Goal: Task Accomplishment & Management: Manage account settings

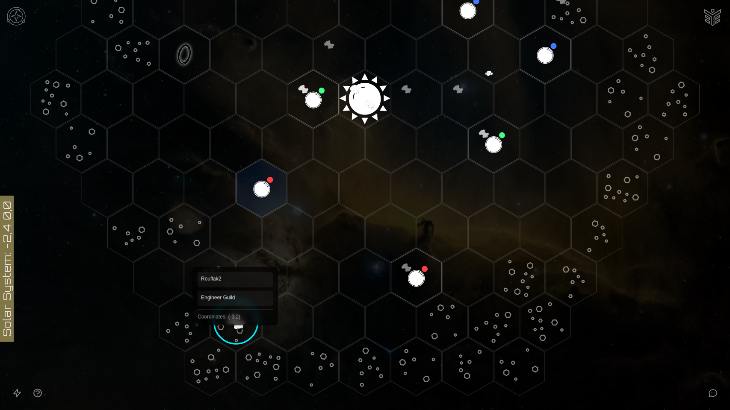
scroll to position [222, 0]
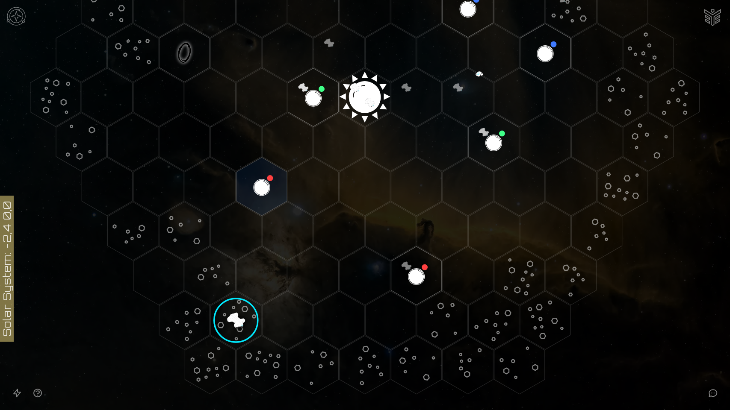
click at [235, 321] on image at bounding box center [236, 321] width 82 height 82
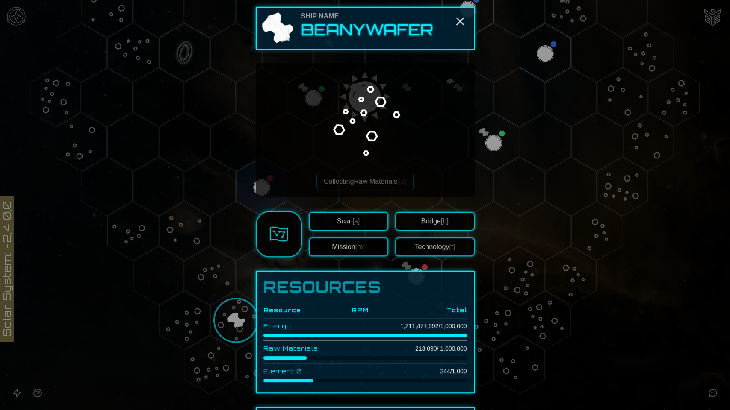
click at [235, 321] on div at bounding box center [365, 205] width 730 height 410
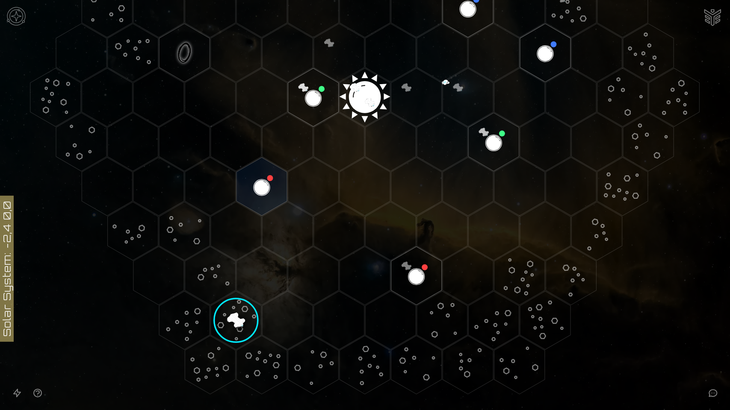
click at [235, 321] on image at bounding box center [236, 321] width 82 height 82
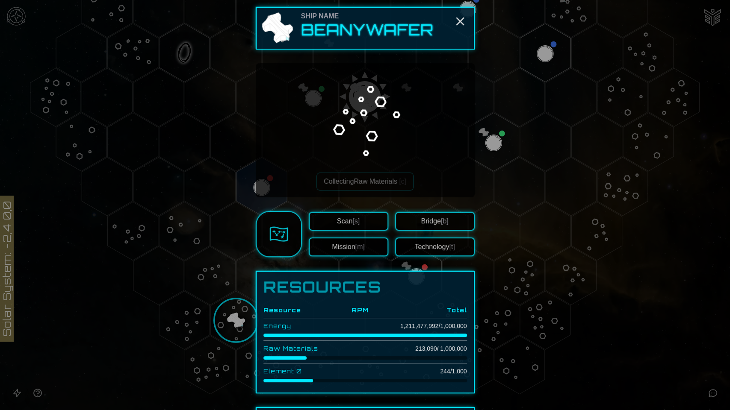
click at [204, 271] on div at bounding box center [365, 205] width 730 height 410
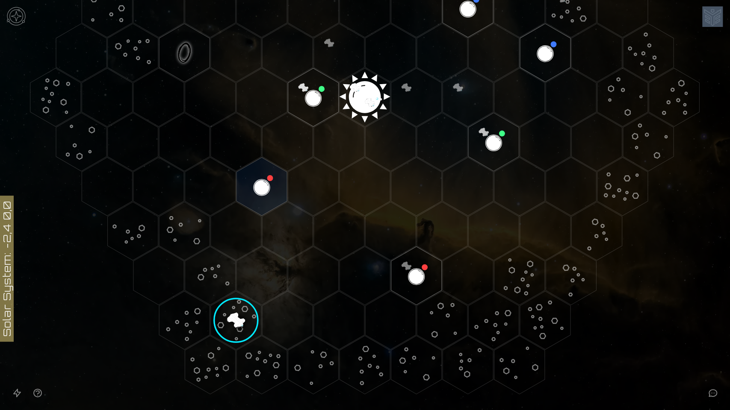
click at [204, 271] on polygon "Hex at coordinates -5,4, clickable" at bounding box center [210, 276] width 50 height 59
click at [204, 271] on icon at bounding box center [365, 98] width 730 height 640
click at [253, 271] on polygon "Hex at coordinates -4,4, clickable" at bounding box center [261, 276] width 50 height 59
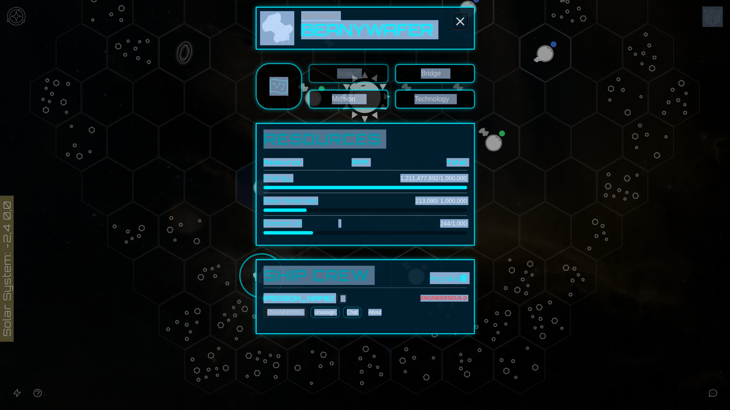
click at [461, 21] on line "Close" at bounding box center [460, 21] width 7 height 7
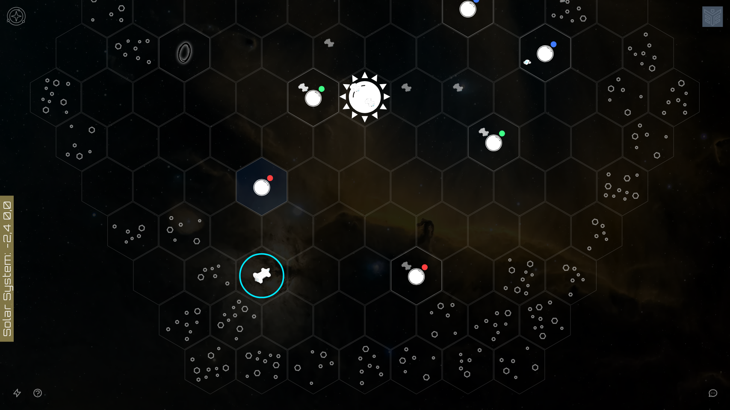
click at [41, 353] on icon "Open accessibility help guide" at bounding box center [38, 393] width 8 height 8
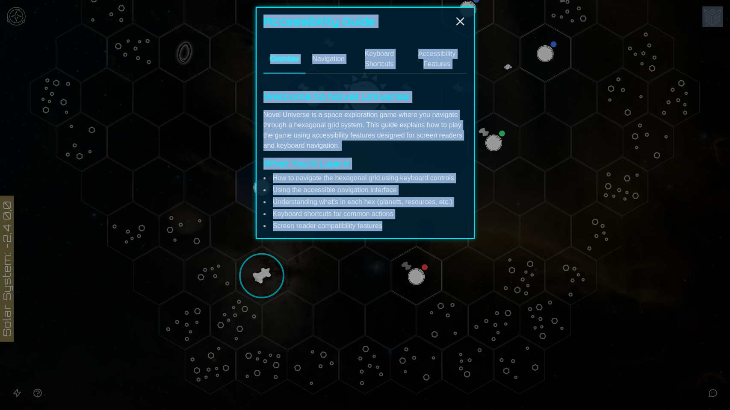
click at [284, 60] on button "Overview" at bounding box center [284, 59] width 42 height 28
click at [284, 58] on button "Overview" at bounding box center [284, 59] width 42 height 28
click at [332, 56] on button "Navigation" at bounding box center [328, 59] width 46 height 28
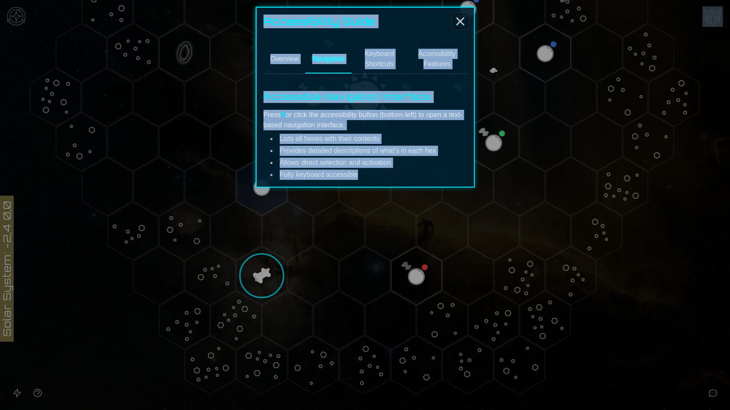
click at [462, 21] on icon "Close" at bounding box center [460, 22] width 14 height 14
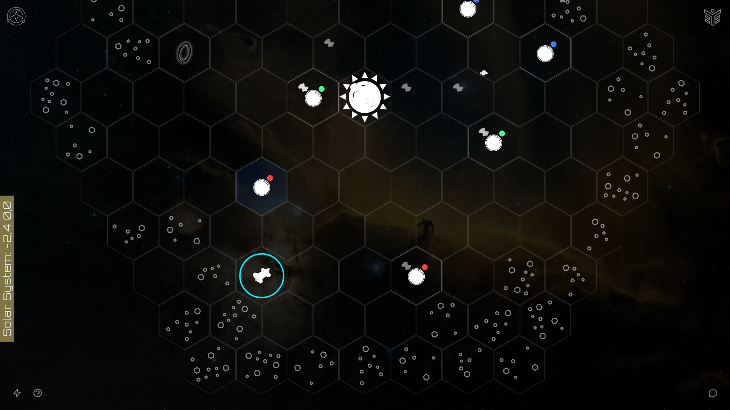
click at [249, 312] on polygon "Hex at coordinates -5,5, clickable" at bounding box center [236, 321] width 50 height 59
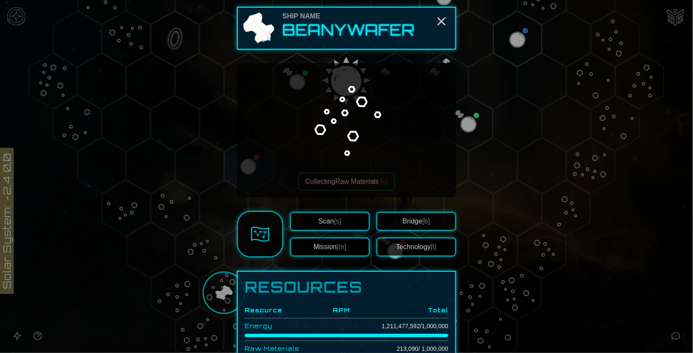
scroll to position [0, 0]
click at [15, 336] on div at bounding box center [346, 176] width 693 height 353
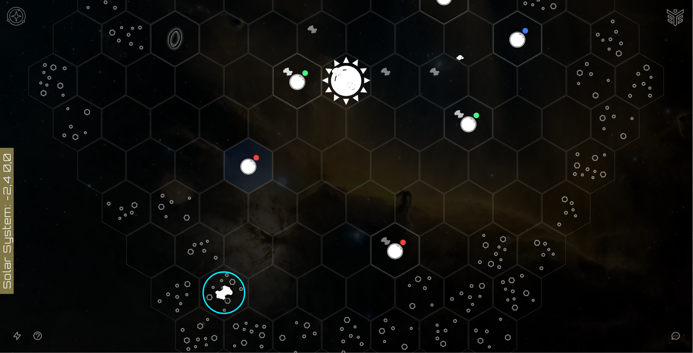
click at [15, 336] on icon "Open accessible navigation interface" at bounding box center [17, 336] width 10 height 10
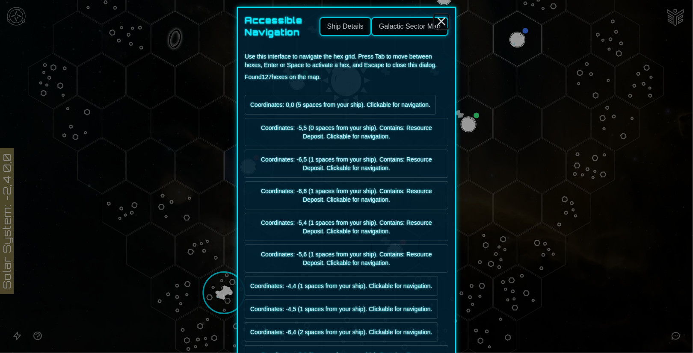
click at [438, 20] on line "Close" at bounding box center [441, 21] width 7 height 7
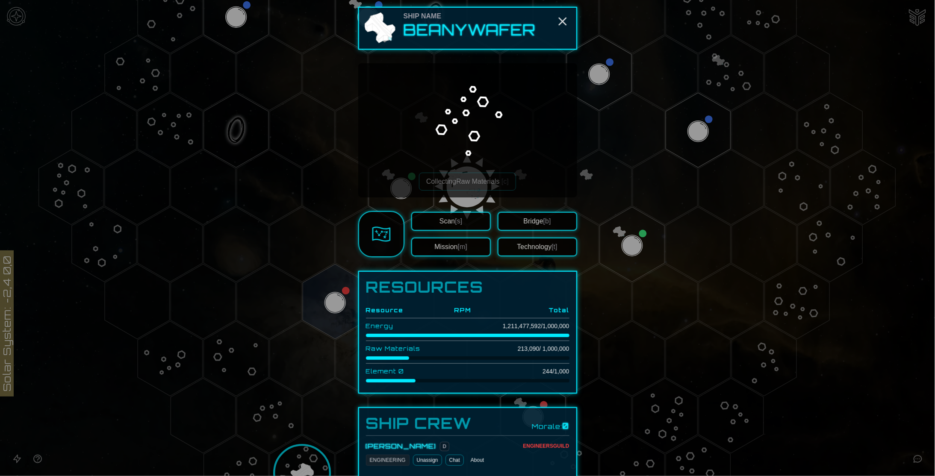
scroll to position [45, 0]
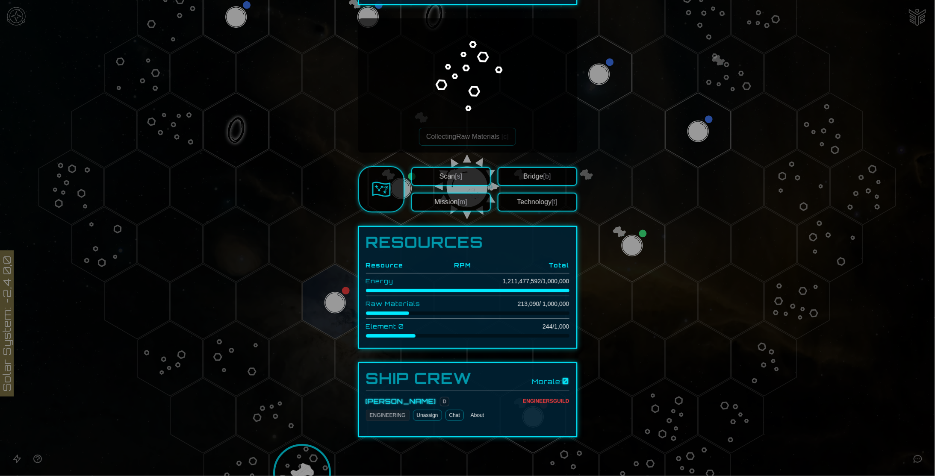
drag, startPoint x: 750, startPoint y: 355, endPoint x: 715, endPoint y: 236, distance: 123.8
click at [692, 236] on div at bounding box center [467, 238] width 935 height 476
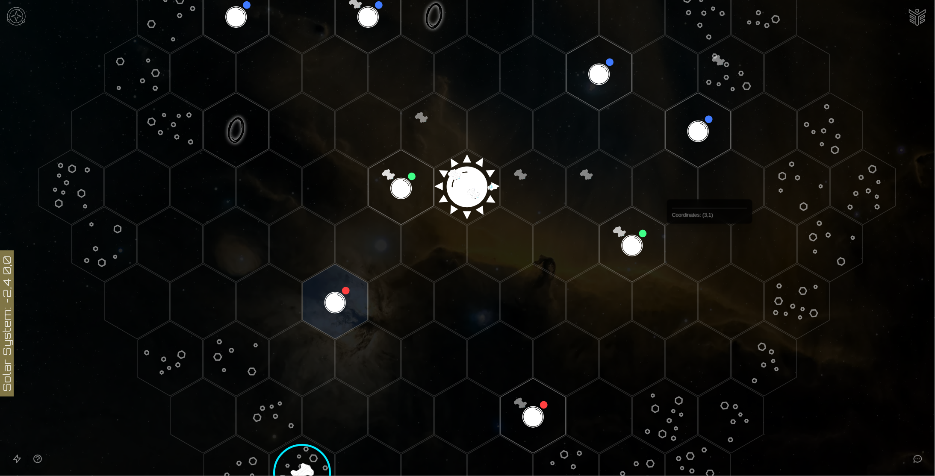
click at [692, 246] on polygon "Hex at coordinates 3,1, clickable" at bounding box center [698, 244] width 65 height 75
click at [692, 248] on polygon "Hex at coordinates 3,1, clickable" at bounding box center [698, 244] width 65 height 75
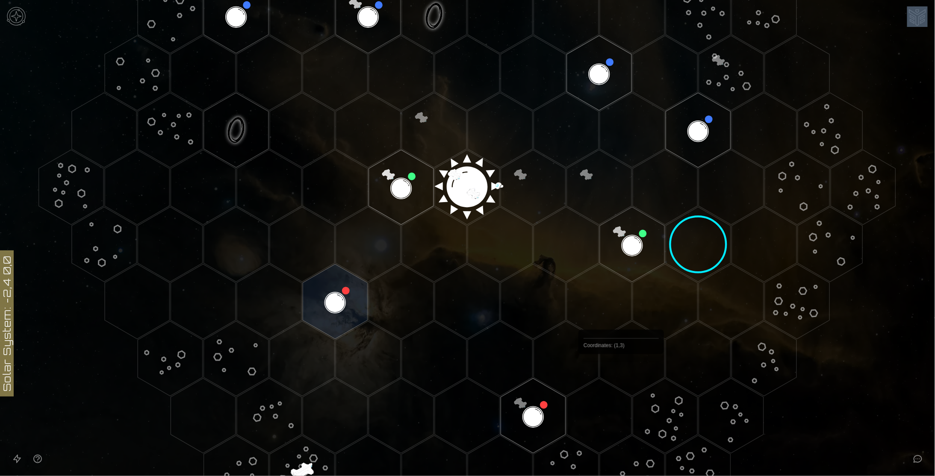
drag, startPoint x: 710, startPoint y: 250, endPoint x: 452, endPoint y: 394, distance: 295.5
click at [460, 353] on icon at bounding box center [467, 187] width 935 height 819
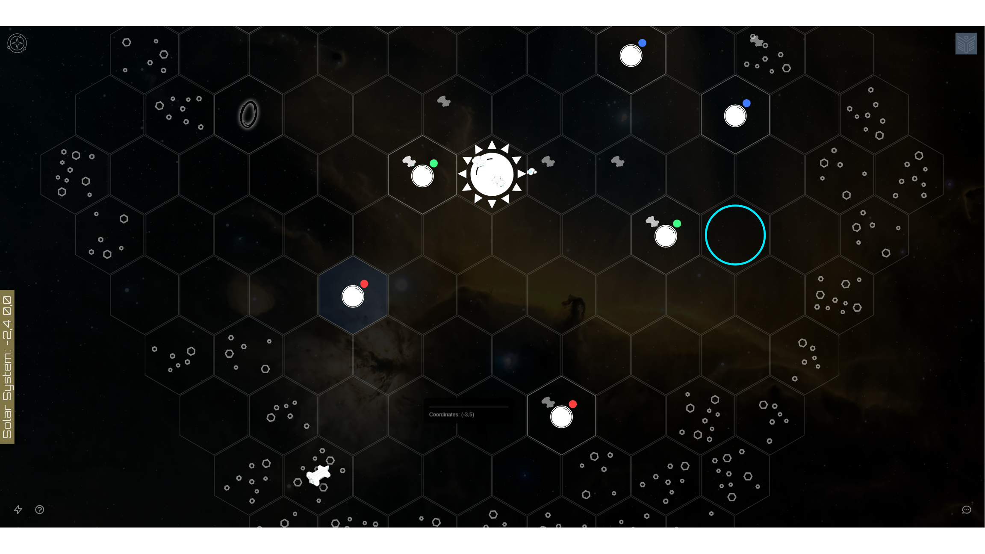
scroll to position [334, 0]
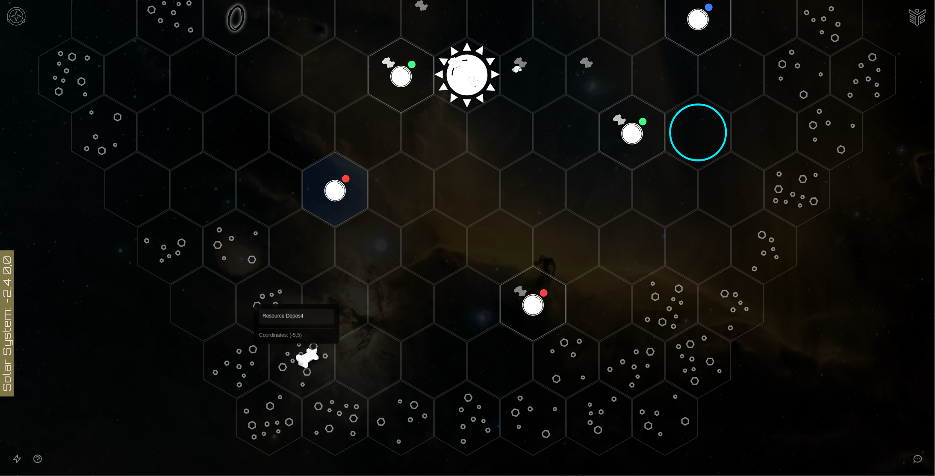
click at [297, 353] on polygon "Hex at coordinates -5,5, clickable" at bounding box center [302, 361] width 65 height 75
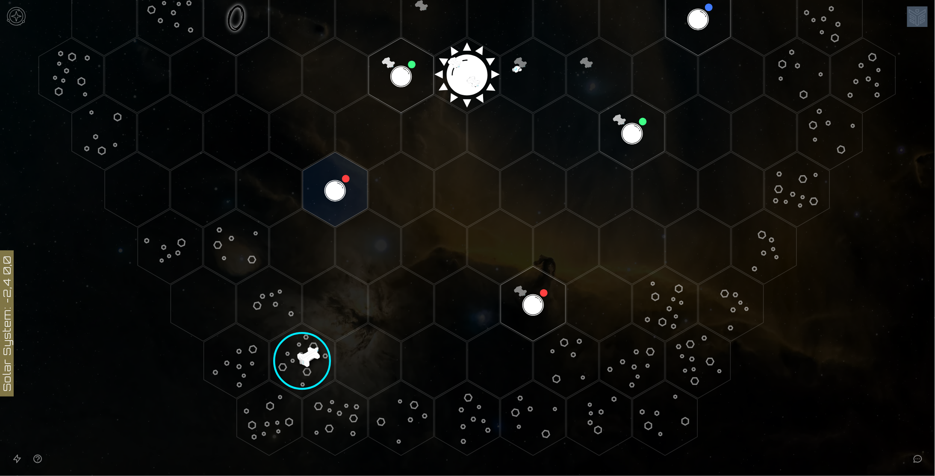
click at [297, 353] on icon at bounding box center [467, 75] width 935 height 819
click at [288, 353] on image at bounding box center [302, 362] width 106 height 106
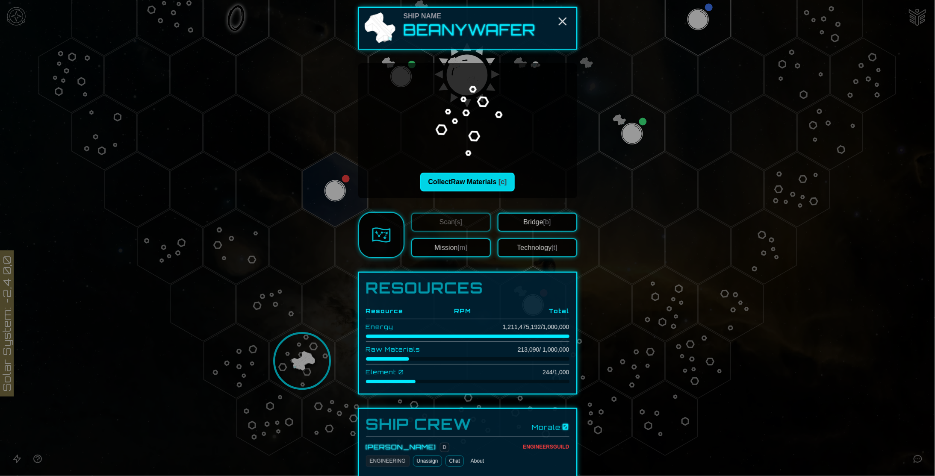
click at [451, 183] on button "Collect Raw Materials [c]" at bounding box center [467, 182] width 94 height 19
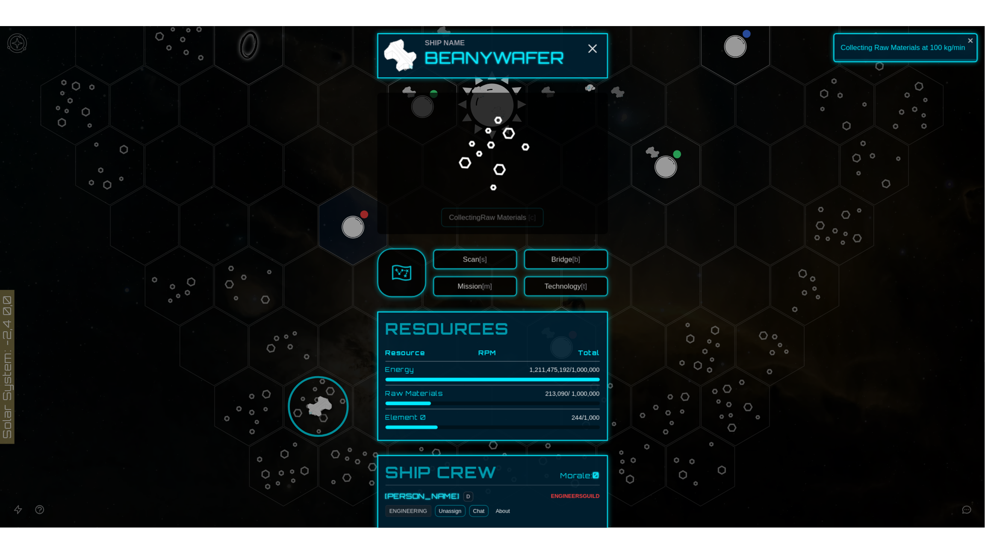
scroll to position [301, 0]
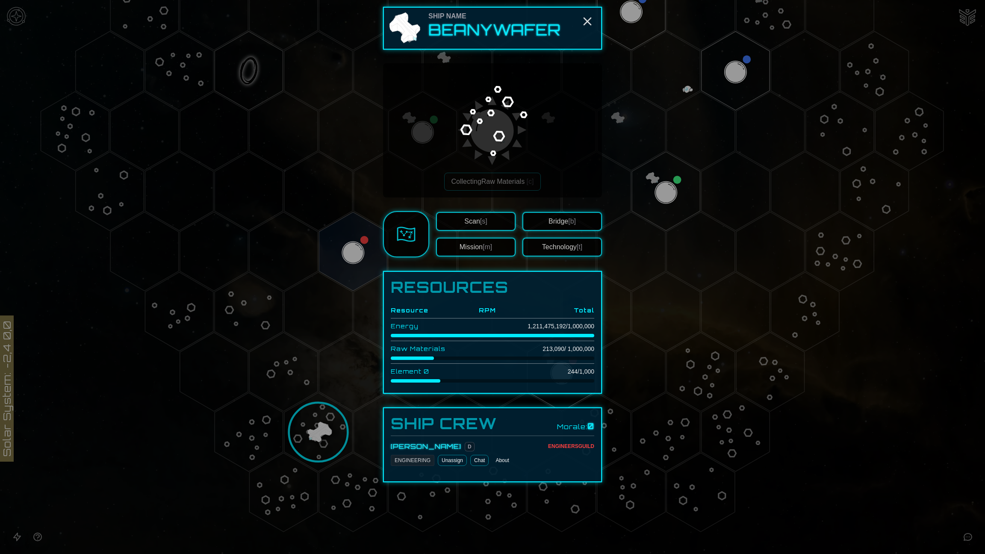
drag, startPoint x: 238, startPoint y: 147, endPoint x: 622, endPoint y: 360, distance: 438.5
click at [622, 353] on div at bounding box center [492, 277] width 985 height 554
drag, startPoint x: 247, startPoint y: 166, endPoint x: 650, endPoint y: 242, distance: 410.1
click at [650, 226] on div at bounding box center [492, 277] width 985 height 554
click at [357, 353] on div at bounding box center [492, 277] width 985 height 554
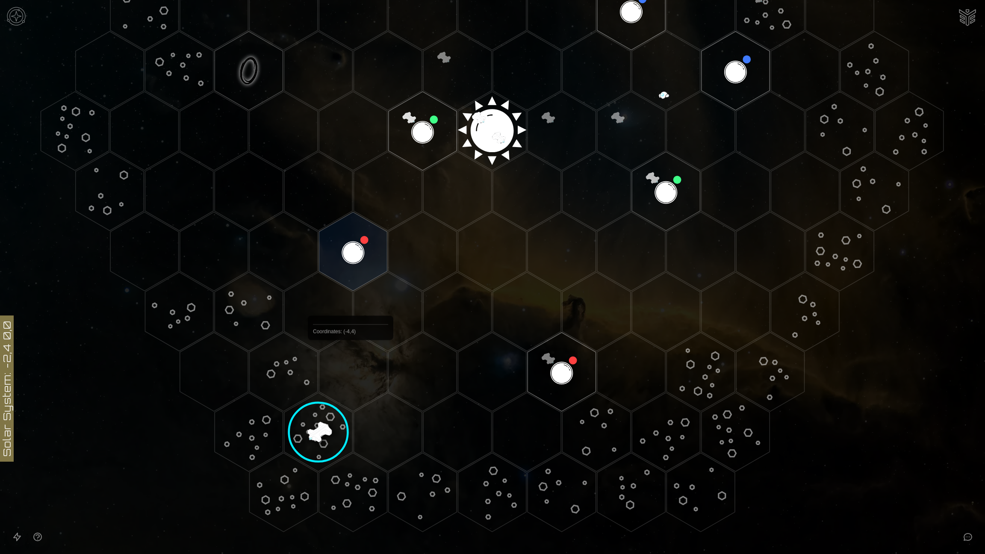
click at [351, 353] on polygon "Hex at coordinates -4,4, clickable" at bounding box center [353, 372] width 68 height 79
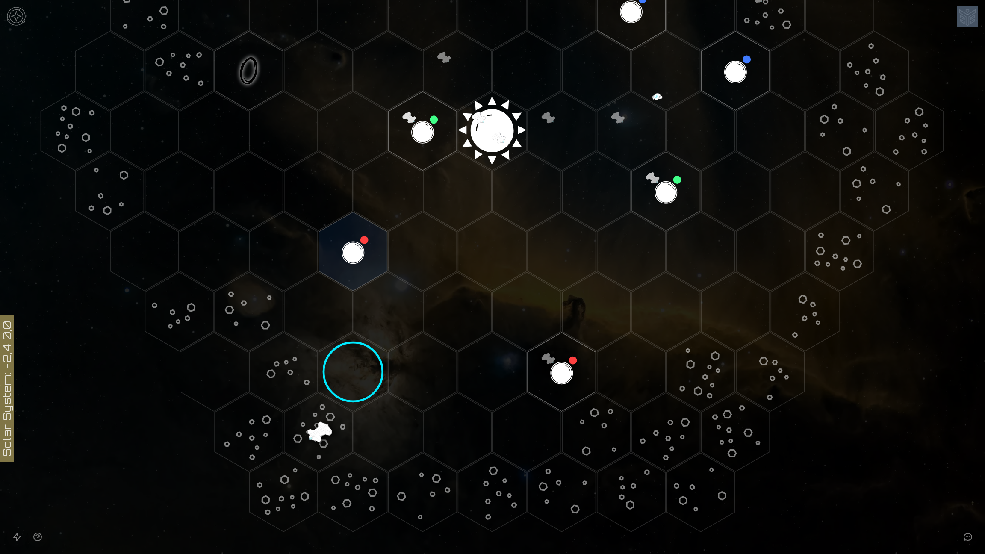
click at [351, 353] on polygon "Hex at coordinates -4,4, clickable" at bounding box center [353, 372] width 68 height 79
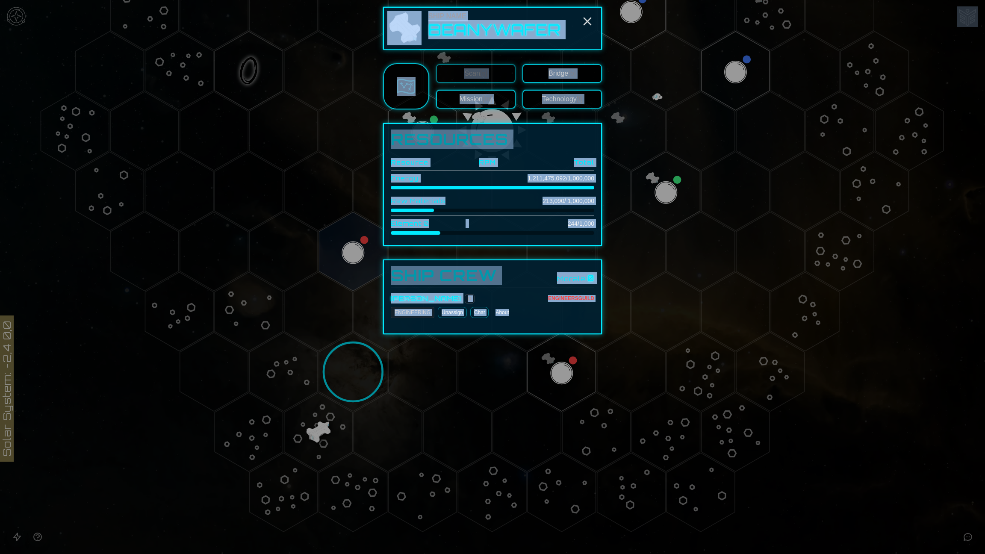
click at [321, 353] on div at bounding box center [492, 277] width 985 height 554
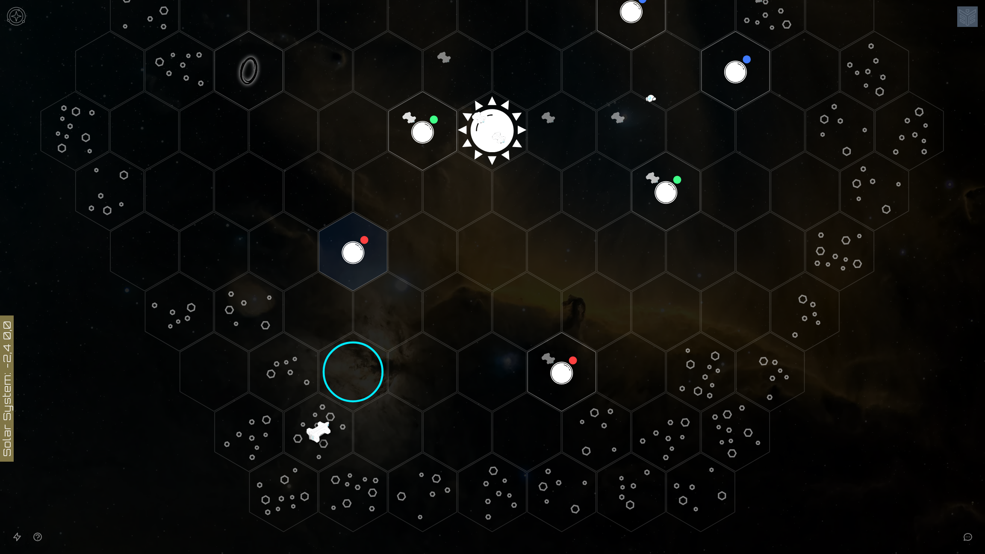
click at [321, 353] on polygon "Hex at coordinates -5,5, clickable" at bounding box center [318, 432] width 68 height 79
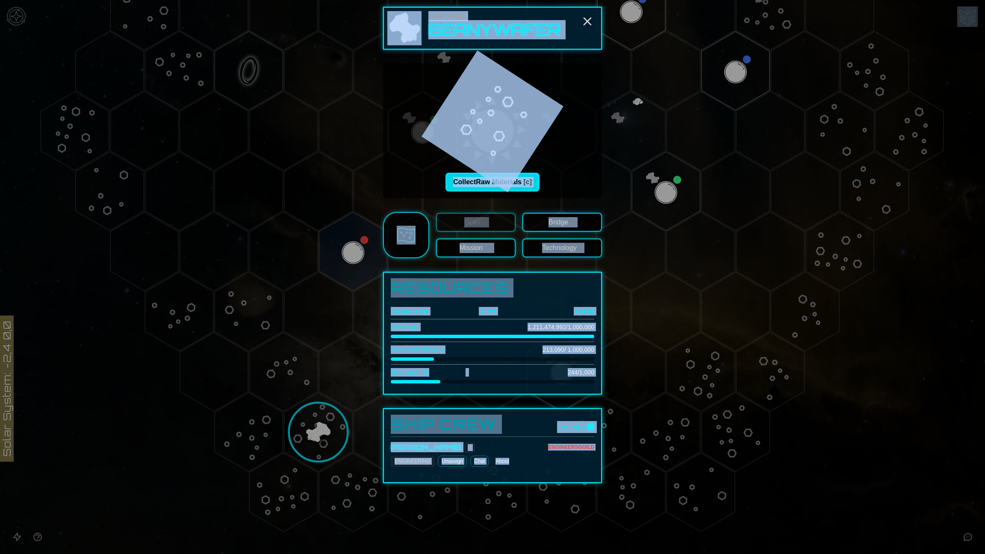
click at [470, 179] on button "Collect Raw Materials [c]" at bounding box center [492, 182] width 94 height 19
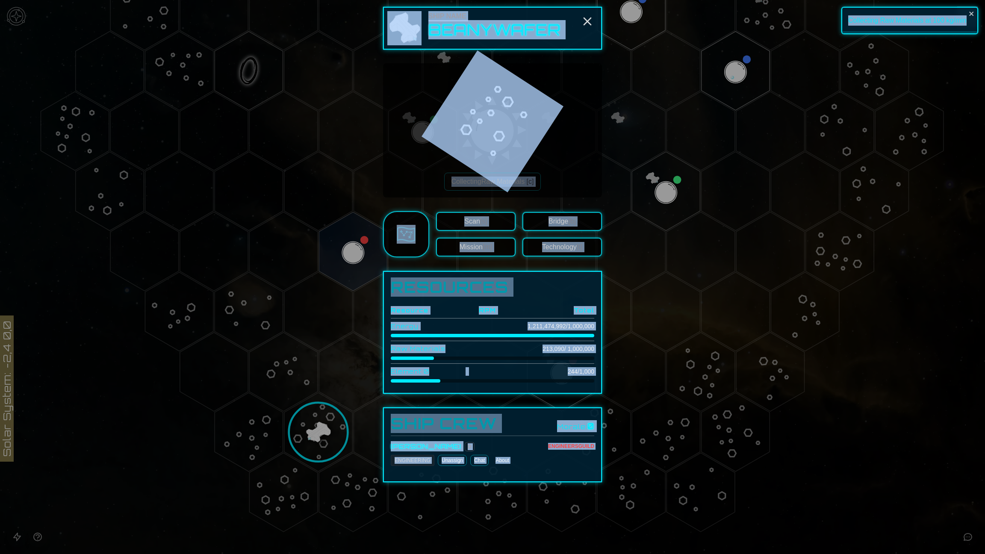
click at [229, 238] on div at bounding box center [492, 277] width 985 height 554
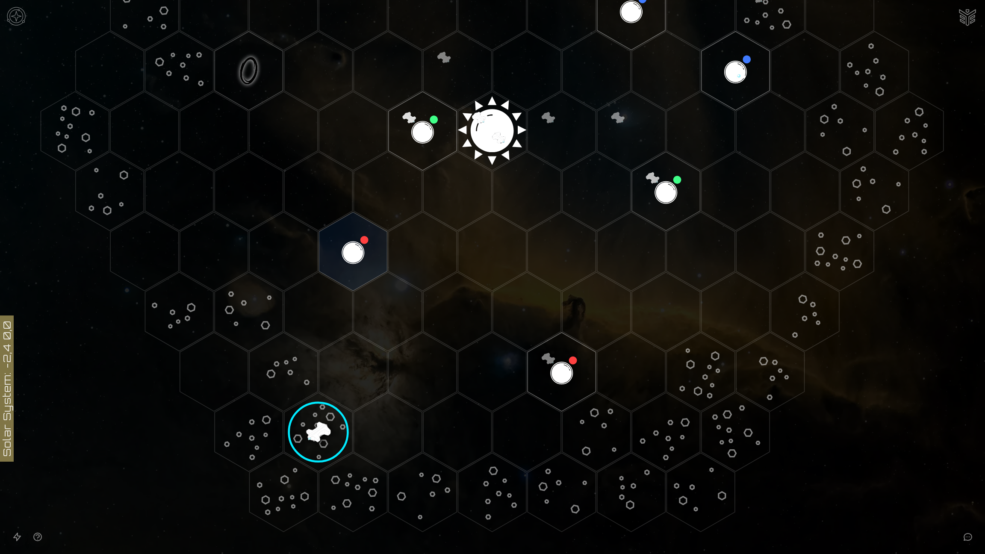
click at [355, 248] on polygon "Hex at coordinates -3,2, clickable" at bounding box center [353, 251] width 68 height 79
click at [355, 248] on icon at bounding box center [492, 130] width 985 height 863
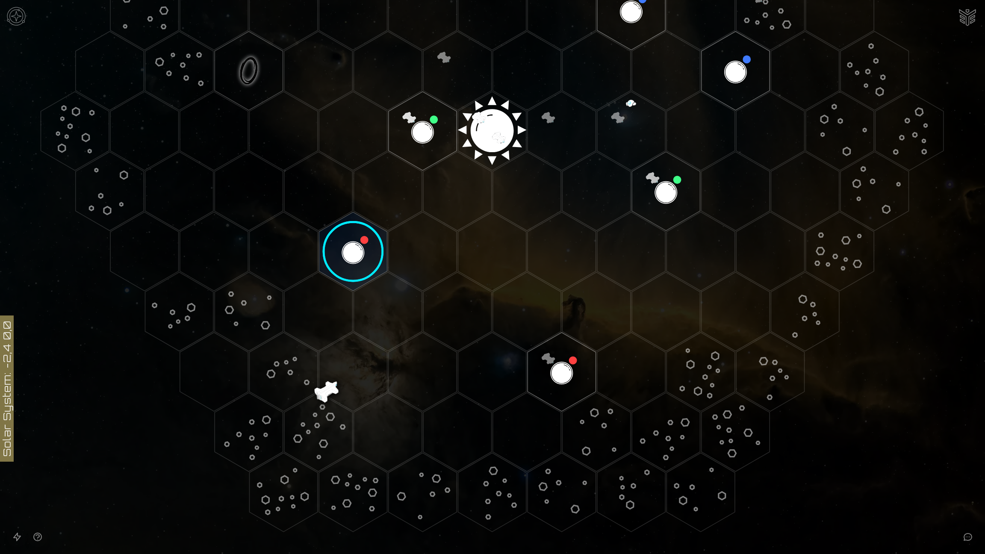
click at [356, 249] on image at bounding box center [353, 251] width 80 height 80
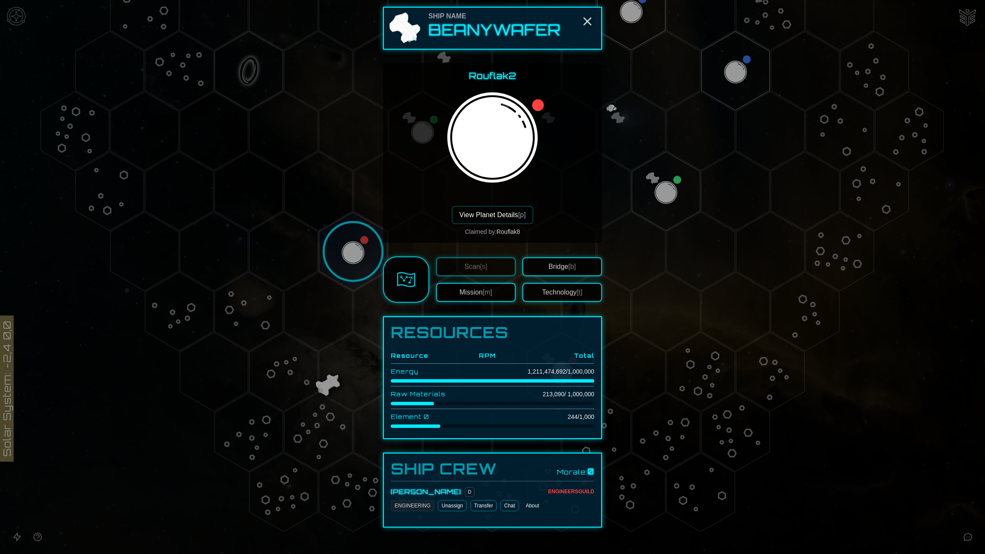
click at [478, 207] on button "View Planet Details [p]" at bounding box center [492, 215] width 81 height 18
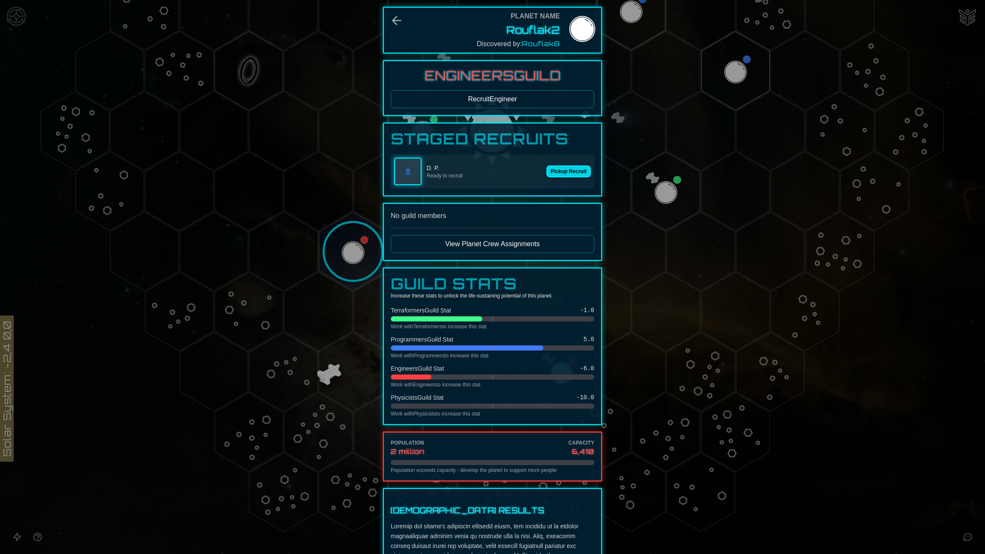
click at [575, 168] on button "Pickup Recruit" at bounding box center [568, 171] width 44 height 12
click at [566, 170] on button "Pickup Recruit" at bounding box center [568, 171] width 44 height 12
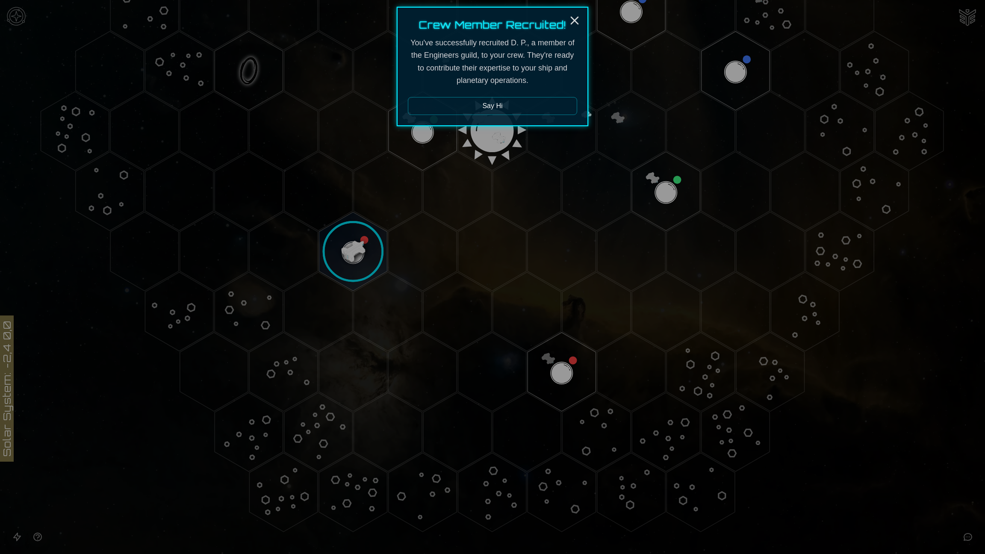
click at [546, 108] on button "Say Hi" at bounding box center [492, 106] width 169 height 18
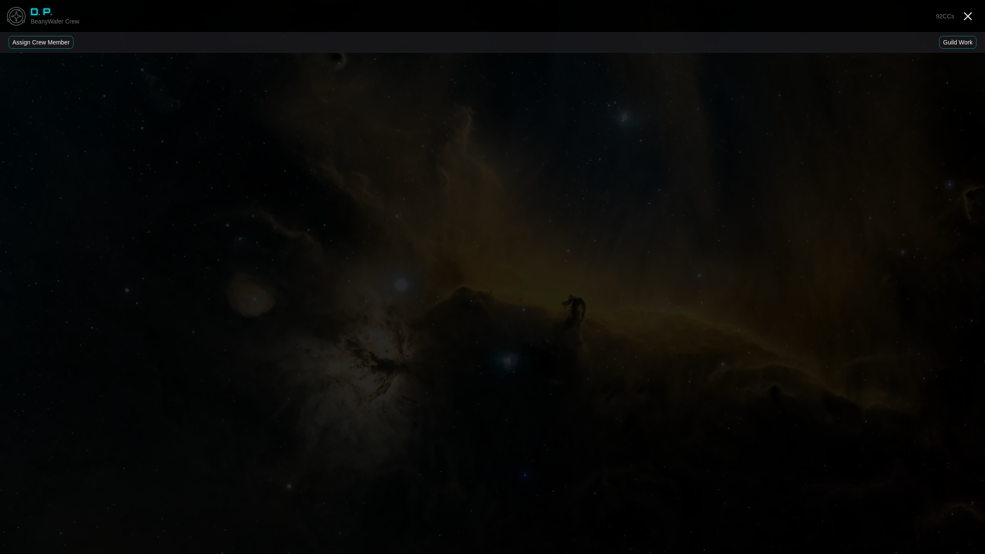
click at [49, 40] on button "Assign Crew Member" at bounding box center [41, 42] width 65 height 13
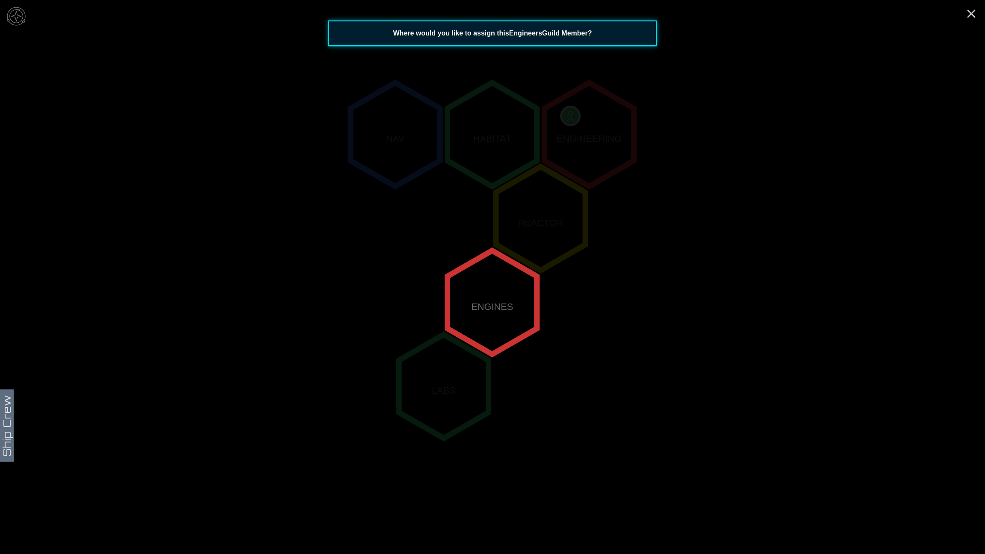
scroll to position [152, 0]
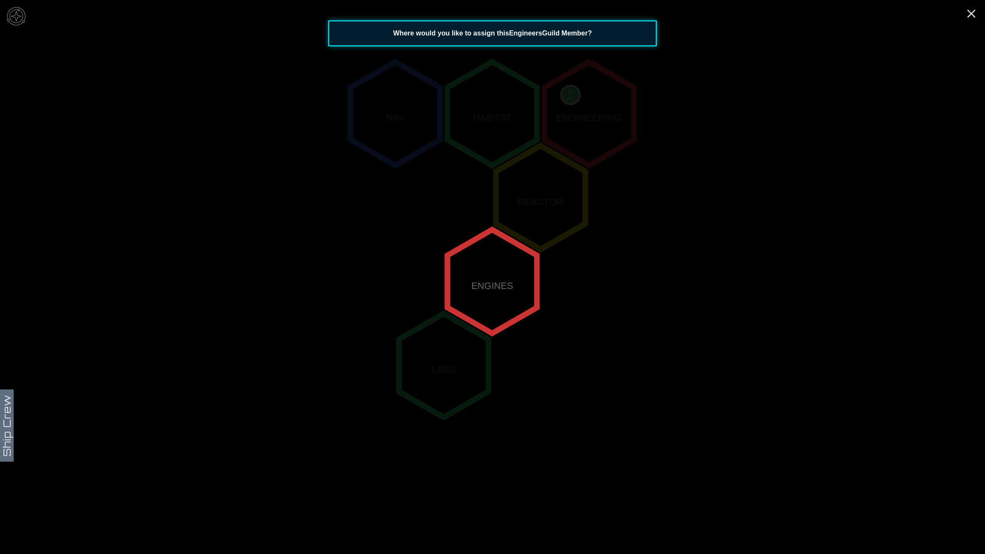
click at [478, 278] on polygon "0,0" at bounding box center [492, 282] width 89 height 104
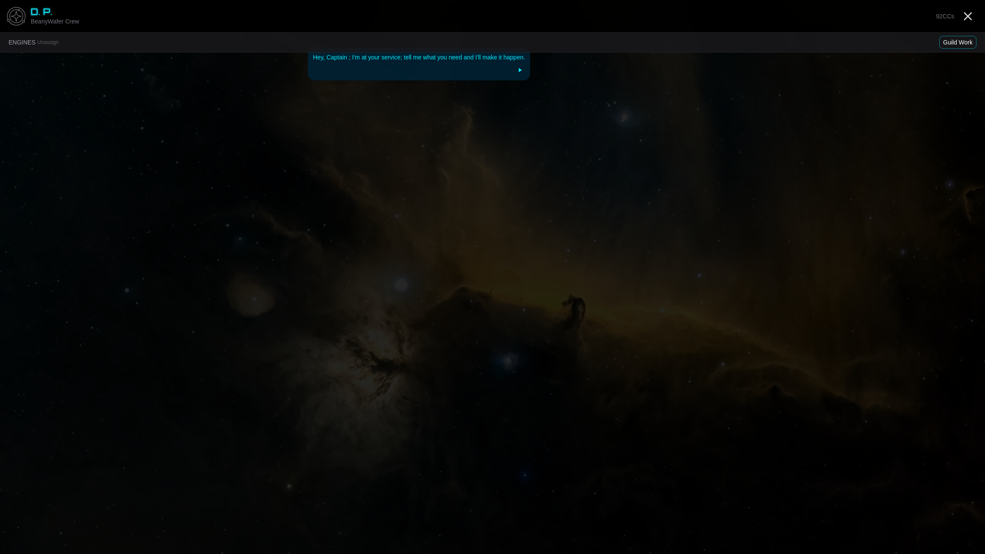
click at [467, 71] on div at bounding box center [419, 70] width 212 height 10
click at [491, 71] on div at bounding box center [419, 70] width 212 height 10
click at [692, 45] on button "Guild Work" at bounding box center [957, 42] width 37 height 13
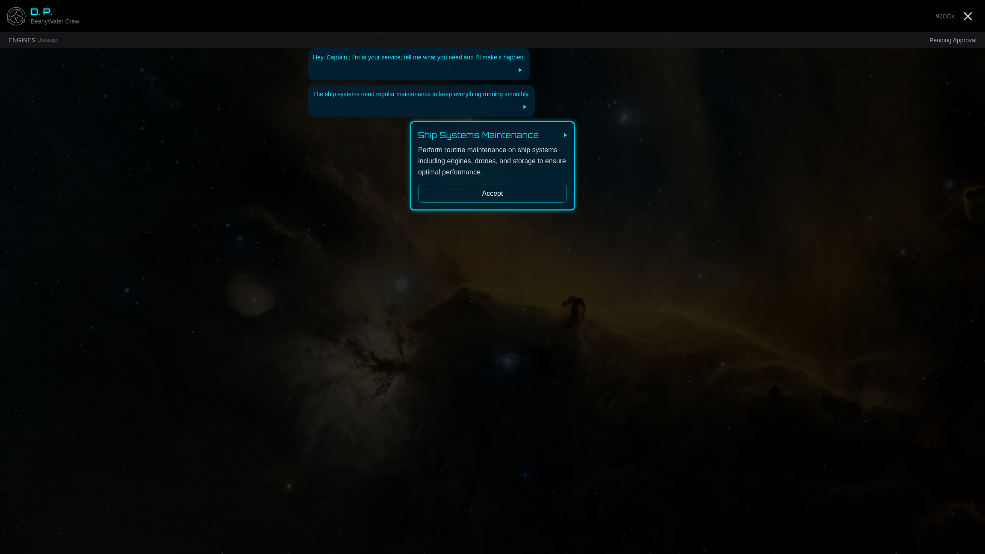
click at [549, 194] on button "Accept" at bounding box center [492, 194] width 149 height 18
click at [692, 11] on icon "Close" at bounding box center [968, 16] width 14 height 14
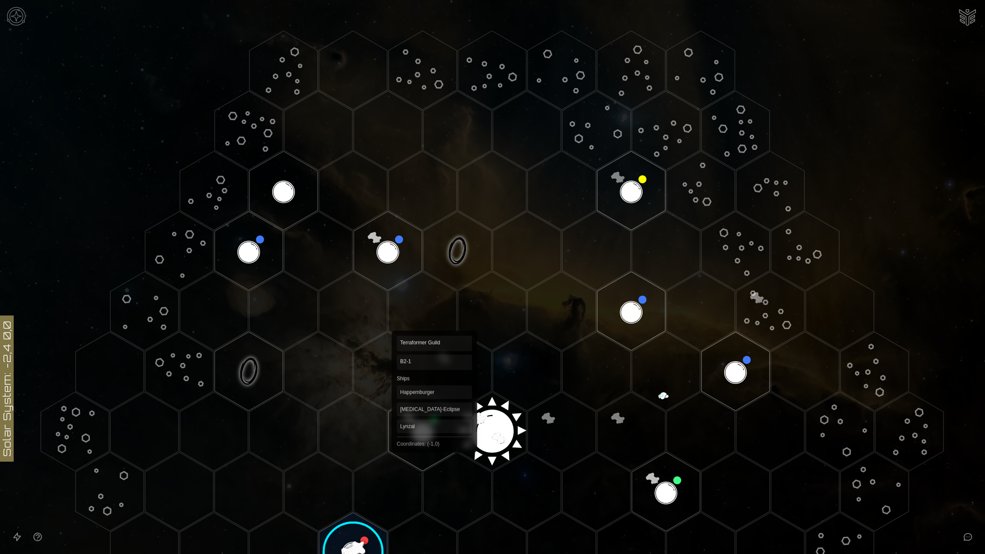
click at [434, 353] on polygon "Hex at coordinates -1,0, clickable" at bounding box center [423, 431] width 68 height 79
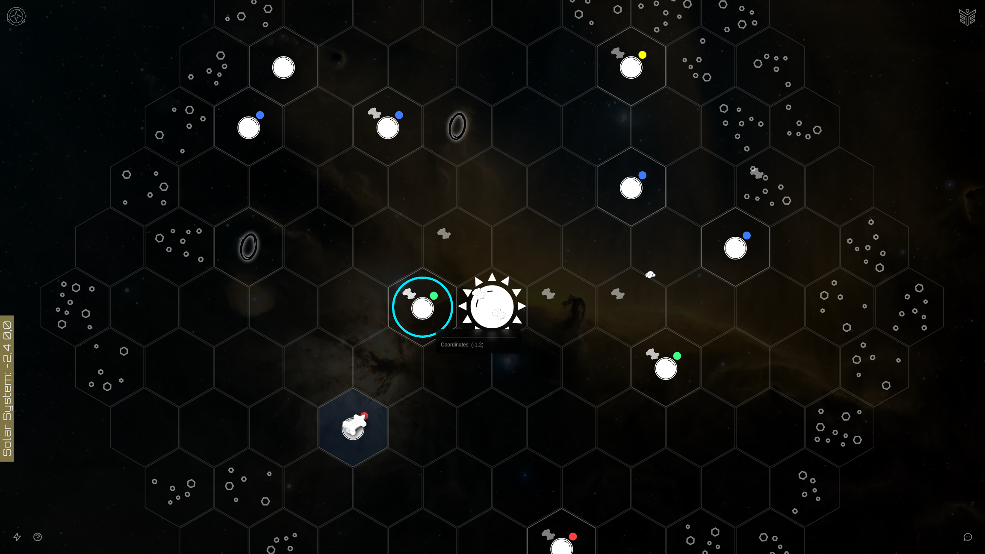
scroll to position [192, 0]
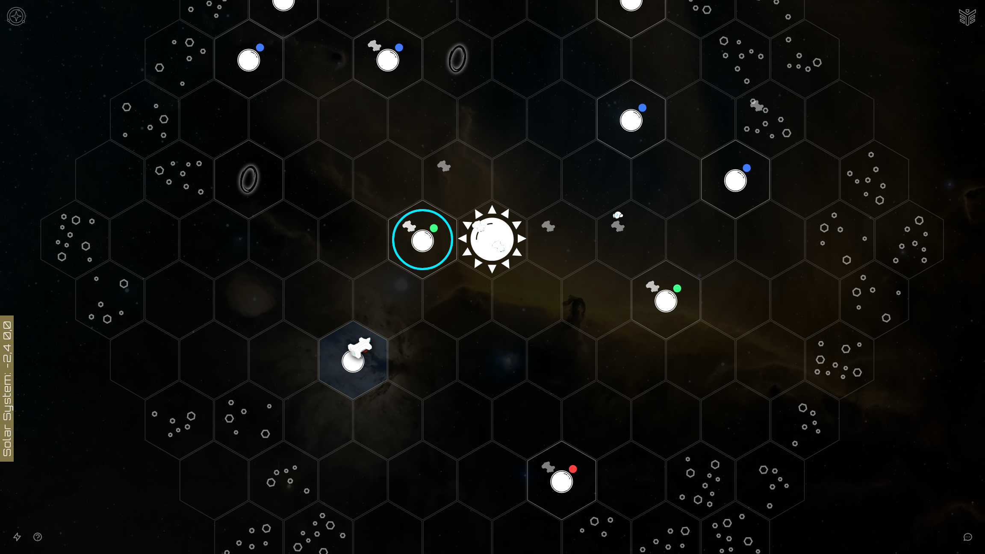
click at [429, 245] on image at bounding box center [423, 240] width 80 height 80
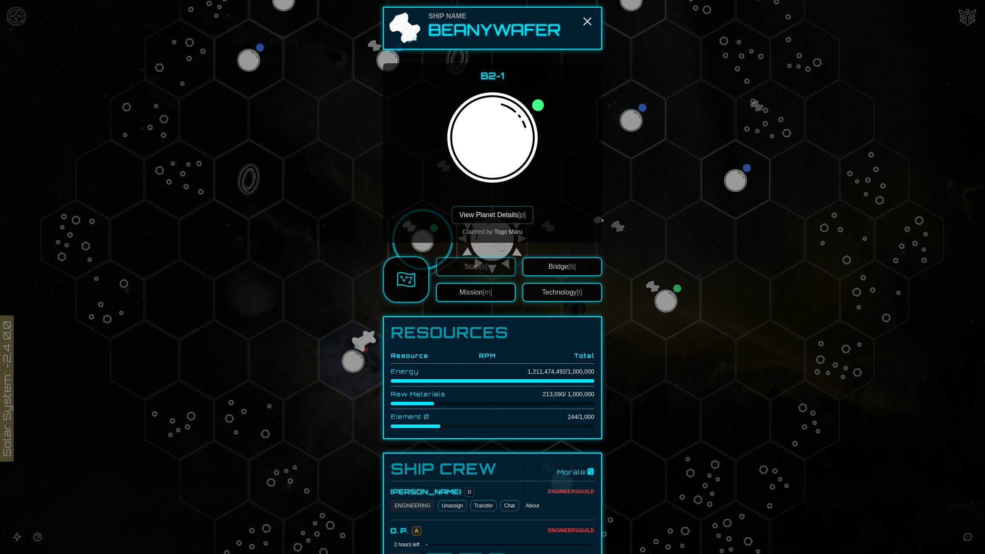
click at [474, 211] on button "View Planet Details [p]" at bounding box center [492, 215] width 81 height 18
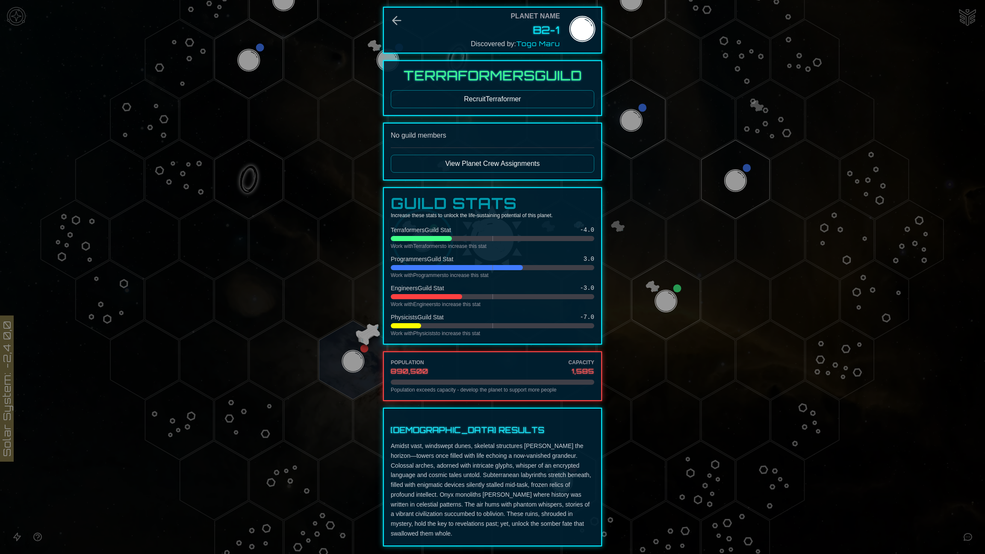
click at [534, 99] on button "Recruit Terraformer" at bounding box center [492, 99] width 203 height 18
click at [492, 100] on button "Recruit Terraformer" at bounding box center [492, 99] width 203 height 18
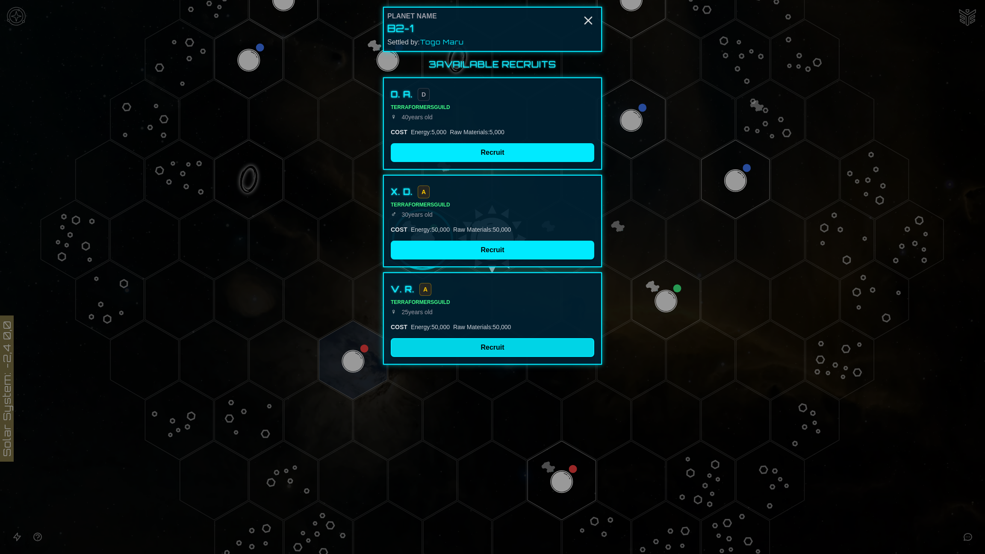
click at [499, 343] on button "Recruit" at bounding box center [492, 347] width 203 height 19
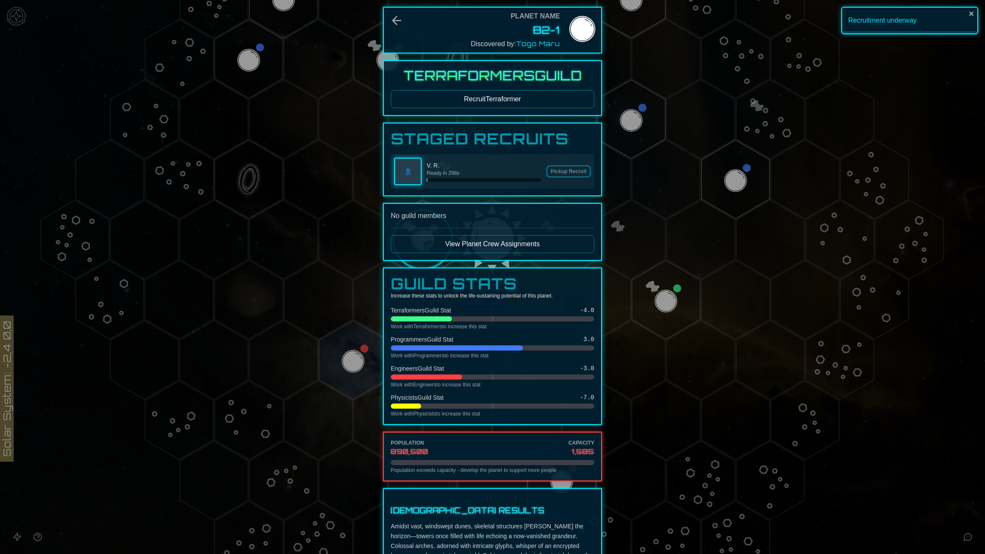
click at [512, 239] on button "View Planet Crew Assignments" at bounding box center [492, 244] width 203 height 18
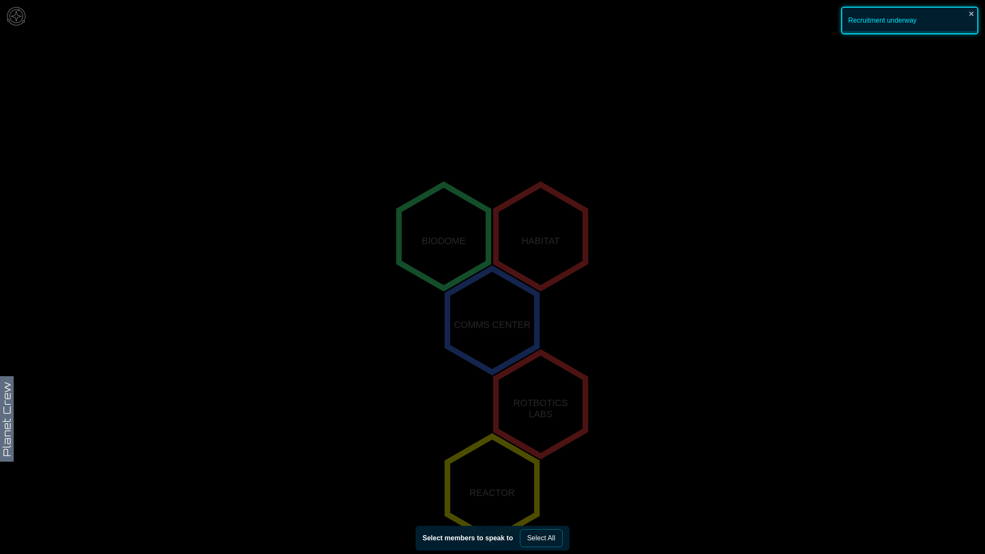
scroll to position [152, 0]
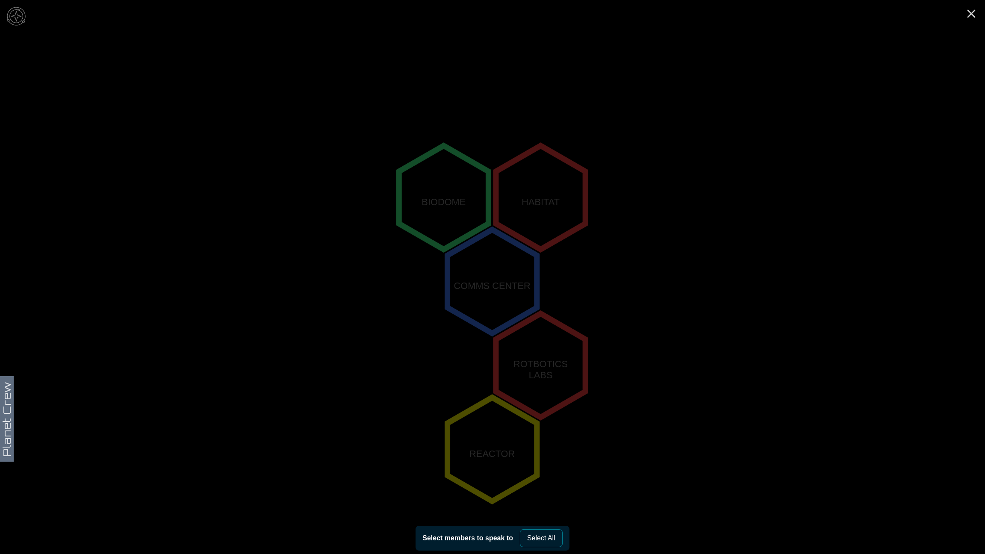
click at [442, 205] on polygon "0,-1" at bounding box center [443, 198] width 89 height 104
click at [442, 203] on polygon "0,-1" at bounding box center [443, 198] width 89 height 104
click at [557, 353] on button "Select All" at bounding box center [541, 538] width 43 height 18
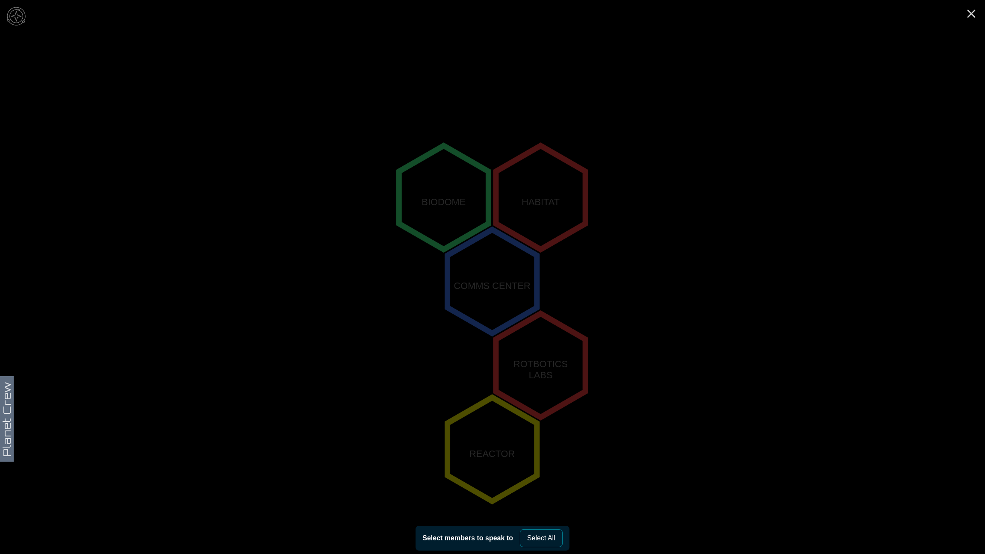
click at [548, 353] on button "Select All" at bounding box center [541, 538] width 43 height 18
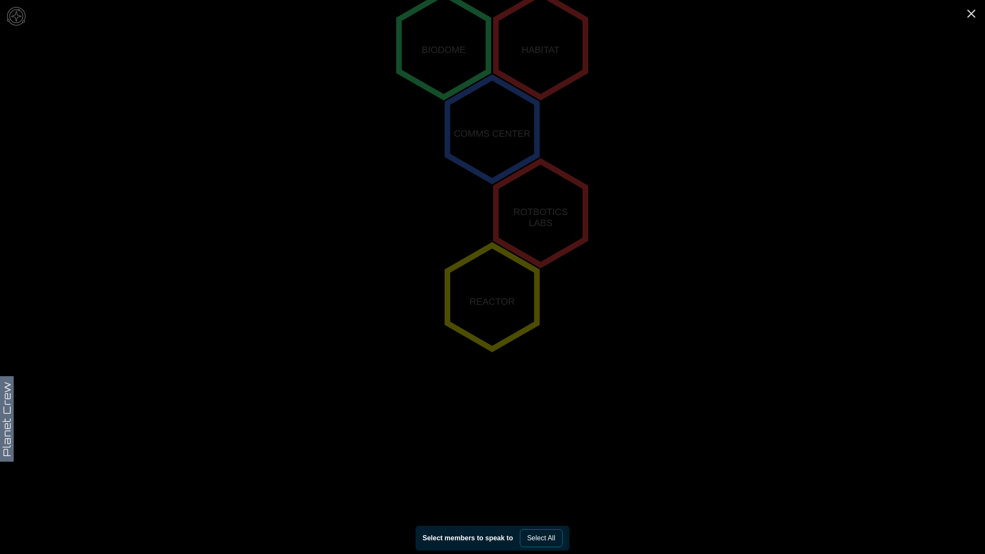
scroll to position [0, 0]
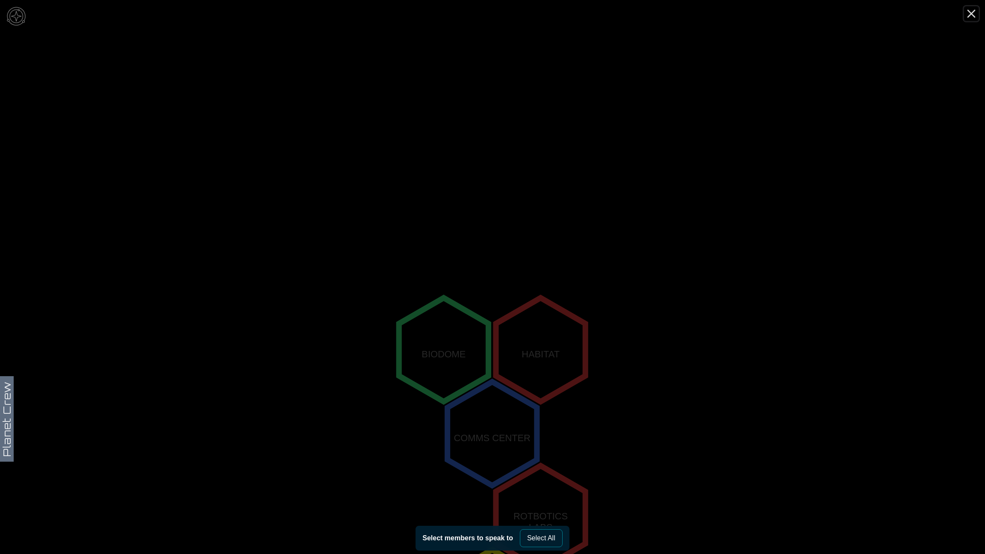
click at [692, 14] on line "Close" at bounding box center [971, 13] width 7 height 7
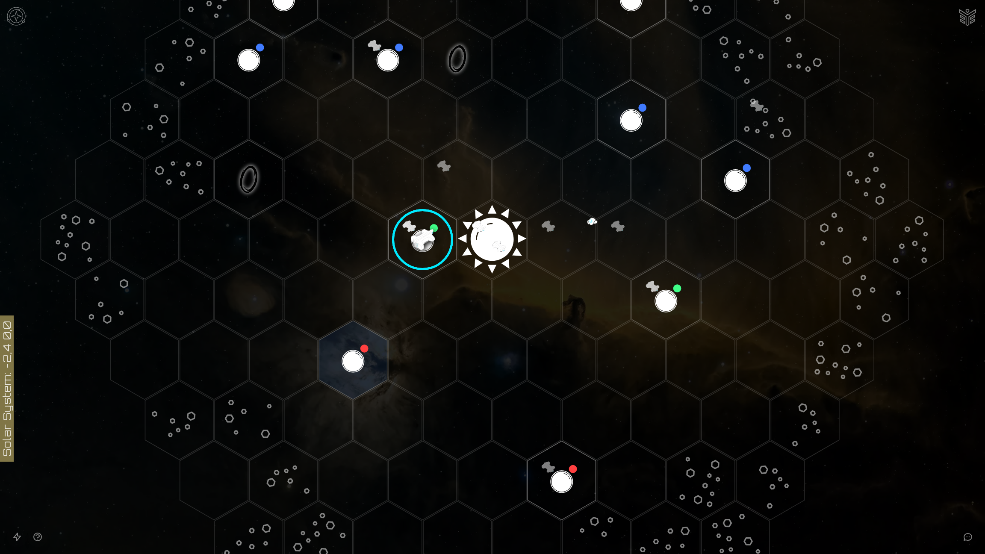
click at [424, 238] on image at bounding box center [423, 240] width 80 height 80
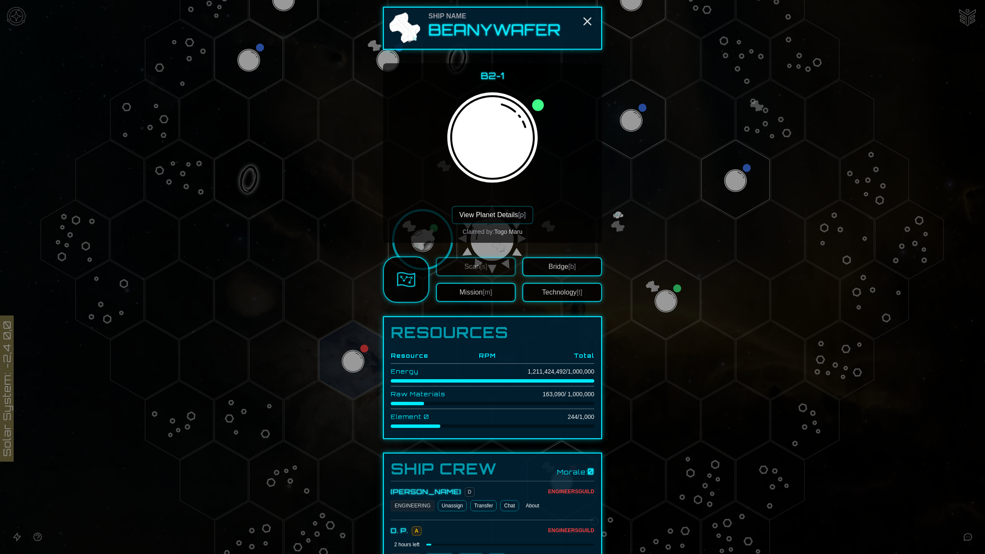
click at [484, 216] on button "View Planet Details [p]" at bounding box center [492, 215] width 81 height 18
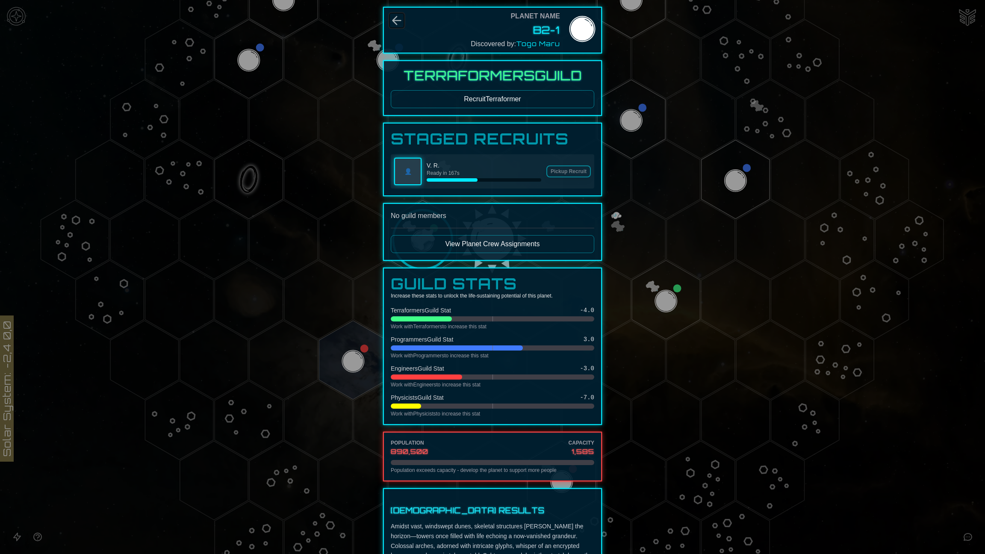
click at [393, 21] on icon "Back" at bounding box center [397, 21] width 8 height 8
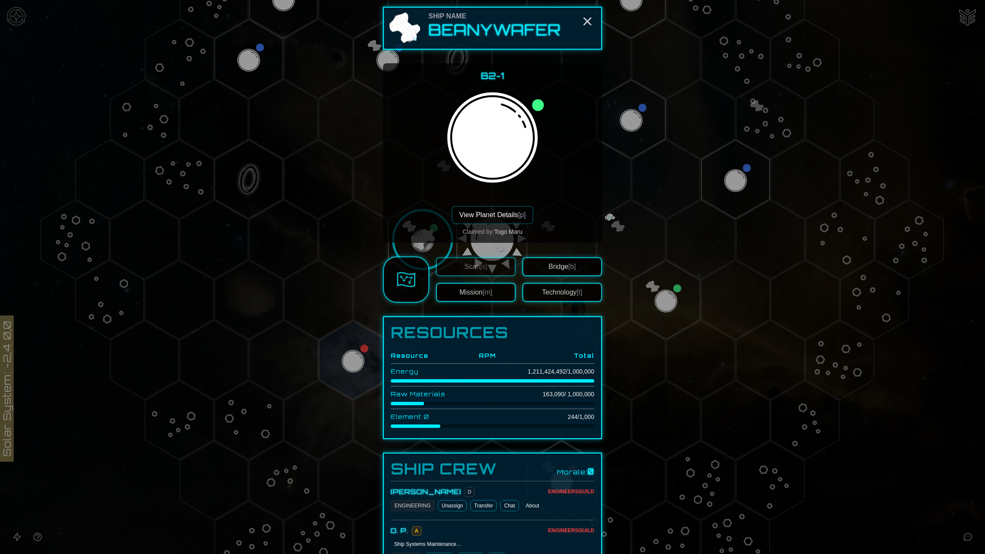
click at [270, 203] on div at bounding box center [492, 277] width 985 height 554
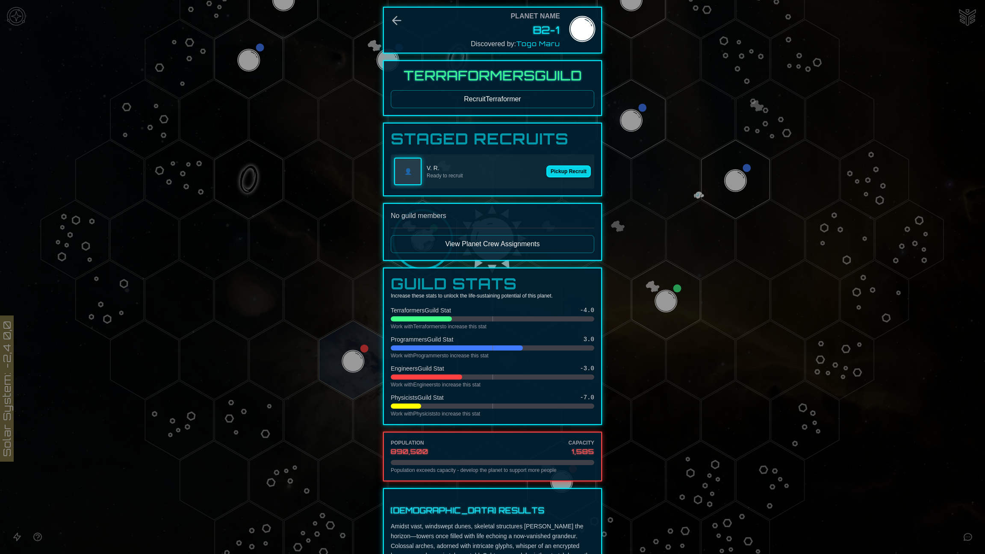
click at [570, 171] on button "Pickup Recruit" at bounding box center [568, 171] width 44 height 12
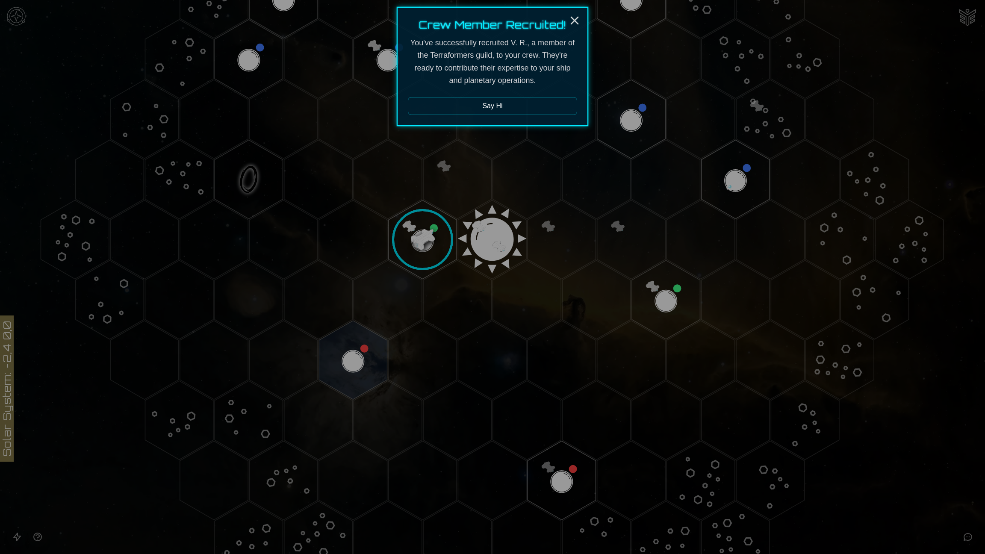
click at [498, 110] on button "Say Hi" at bounding box center [492, 106] width 169 height 18
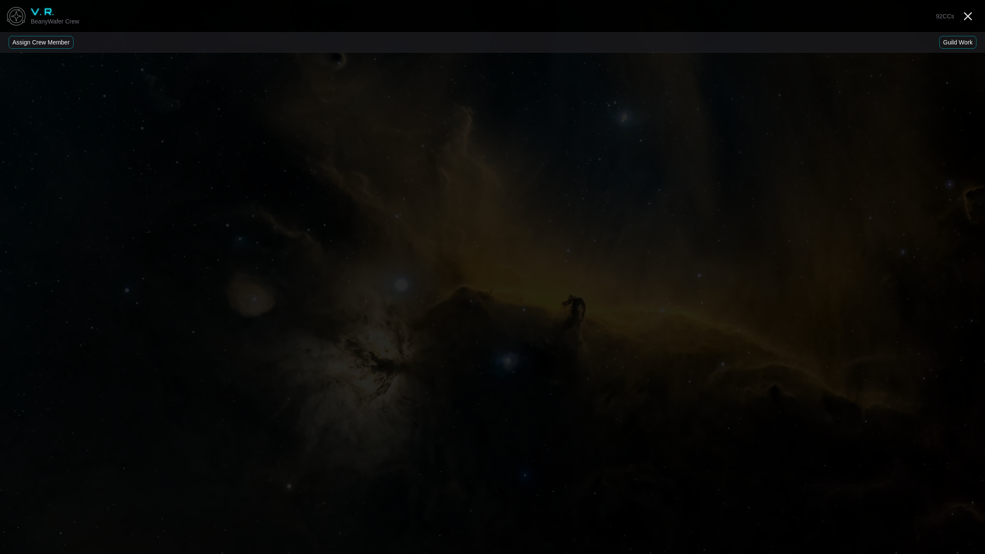
click at [47, 44] on button "Assign Crew Member" at bounding box center [41, 42] width 65 height 13
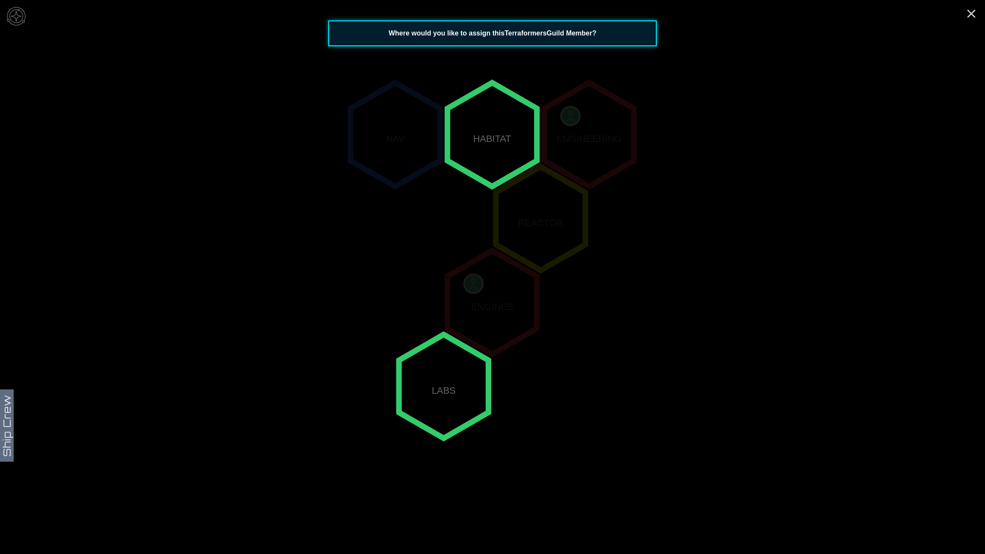
scroll to position [152, 0]
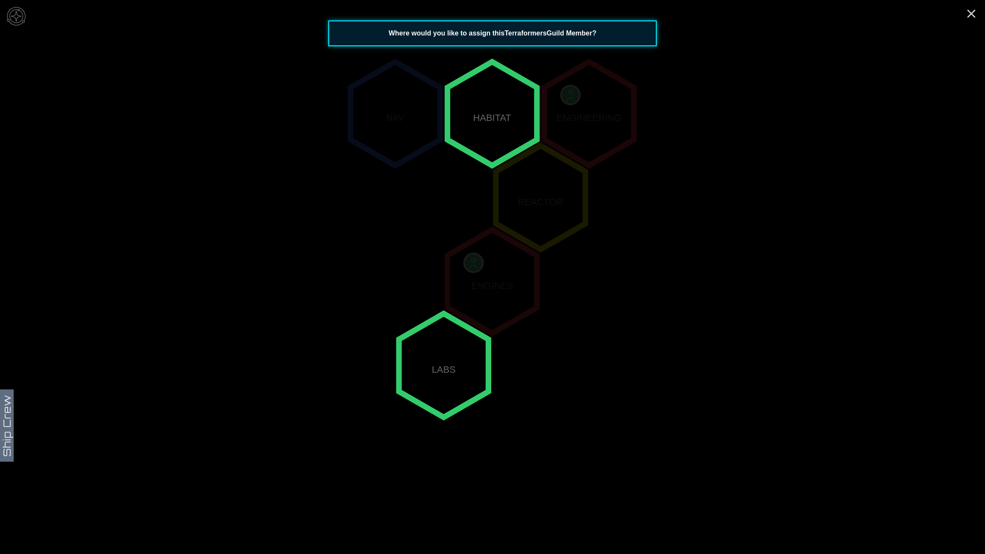
click at [488, 121] on polygon "1,-2" at bounding box center [492, 114] width 89 height 104
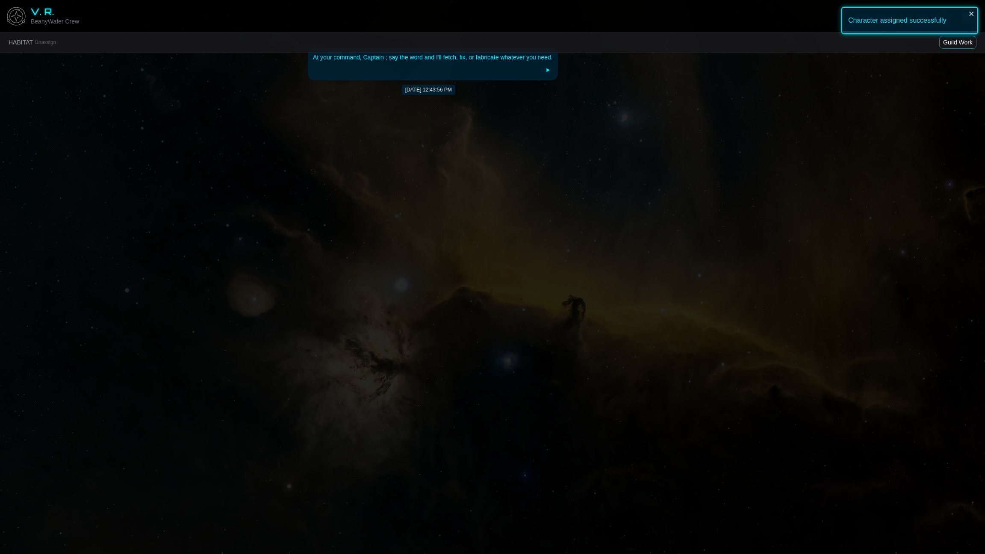
click at [552, 70] on div "At your command, Captain ; say the word and I'll fetch, fix, or fabricate whate…" at bounding box center [433, 64] width 250 height 32
click at [547, 71] on icon at bounding box center [547, 70] width 3 height 4
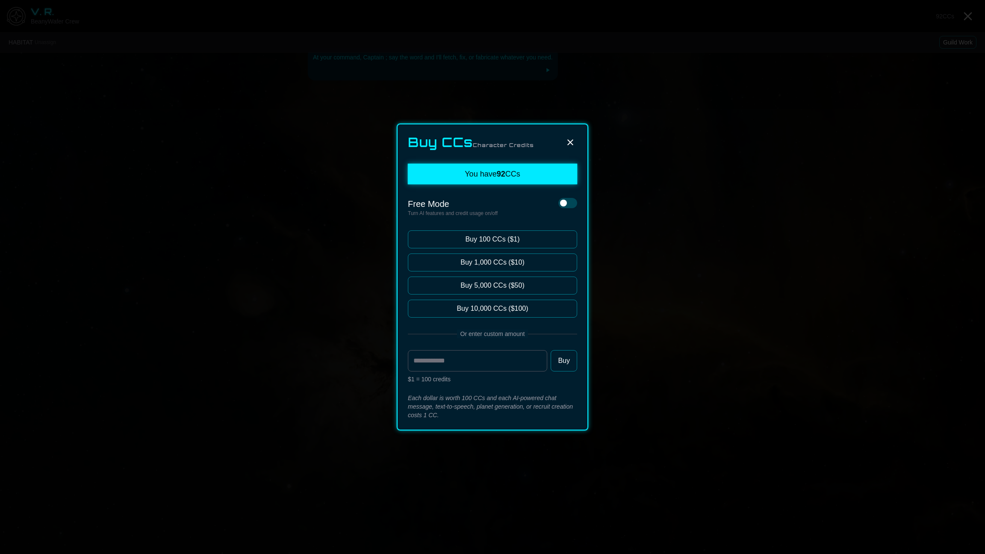
click at [568, 204] on button at bounding box center [567, 203] width 19 height 10
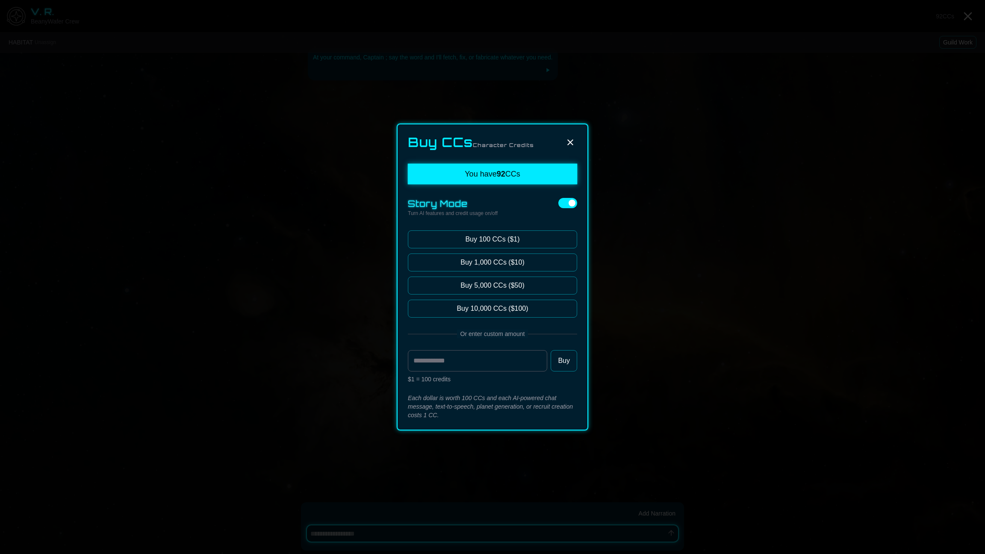
click at [572, 202] on span at bounding box center [572, 203] width 7 height 7
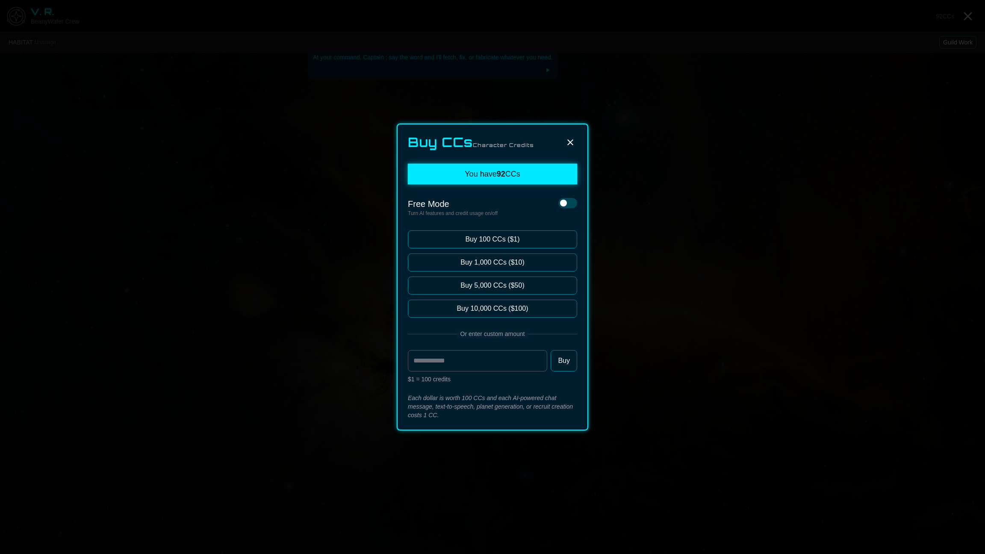
click at [570, 201] on button at bounding box center [567, 203] width 19 height 10
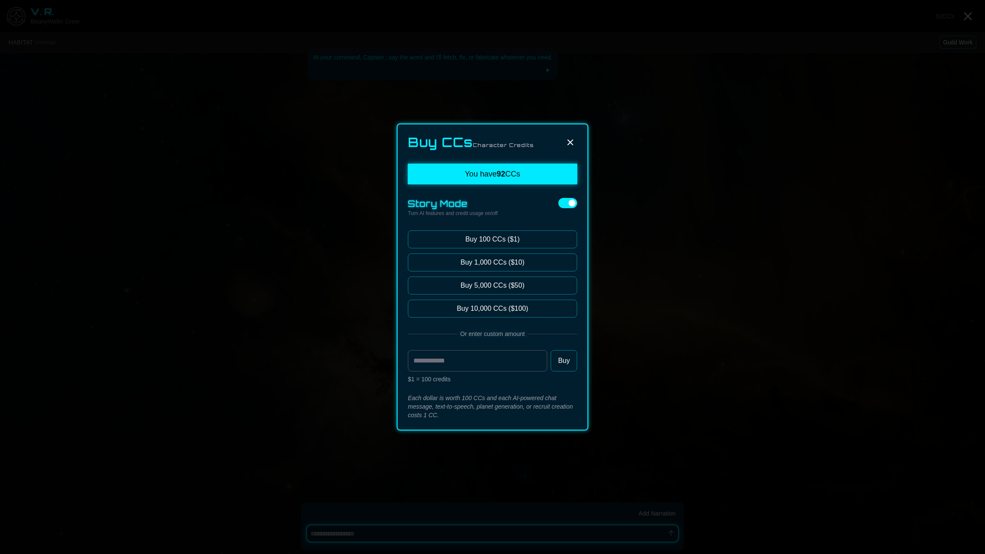
click at [570, 201] on span at bounding box center [572, 203] width 7 height 7
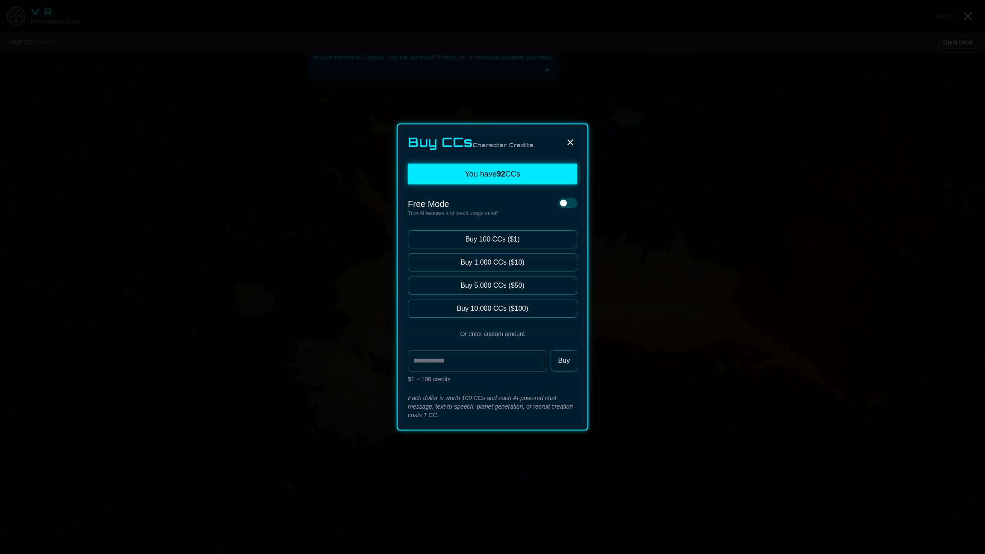
click at [574, 195] on div "Buy CCs Character Credits You have 92 CCs Free Mode Turn AI features and credit…" at bounding box center [493, 277] width 192 height 307
click at [563, 200] on span at bounding box center [563, 203] width 7 height 7
type textarea "*"
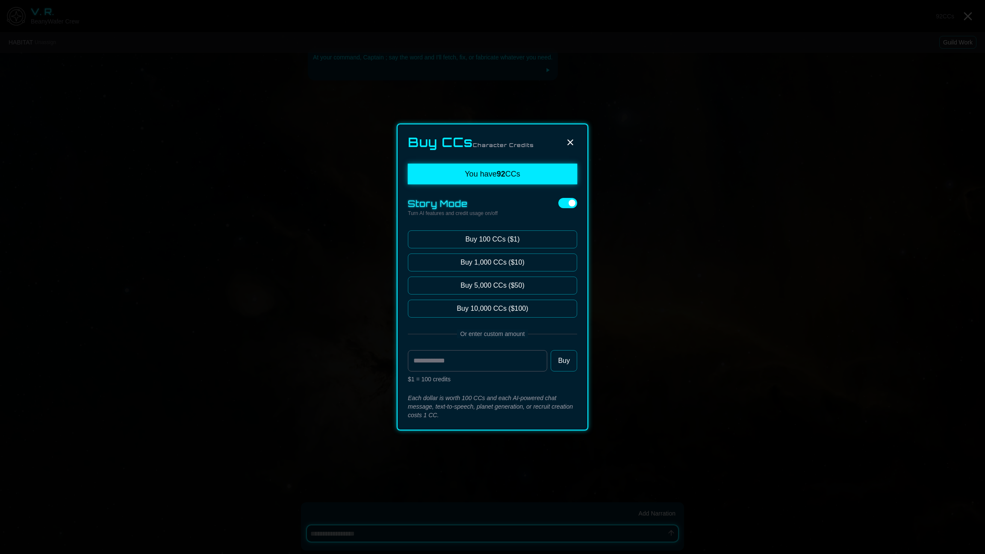
click at [566, 198] on button at bounding box center [567, 203] width 19 height 10
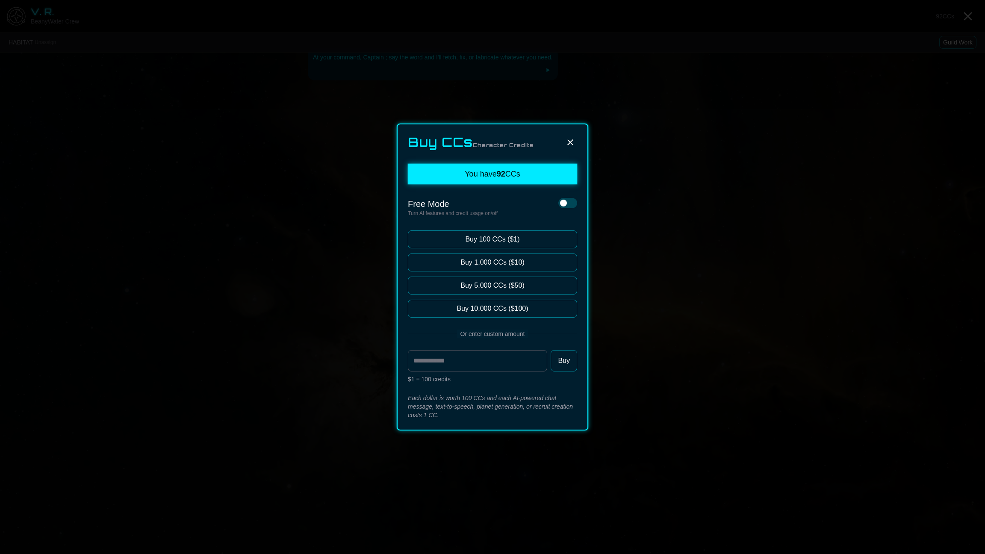
click at [570, 140] on icon at bounding box center [570, 142] width 10 height 10
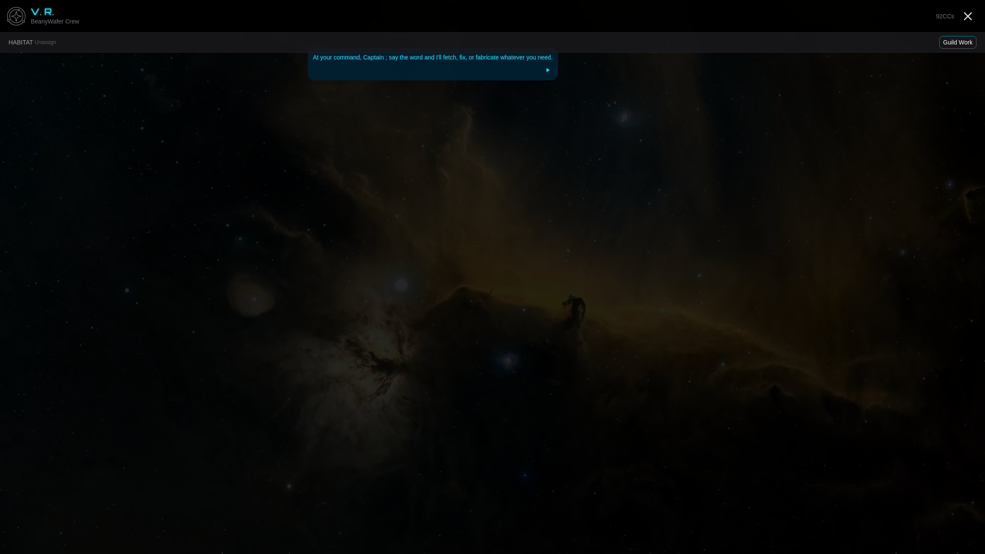
click at [692, 43] on button "Guild Work" at bounding box center [957, 42] width 37 height 13
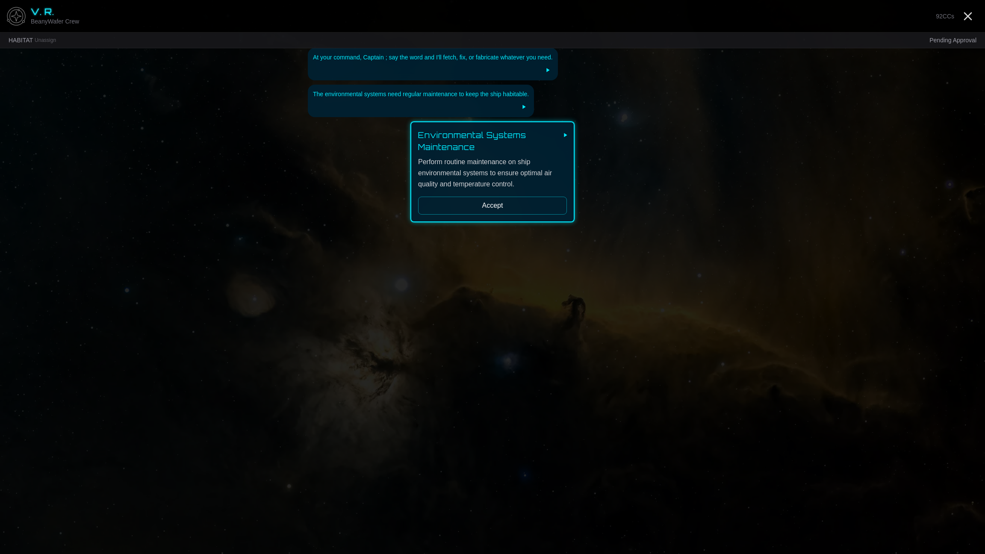
click at [507, 207] on button "Accept" at bounding box center [492, 206] width 149 height 18
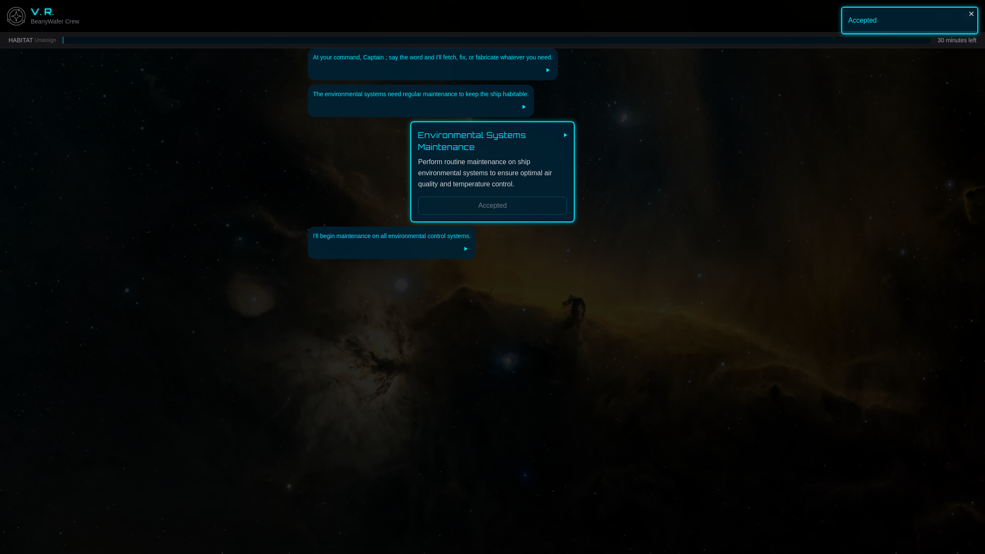
click at [692, 97] on main "V. R. BeanyWafer Crew 92 CCs HABITAT Unassign 30 minutes left At your command, …" at bounding box center [492, 277] width 985 height 554
click at [12, 14] on img at bounding box center [16, 16] width 26 height 26
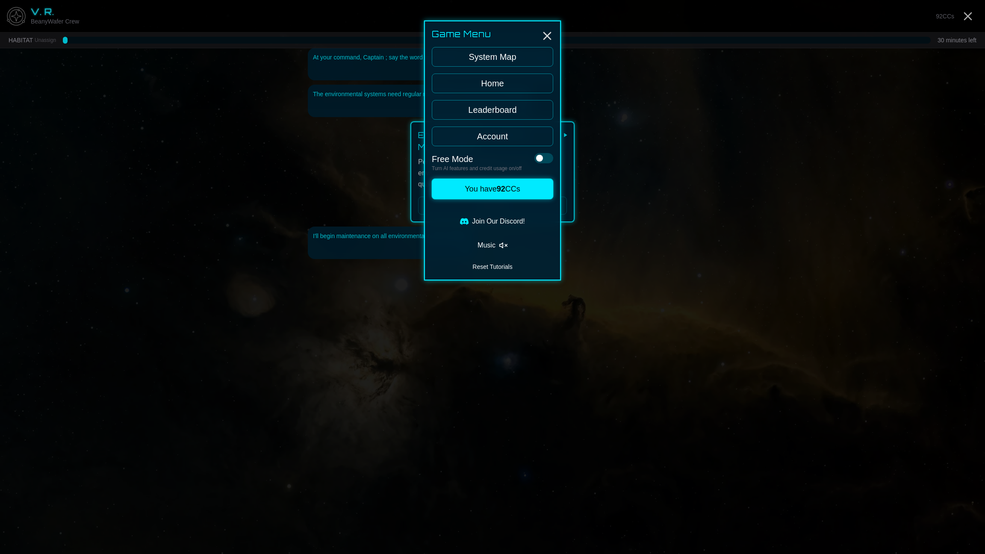
click at [478, 56] on link "System Map" at bounding box center [492, 57] width 121 height 20
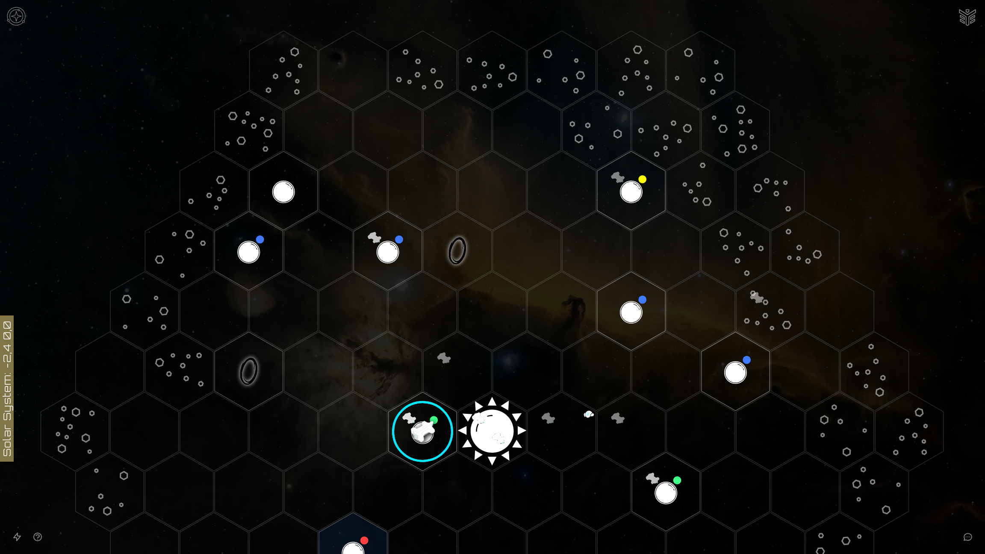
click at [16, 12] on img at bounding box center [16, 16] width 26 height 26
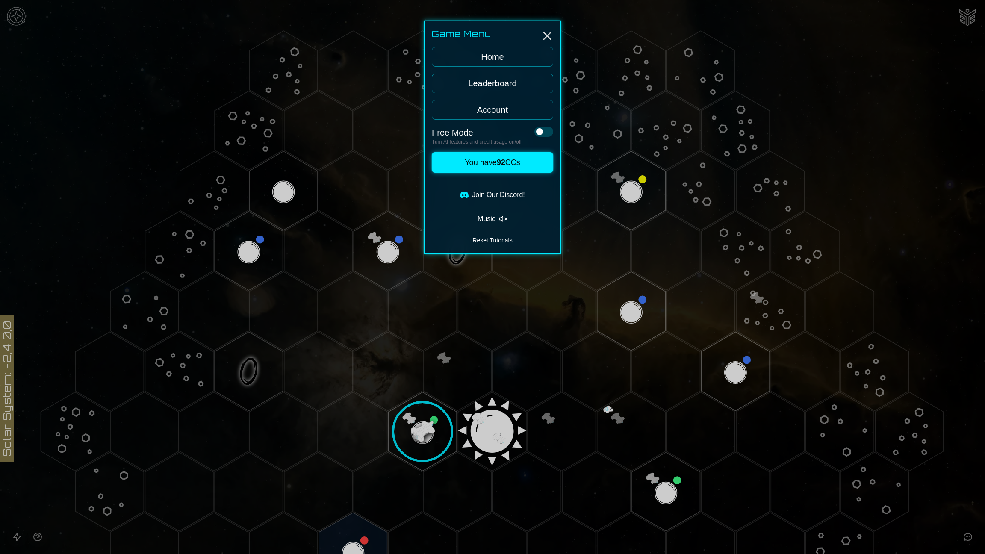
click at [511, 218] on button "Music" at bounding box center [492, 218] width 121 height 17
click at [470, 80] on link "Leaderboard" at bounding box center [492, 84] width 121 height 20
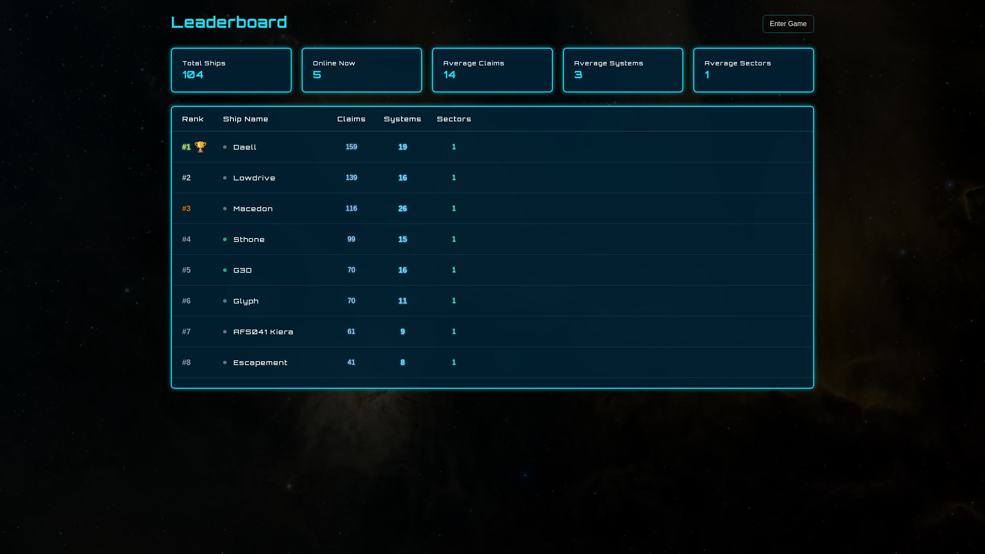
click at [692, 28] on link "Enter Game" at bounding box center [788, 24] width 51 height 18
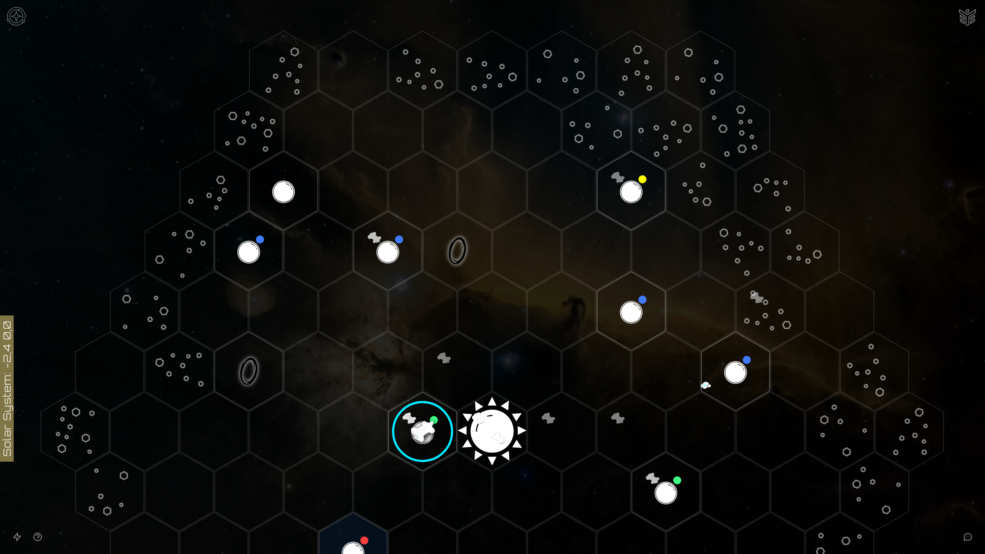
click at [19, 19] on img at bounding box center [16, 16] width 26 height 26
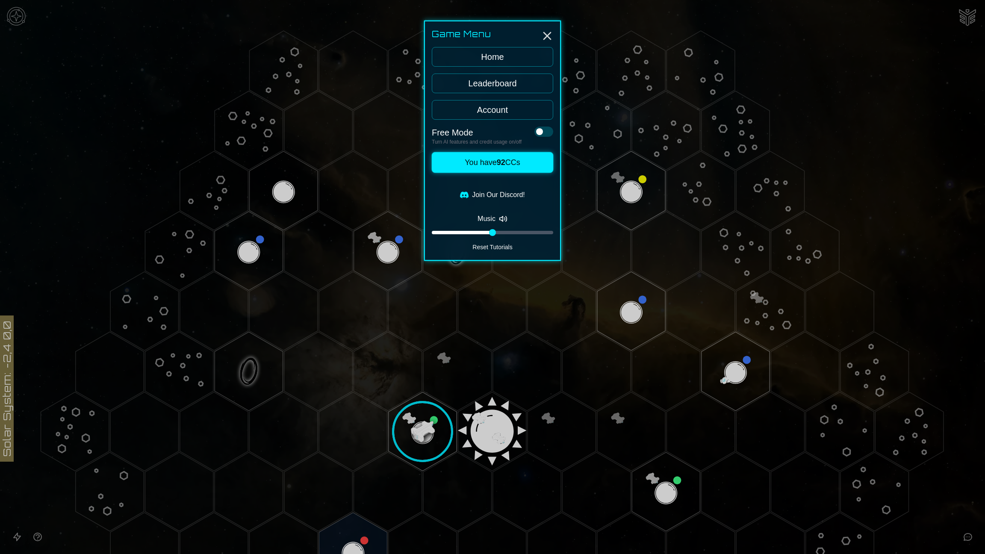
click at [504, 106] on link "Account" at bounding box center [492, 110] width 121 height 20
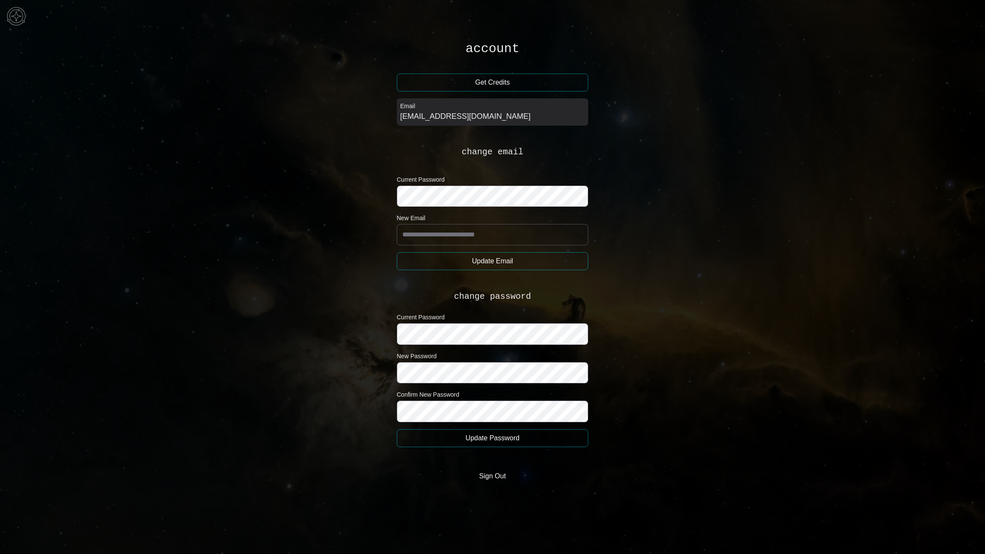
click at [18, 14] on img at bounding box center [16, 16] width 26 height 26
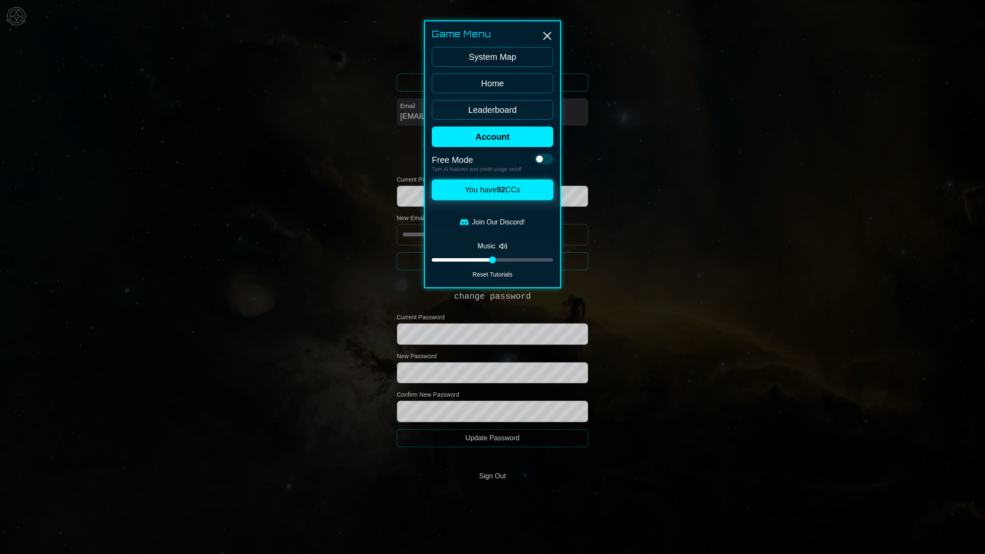
click at [501, 83] on link "Home" at bounding box center [492, 84] width 121 height 20
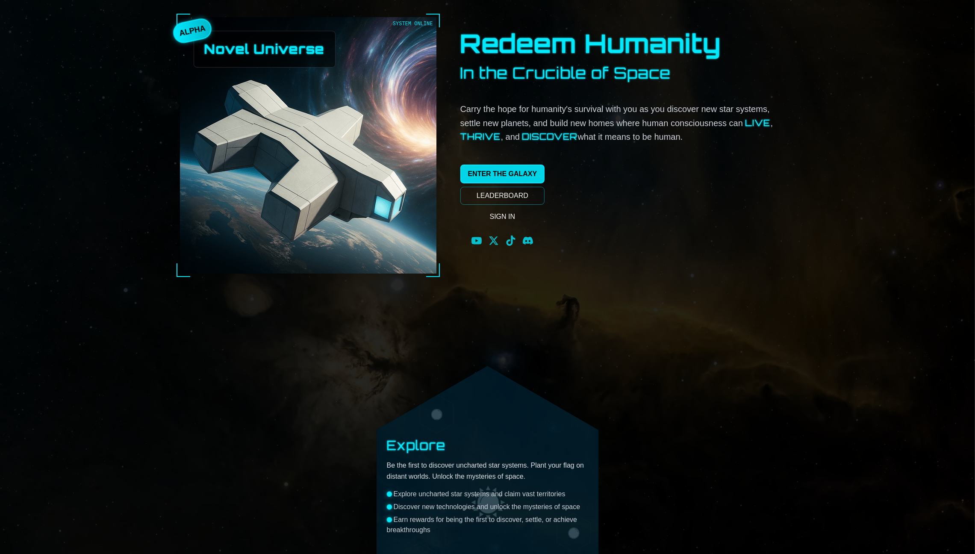
click at [528, 178] on link "ENTER THE GALAXY" at bounding box center [502, 174] width 85 height 19
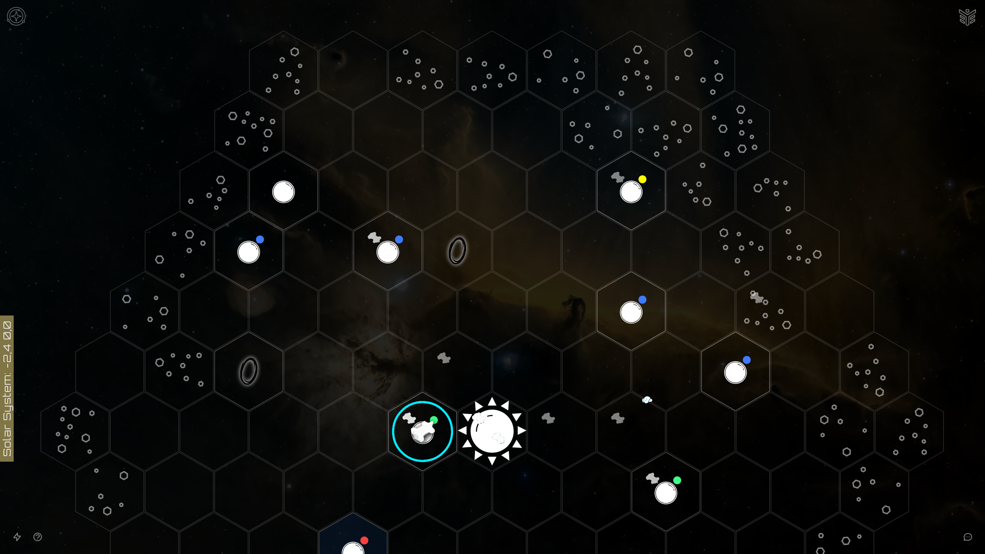
click at [13, 9] on img at bounding box center [16, 16] width 26 height 26
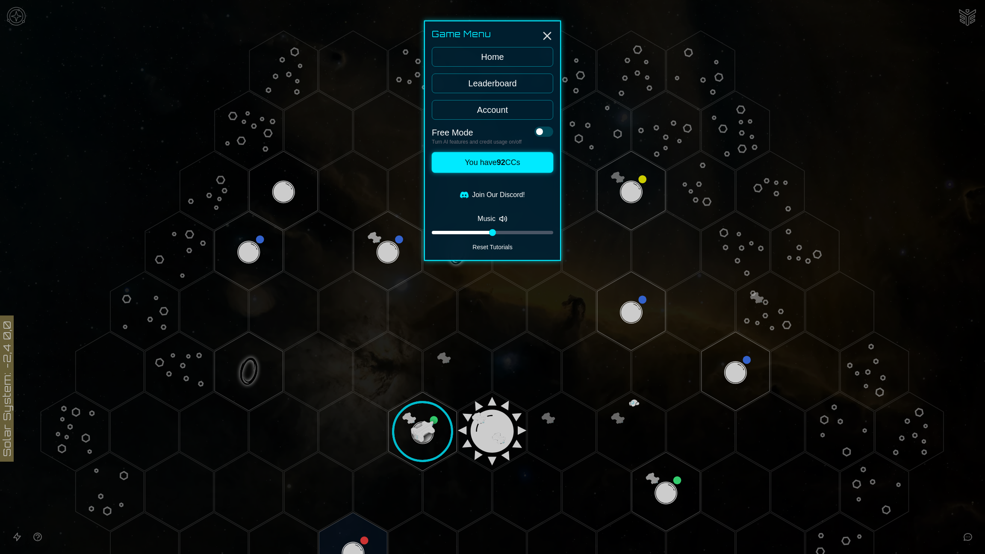
drag, startPoint x: 494, startPoint y: 235, endPoint x: 452, endPoint y: 232, distance: 41.6
click at [452, 232] on div "Game Menu Home Leaderboard Account Free Mode Turn AI features and credit usage …" at bounding box center [492, 141] width 137 height 240
click at [455, 231] on div at bounding box center [492, 232] width 121 height 3
drag, startPoint x: 455, startPoint y: 230, endPoint x: 450, endPoint y: 230, distance: 5.6
click at [450, 230] on div at bounding box center [451, 232] width 7 height 7
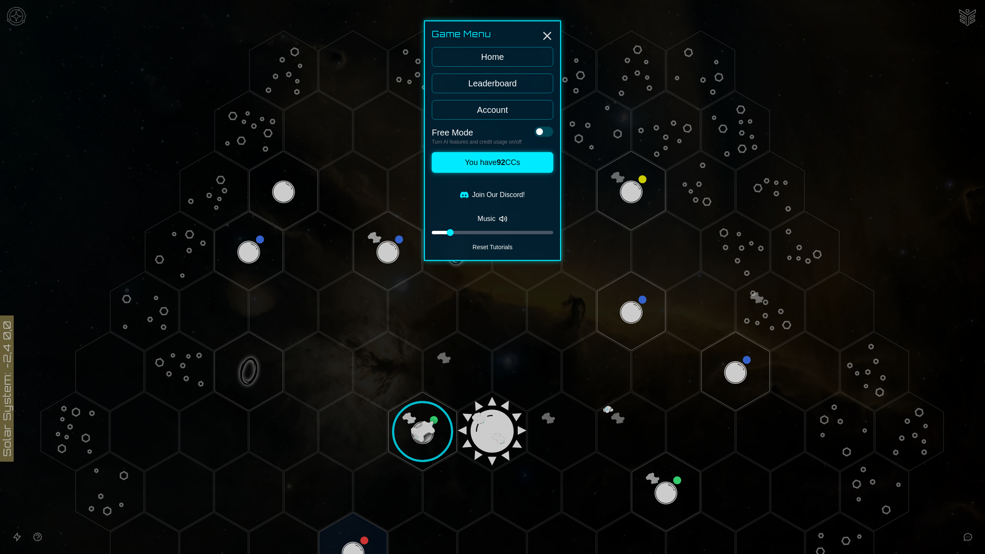
click at [442, 231] on div at bounding box center [441, 232] width 18 height 3
click at [425, 230] on div "Game Menu Home Leaderboard Account Free Mode Turn AI features and credit usage …" at bounding box center [492, 141] width 137 height 240
click at [395, 198] on div at bounding box center [492, 277] width 985 height 554
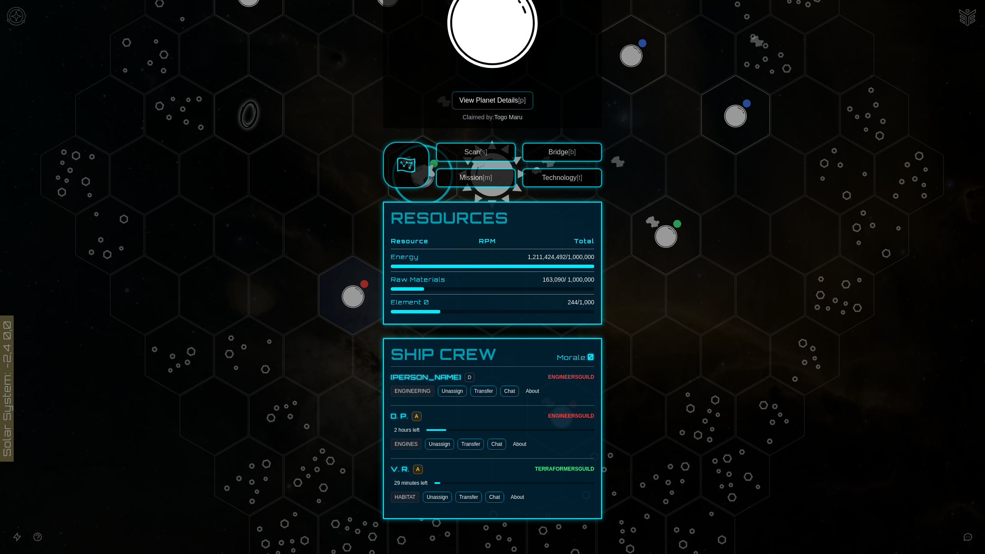
scroll to position [119, 0]
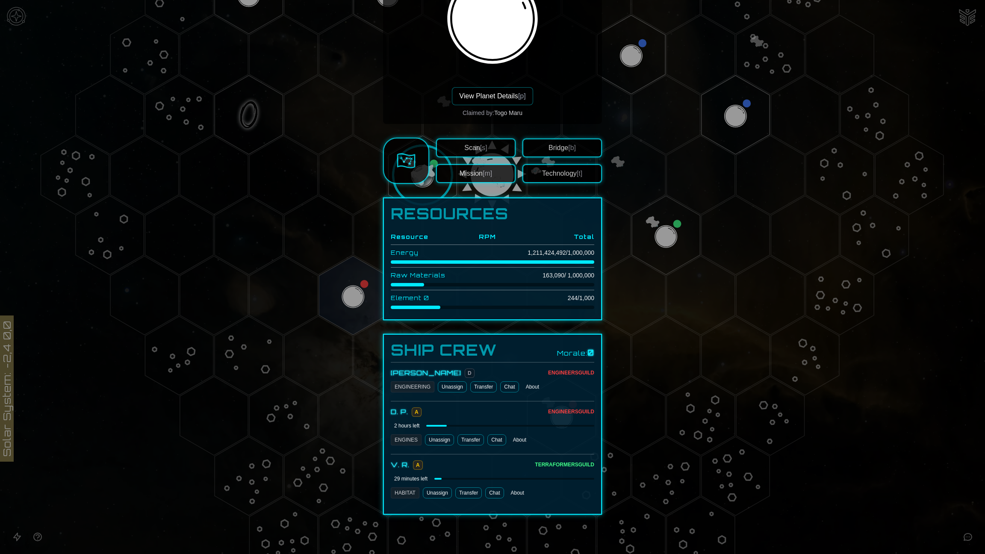
click at [587, 348] on span "0" at bounding box center [590, 352] width 7 height 9
click at [565, 350] on div "Morale: 0" at bounding box center [575, 353] width 37 height 12
click at [563, 350] on div "Morale: 0" at bounding box center [575, 353] width 37 height 12
click at [545, 348] on div "Ship Crew Morale: 0" at bounding box center [492, 350] width 203 height 17
click at [540, 348] on div "Ship Crew Morale: 0" at bounding box center [492, 350] width 203 height 17
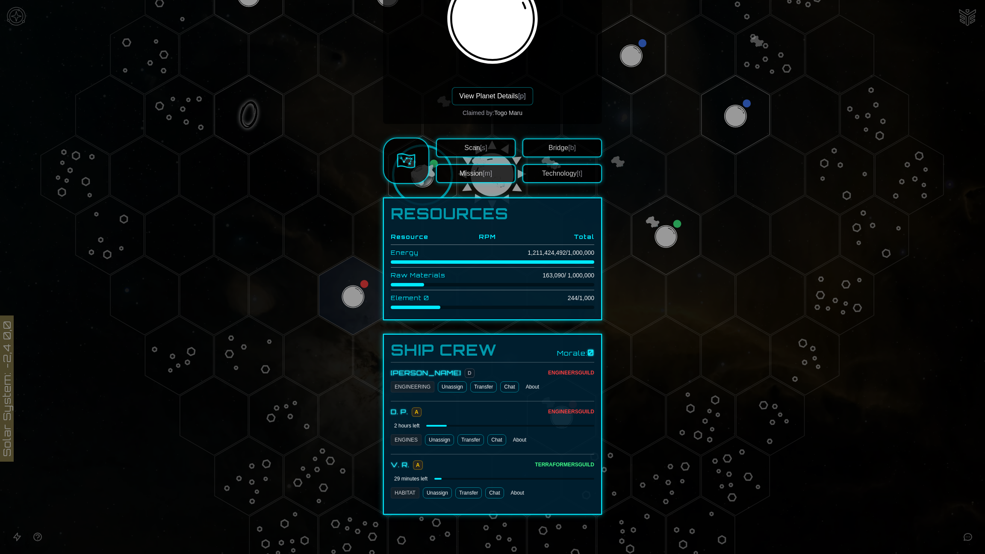
click at [525, 353] on button "About" at bounding box center [532, 386] width 20 height 11
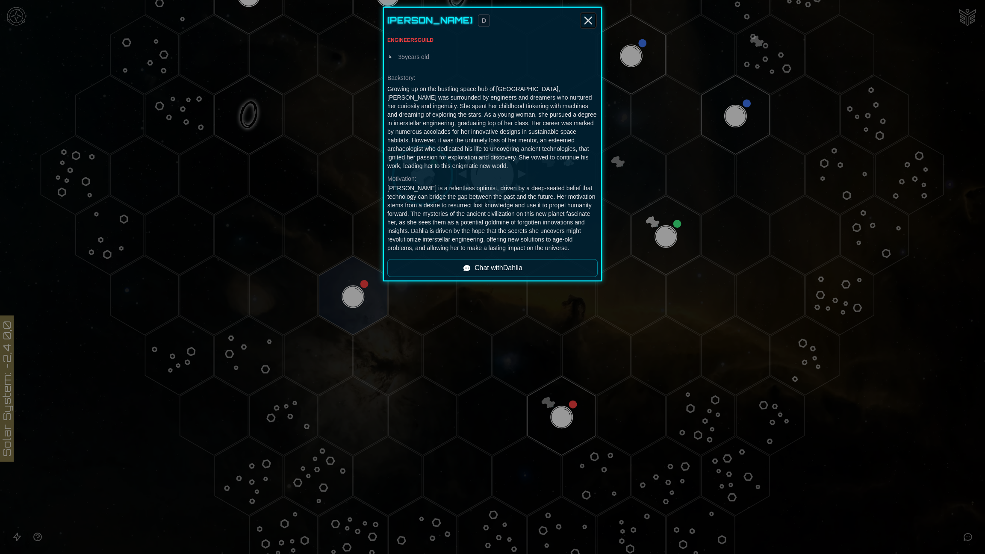
click at [591, 22] on icon "Close" at bounding box center [588, 21] width 14 height 14
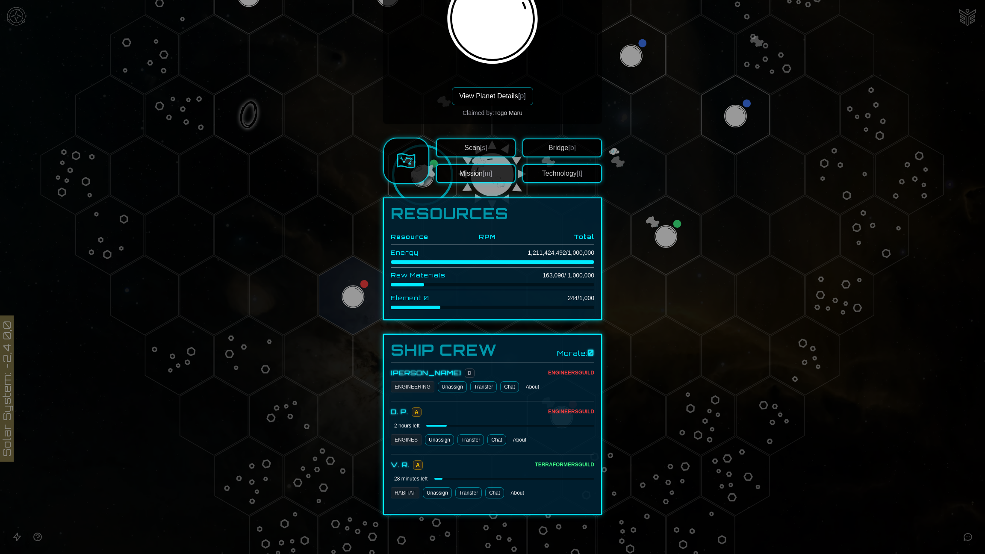
click at [407, 353] on div "ENGINEERING" at bounding box center [413, 386] width 44 height 11
click at [409, 353] on div "[PERSON_NAME]" at bounding box center [426, 373] width 71 height 10
click at [406, 353] on div "Dahlia Hartman D Engineers Guild ENGINEERING Unassign Transfer Chat About" at bounding box center [492, 379] width 203 height 35
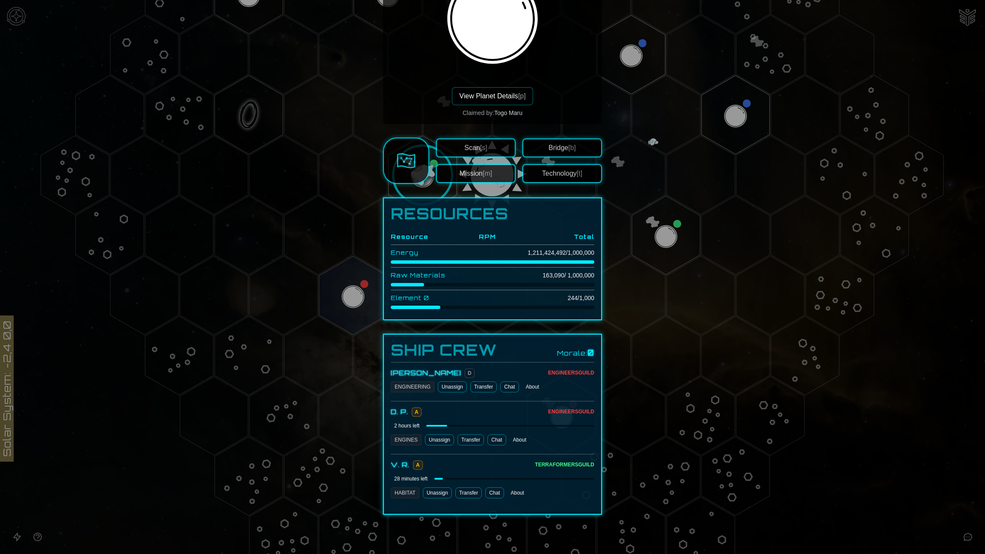
click at [470, 353] on div "Dahlia Hartman D" at bounding box center [469, 373] width 157 height 10
click at [506, 353] on div "Dahlia Hartman D" at bounding box center [469, 373] width 157 height 10
click at [507, 353] on div "Dahlia Hartman D" at bounding box center [469, 373] width 157 height 10
click at [418, 353] on div "ENGINEERING" at bounding box center [413, 386] width 44 height 11
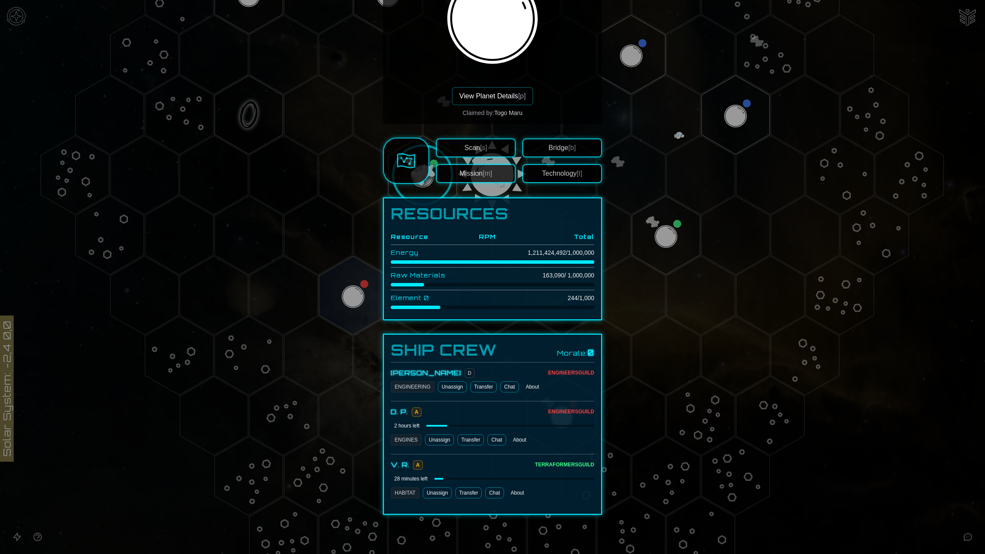
click at [417, 353] on div "ENGINEERING" at bounding box center [413, 386] width 44 height 11
click at [529, 353] on button "About" at bounding box center [532, 386] width 20 height 11
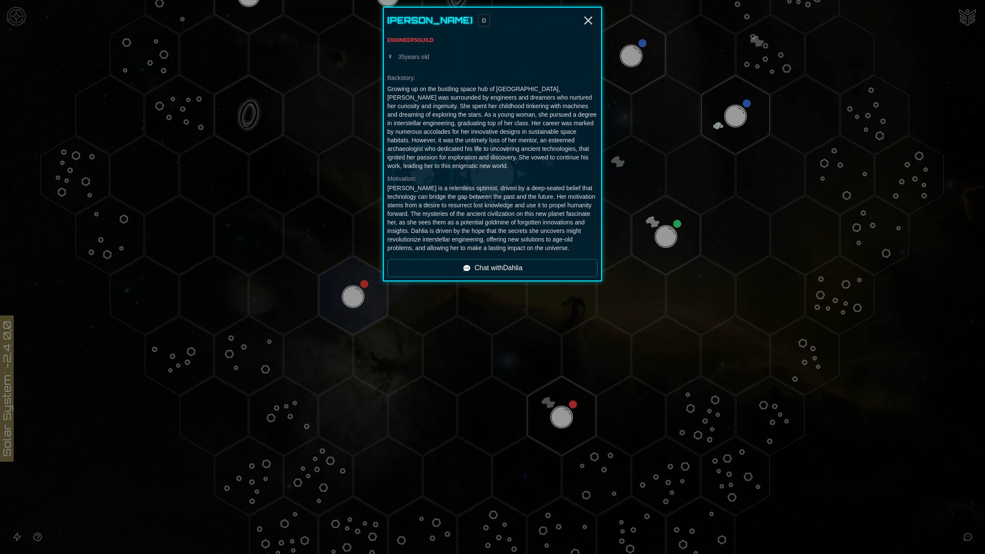
click at [553, 269] on link "Chat with Dahlia" at bounding box center [492, 268] width 210 height 18
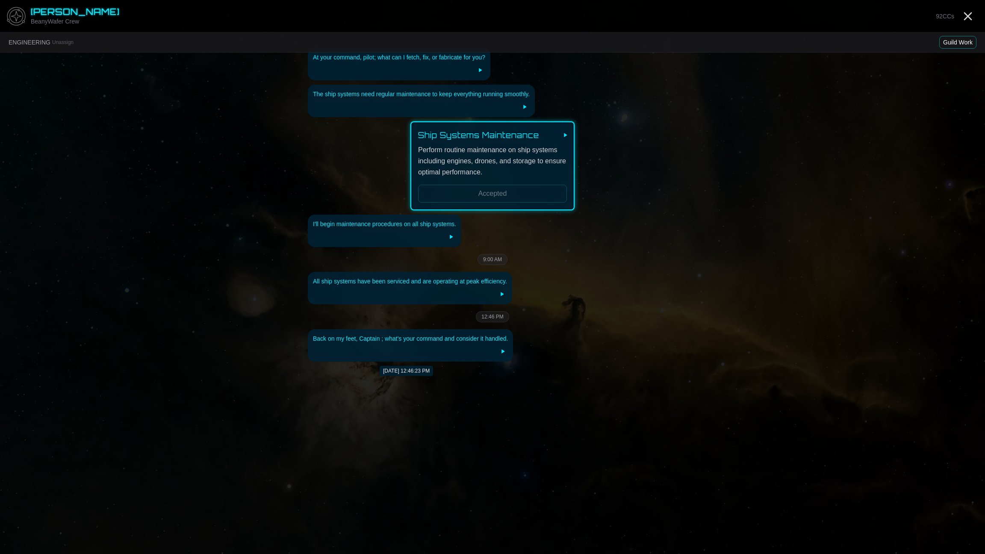
click at [501, 353] on icon at bounding box center [502, 351] width 7 height 7
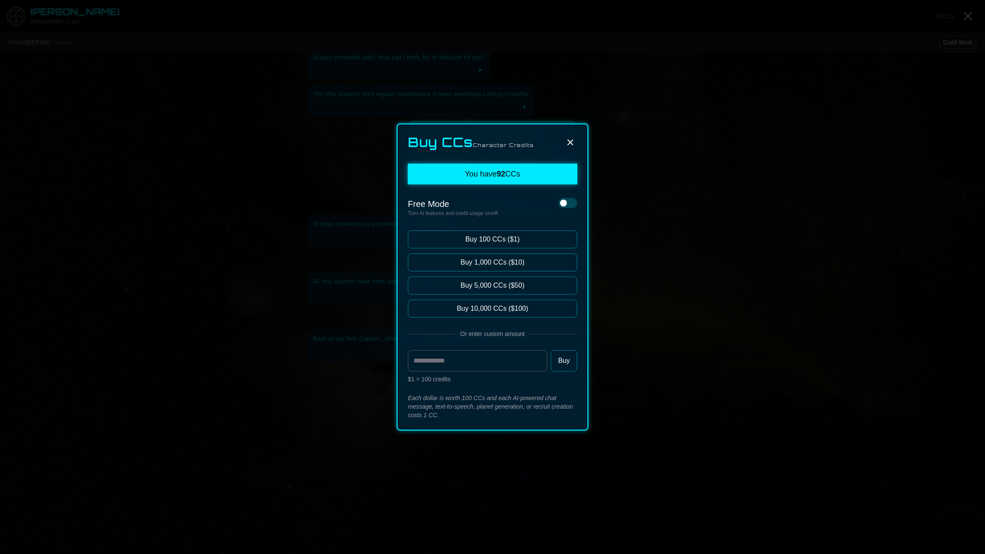
click at [573, 141] on icon at bounding box center [570, 142] width 10 height 10
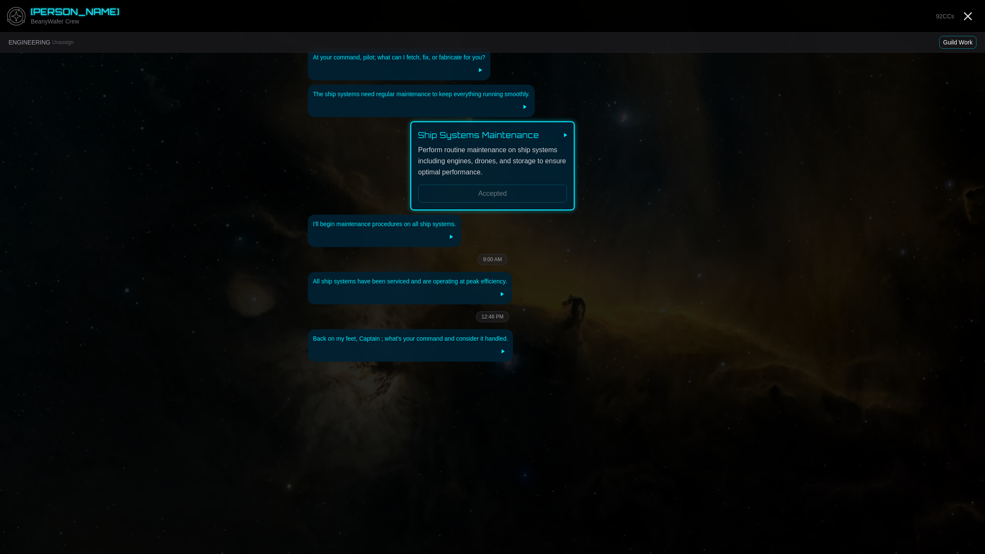
click at [11, 14] on img at bounding box center [16, 16] width 26 height 26
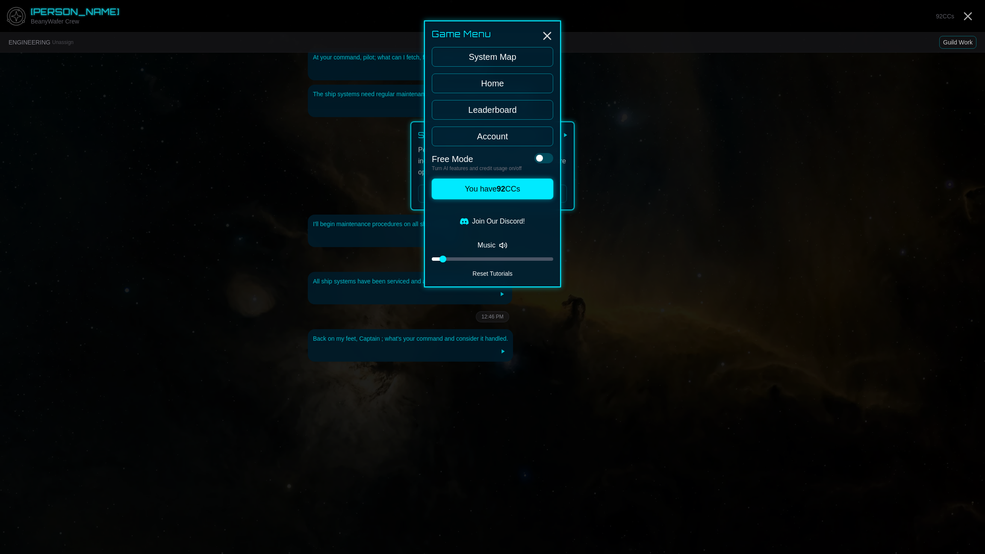
click at [488, 88] on link "Home" at bounding box center [492, 84] width 121 height 20
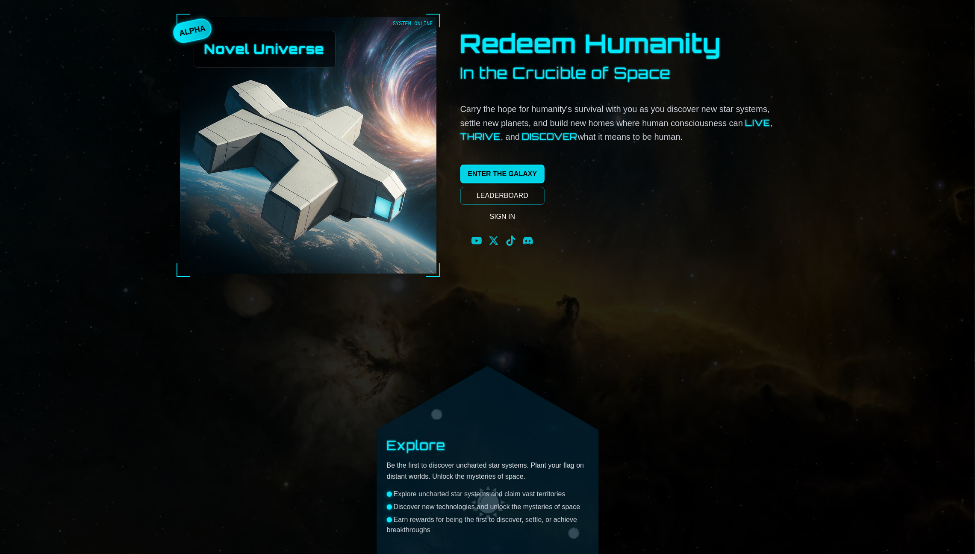
click at [496, 177] on link "ENTER THE GALAXY" at bounding box center [502, 174] width 85 height 19
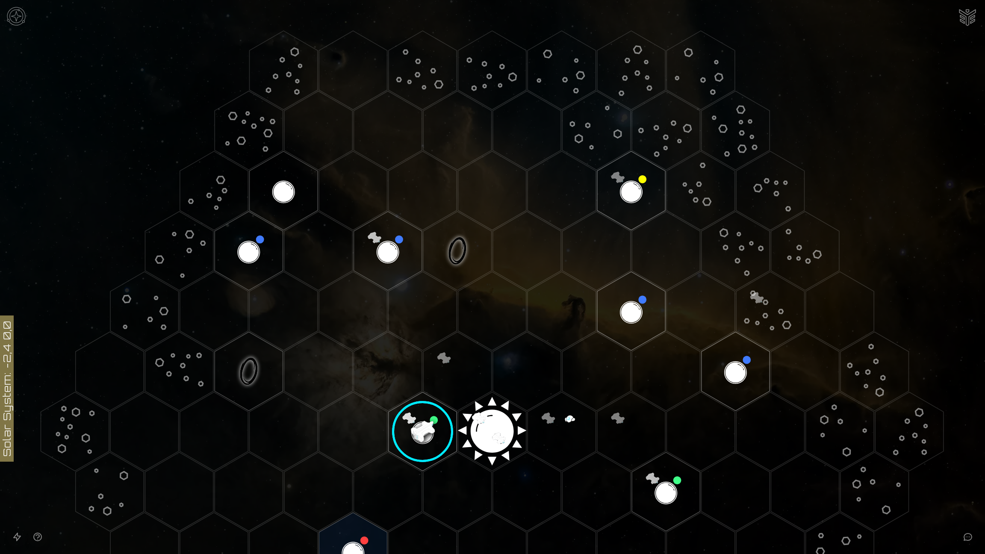
click at [388, 256] on polygon "Hex at coordinates 0,-3, clickable" at bounding box center [388, 251] width 68 height 79
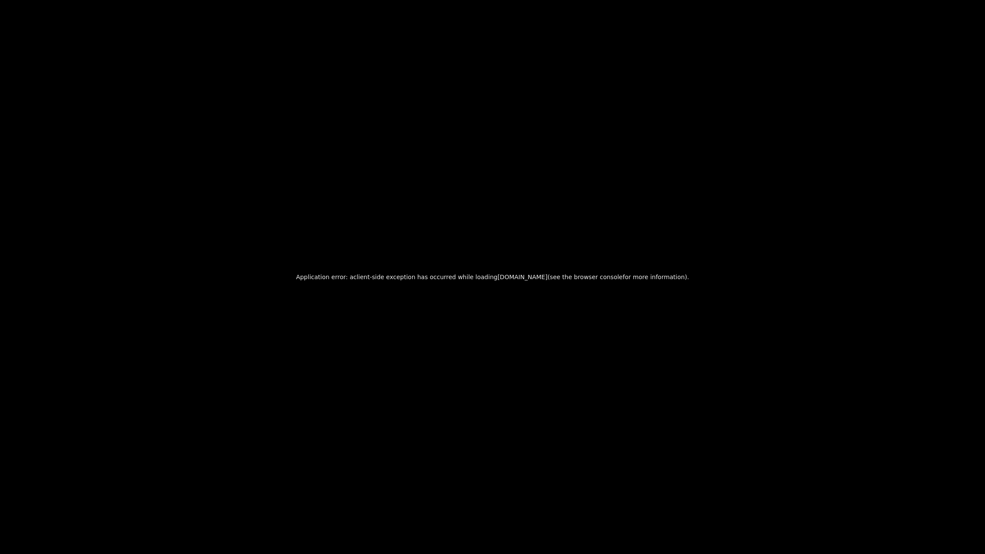
click at [509, 327] on div "Application error: a client -side exception has occurred while loading www.nove…" at bounding box center [492, 277] width 985 height 554
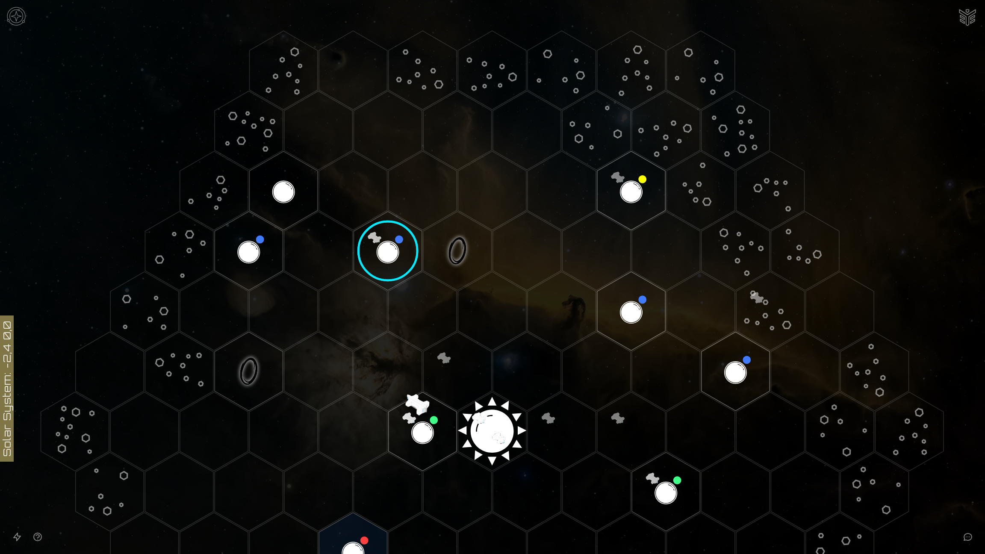
click at [383, 256] on image at bounding box center [388, 251] width 80 height 80
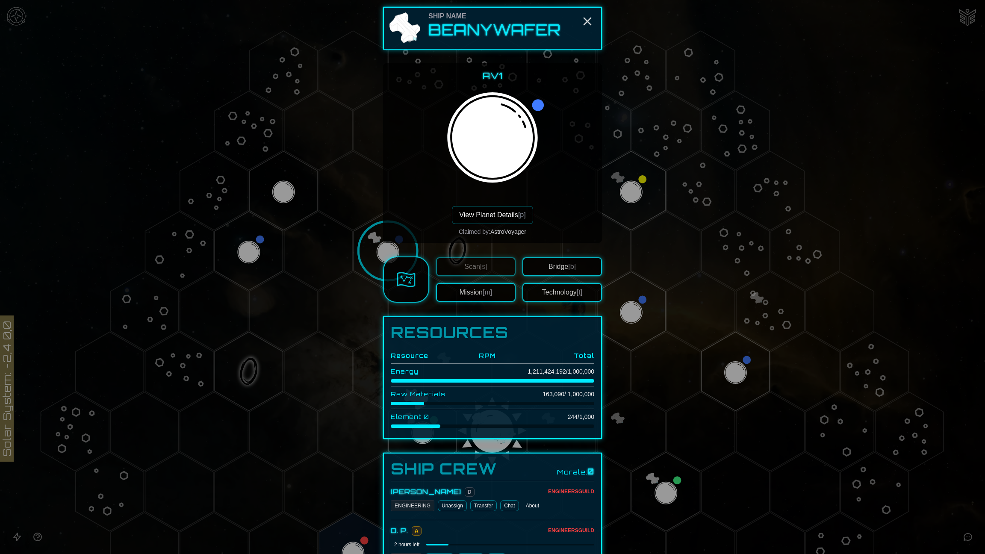
click at [486, 220] on button "View Planet Details [p]" at bounding box center [492, 215] width 81 height 18
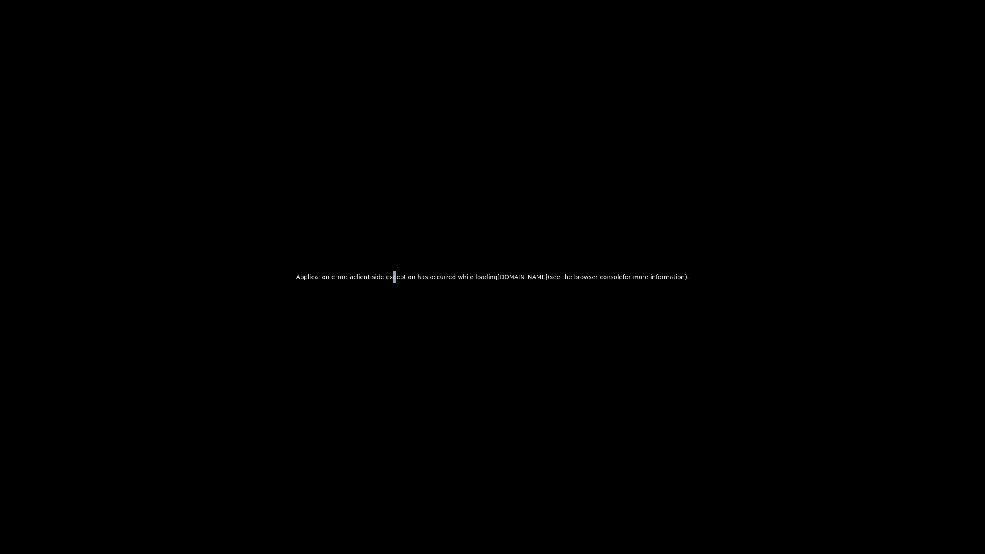
click at [396, 258] on div "Application error: a client -side exception has occurred while loading www.nove…" at bounding box center [492, 277] width 985 height 554
click at [433, 347] on div "Application error: a client -side exception has occurred while loading www.nove…" at bounding box center [492, 277] width 985 height 554
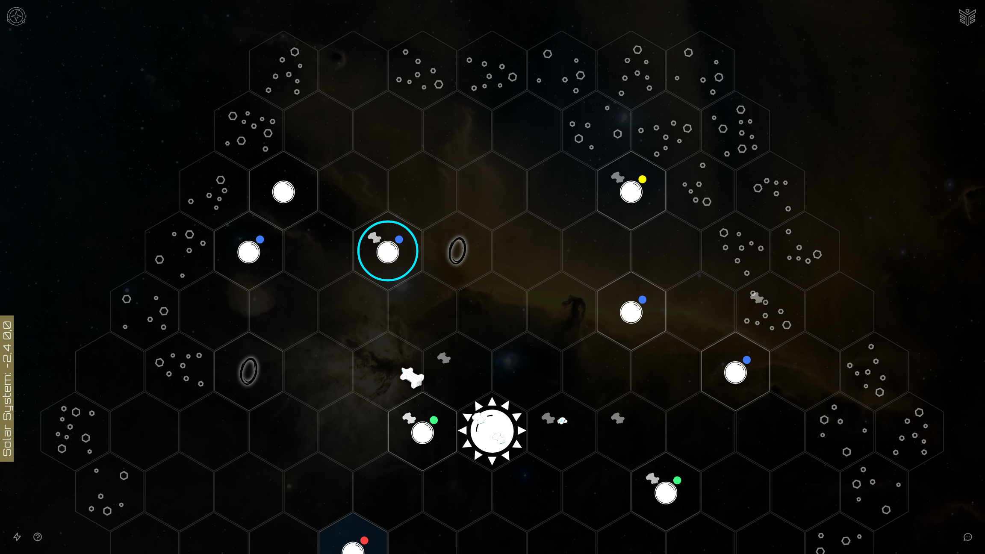
click at [624, 327] on polygon "Hex at coordinates 3,-2, clickable" at bounding box center [631, 311] width 68 height 79
click at [624, 327] on image at bounding box center [631, 311] width 80 height 80
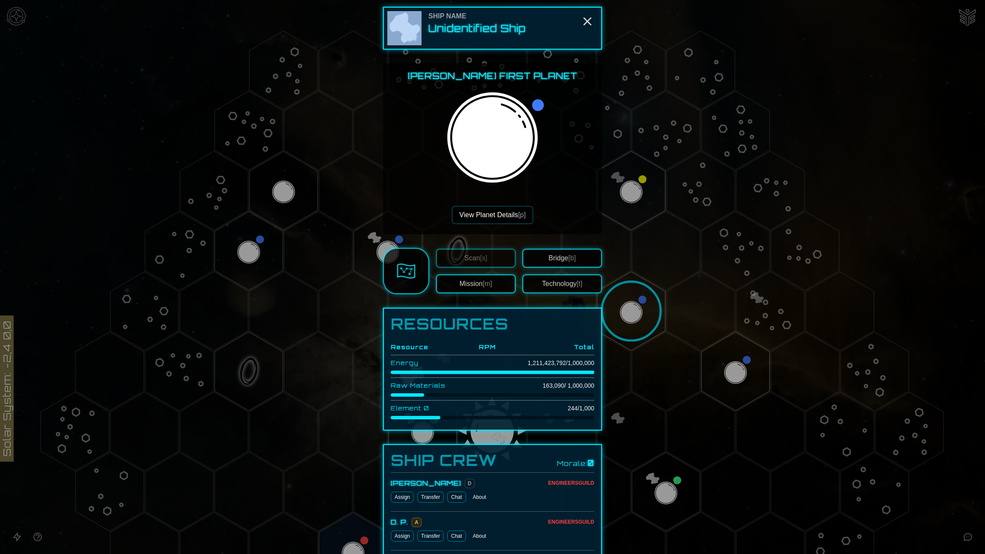
click at [624, 327] on div at bounding box center [492, 277] width 985 height 554
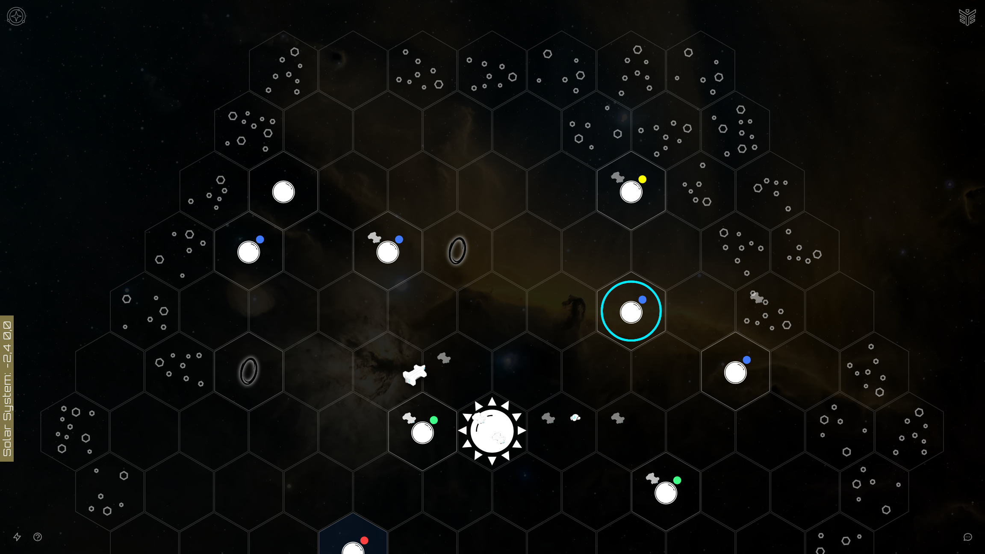
click at [623, 322] on image at bounding box center [631, 311] width 80 height 80
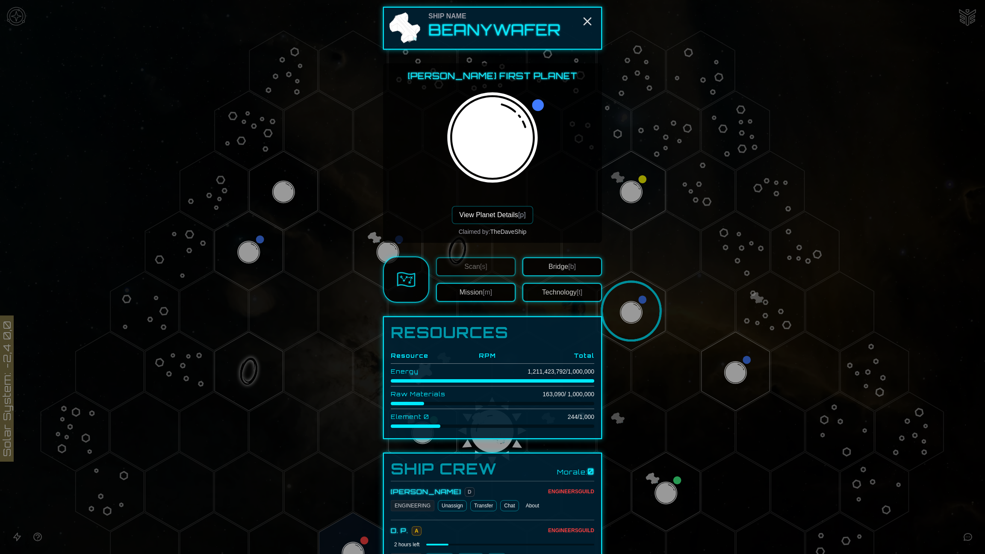
click at [469, 209] on button "View Planet Details [p]" at bounding box center [492, 215] width 81 height 18
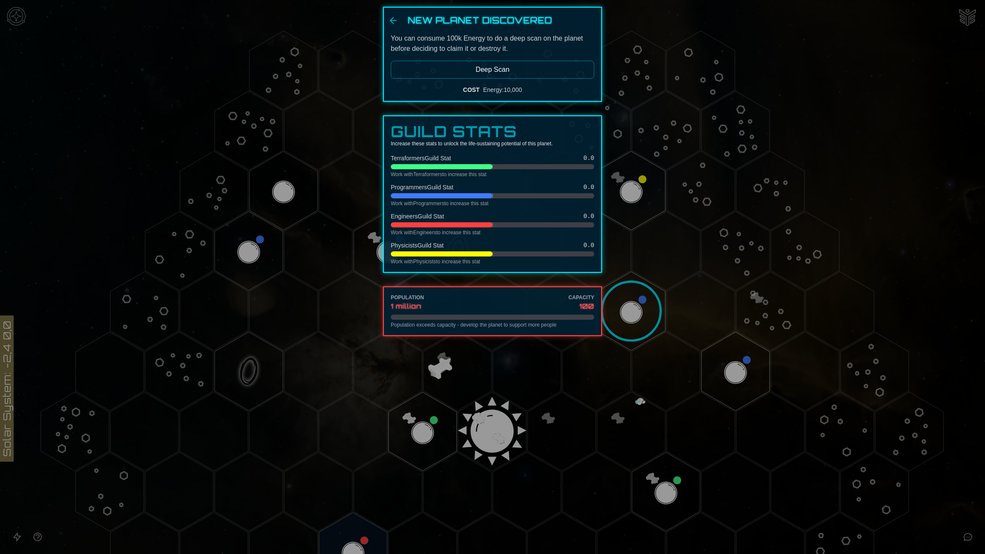
click at [576, 386] on div at bounding box center [492, 277] width 985 height 554
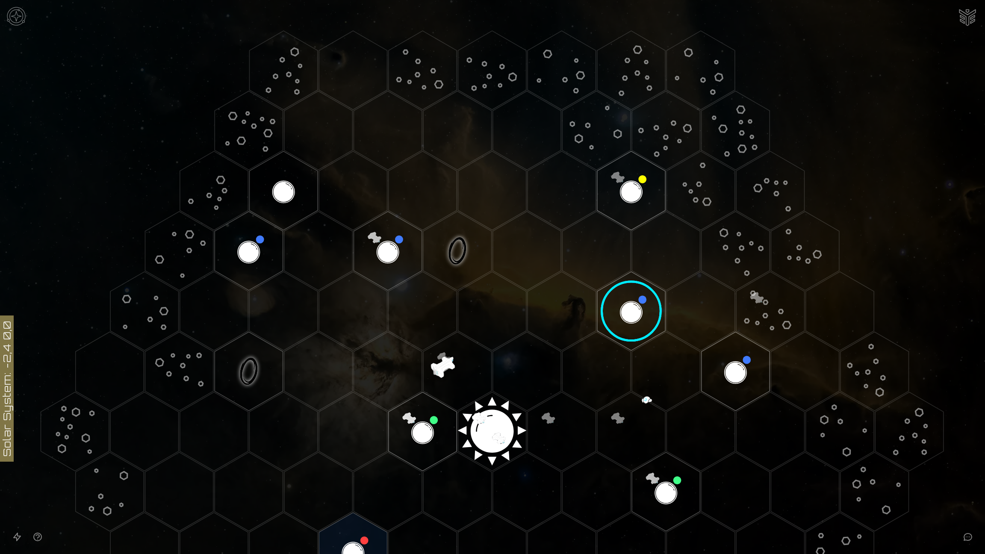
click at [611, 318] on image at bounding box center [631, 311] width 80 height 80
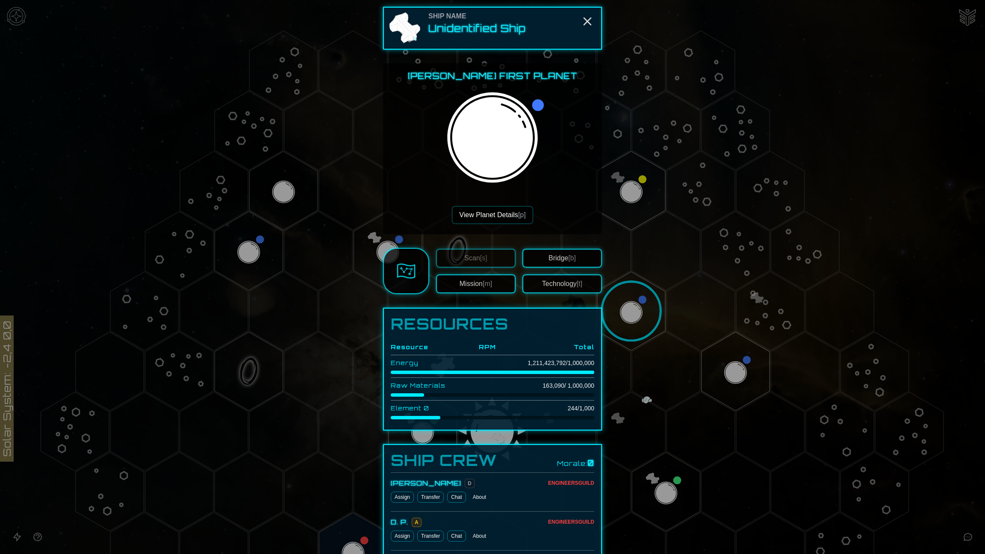
click at [613, 318] on div at bounding box center [492, 277] width 985 height 554
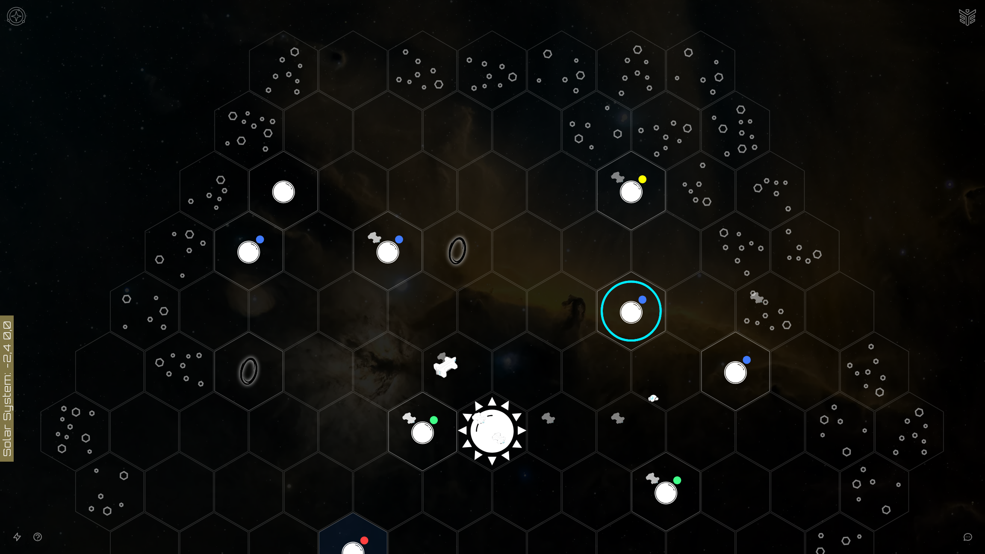
click at [623, 314] on image at bounding box center [631, 311] width 80 height 80
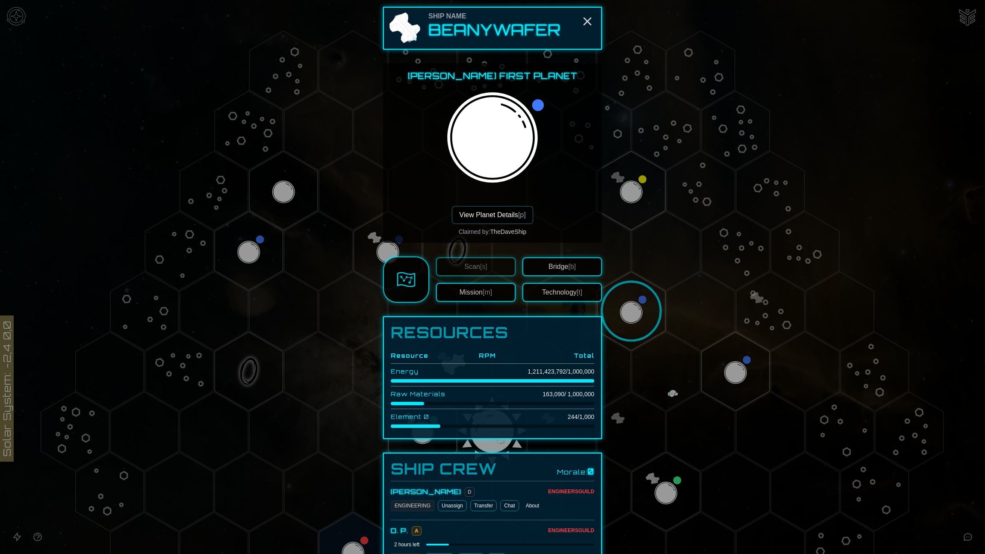
click at [489, 221] on button "View Planet Details [p]" at bounding box center [492, 215] width 81 height 18
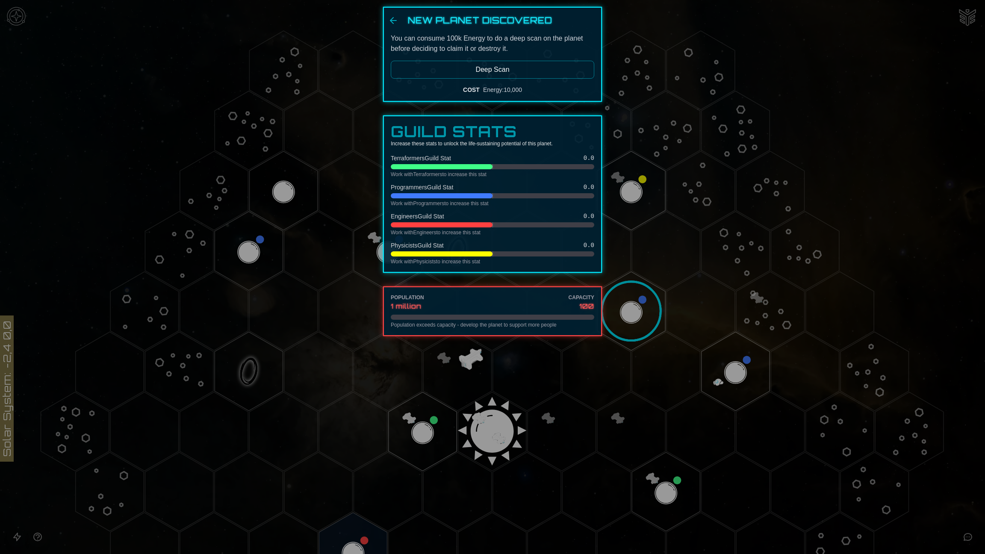
click at [259, 248] on div at bounding box center [492, 277] width 985 height 554
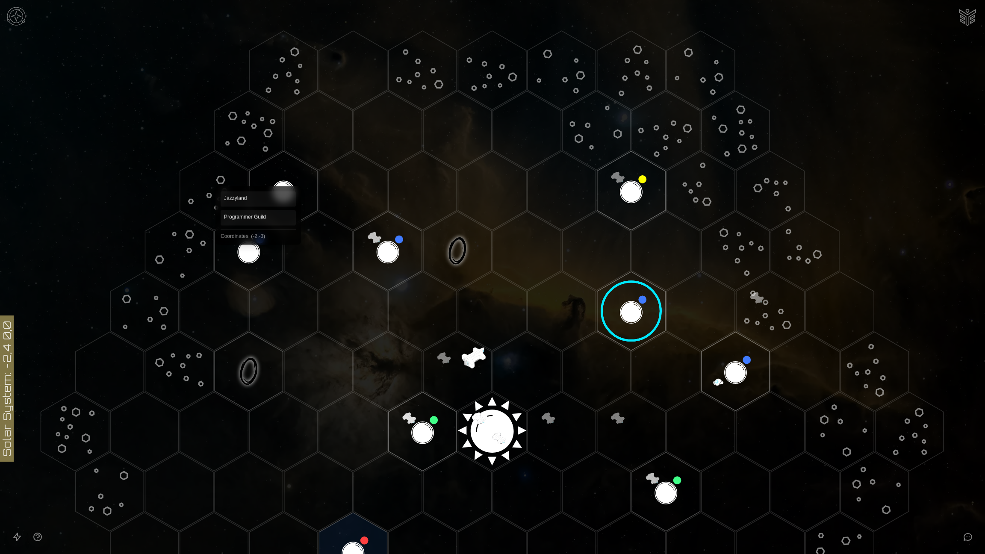
click at [258, 248] on polygon "Hex at coordinates -2,-3, clickable" at bounding box center [249, 251] width 68 height 79
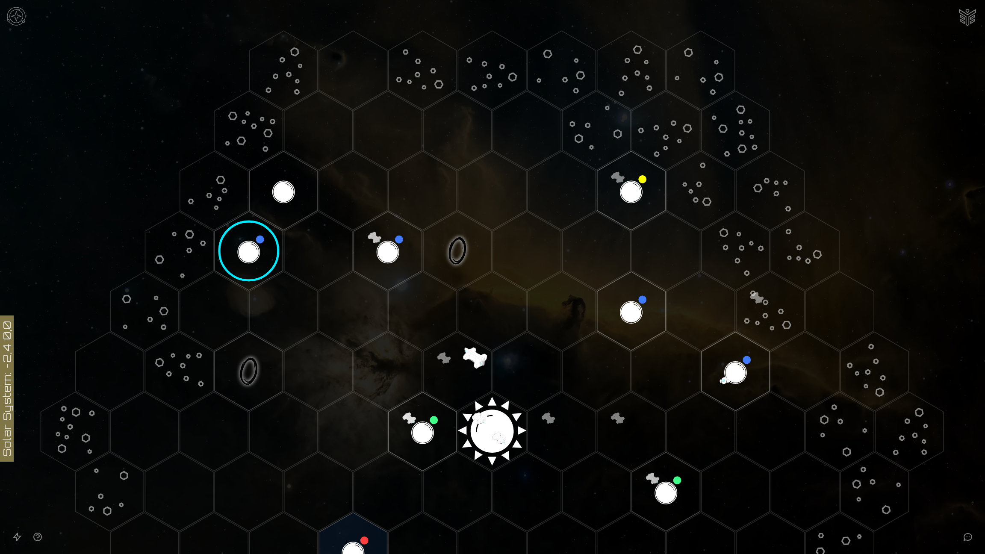
click at [258, 248] on image at bounding box center [249, 251] width 80 height 80
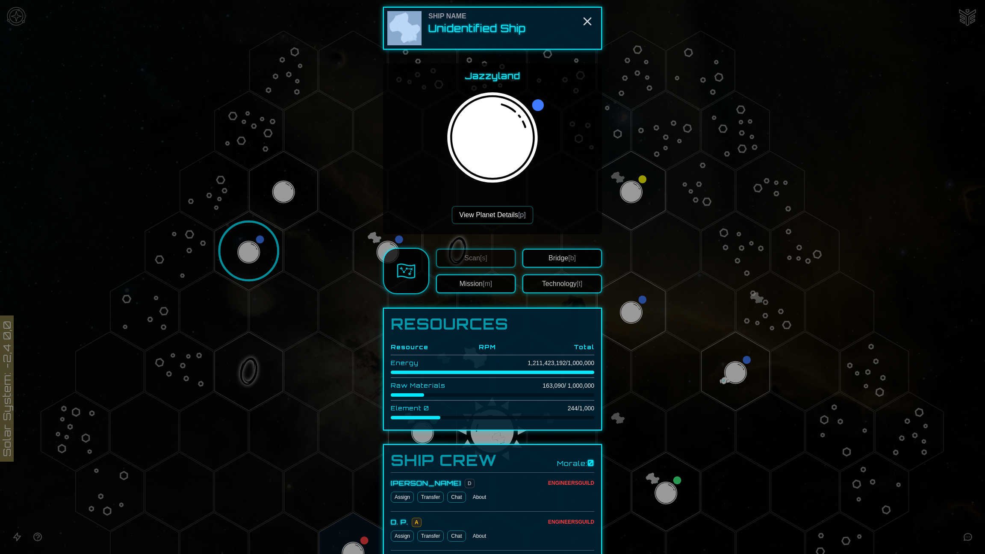
click at [258, 248] on div at bounding box center [492, 277] width 985 height 554
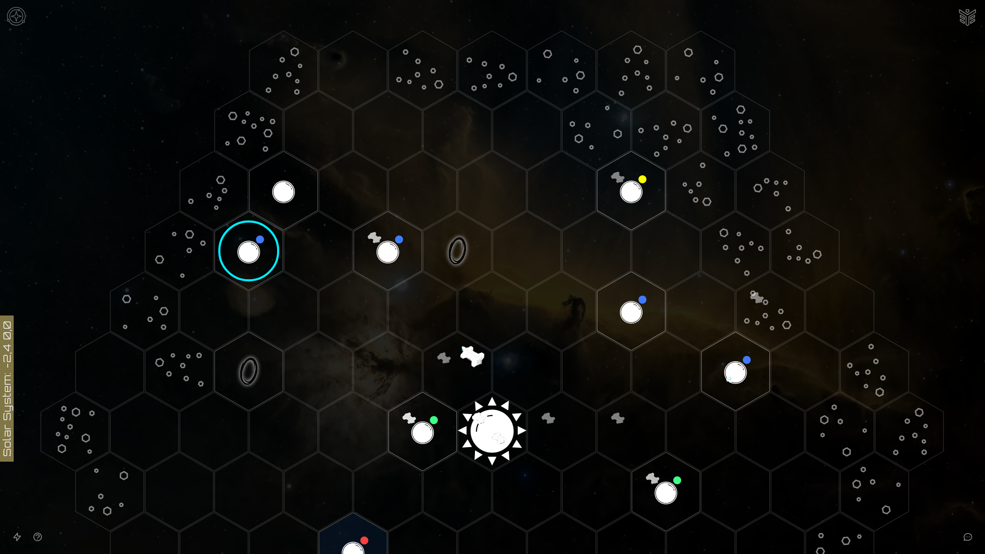
click at [258, 248] on image at bounding box center [249, 251] width 80 height 80
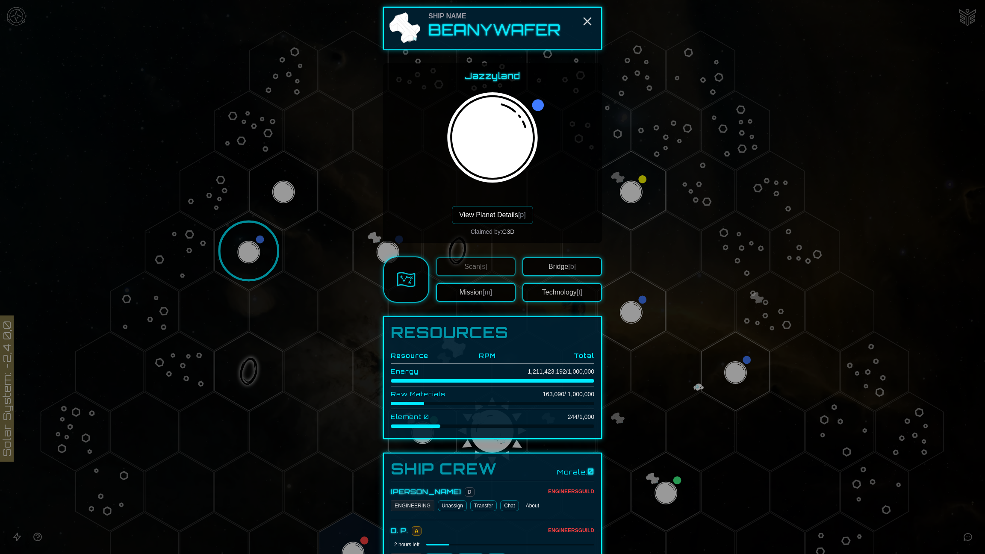
click at [740, 373] on div at bounding box center [492, 277] width 985 height 554
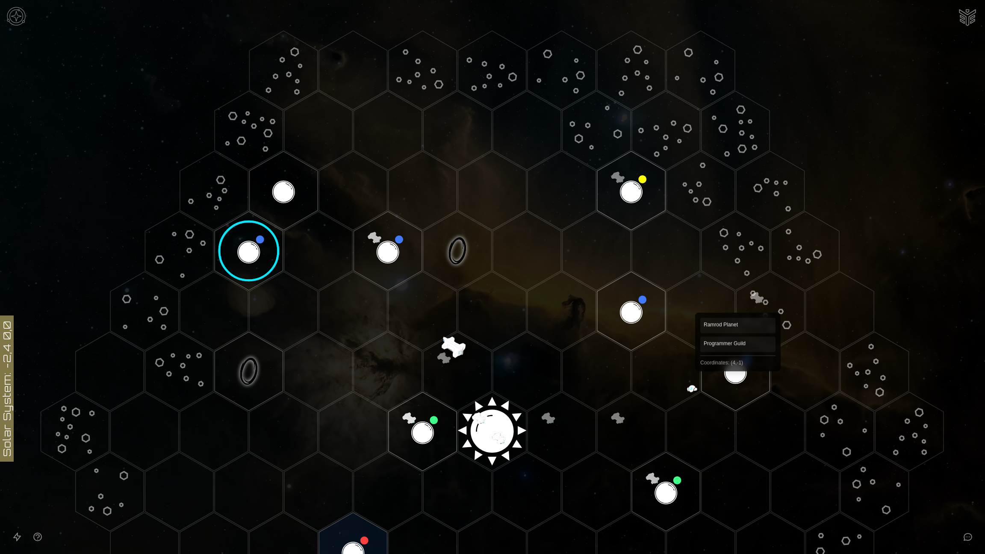
click at [738, 374] on polygon "Hex at coordinates 4,-1, clickable" at bounding box center [735, 371] width 68 height 79
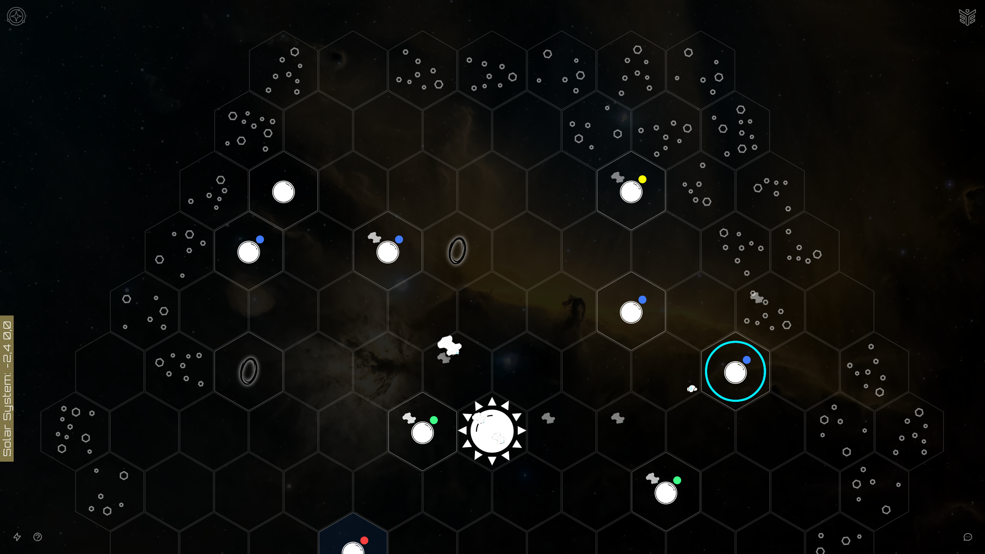
click at [738, 374] on image at bounding box center [736, 371] width 80 height 80
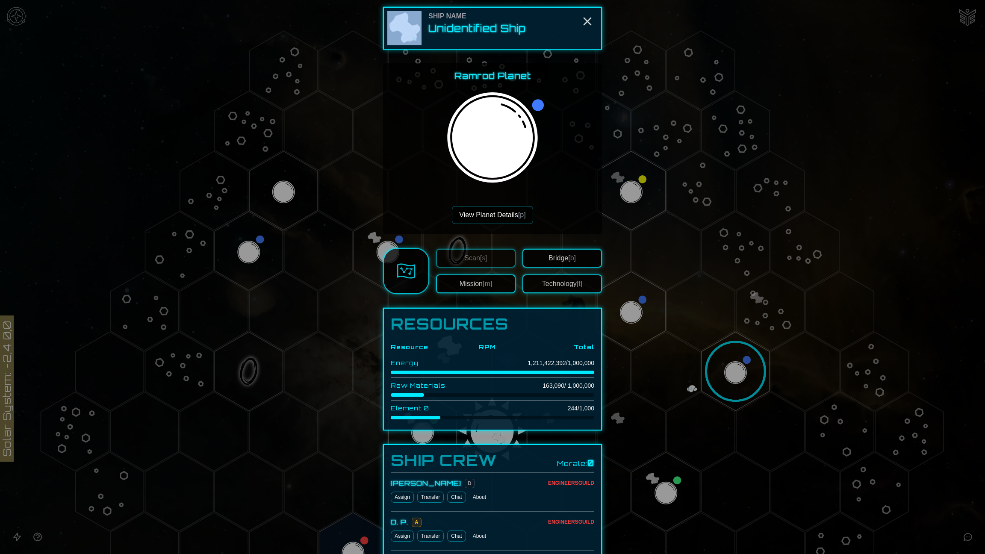
click at [738, 374] on div at bounding box center [492, 277] width 985 height 554
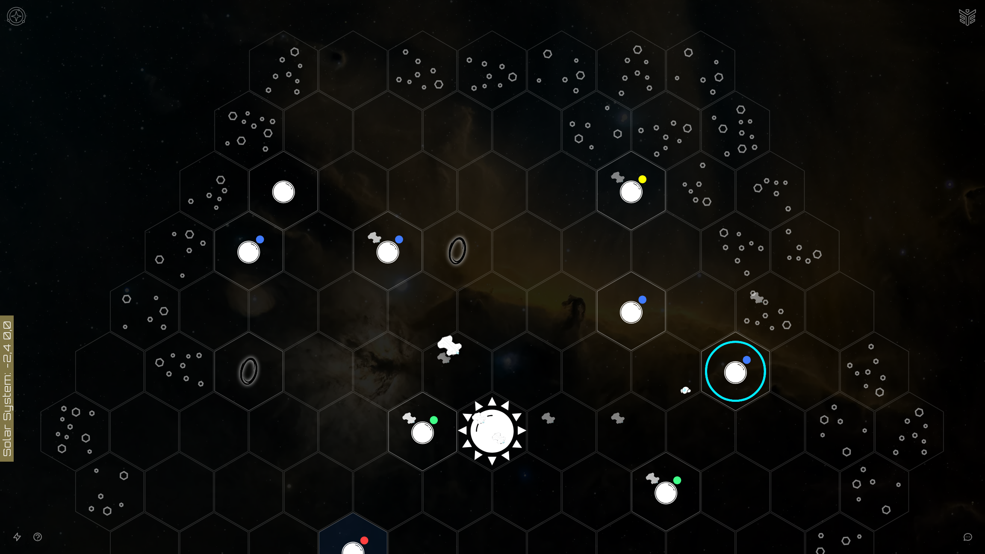
click at [738, 374] on image at bounding box center [736, 371] width 80 height 80
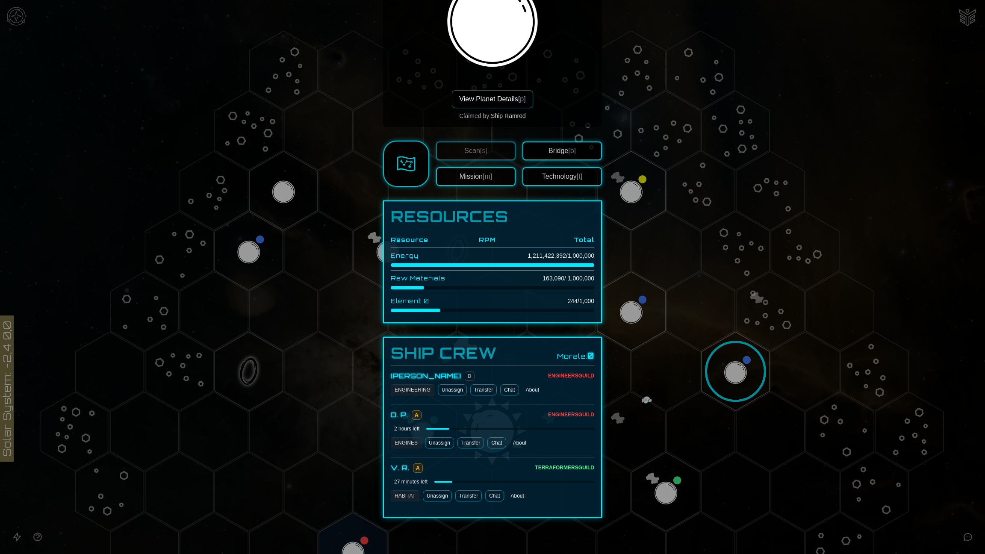
scroll to position [119, 0]
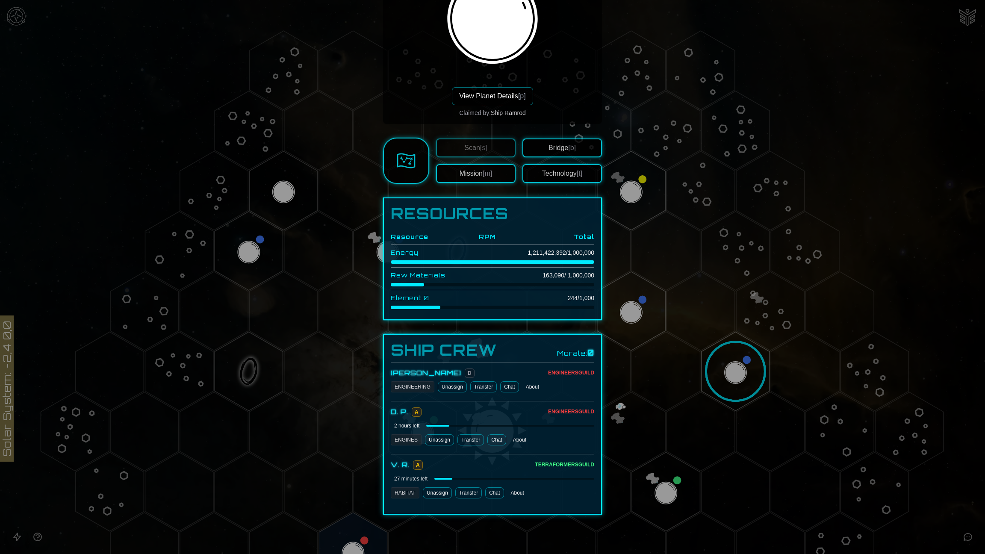
click at [640, 193] on div at bounding box center [492, 277] width 985 height 554
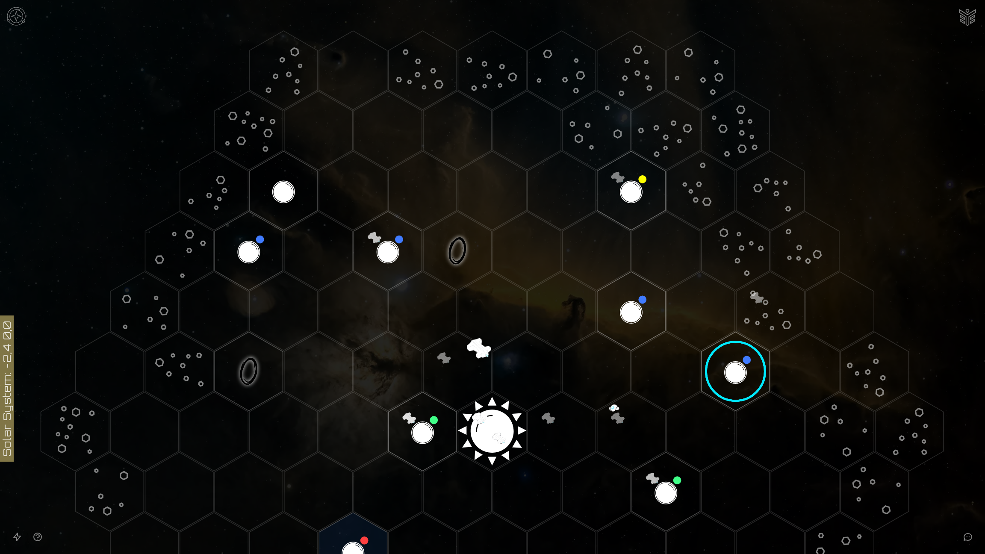
click at [627, 188] on polygon "Hex at coordinates 4,-4, clickable" at bounding box center [631, 190] width 68 height 79
click at [627, 188] on image at bounding box center [631, 190] width 80 height 80
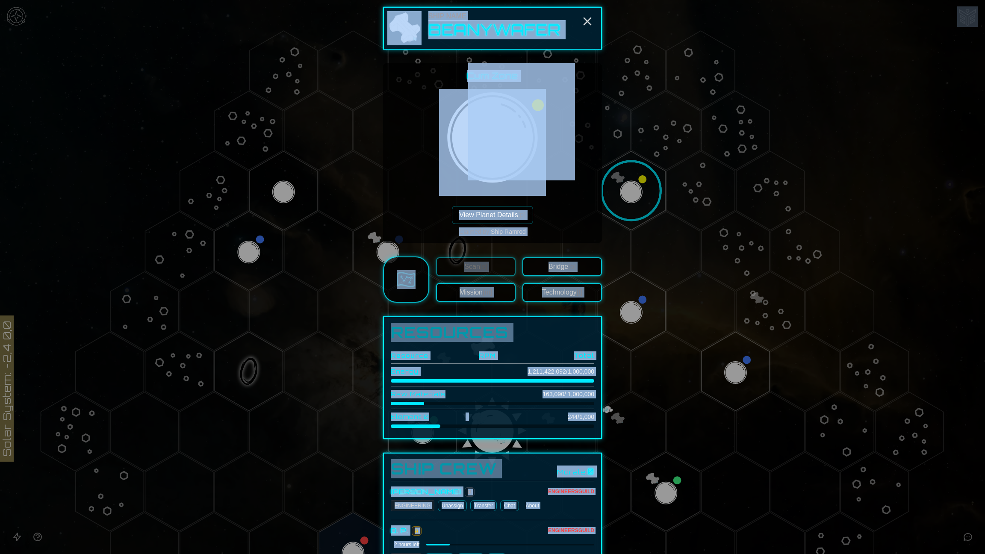
click at [544, 227] on div "Cum Zone View Planet Details [p] Claimed by: Ship Ramrod" at bounding box center [492, 153] width 205 height 166
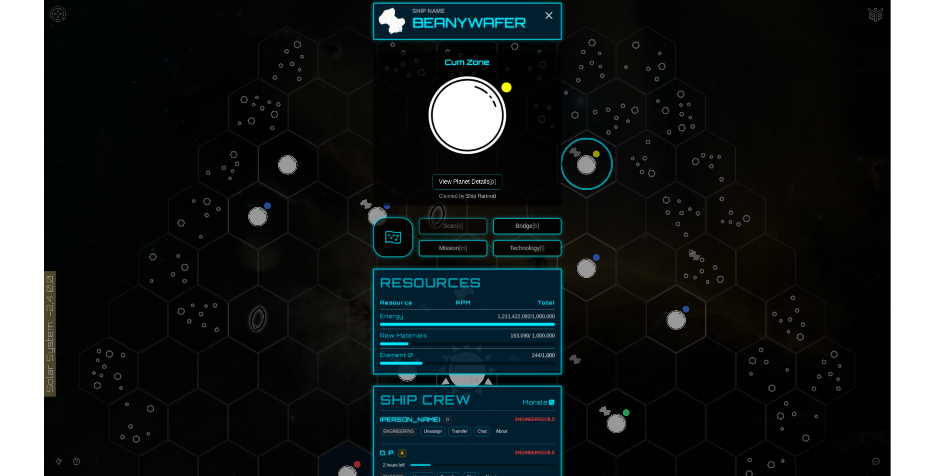
scroll to position [0, 0]
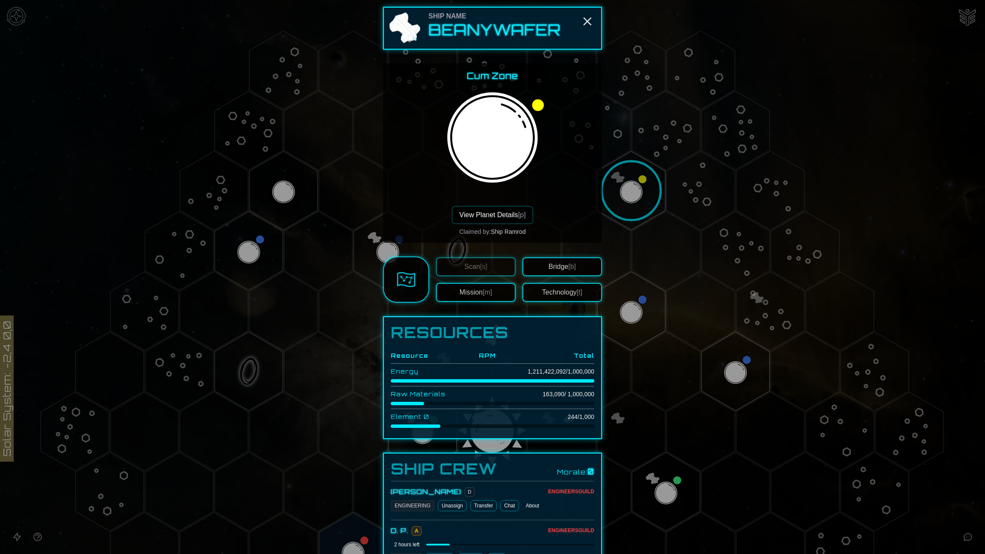
click at [493, 215] on button "View Planet Details [p]" at bounding box center [492, 215] width 81 height 18
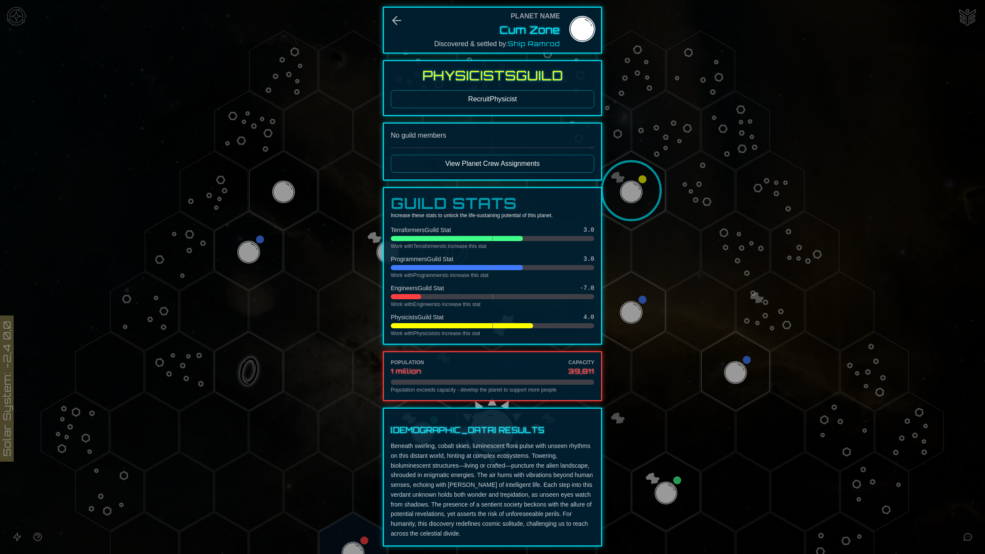
click at [520, 98] on button "Recruit Physicist" at bounding box center [492, 99] width 203 height 18
click at [393, 19] on icon "Back" at bounding box center [397, 21] width 8 height 8
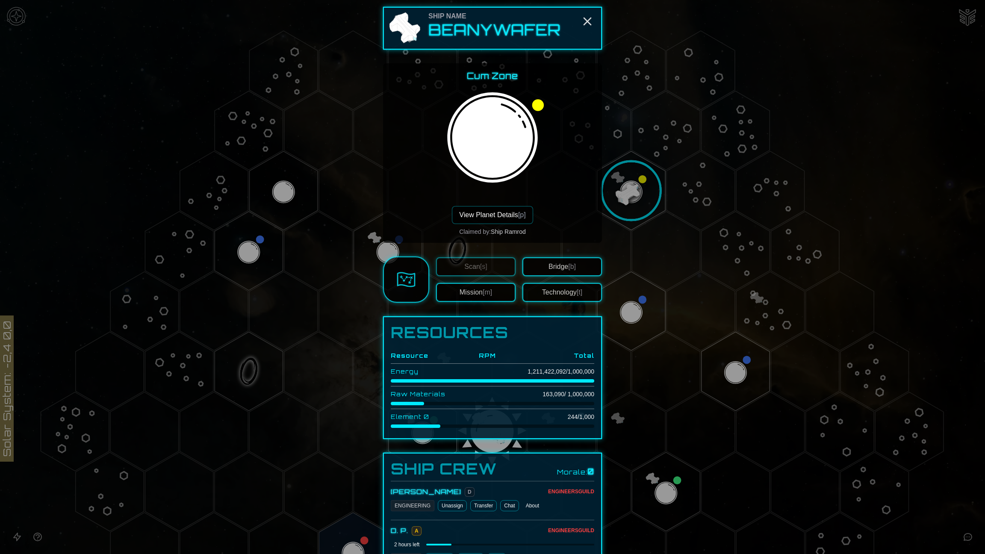
click at [507, 212] on button "View Planet Details [p]" at bounding box center [492, 215] width 81 height 18
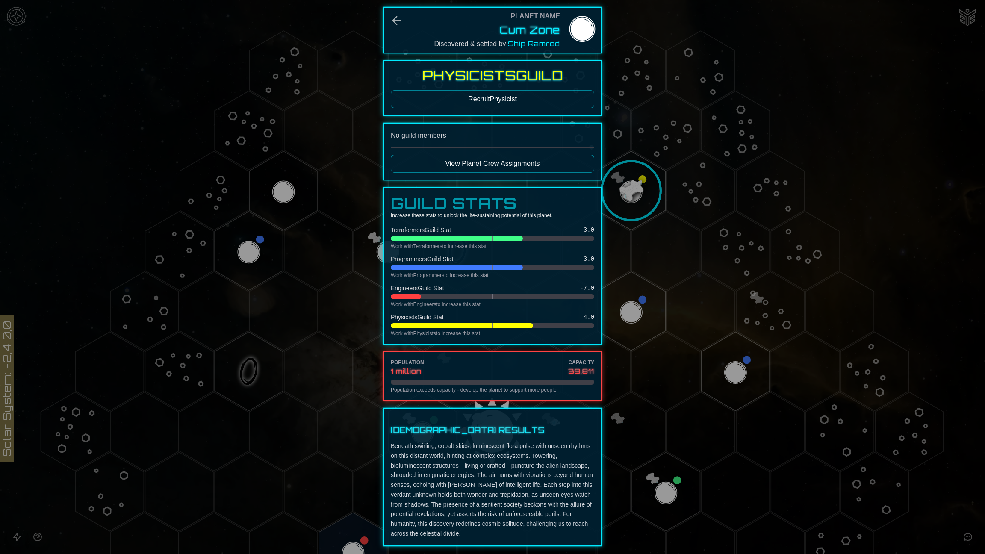
click at [502, 97] on button "Recruit Physicist" at bounding box center [492, 99] width 203 height 18
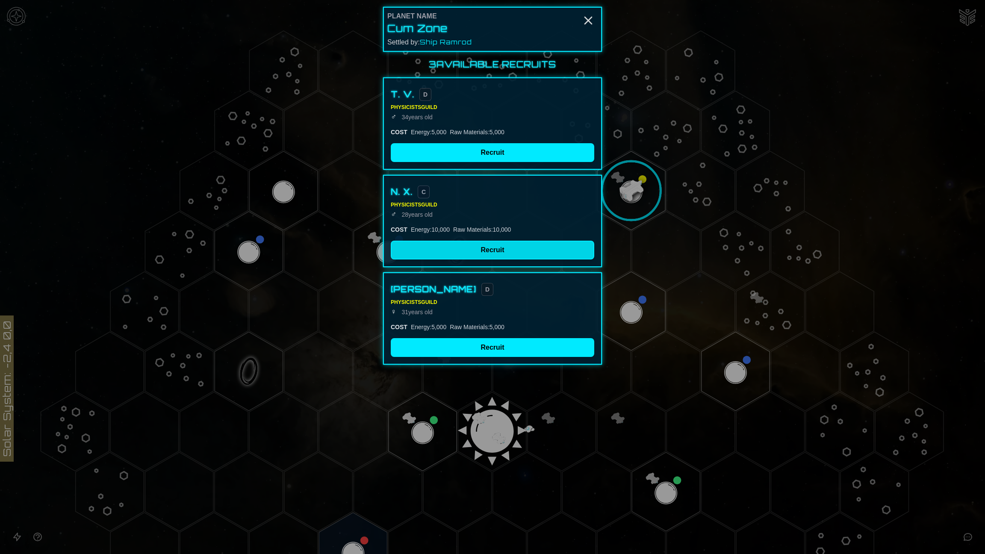
click at [489, 242] on button "Recruit" at bounding box center [492, 250] width 203 height 19
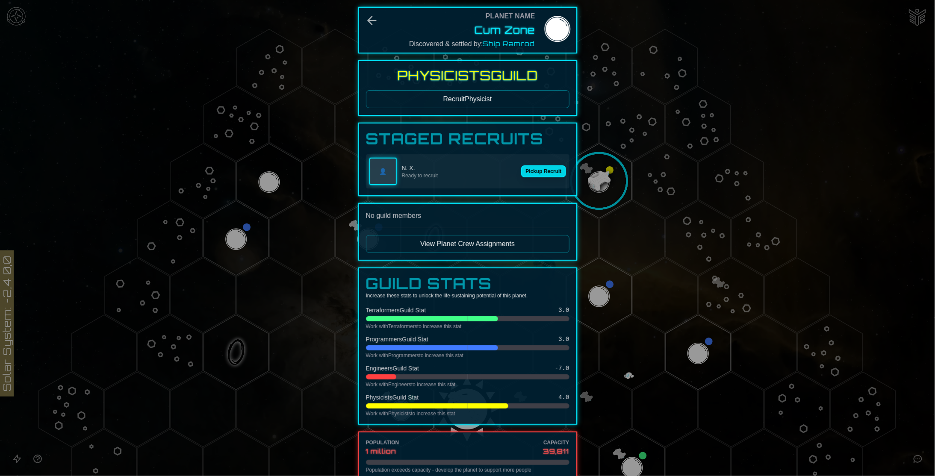
drag, startPoint x: 530, startPoint y: 168, endPoint x: 524, endPoint y: 173, distance: 7.6
click at [530, 169] on button "Pickup Recruit" at bounding box center [543, 171] width 44 height 12
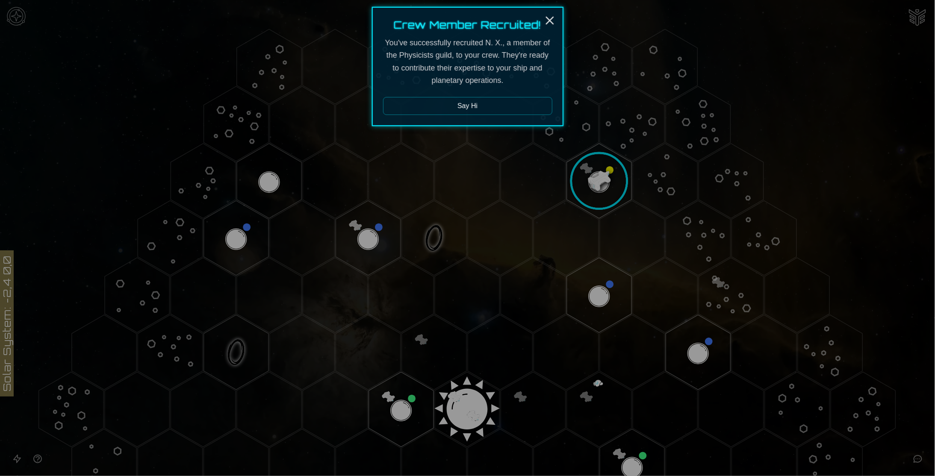
click at [478, 107] on button "Say Hi" at bounding box center [467, 106] width 169 height 18
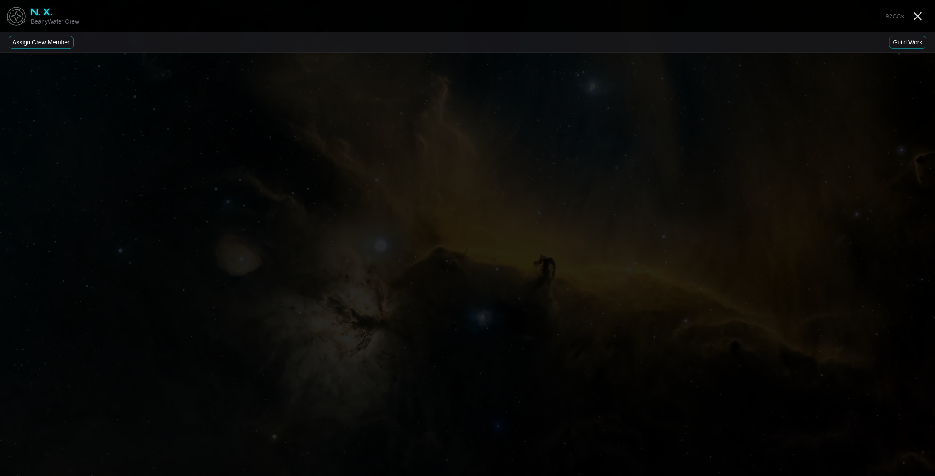
click at [43, 41] on button "Assign Crew Member" at bounding box center [41, 42] width 65 height 13
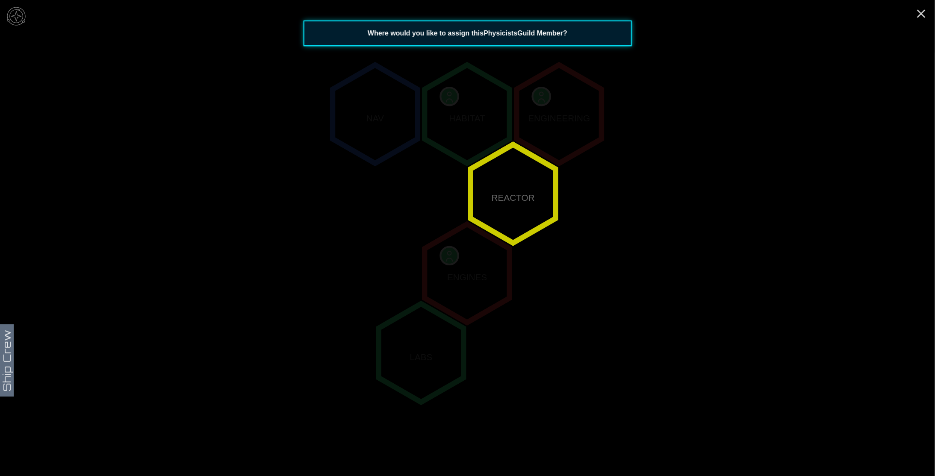
scroll to position [169, 0]
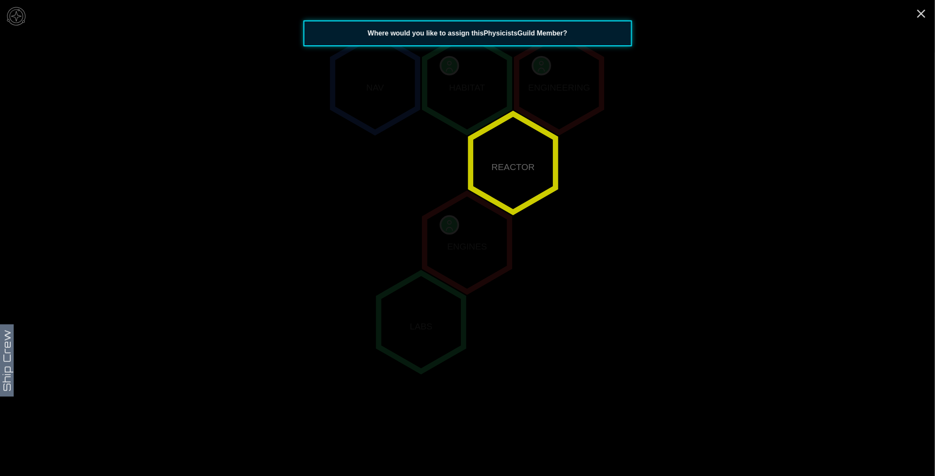
click at [517, 172] on polygon "1,-1" at bounding box center [513, 163] width 85 height 98
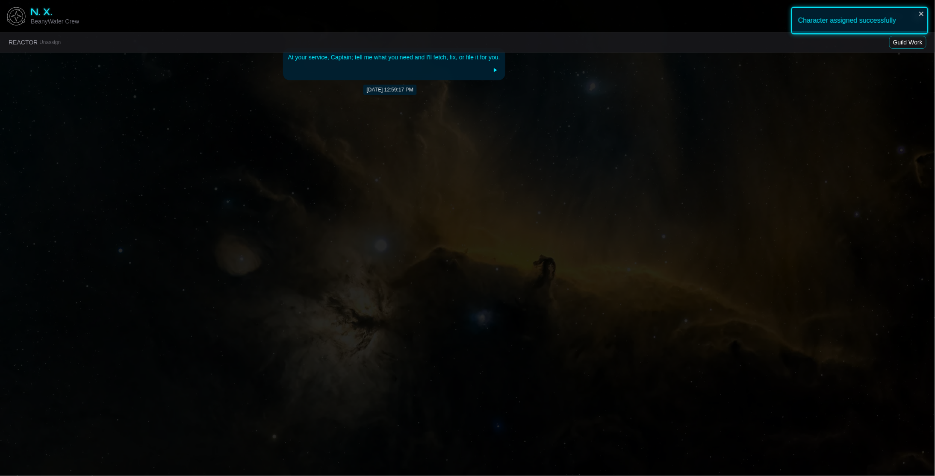
click at [492, 71] on icon at bounding box center [495, 70] width 7 height 7
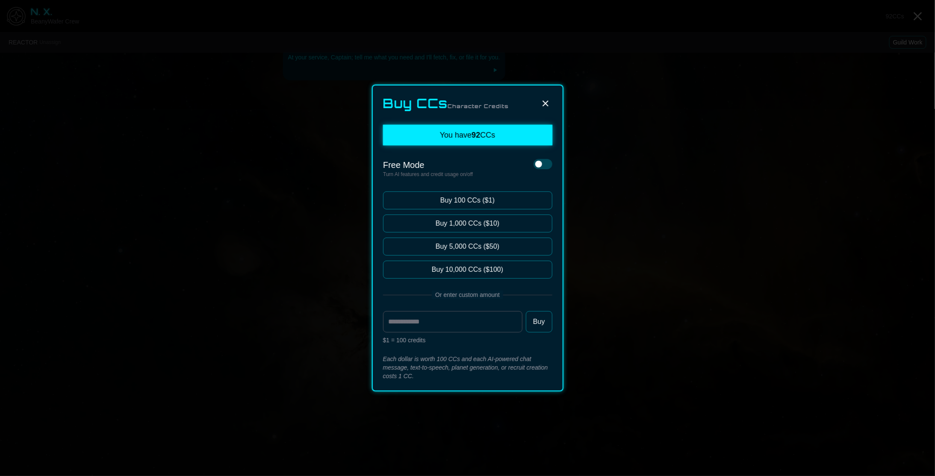
click at [548, 102] on icon at bounding box center [545, 103] width 10 height 10
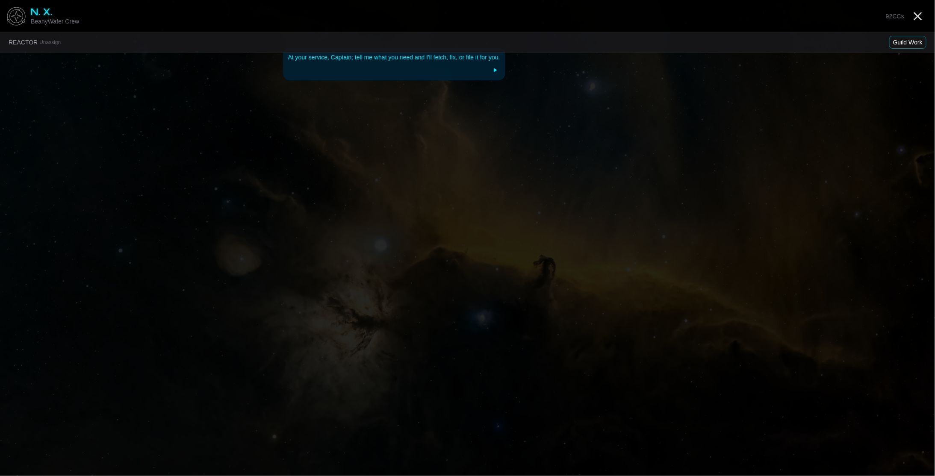
click at [496, 71] on icon at bounding box center [495, 70] width 7 height 7
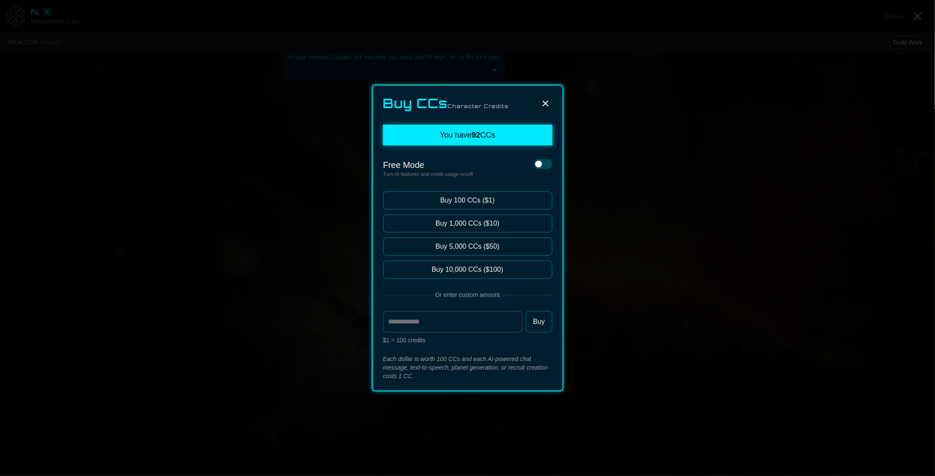
click at [547, 104] on icon at bounding box center [545, 103] width 10 height 10
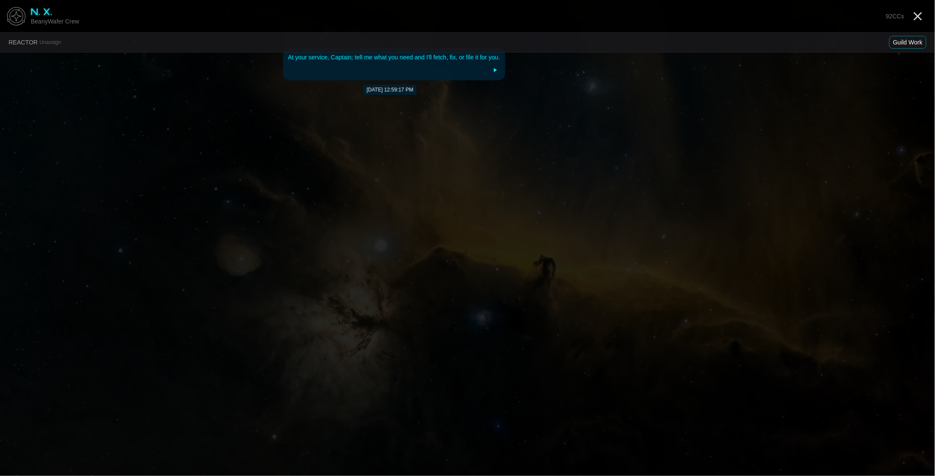
click at [449, 55] on div "At your service, Captain; tell me what you need and I'll fetch, fix, or file it…" at bounding box center [394, 57] width 212 height 9
click at [443, 76] on div "At your service, Captain; tell me what you need and I'll fetch, fix, or file it…" at bounding box center [394, 64] width 222 height 32
click at [904, 45] on button "Guild Work" at bounding box center [907, 42] width 37 height 13
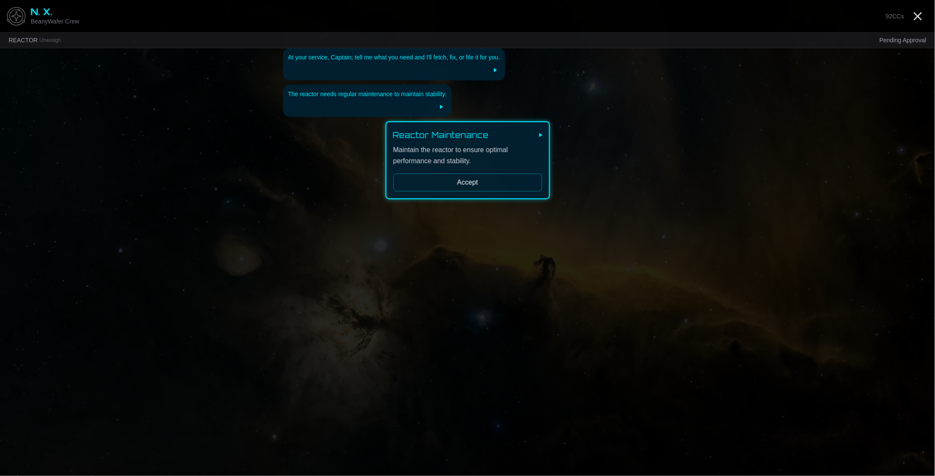
click at [498, 181] on button "Accept" at bounding box center [467, 183] width 149 height 18
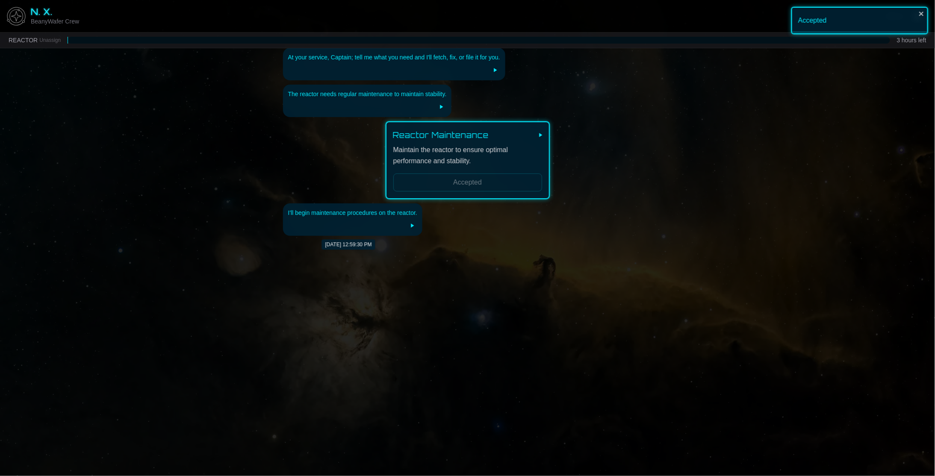
click at [414, 228] on icon at bounding box center [412, 225] width 7 height 7
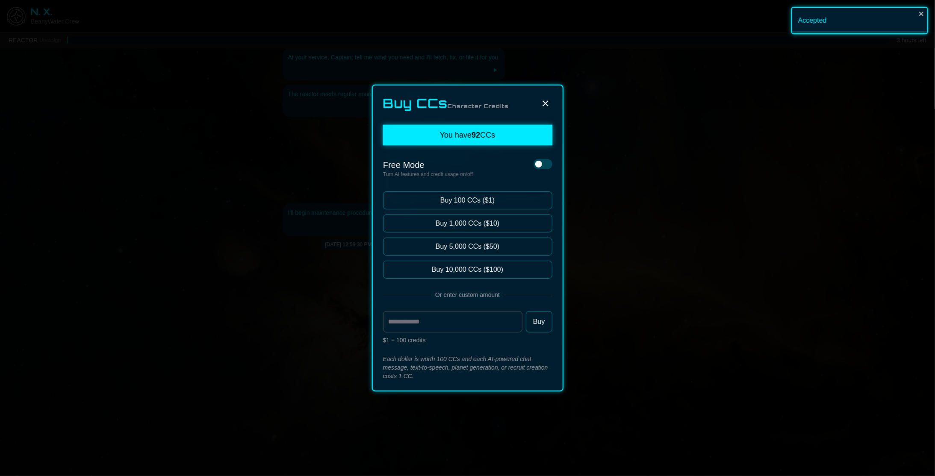
click at [414, 228] on button "Buy 1,000 CCs ($10)" at bounding box center [467, 224] width 169 height 18
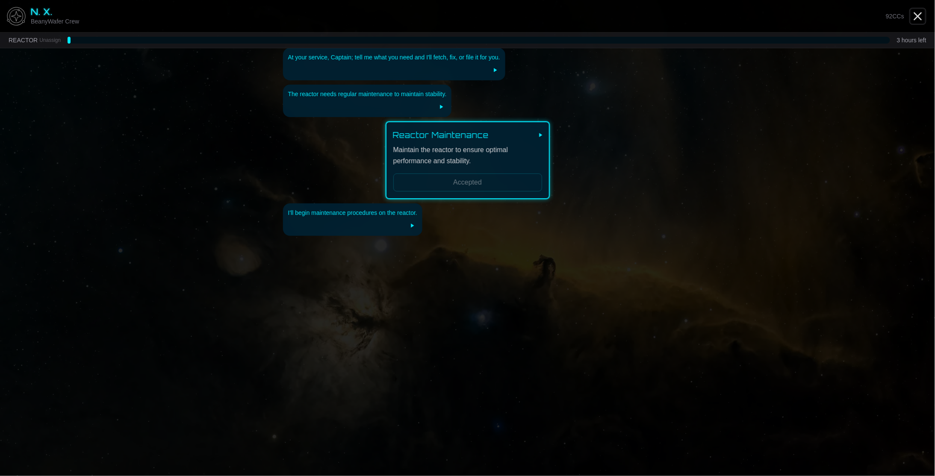
click at [917, 16] on line "Close" at bounding box center [917, 16] width 7 height 7
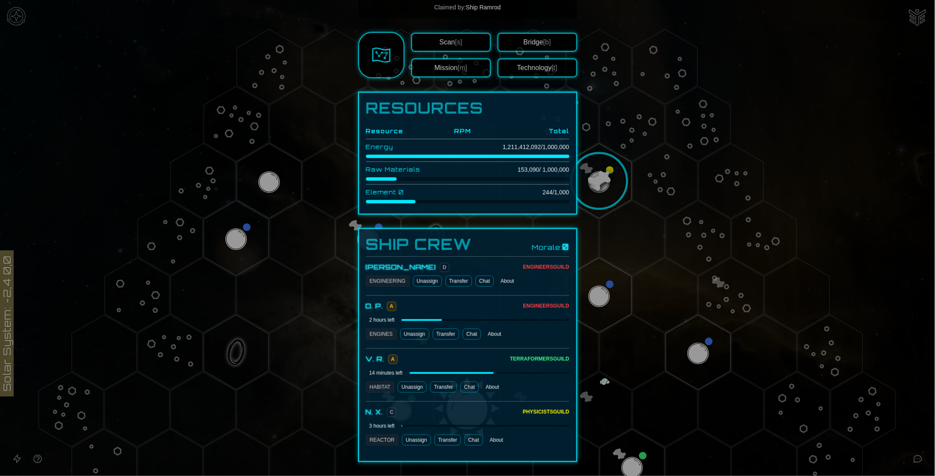
scroll to position [250, 0]
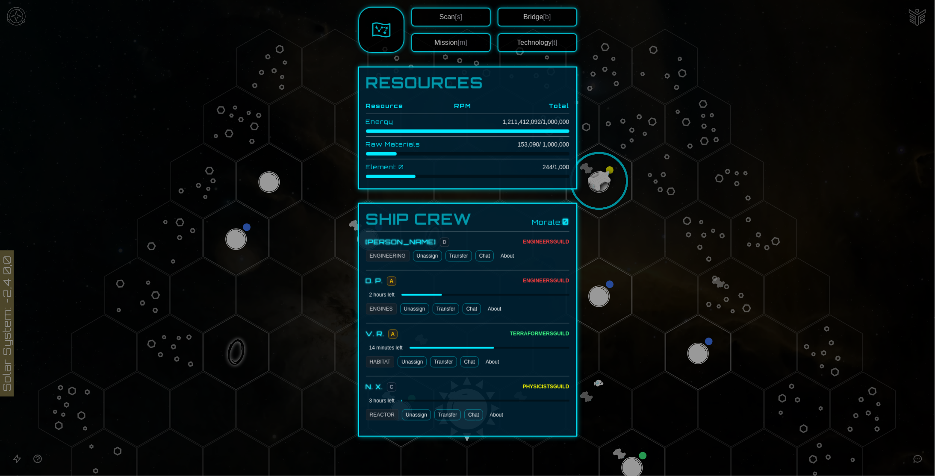
click at [539, 220] on div "Morale: 0" at bounding box center [550, 222] width 37 height 12
drag, startPoint x: 468, startPoint y: 221, endPoint x: 461, endPoint y: 221, distance: 6.8
click at [467, 221] on div "Ship Crew Morale: 0" at bounding box center [467, 219] width 203 height 17
click at [448, 219] on h3 "Ship Crew" at bounding box center [419, 219] width 106 height 17
drag, startPoint x: 434, startPoint y: 219, endPoint x: 421, endPoint y: 218, distance: 12.5
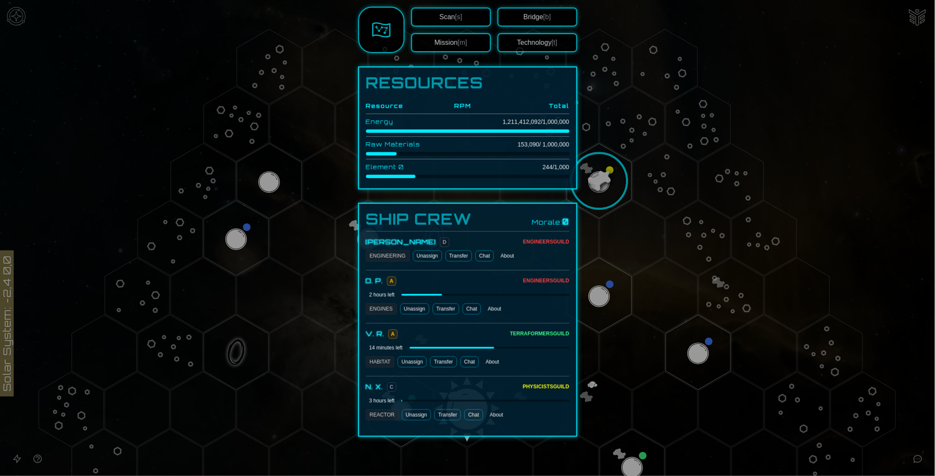
click at [430, 218] on h3 "Ship Crew" at bounding box center [419, 219] width 106 height 17
click at [421, 218] on h3 "Ship Crew" at bounding box center [419, 219] width 106 height 17
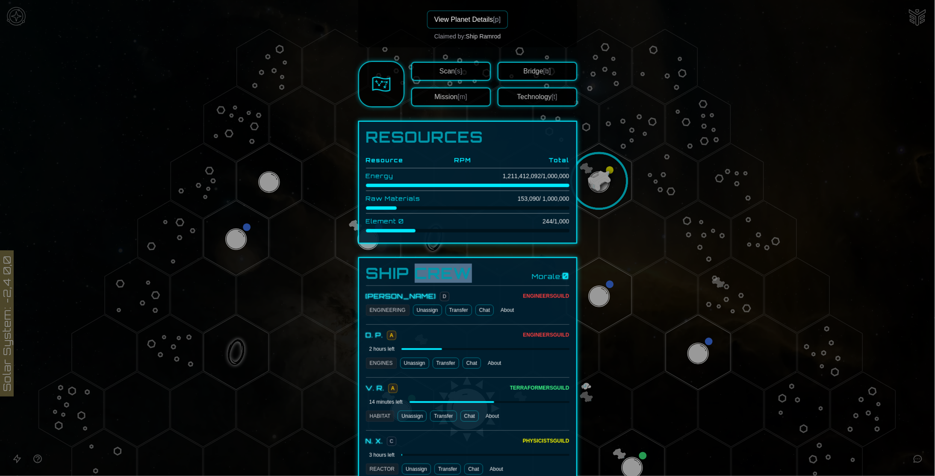
scroll to position [121, 0]
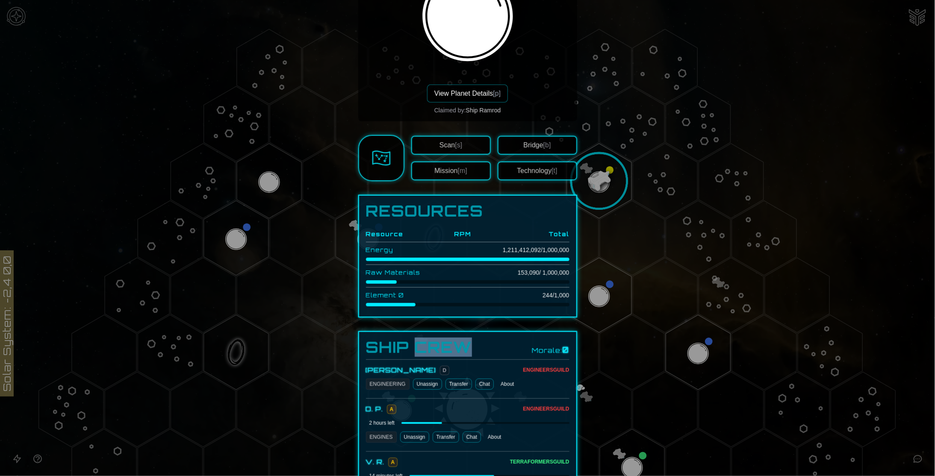
click at [528, 144] on button "Bridge [b]" at bounding box center [538, 145] width 80 height 19
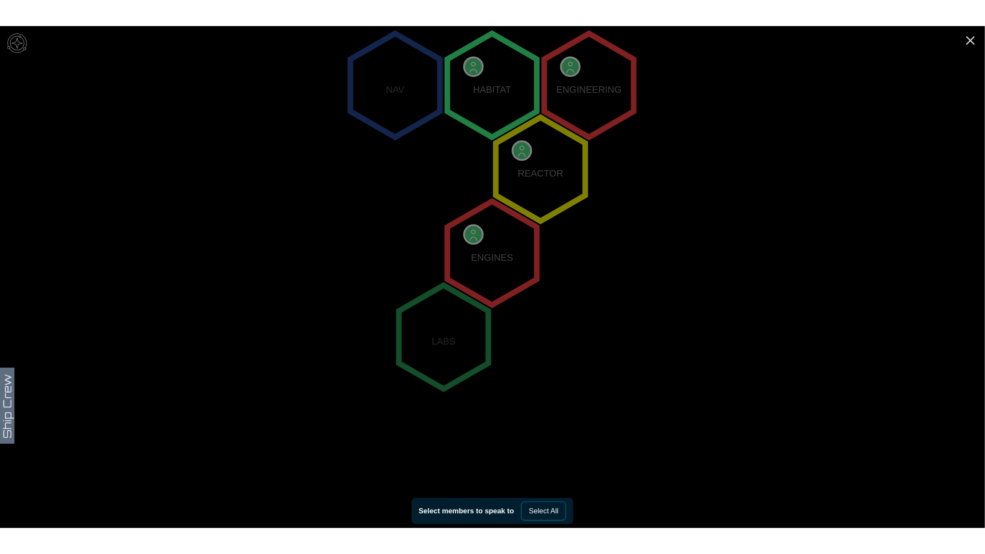
scroll to position [0, 0]
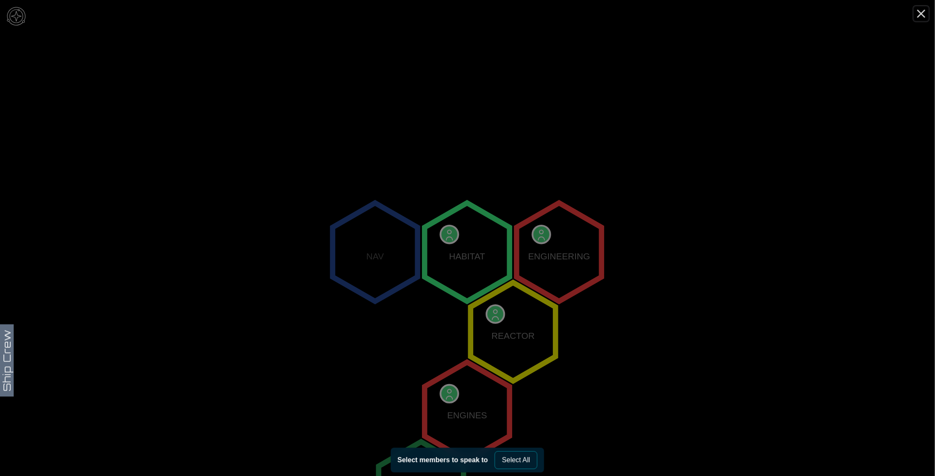
click at [914, 14] on icon "Close" at bounding box center [921, 14] width 14 height 14
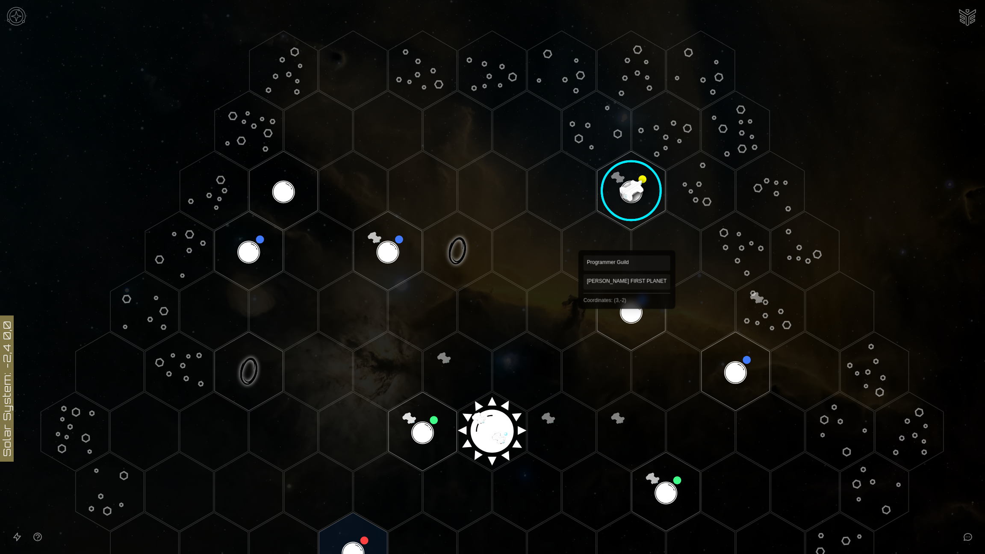
click at [627, 312] on polygon "Hex at coordinates 3,-2, clickable" at bounding box center [631, 311] width 68 height 79
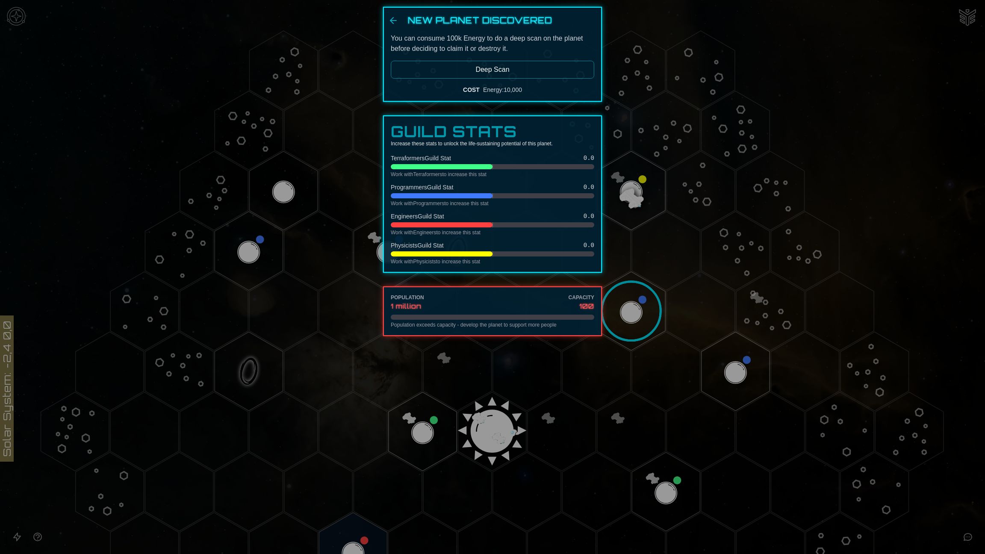
click at [629, 312] on div at bounding box center [492, 277] width 985 height 554
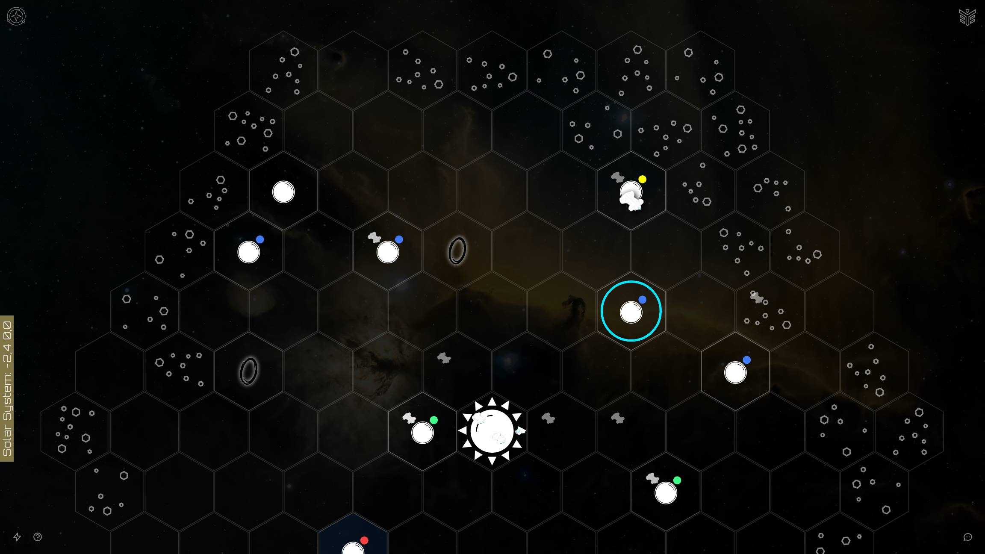
click at [737, 381] on polygon "Hex at coordinates 4,-1, clickable" at bounding box center [735, 371] width 68 height 79
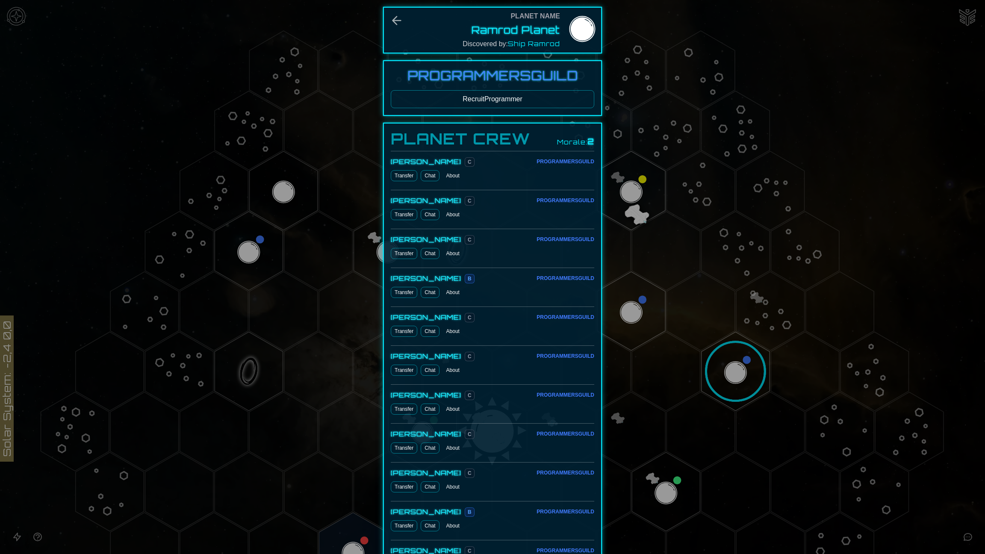
click at [629, 307] on div at bounding box center [492, 277] width 985 height 554
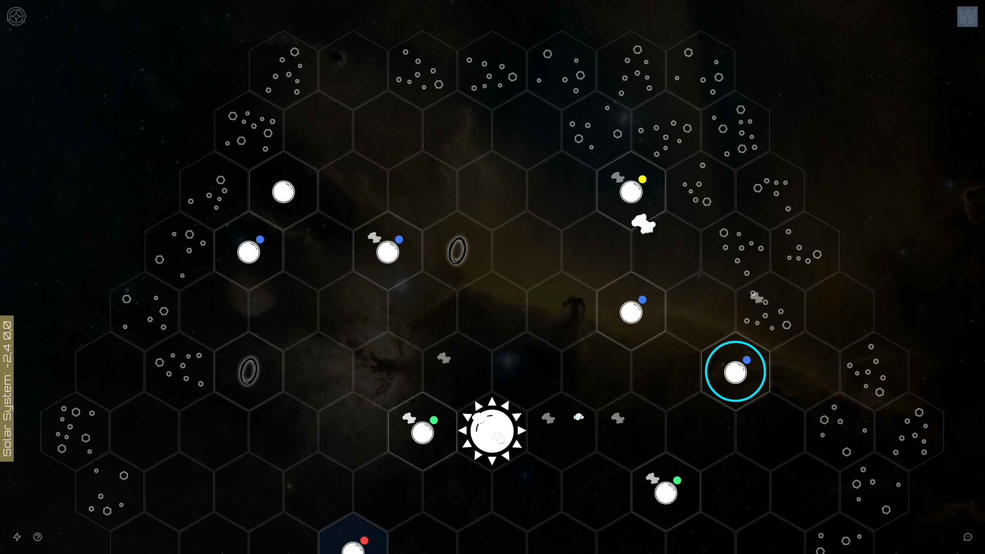
click at [629, 307] on polygon "Hex at coordinates 3,-2, clickable" at bounding box center [631, 311] width 68 height 79
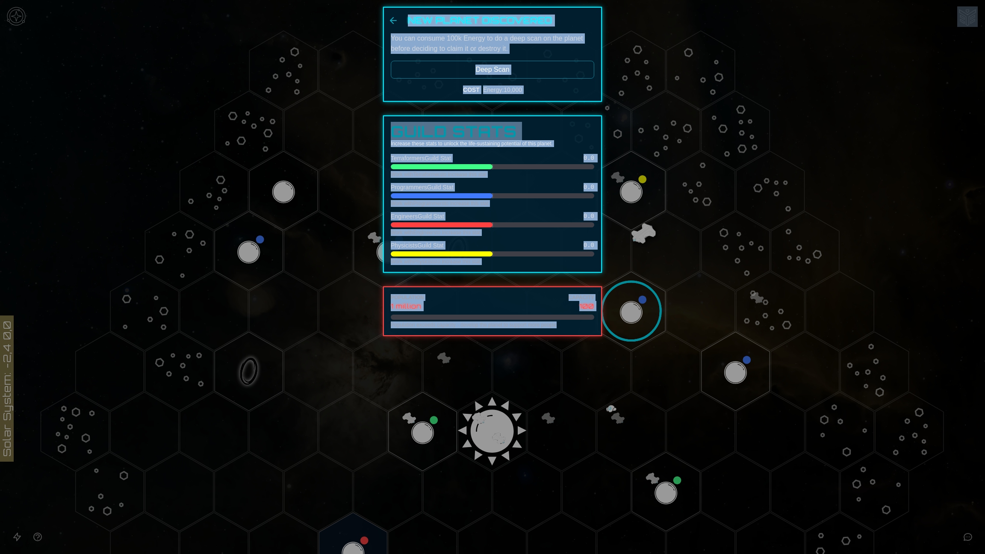
click at [629, 307] on div at bounding box center [492, 277] width 985 height 554
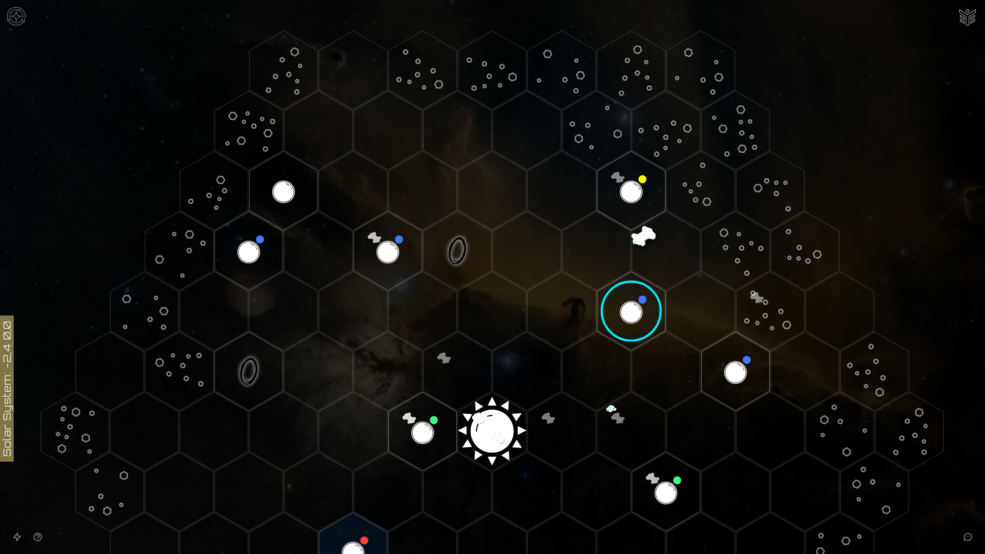
click at [629, 307] on image at bounding box center [631, 311] width 80 height 80
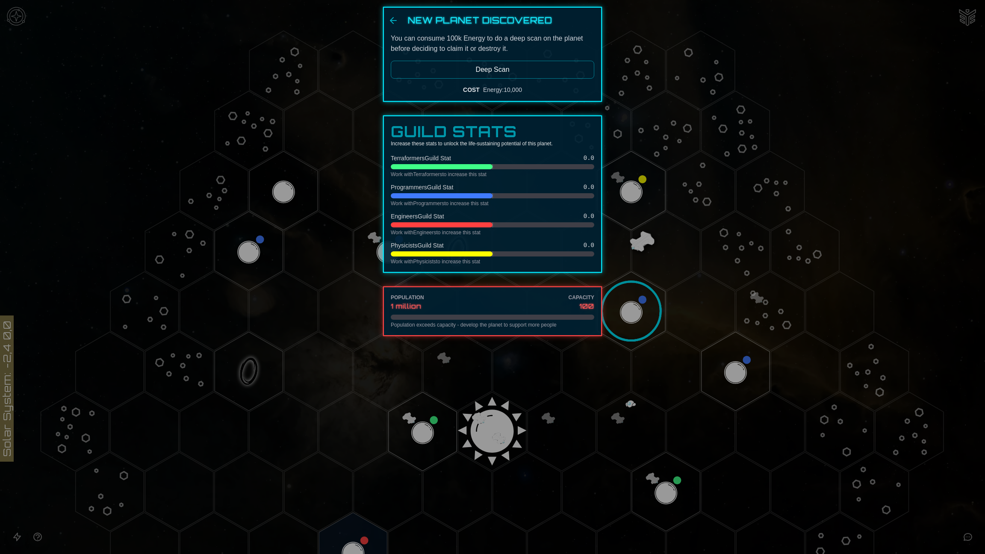
click at [737, 373] on div at bounding box center [492, 277] width 985 height 554
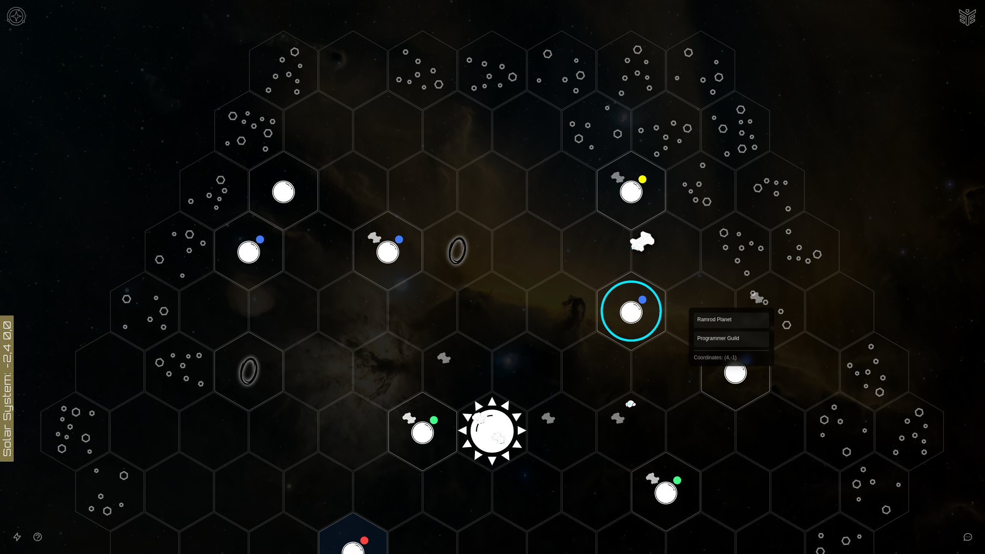
click at [731, 369] on polygon "Hex at coordinates 4,-1, clickable" at bounding box center [735, 371] width 68 height 79
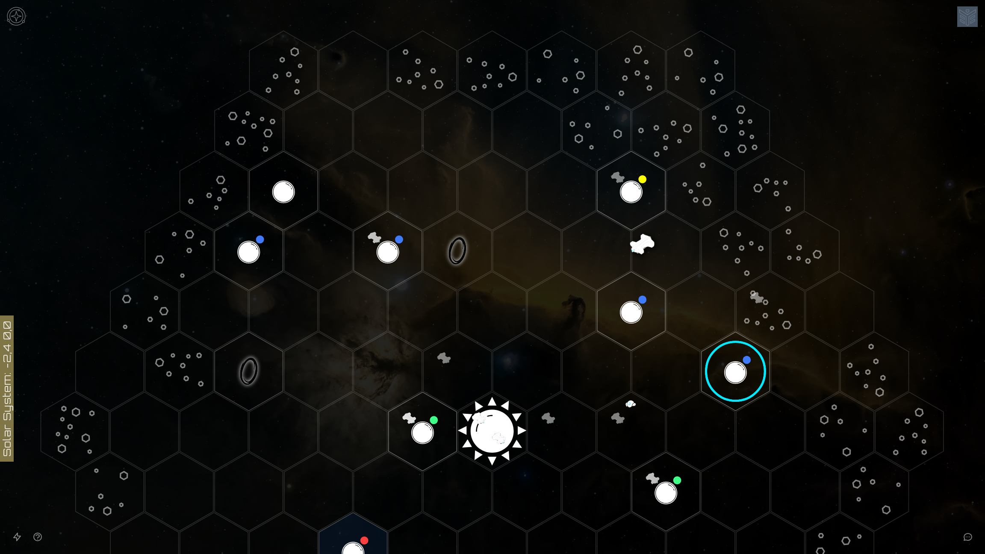
click at [731, 369] on image at bounding box center [736, 371] width 80 height 80
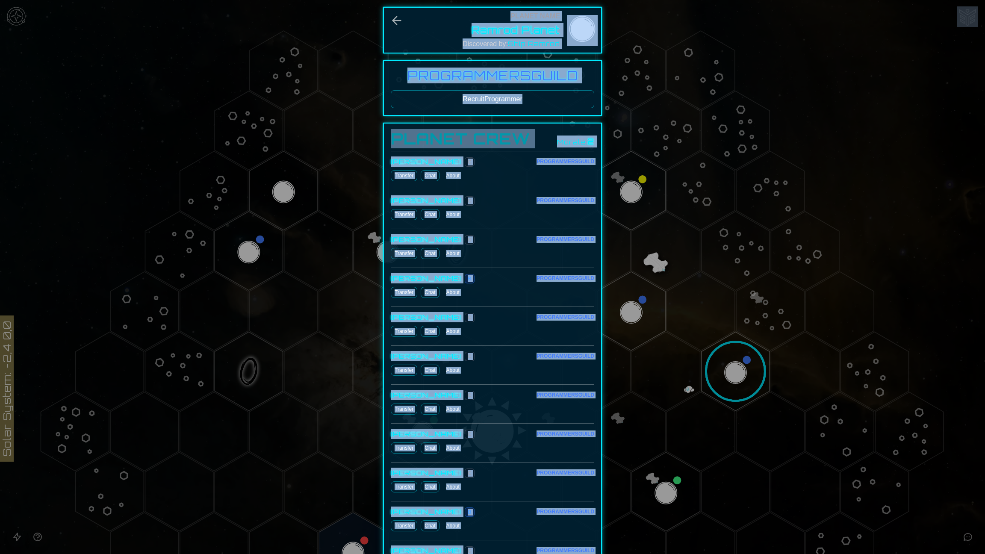
click at [507, 100] on button "Recruit Programmer" at bounding box center [492, 99] width 203 height 18
click at [390, 22] on icon "Back" at bounding box center [397, 21] width 14 height 14
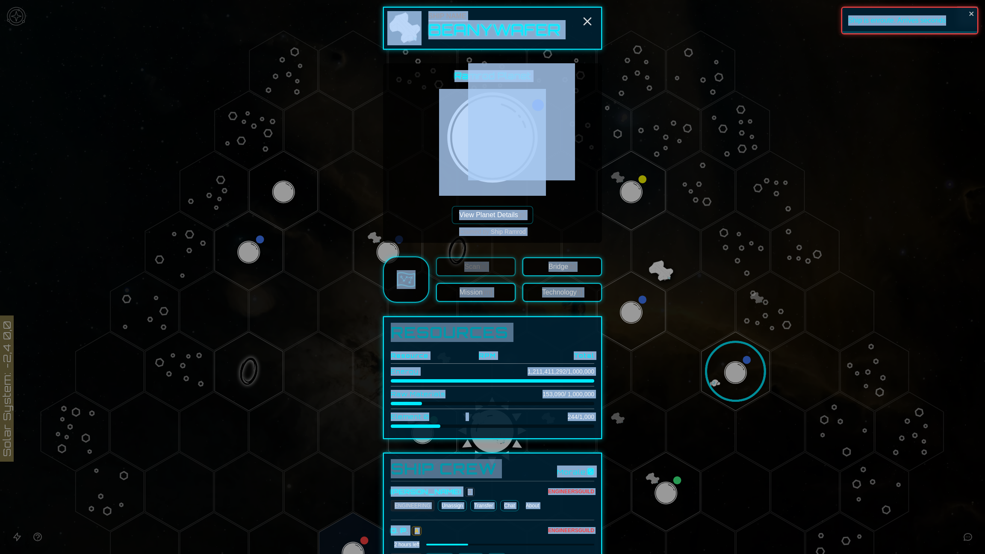
click at [280, 338] on div at bounding box center [492, 277] width 985 height 554
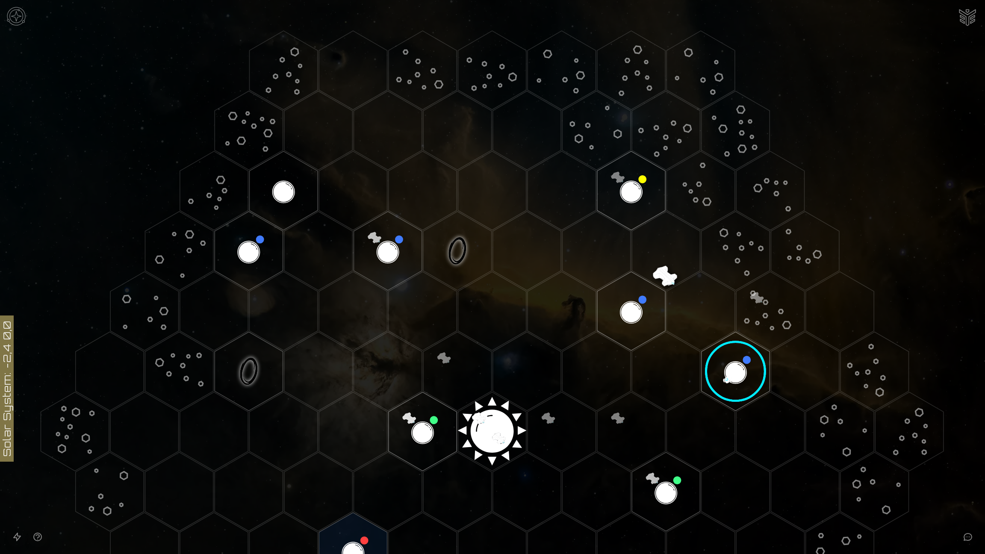
click at [627, 312] on polygon "Hex at coordinates 3,-2, clickable" at bounding box center [631, 311] width 68 height 79
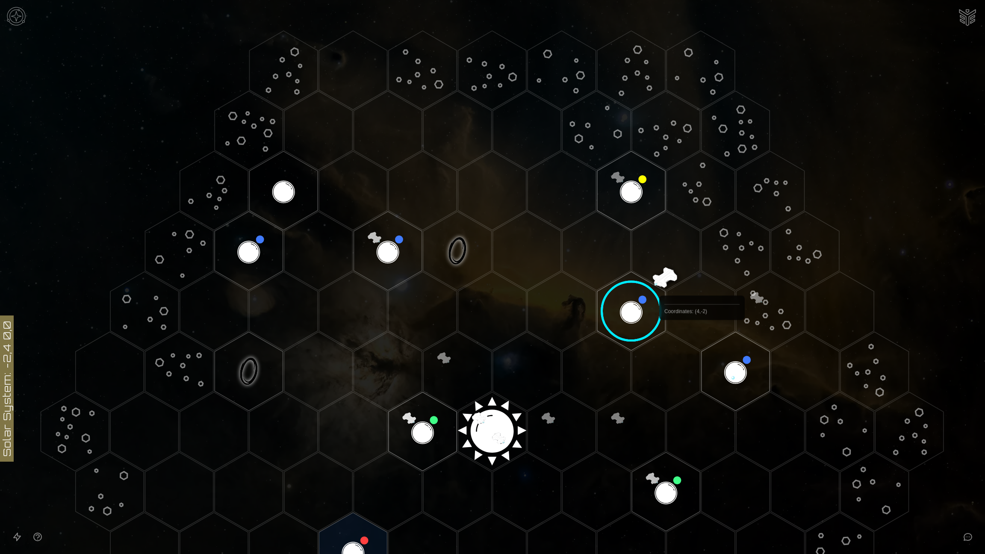
click at [719, 356] on polygon "Hex at coordinates 4,-1, clickable" at bounding box center [735, 371] width 68 height 79
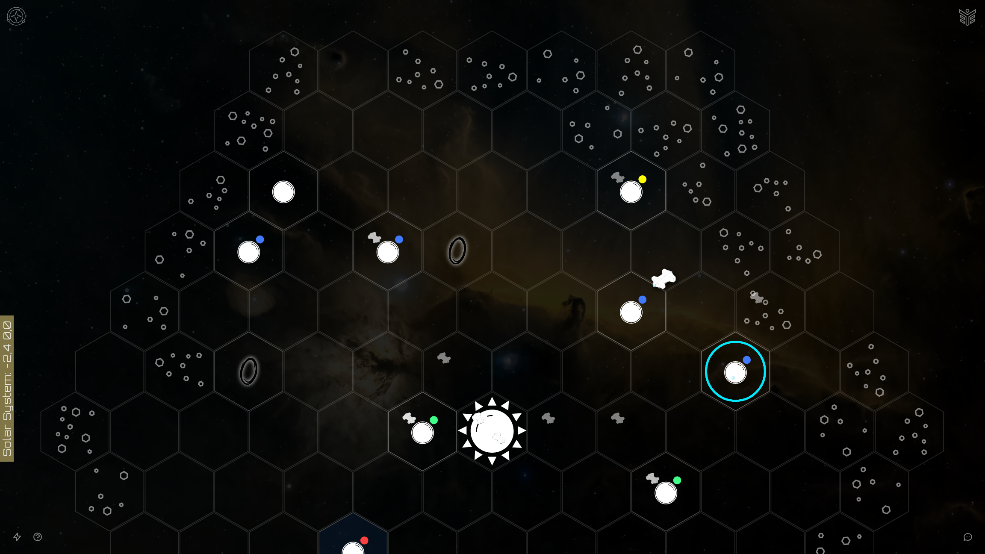
click at [733, 367] on image at bounding box center [736, 371] width 80 height 80
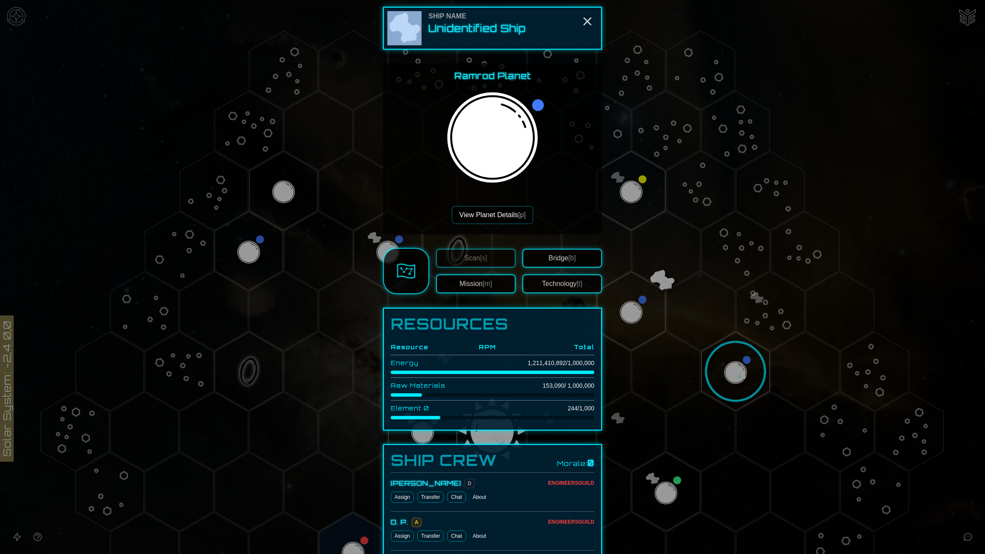
click at [733, 367] on div at bounding box center [492, 277] width 985 height 554
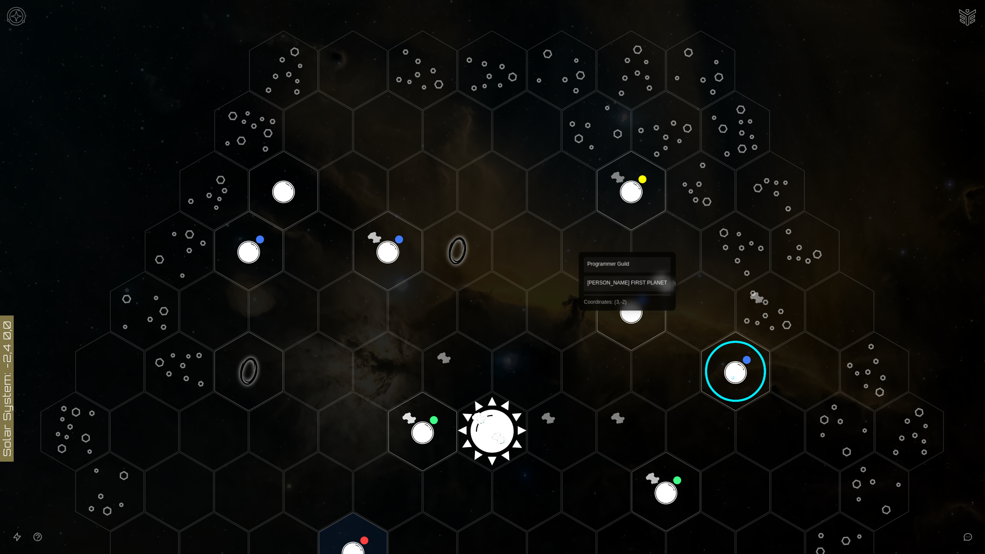
click at [627, 312] on polygon "Hex at coordinates 3,-2, clickable" at bounding box center [631, 311] width 68 height 79
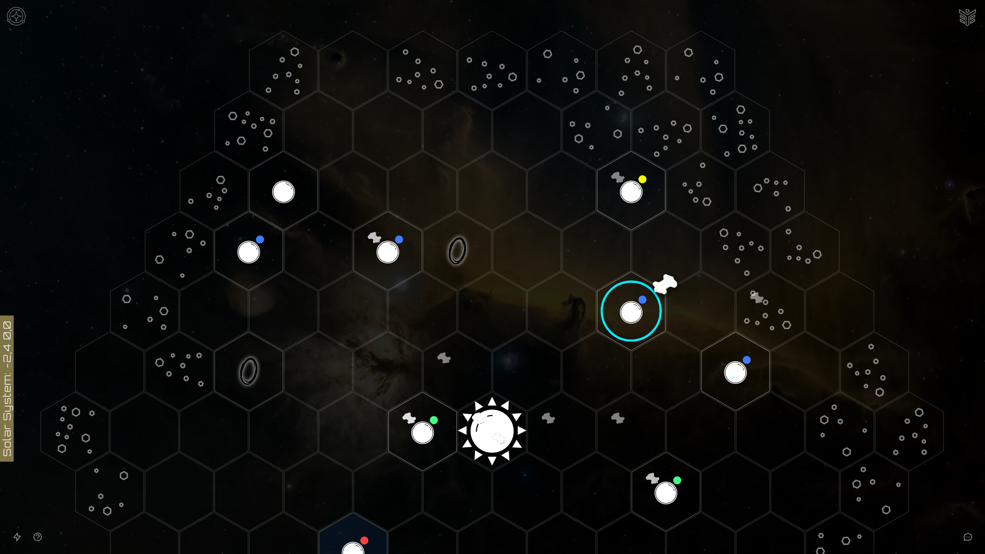
click at [627, 312] on image at bounding box center [631, 311] width 80 height 80
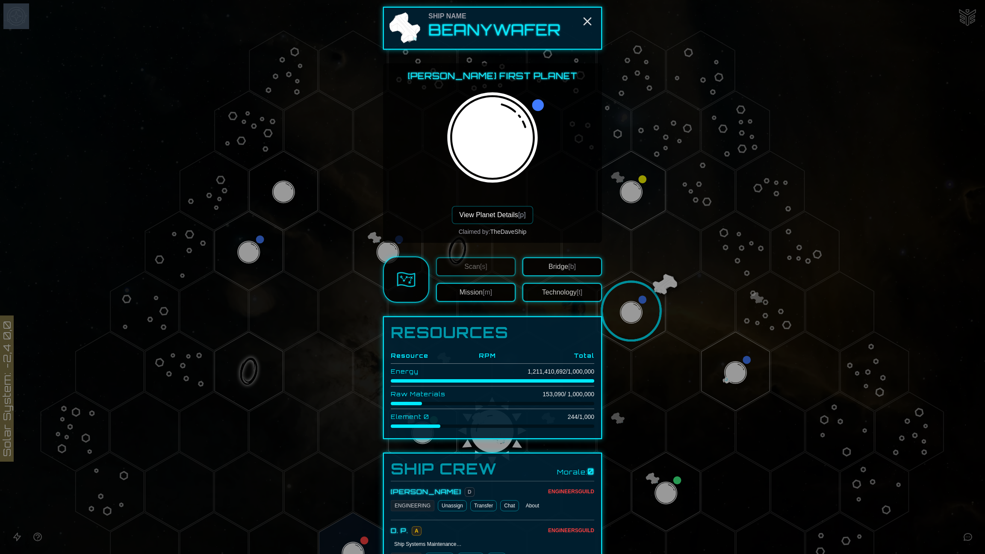
click at [627, 312] on div at bounding box center [492, 277] width 985 height 554
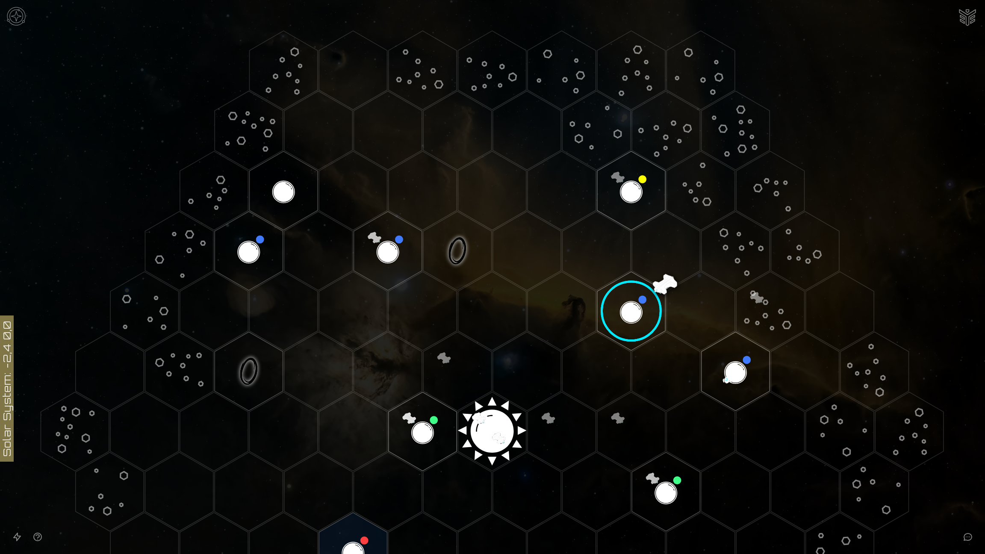
click at [627, 312] on image at bounding box center [631, 311] width 80 height 80
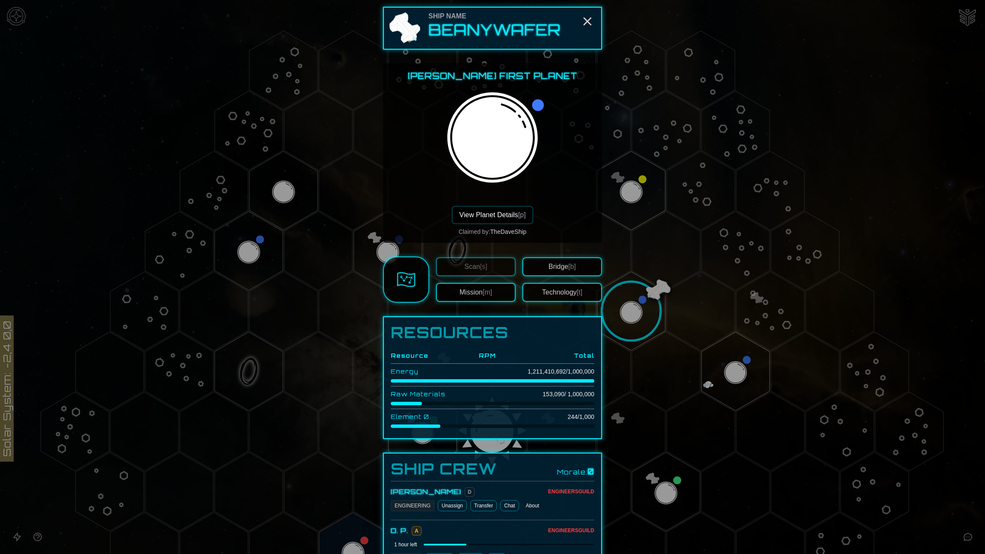
click at [743, 371] on div at bounding box center [492, 277] width 985 height 554
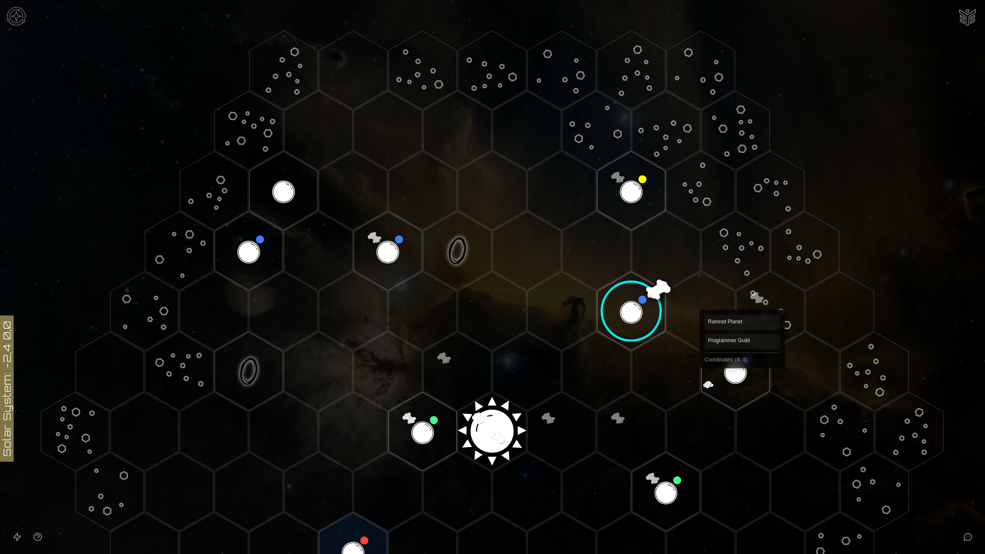
click at [742, 371] on polygon "Hex at coordinates 4,-1, clickable" at bounding box center [735, 371] width 68 height 79
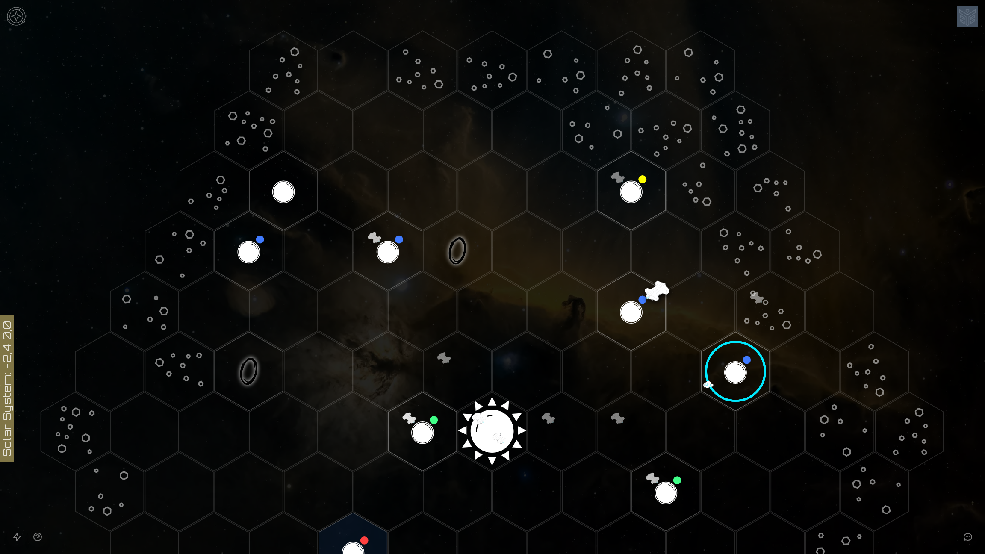
click at [742, 371] on icon at bounding box center [492, 431] width 985 height 863
click at [734, 371] on image at bounding box center [736, 371] width 80 height 80
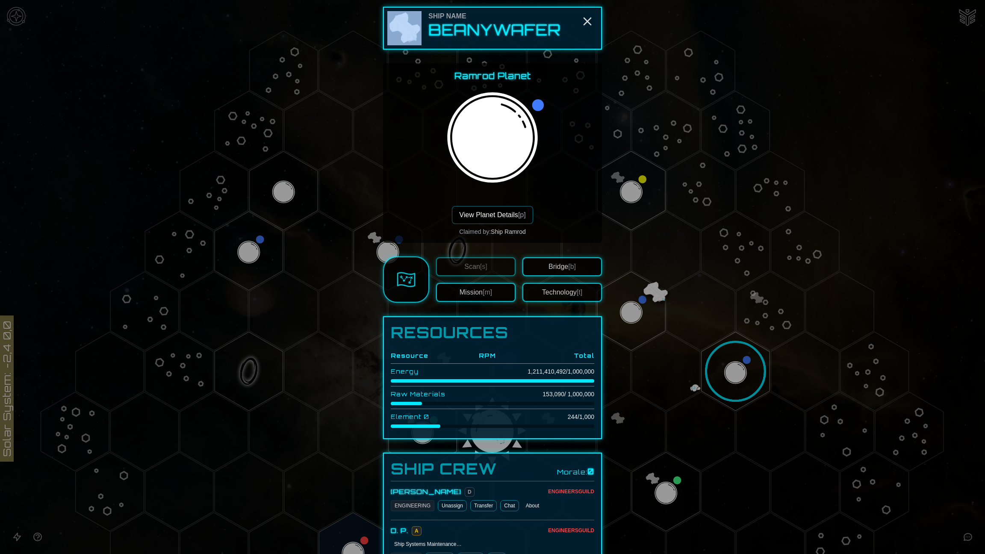
click at [734, 371] on div at bounding box center [492, 277] width 985 height 554
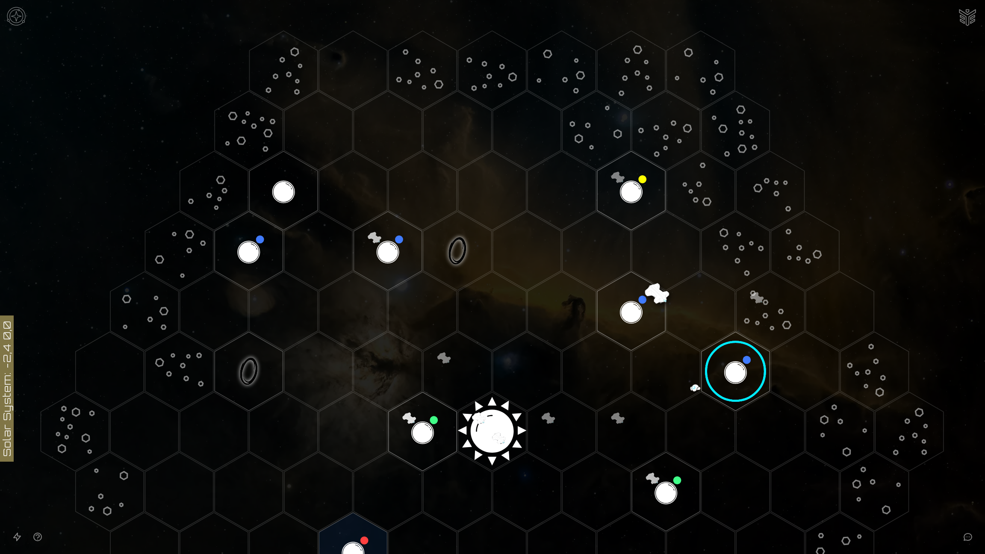
click at [734, 371] on image at bounding box center [736, 371] width 80 height 80
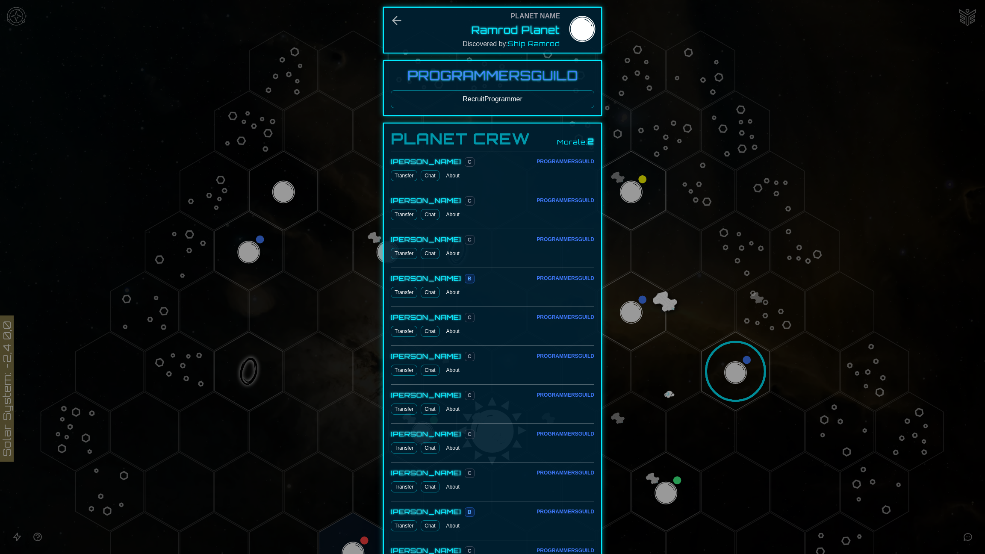
click at [623, 307] on div at bounding box center [492, 277] width 985 height 554
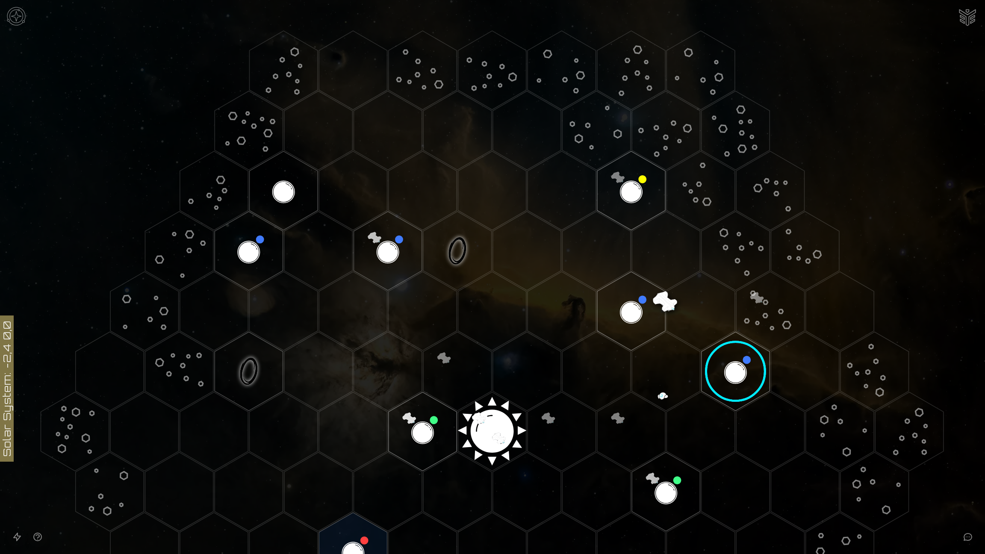
click at [623, 307] on polygon "Hex at coordinates 3,-2, clickable" at bounding box center [631, 311] width 68 height 79
click at [623, 307] on image at bounding box center [631, 311] width 80 height 80
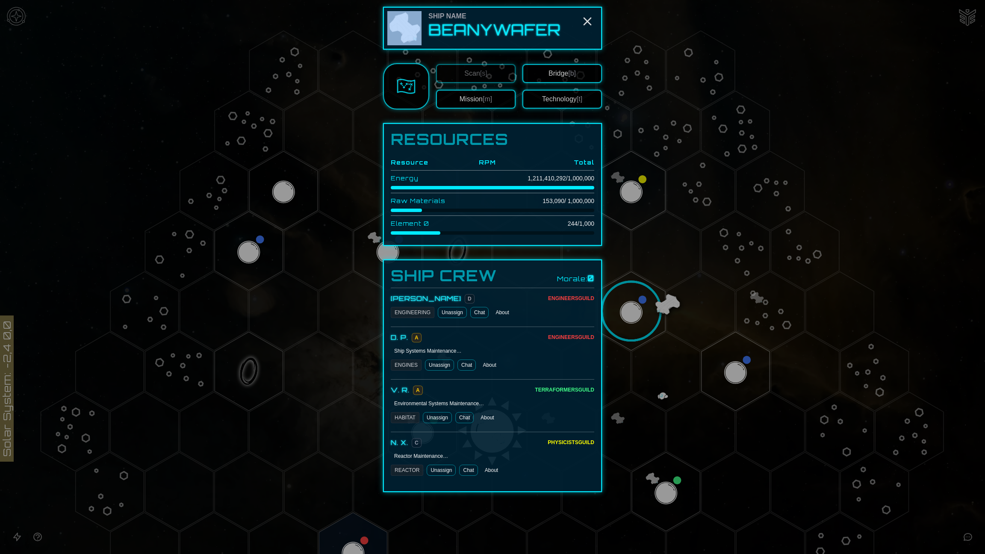
click at [623, 307] on div at bounding box center [492, 277] width 985 height 554
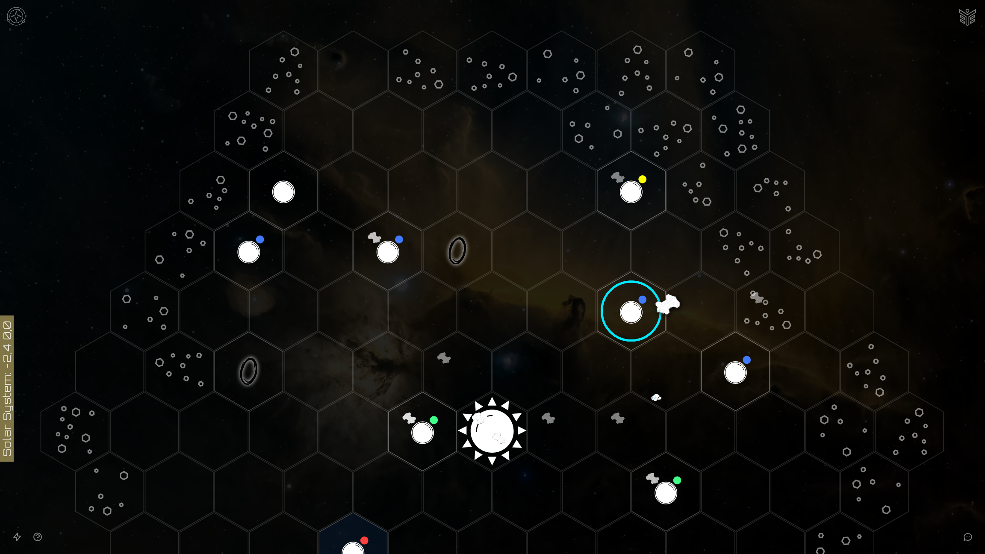
click at [623, 307] on image at bounding box center [631, 311] width 80 height 80
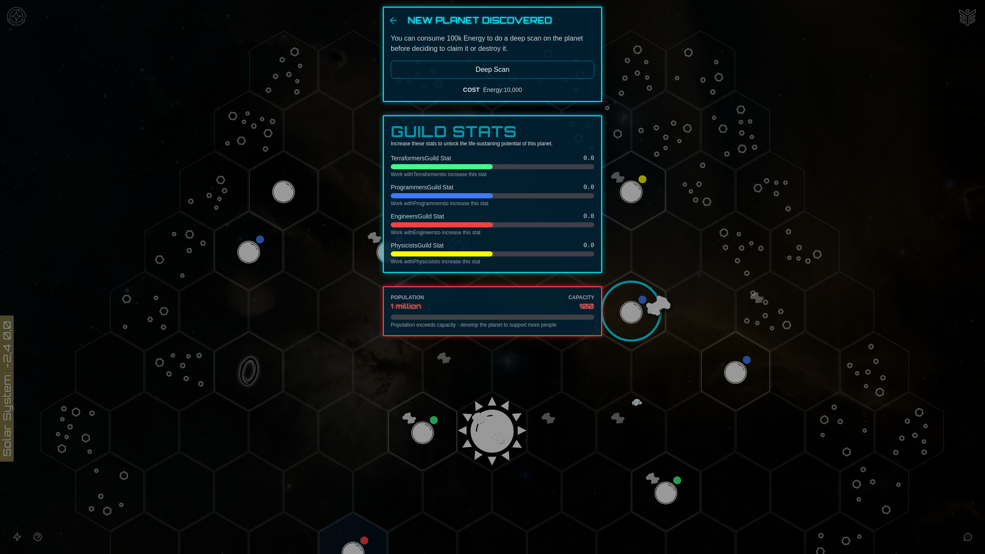
click at [729, 365] on div at bounding box center [492, 277] width 985 height 554
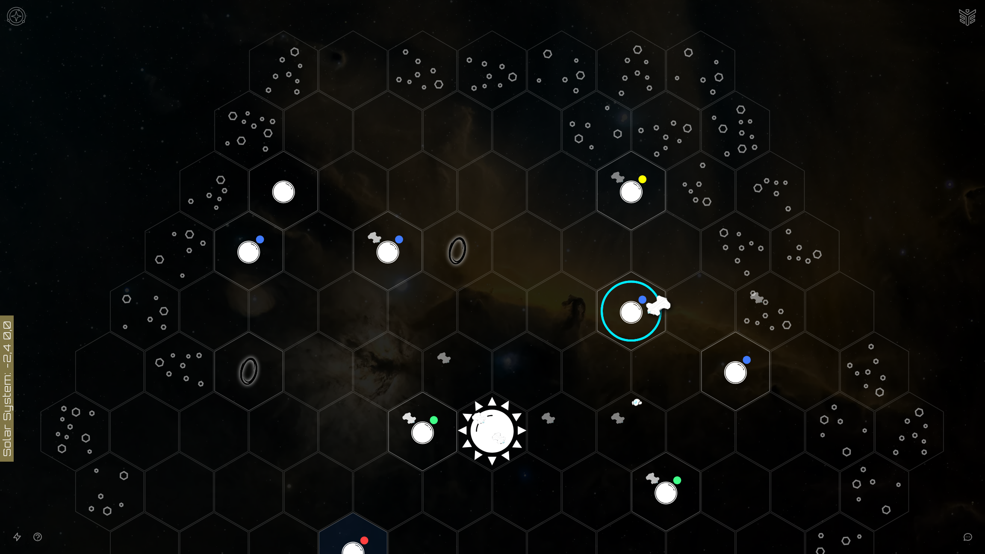
click at [730, 364] on polygon "Hex at coordinates 4,-1, clickable" at bounding box center [735, 371] width 68 height 79
click at [732, 373] on image at bounding box center [736, 371] width 80 height 80
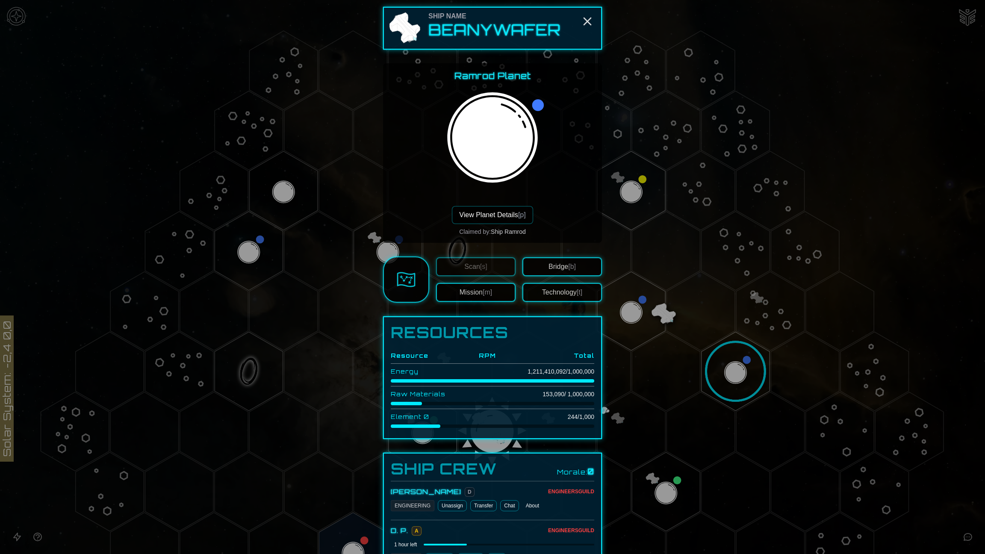
click at [508, 217] on button "View Planet Details [p]" at bounding box center [492, 215] width 81 height 18
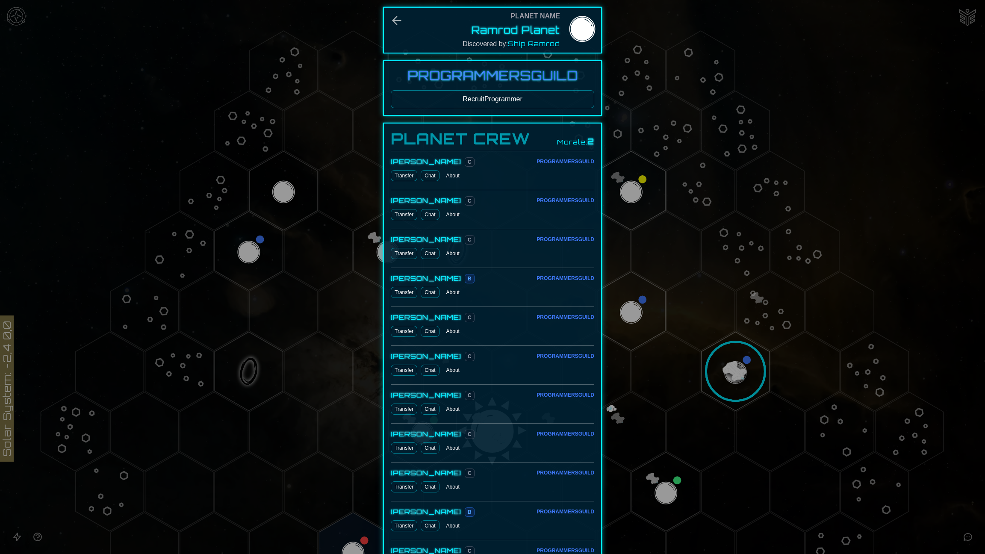
click at [529, 102] on button "Recruit Programmer" at bounding box center [492, 99] width 203 height 18
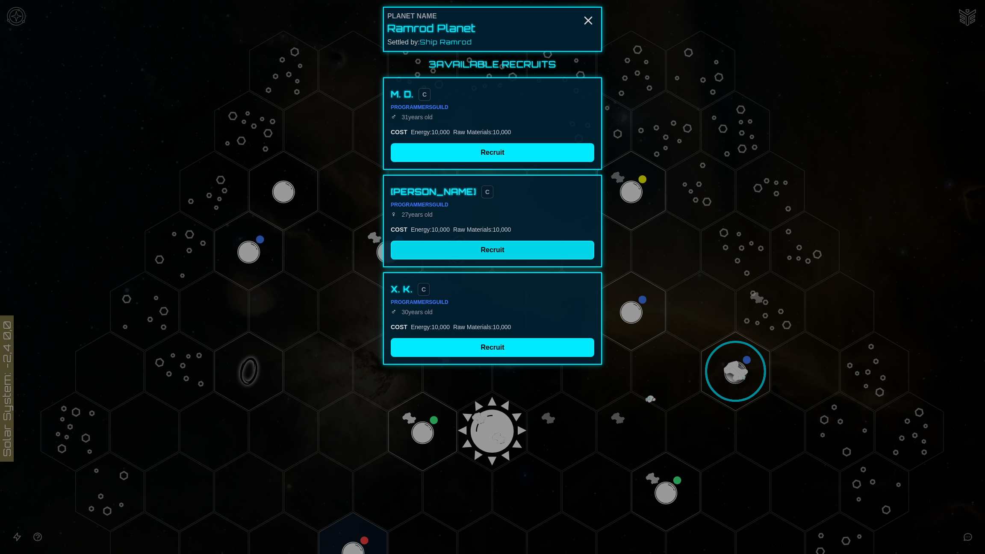
click at [486, 248] on button "Recruit" at bounding box center [492, 250] width 203 height 19
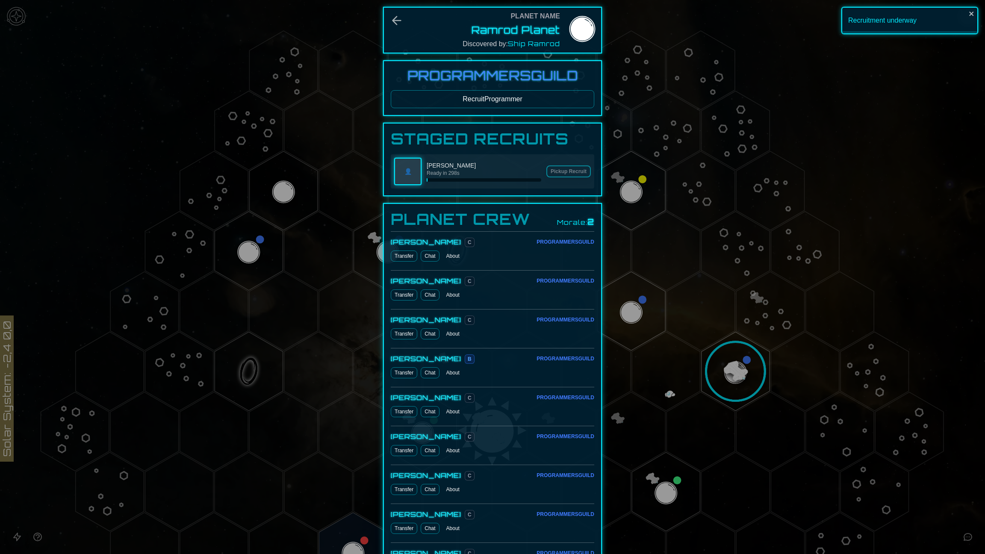
click at [9, 22] on div at bounding box center [492, 277] width 985 height 554
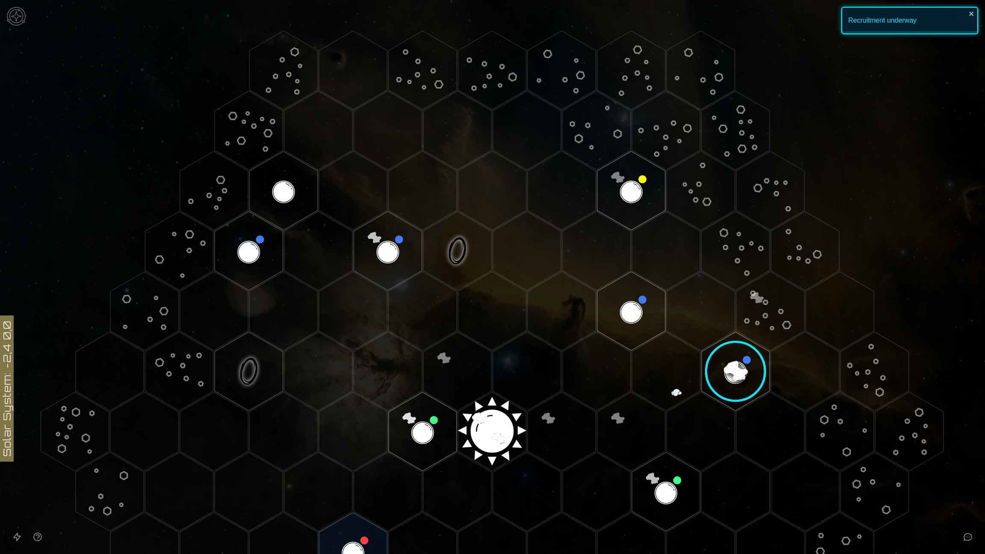
click at [12, 19] on img at bounding box center [16, 16] width 26 height 26
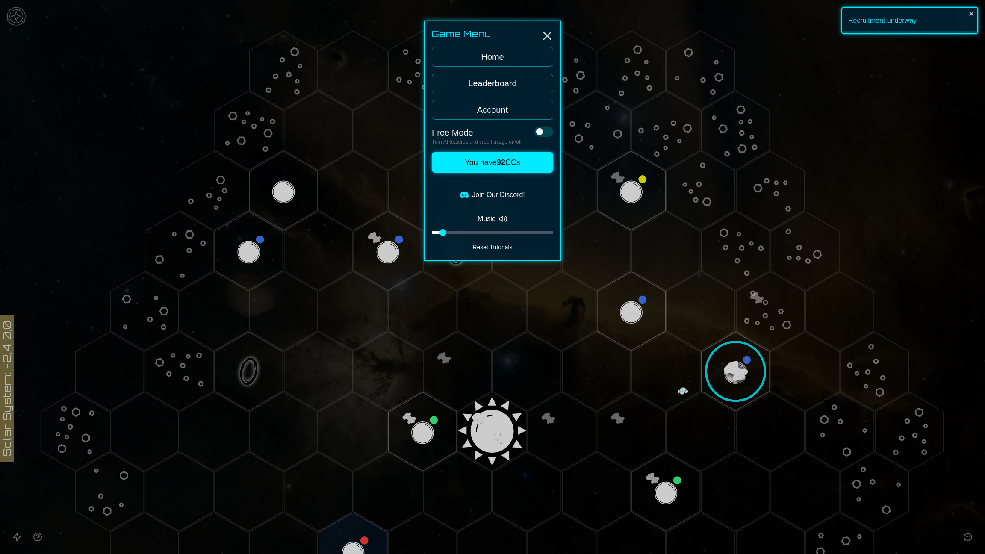
click at [455, 231] on div at bounding box center [492, 232] width 121 height 3
click at [450, 229] on div "Music" at bounding box center [492, 222] width 121 height 24
click at [488, 163] on button "You have 92 CCs" at bounding box center [492, 162] width 121 height 21
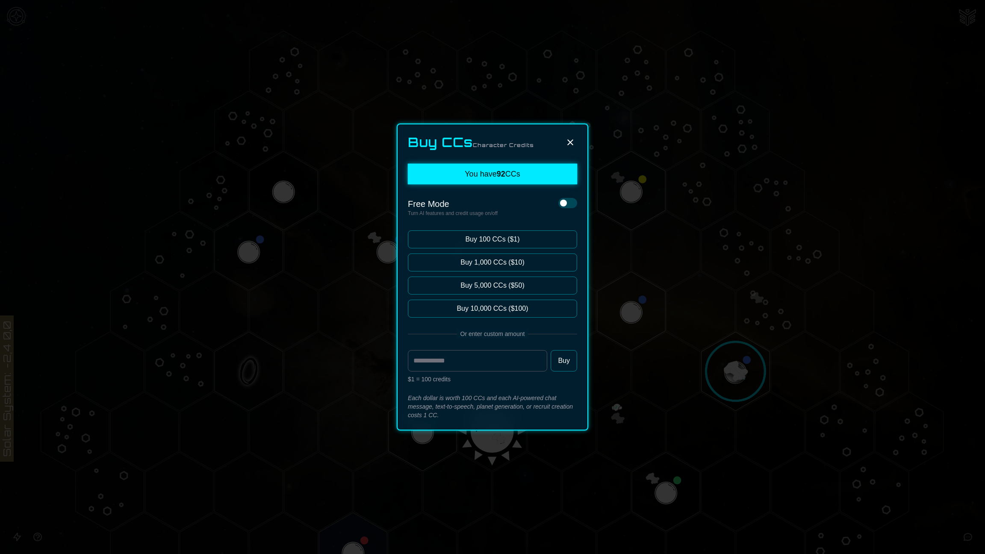
click at [573, 142] on icon at bounding box center [570, 142] width 10 height 10
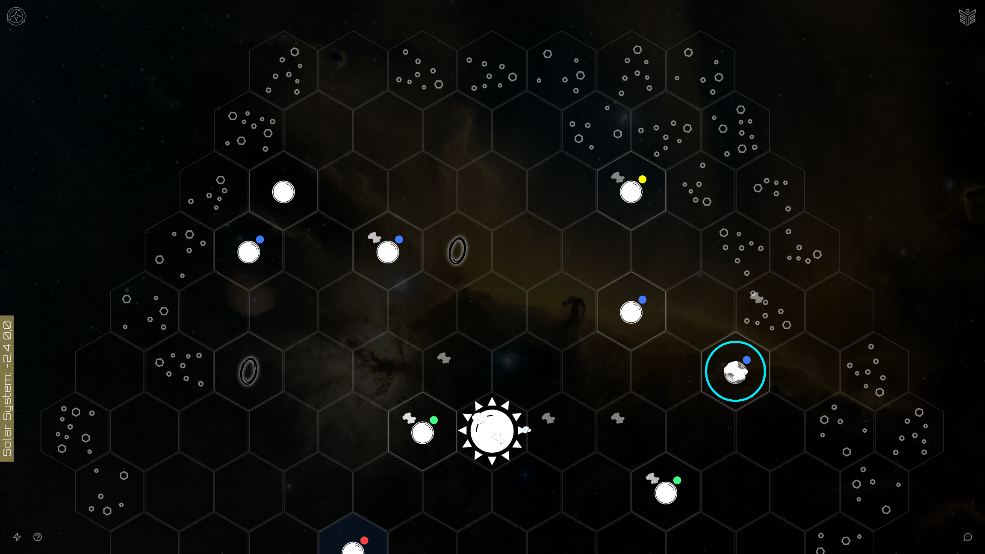
click at [21, 476] on icon "Open accessible navigation interface" at bounding box center [17, 537] width 10 height 10
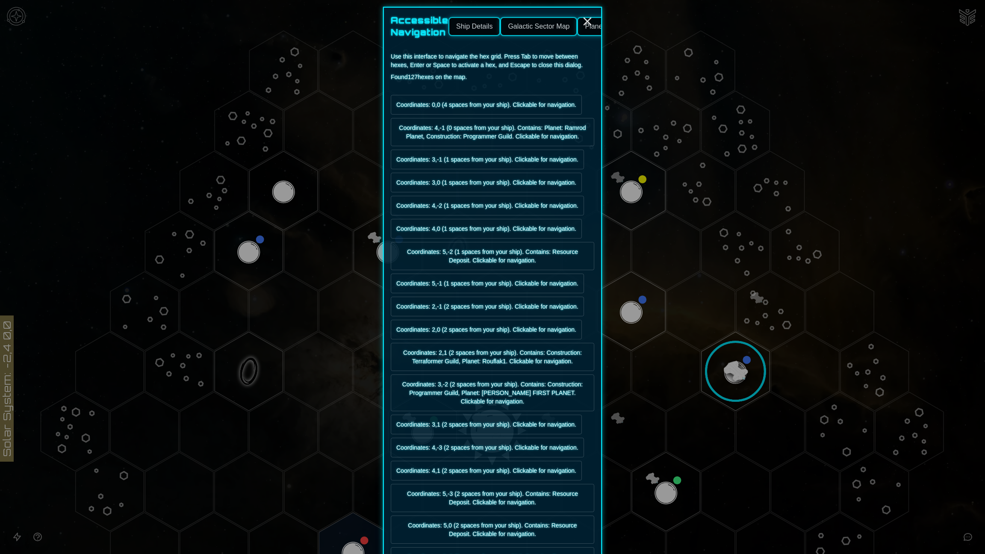
click at [545, 27] on link "Galactic Sector Map" at bounding box center [538, 26] width 77 height 19
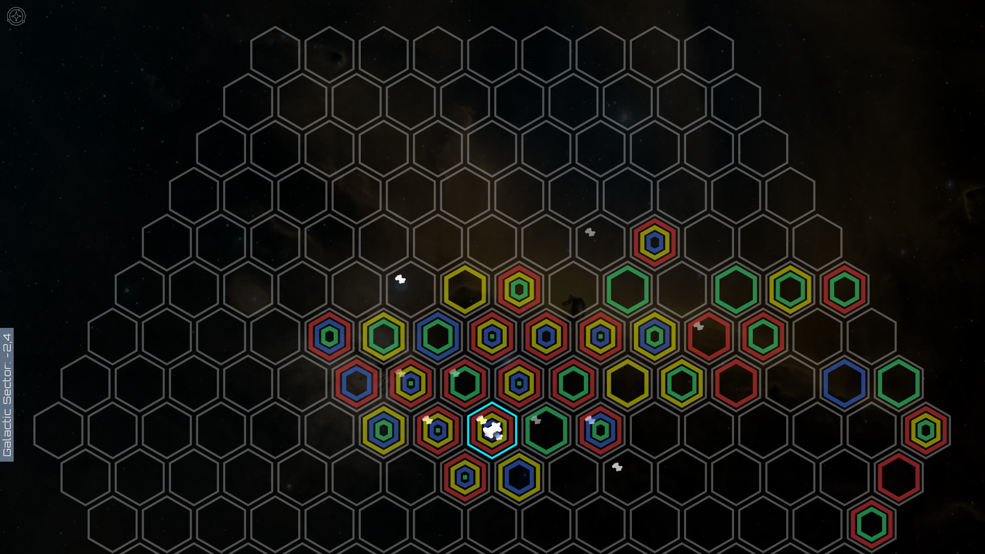
click at [486, 476] on polygon at bounding box center [492, 524] width 48 height 56
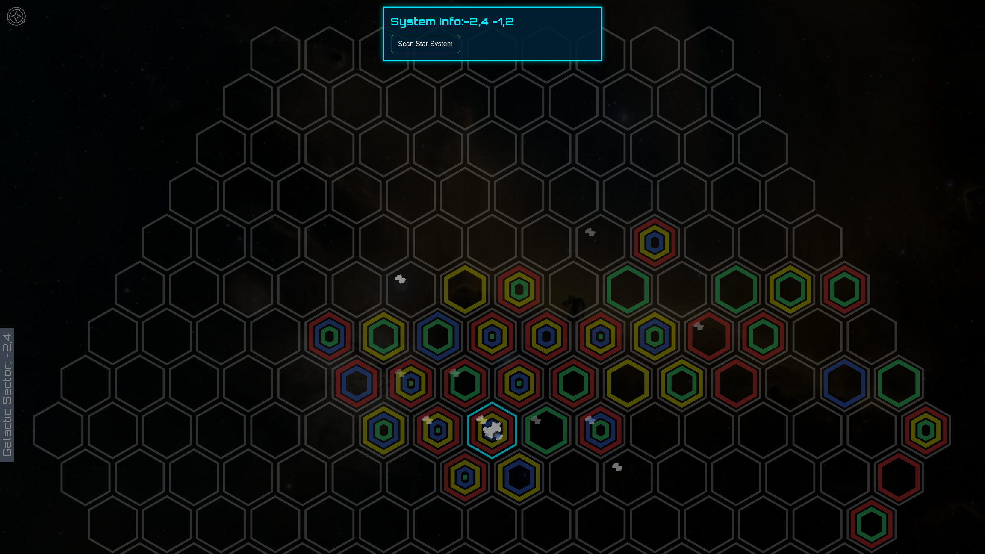
click at [459, 471] on div at bounding box center [492, 277] width 985 height 554
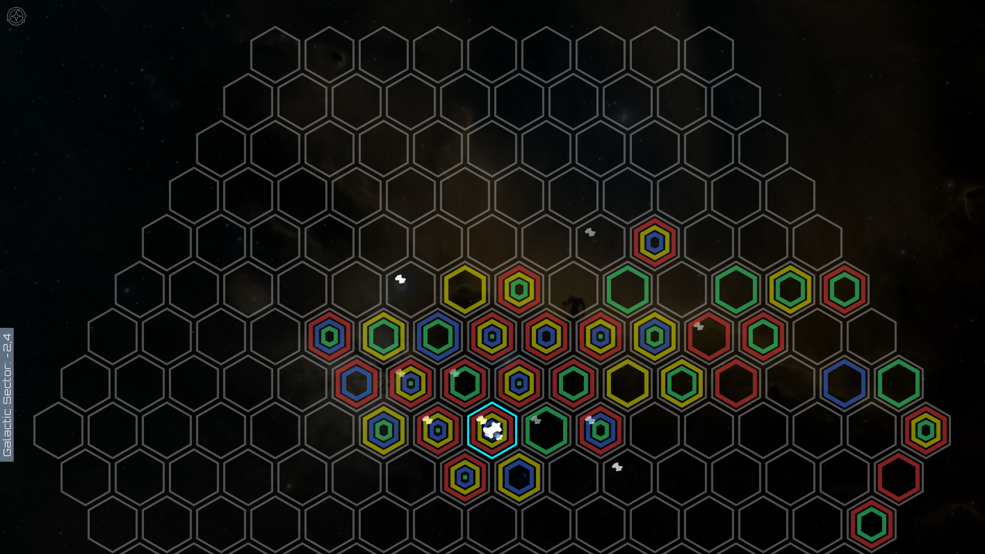
click at [459, 472] on polygon at bounding box center [465, 477] width 48 height 56
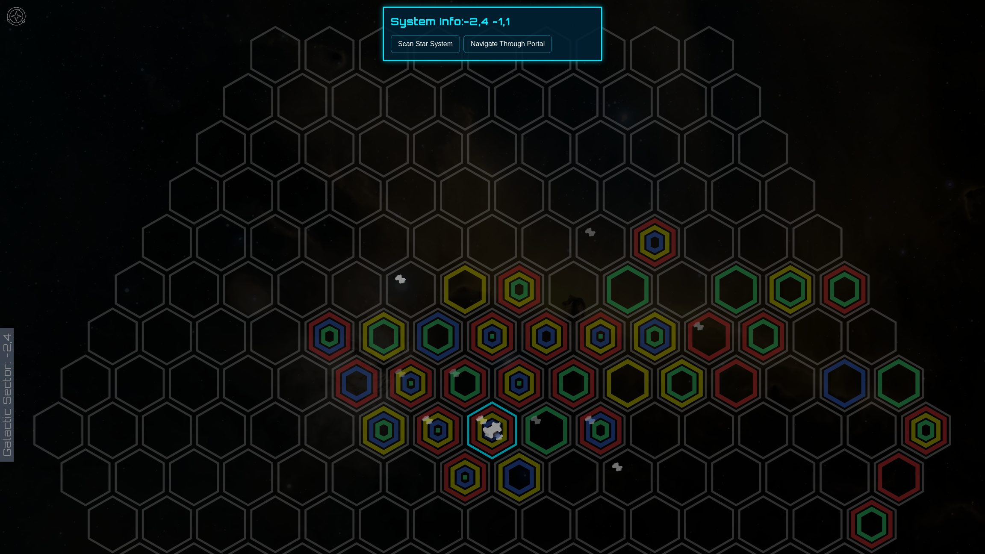
click at [436, 42] on button "Scan Star System" at bounding box center [425, 44] width 69 height 18
click at [416, 43] on button "Scan Star System" at bounding box center [425, 44] width 69 height 18
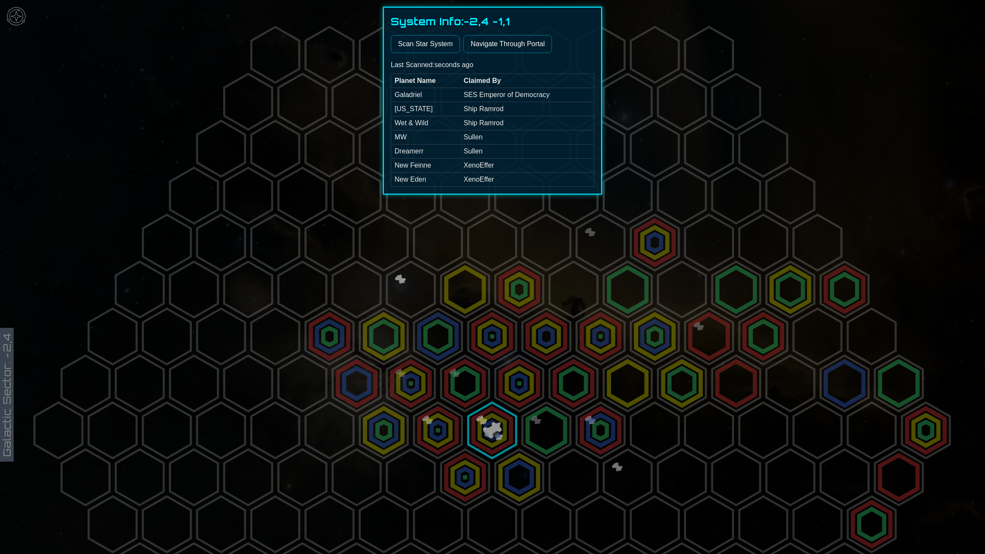
click at [411, 473] on div at bounding box center [492, 277] width 985 height 554
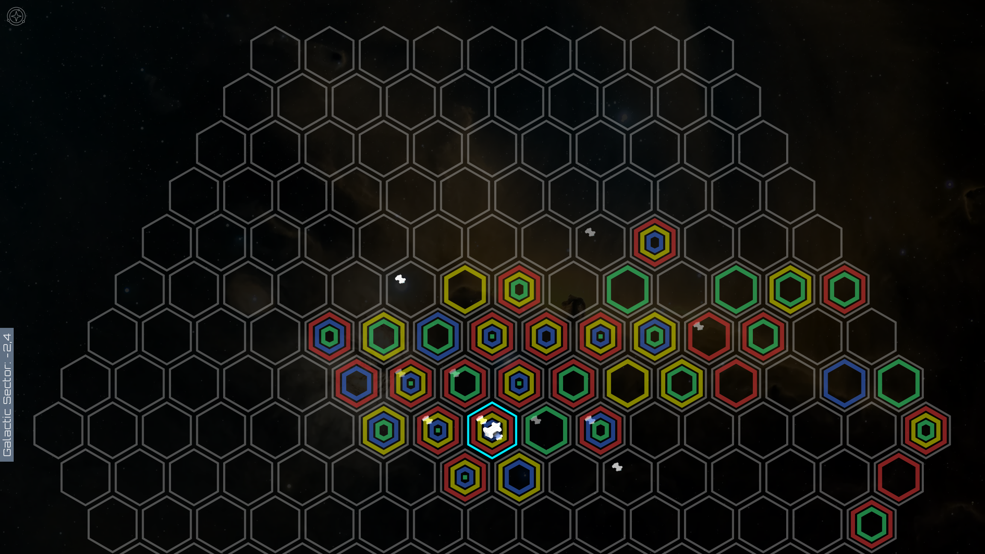
click at [410, 474] on polygon at bounding box center [411, 477] width 48 height 56
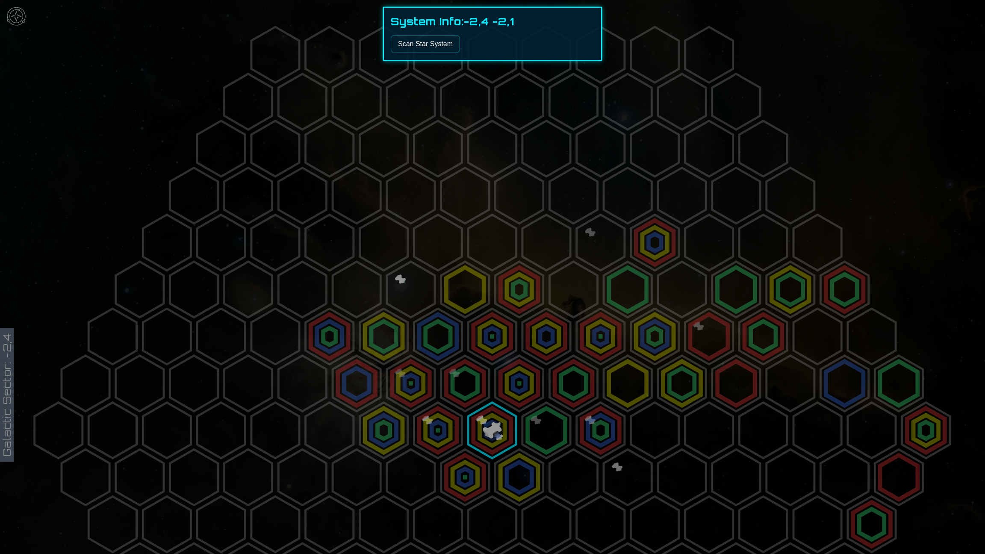
click at [426, 47] on button "Scan Star System" at bounding box center [425, 44] width 69 height 18
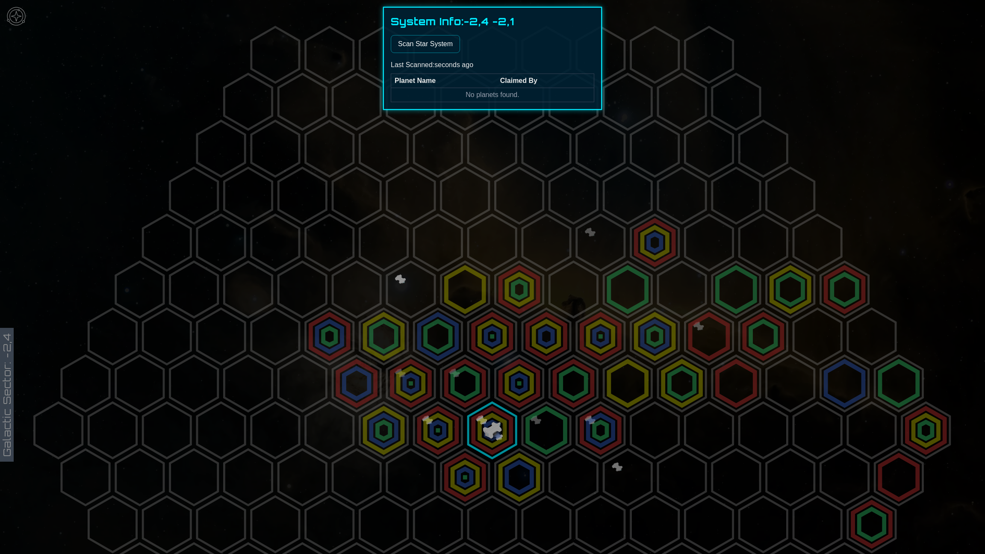
click at [510, 468] on div at bounding box center [492, 277] width 985 height 554
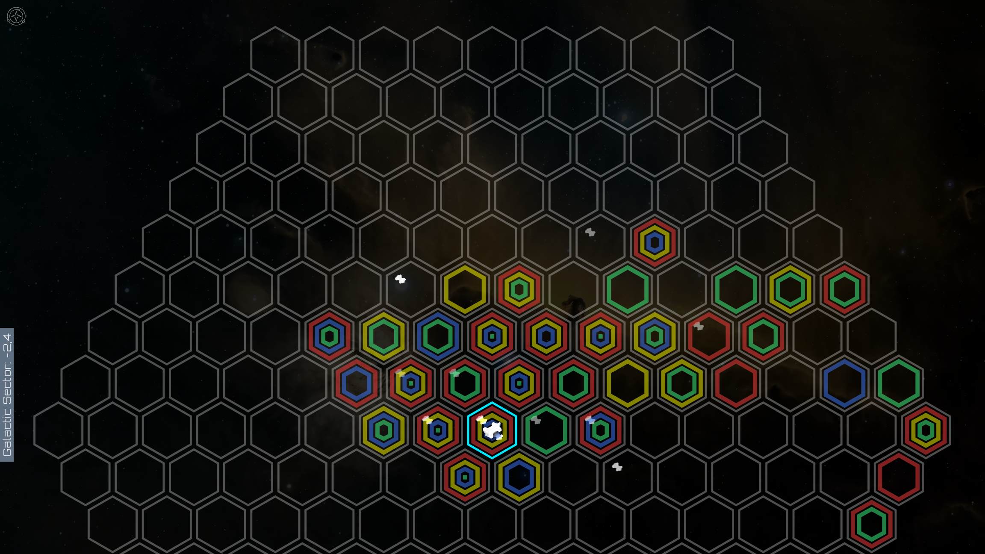
click at [510, 468] on polygon at bounding box center [519, 477] width 48 height 56
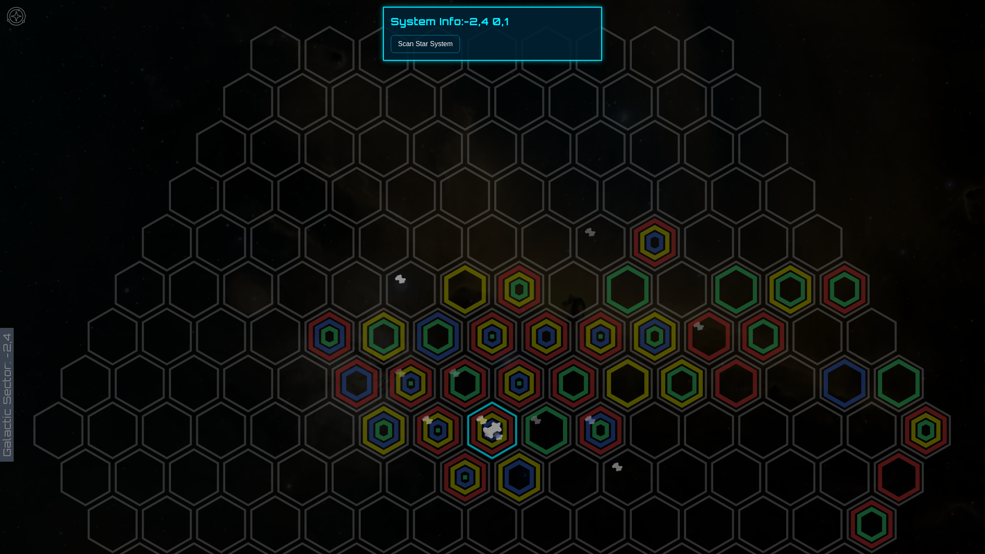
click at [432, 41] on button "Scan Star System" at bounding box center [425, 44] width 69 height 18
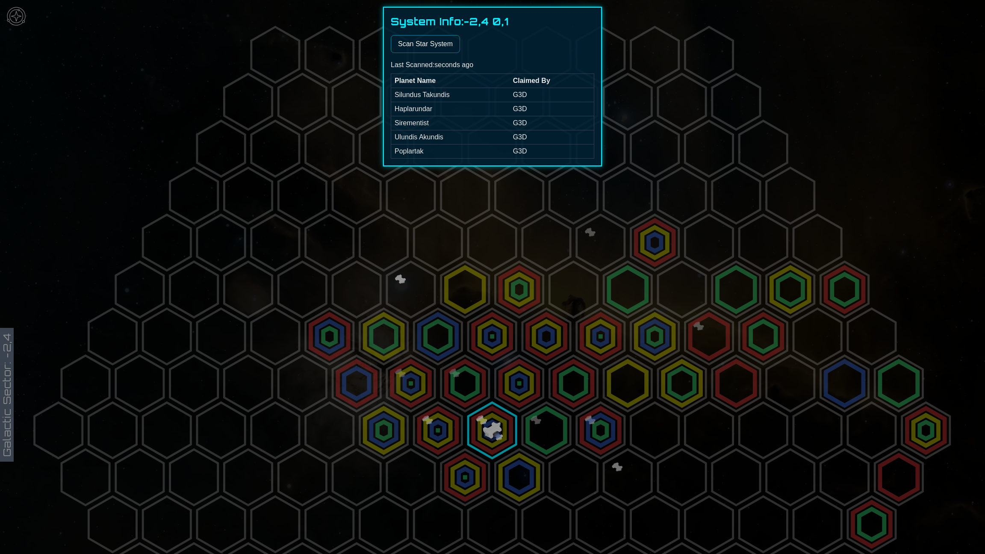
click at [562, 470] on div at bounding box center [492, 277] width 985 height 554
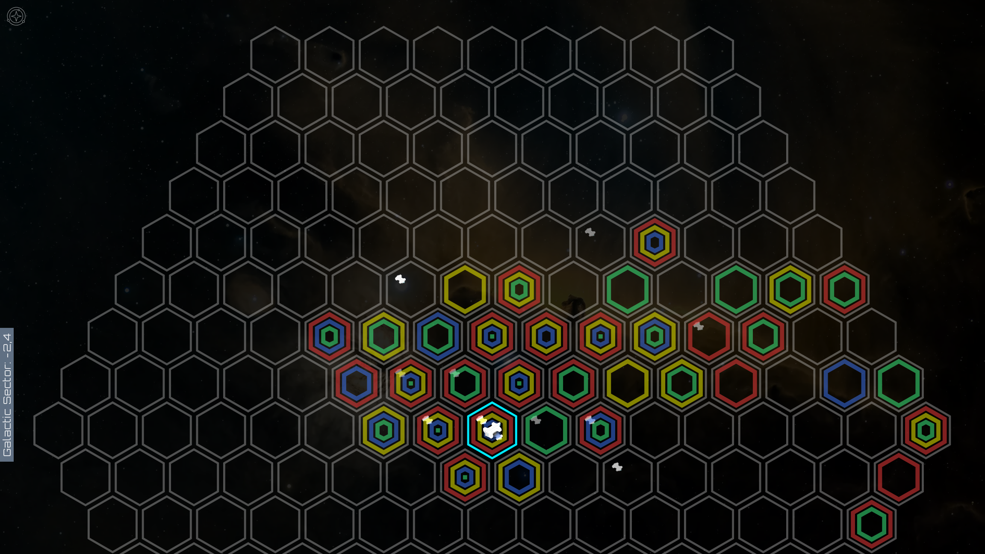
click at [562, 470] on polygon at bounding box center [573, 477] width 48 height 56
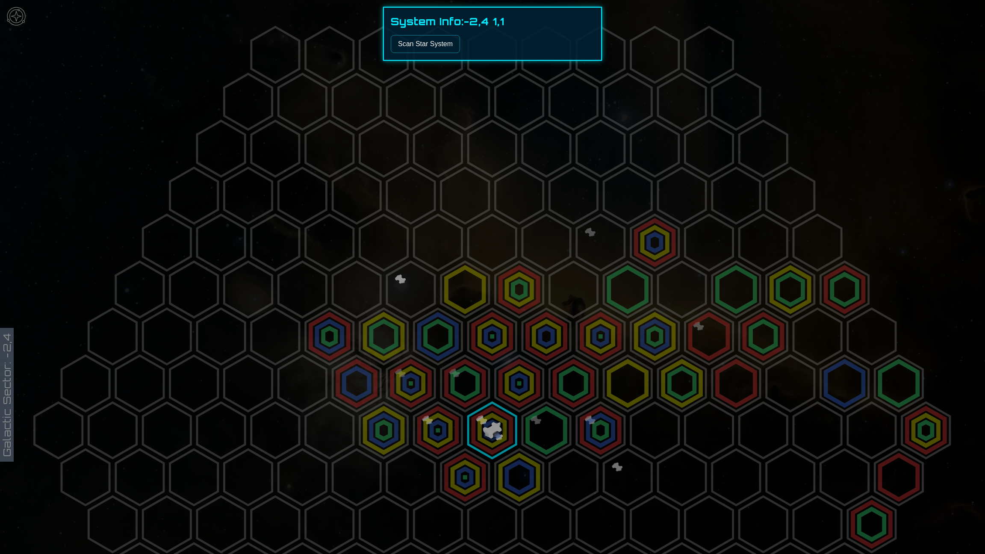
click at [433, 46] on button "Scan Star System" at bounding box center [425, 44] width 69 height 18
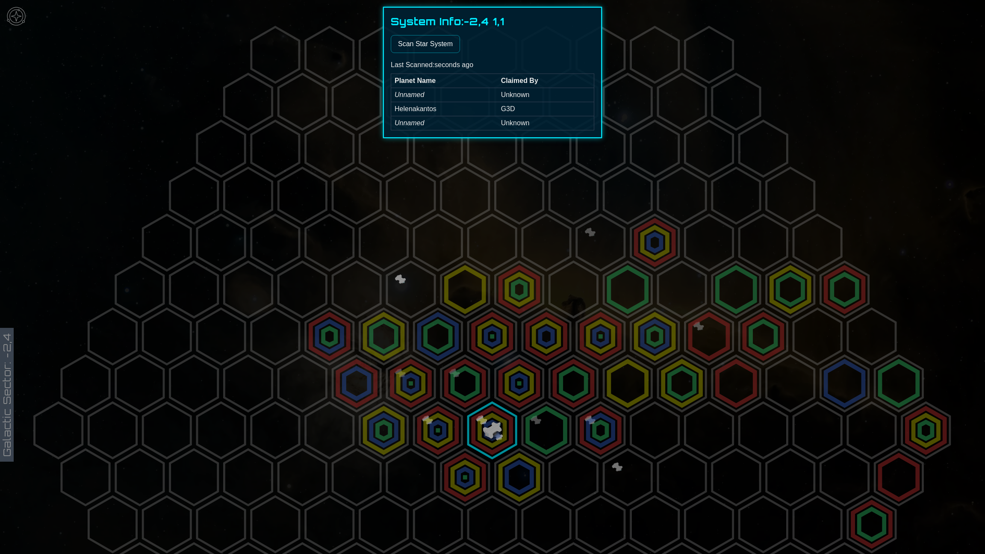
click at [519, 476] on div at bounding box center [492, 277] width 985 height 554
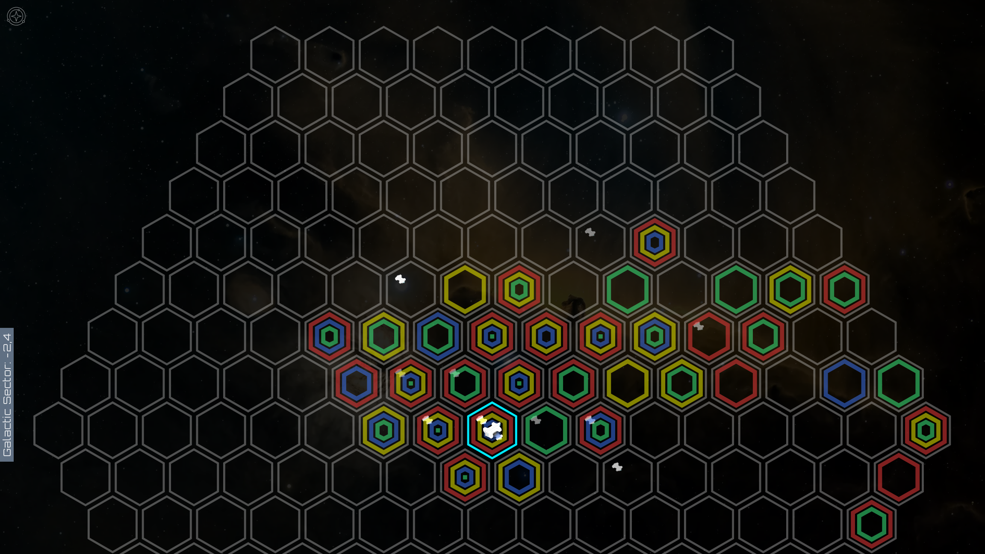
click at [519, 476] on polygon at bounding box center [519, 477] width 48 height 56
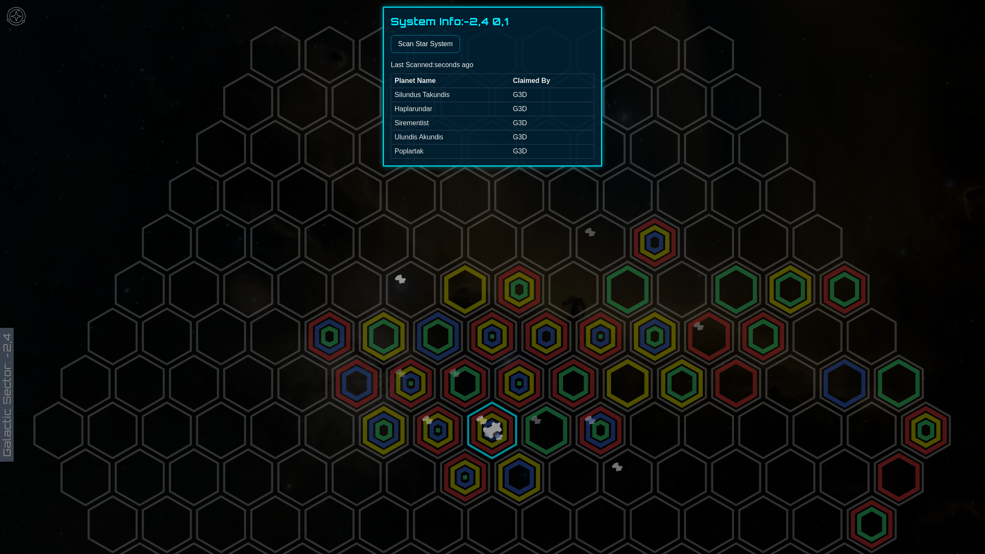
click at [541, 419] on div at bounding box center [492, 277] width 985 height 554
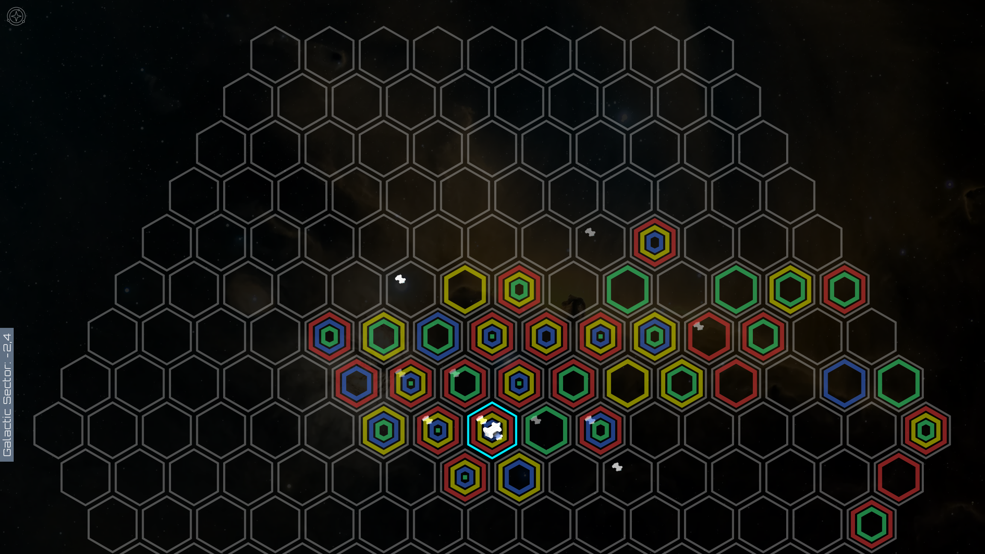
click at [541, 419] on polygon at bounding box center [546, 431] width 48 height 56
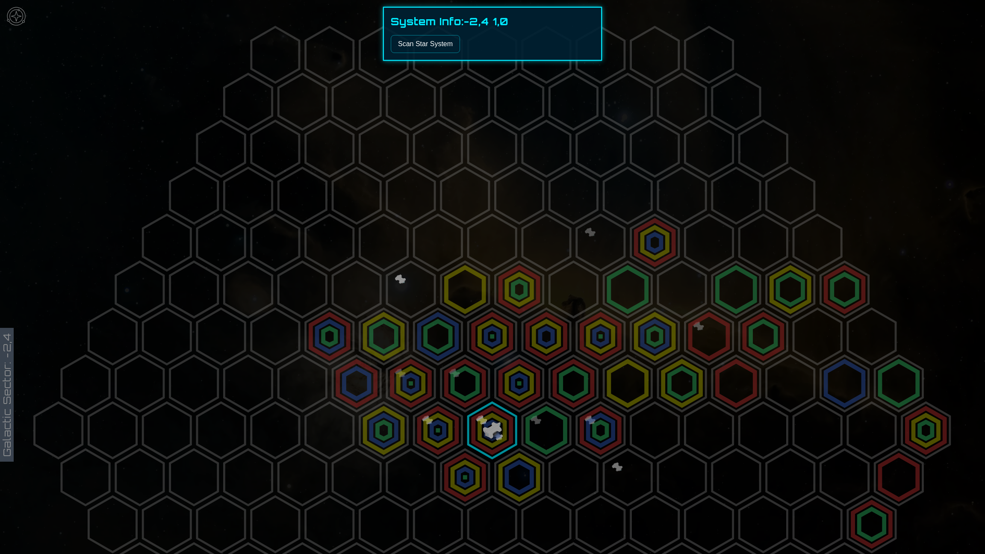
click at [424, 37] on button "Scan Star System" at bounding box center [425, 44] width 69 height 18
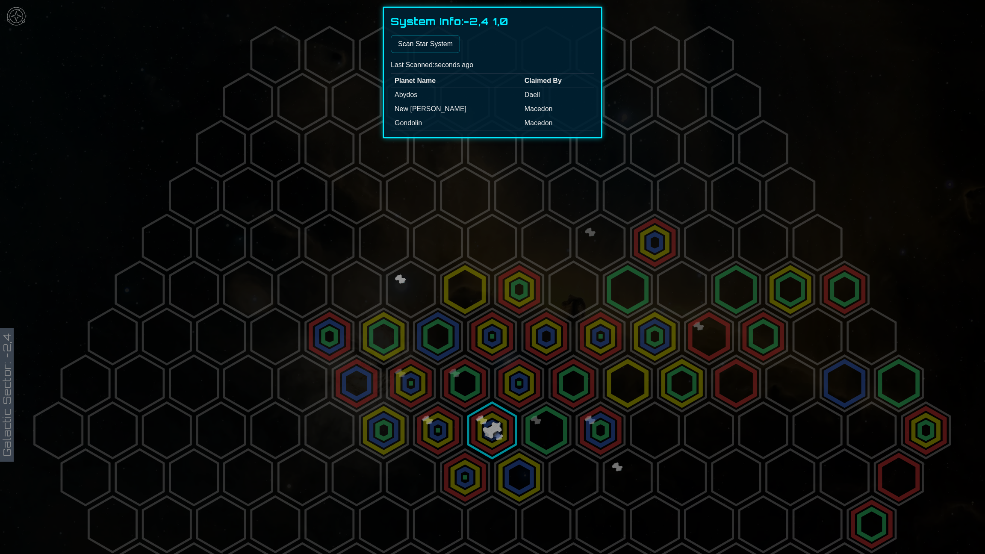
click at [640, 81] on div at bounding box center [492, 277] width 985 height 554
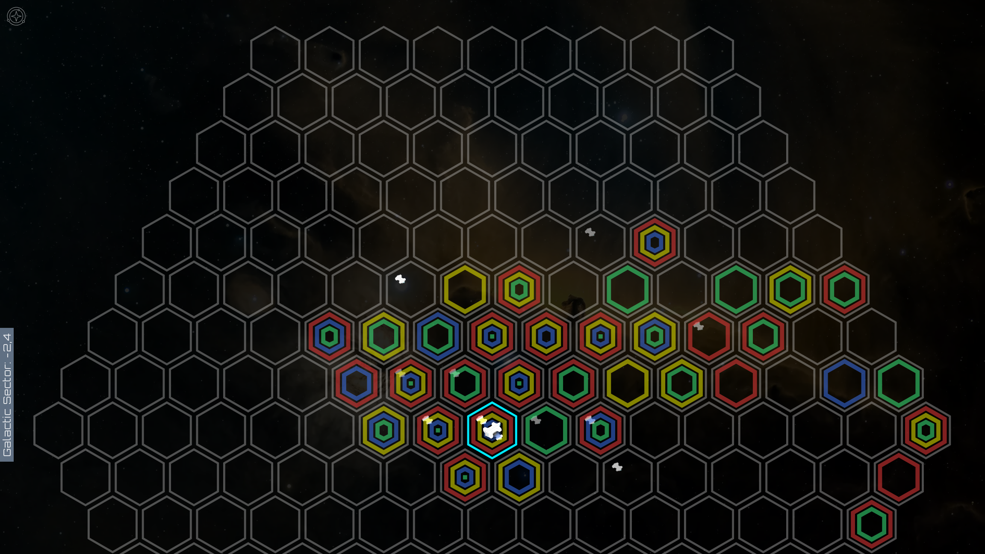
click at [562, 473] on polygon at bounding box center [573, 477] width 48 height 56
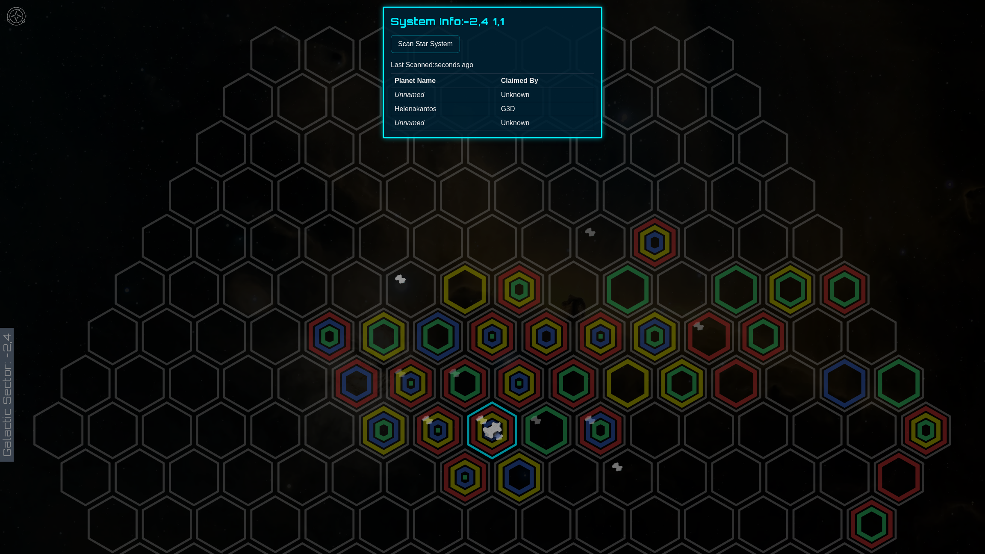
click at [663, 60] on div at bounding box center [492, 277] width 985 height 554
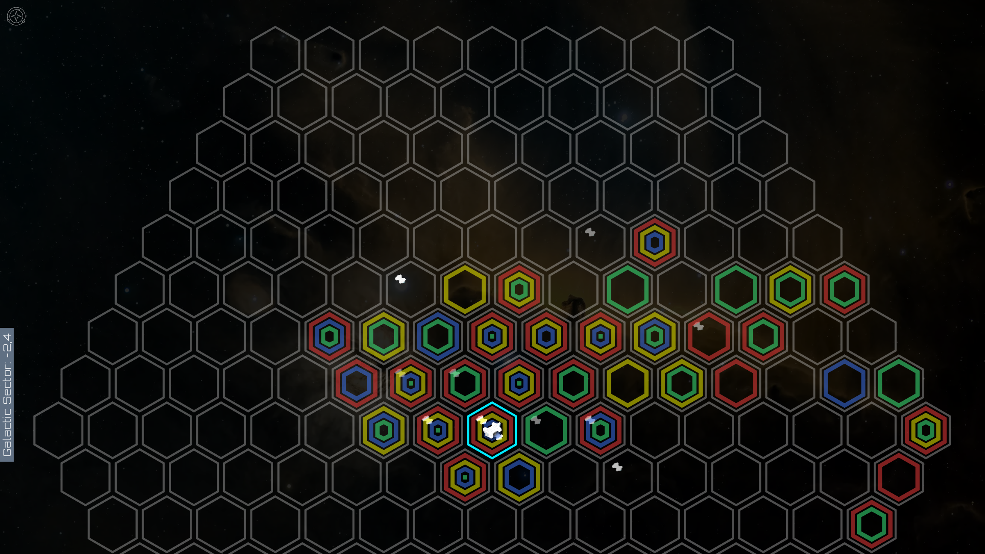
click at [491, 427] on polygon at bounding box center [492, 431] width 48 height 56
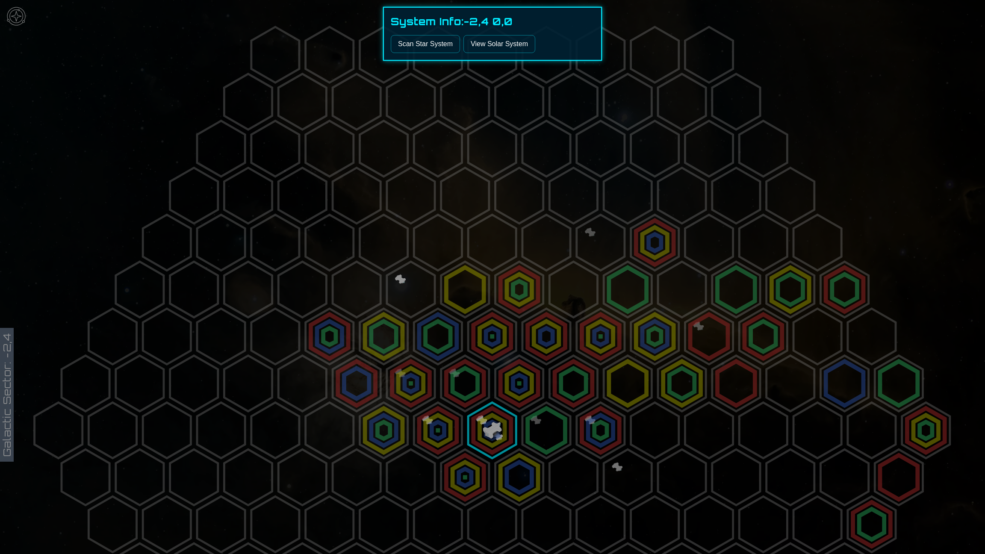
click at [491, 427] on div at bounding box center [492, 277] width 985 height 554
click at [491, 427] on polygon at bounding box center [492, 431] width 48 height 56
click at [495, 50] on link "View Solar System" at bounding box center [499, 44] width 72 height 18
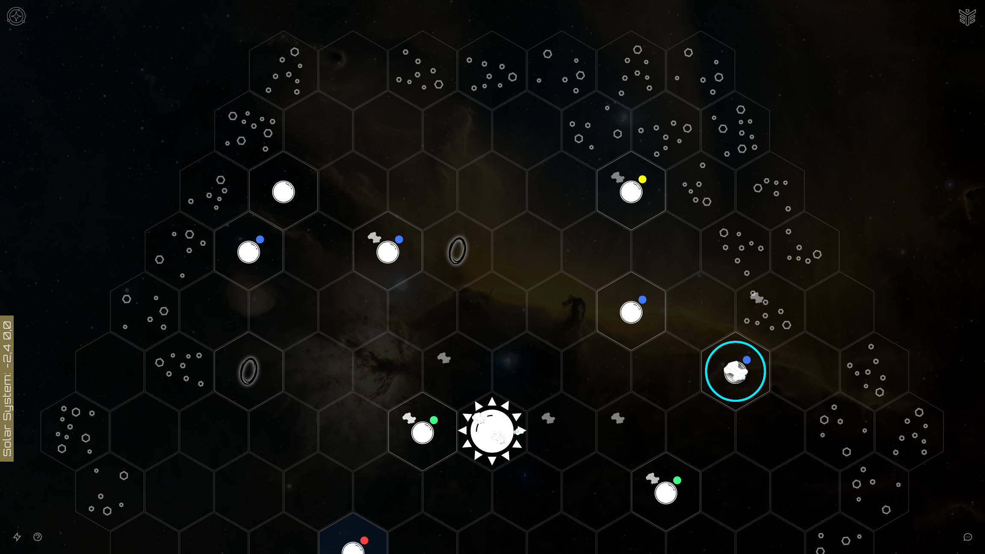
click at [730, 374] on image at bounding box center [736, 371] width 80 height 80
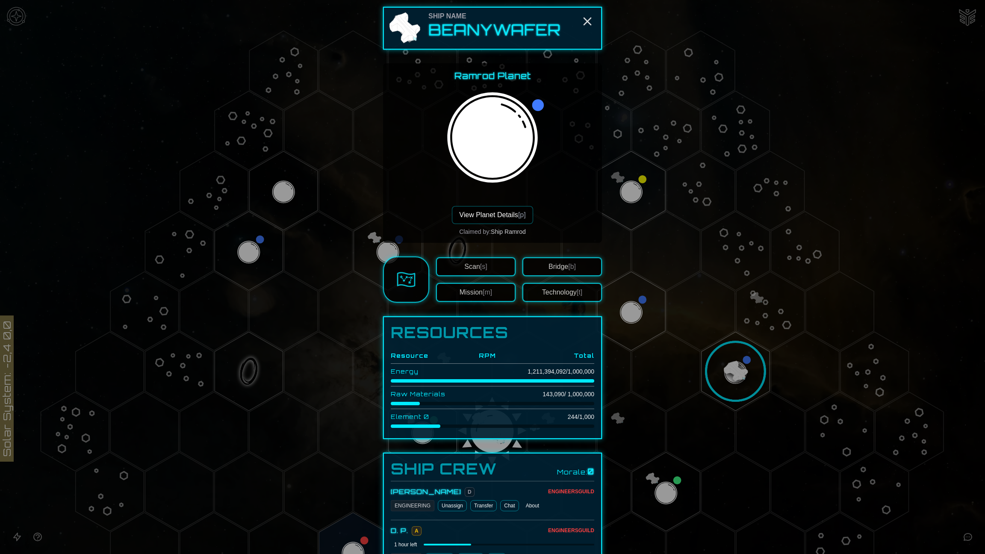
click at [495, 219] on button "View Planet Details [p]" at bounding box center [492, 215] width 81 height 18
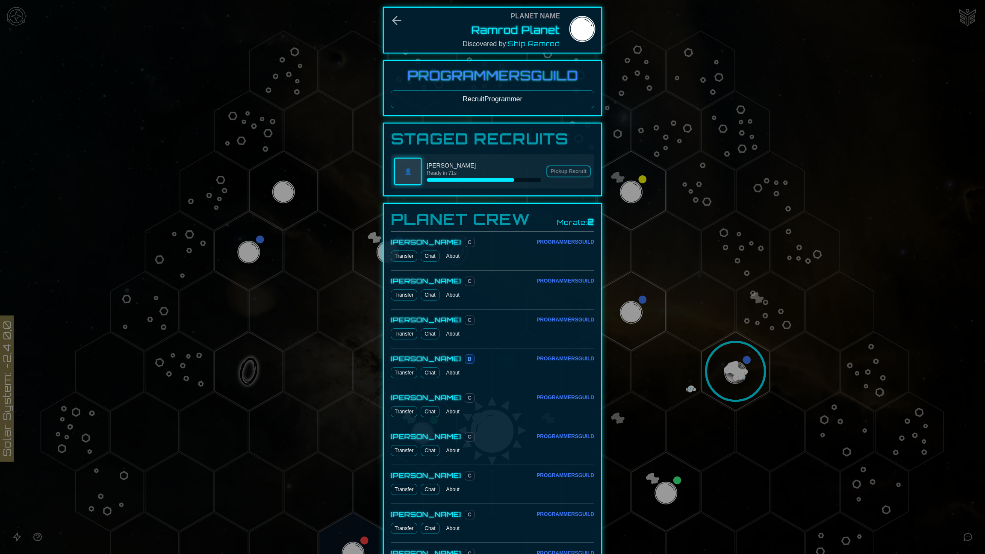
click at [12, 13] on div at bounding box center [492, 277] width 985 height 554
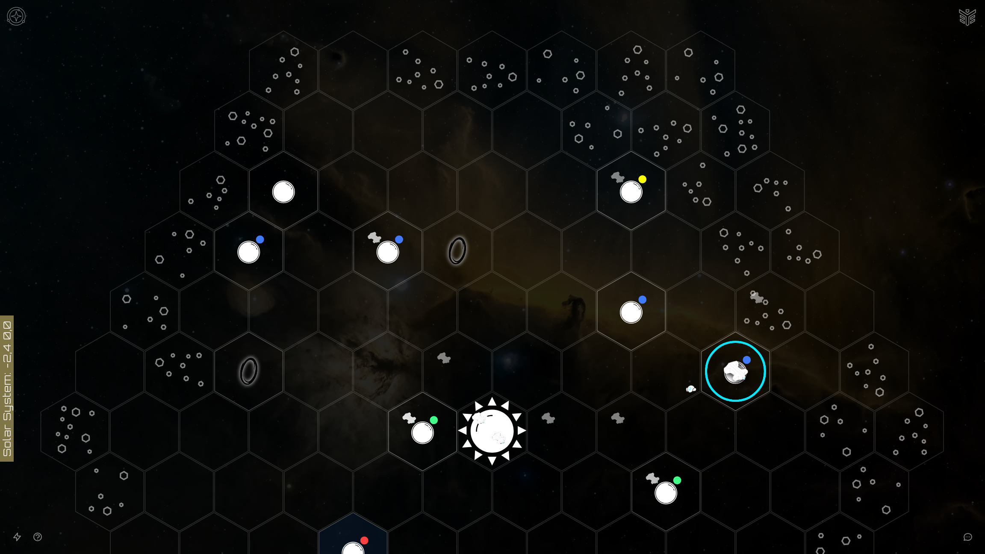
click at [12, 14] on img at bounding box center [16, 16] width 26 height 26
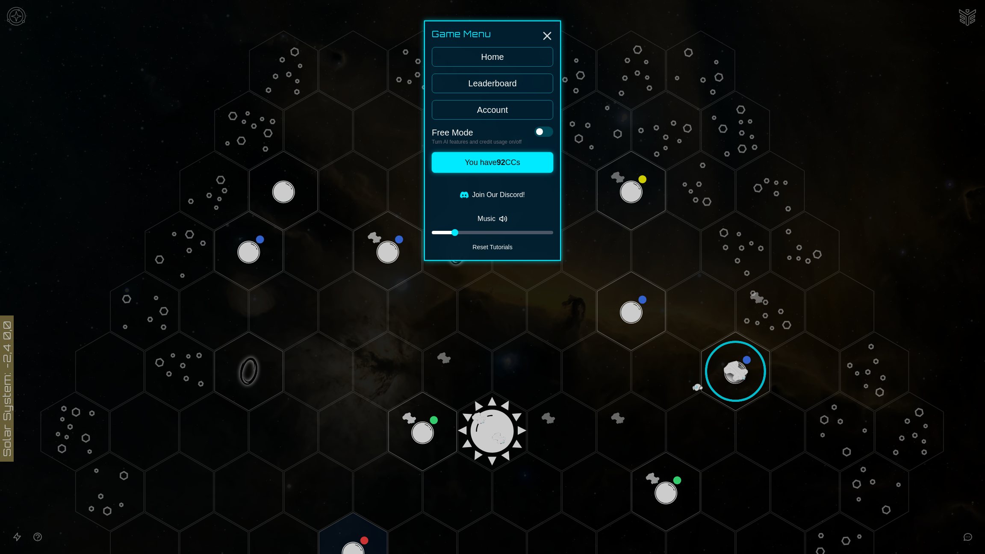
click at [490, 221] on button "Music" at bounding box center [492, 218] width 121 height 17
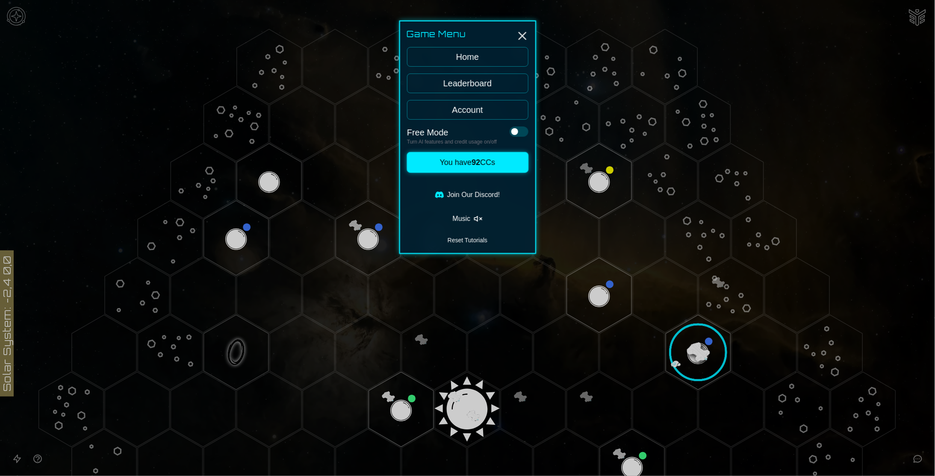
click at [696, 347] on div at bounding box center [467, 238] width 935 height 476
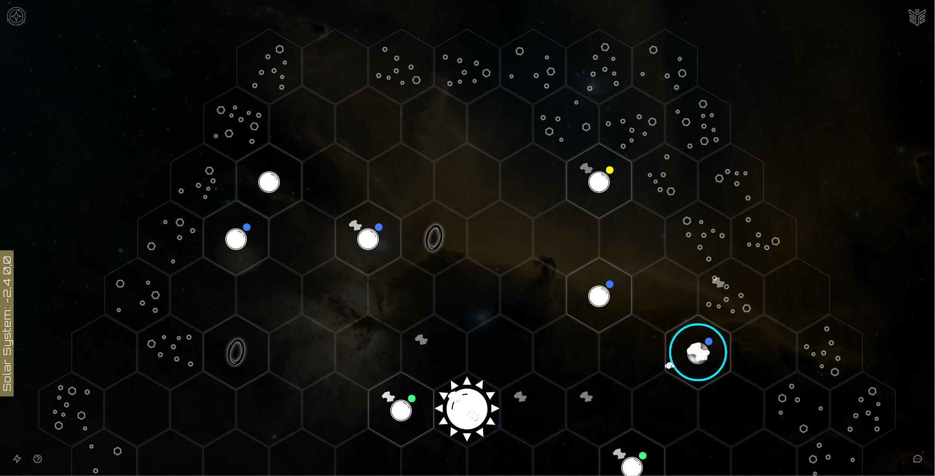
click at [696, 347] on image at bounding box center [698, 352] width 76 height 76
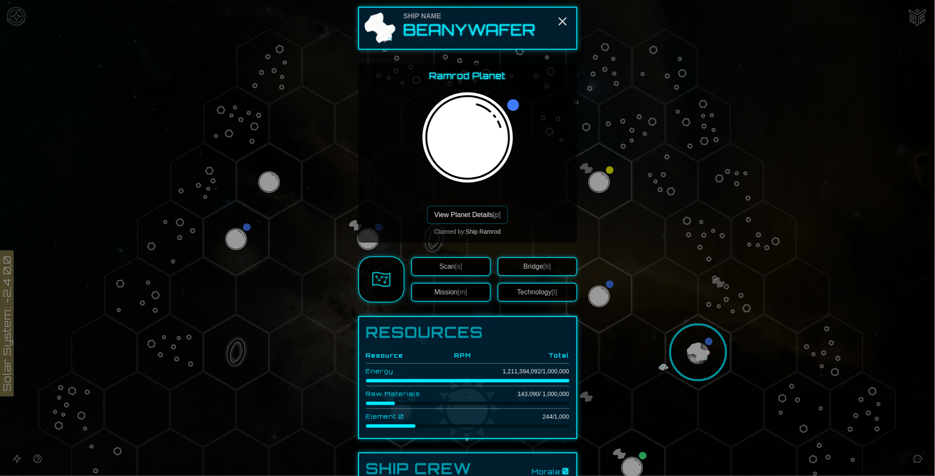
click at [465, 206] on button "View Planet Details [p]" at bounding box center [467, 215] width 81 height 18
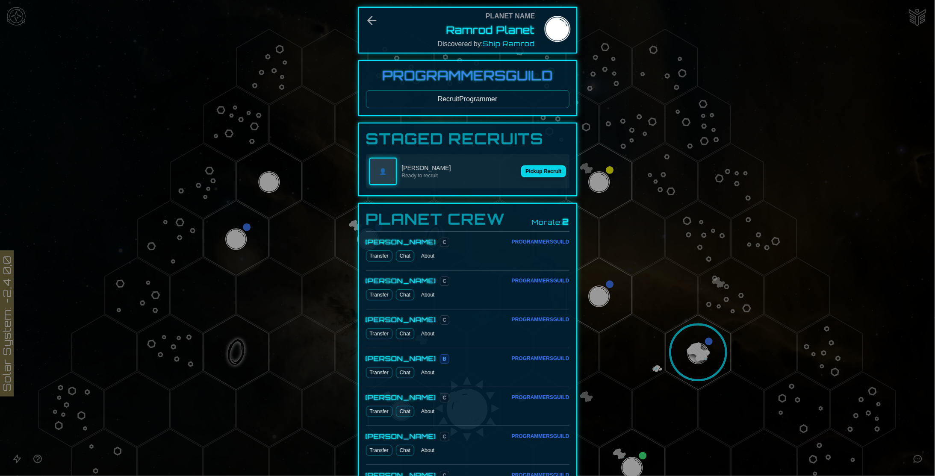
click at [533, 168] on button "Pickup Recruit" at bounding box center [543, 171] width 44 height 12
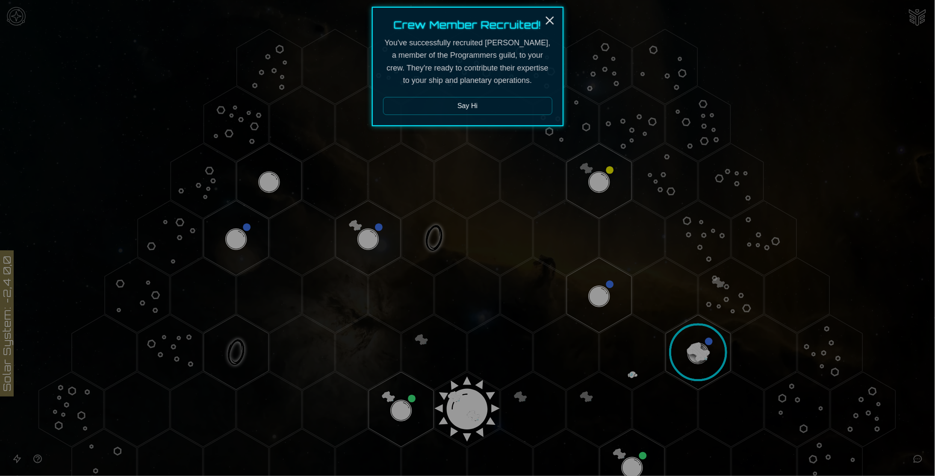
click at [489, 110] on button "Say Hi" at bounding box center [467, 106] width 169 height 18
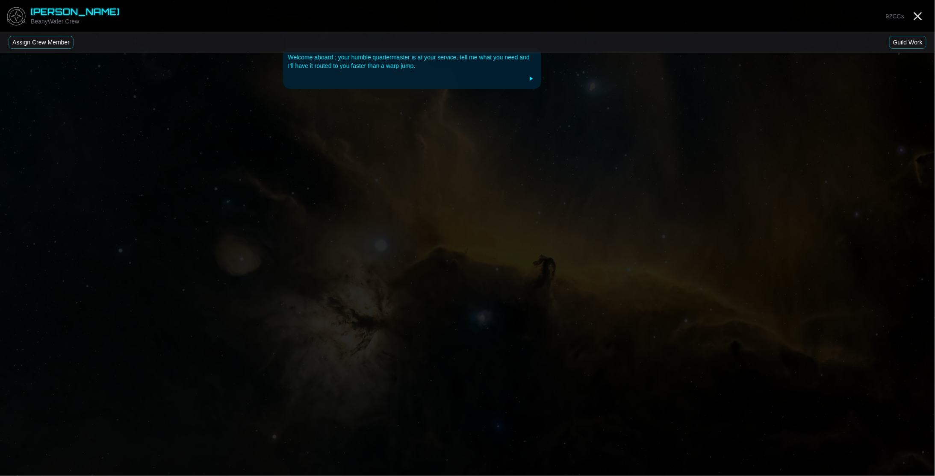
click at [534, 79] on icon at bounding box center [531, 78] width 7 height 7
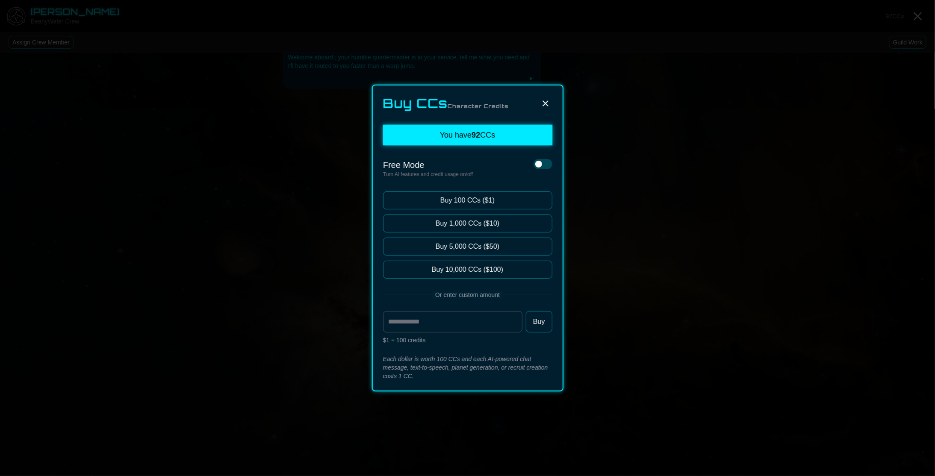
click at [547, 102] on icon at bounding box center [545, 103] width 6 height 6
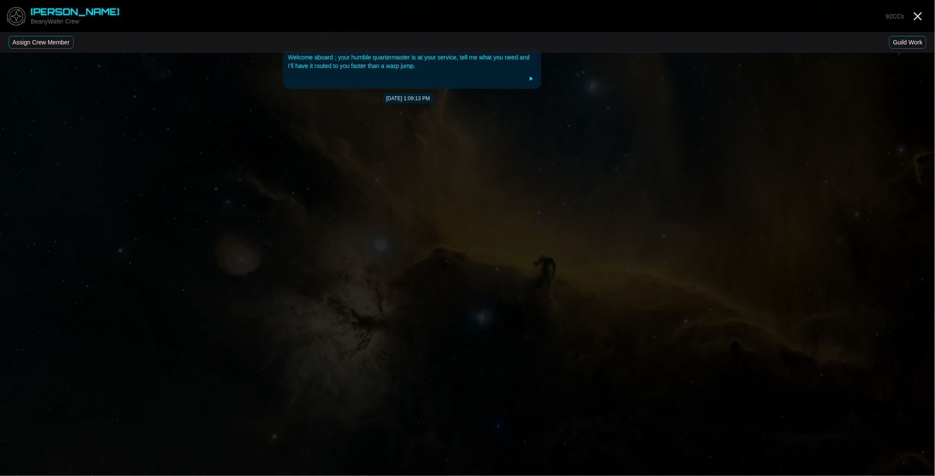
click at [530, 79] on icon at bounding box center [531, 79] width 3 height 4
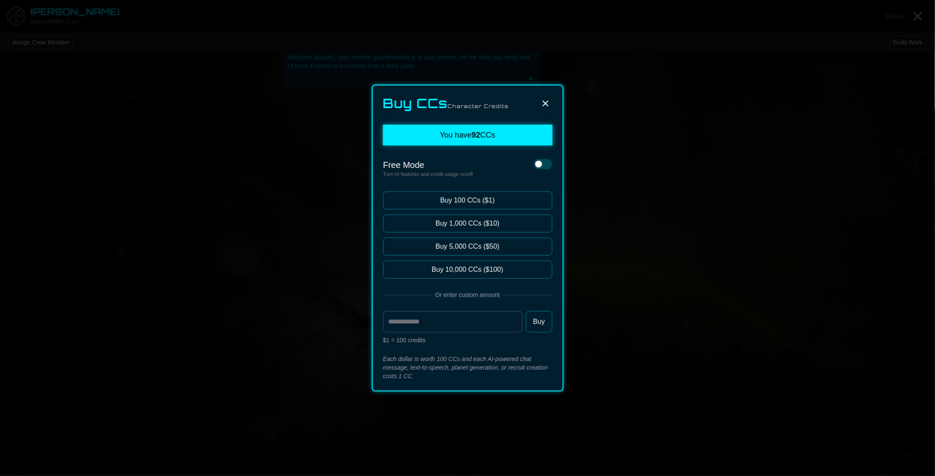
click at [550, 102] on icon at bounding box center [545, 103] width 10 height 10
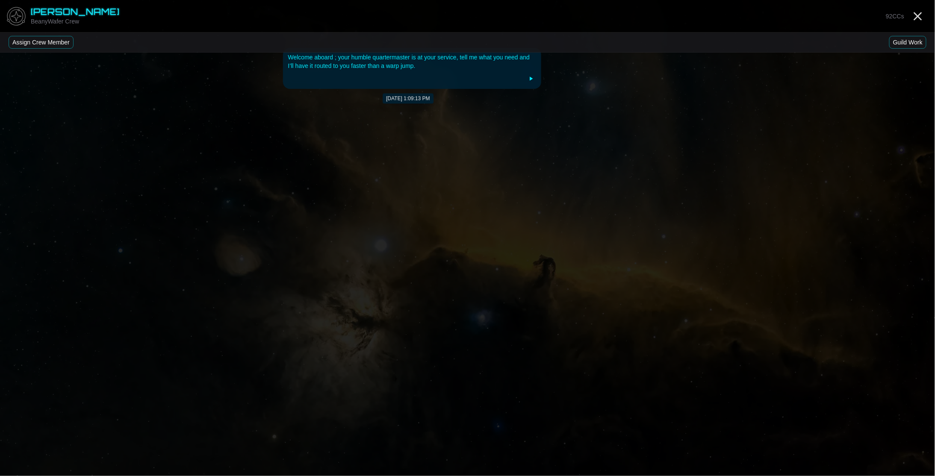
click at [422, 62] on div "Welcome aboard ; your humble quartermaster is at your service, tell me what you…" at bounding box center [412, 61] width 248 height 17
click at [907, 43] on button "Guild Work" at bounding box center [907, 42] width 37 height 13
click at [901, 45] on button "Guild Work" at bounding box center [907, 42] width 37 height 13
click at [439, 74] on div at bounding box center [412, 79] width 248 height 10
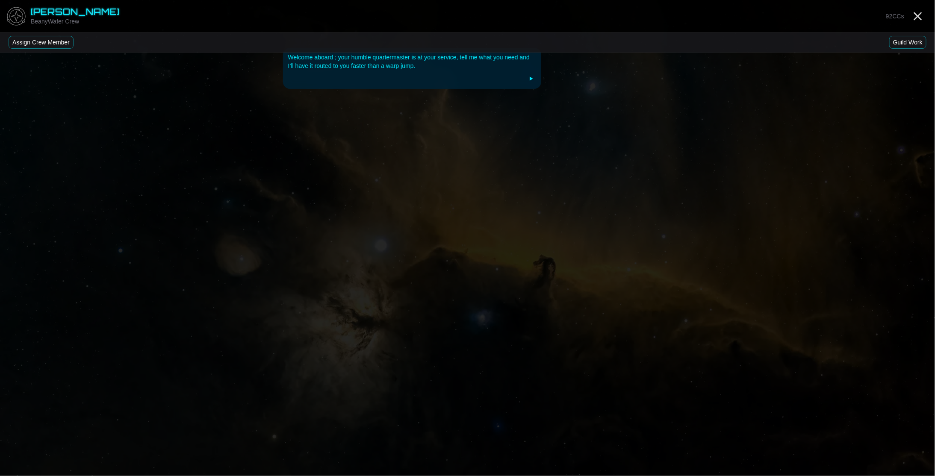
click at [439, 74] on div at bounding box center [412, 79] width 248 height 10
click at [531, 79] on icon at bounding box center [531, 79] width 3 height 4
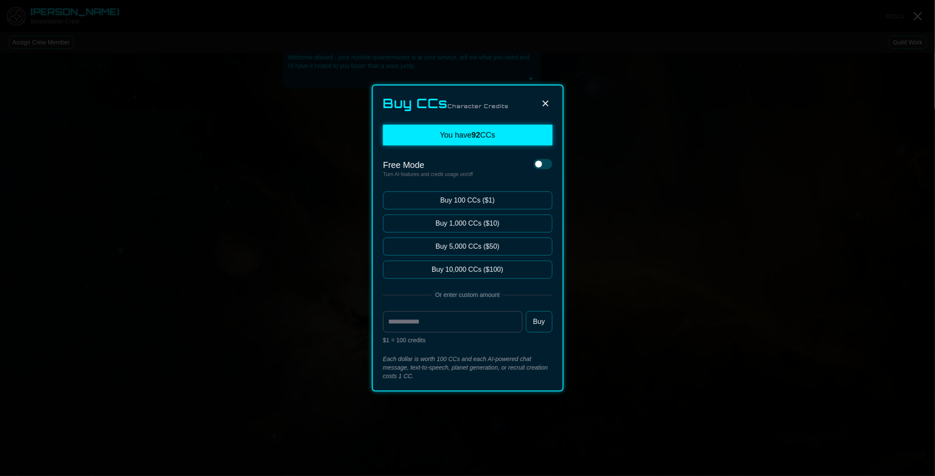
click at [548, 101] on icon at bounding box center [545, 103] width 6 height 6
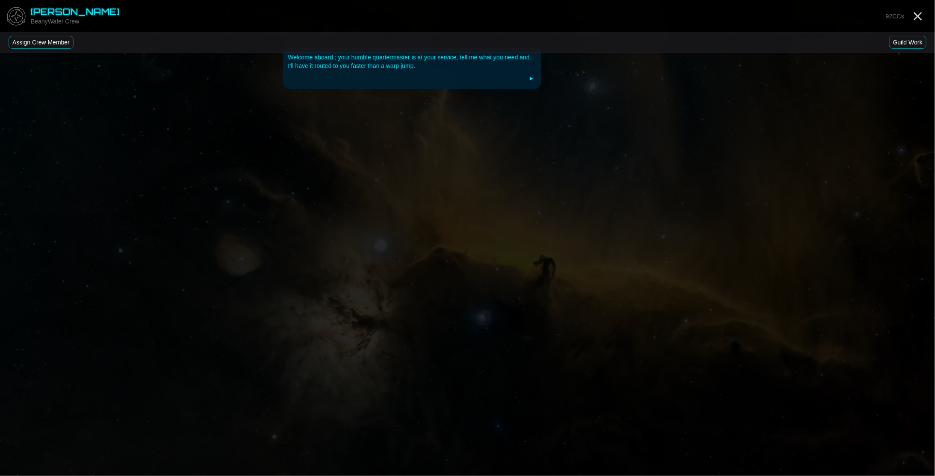
click at [913, 42] on button "Guild Work" at bounding box center [907, 42] width 37 height 13
click at [33, 38] on button "Assign Crew Member" at bounding box center [41, 42] width 65 height 13
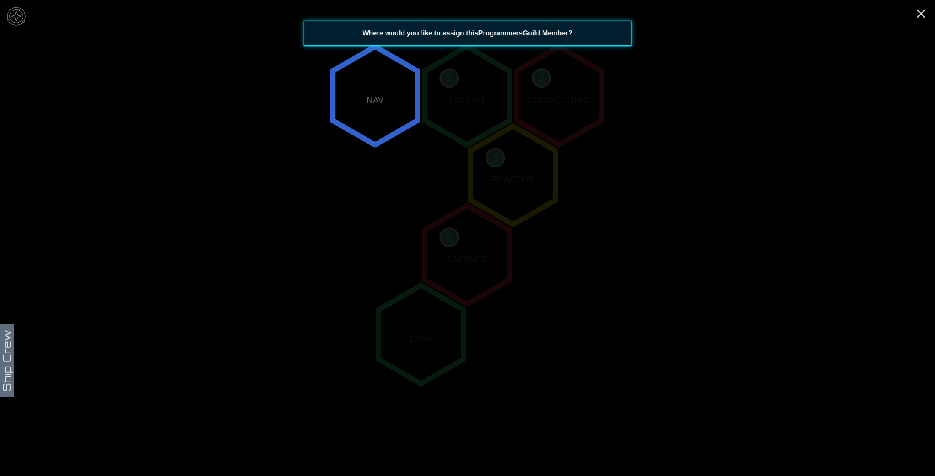
click at [389, 247] on icon "NAV HABITAT ENGINEERING REACTOR ENGINES LABS" at bounding box center [467, 255] width 935 height 823
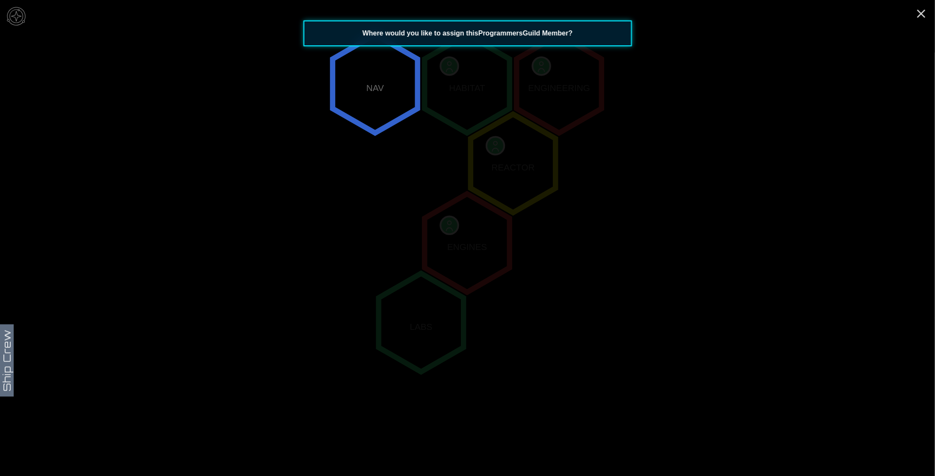
scroll to position [169, 0]
drag, startPoint x: 348, startPoint y: 126, endPoint x: 350, endPoint y: 117, distance: 9.2
click at [348, 125] on icon "NAV HABITAT ENGINEERING REACTOR ENGINES LABS" at bounding box center [467, 242] width 935 height 823
click at [353, 103] on polygon "0,-2" at bounding box center [375, 83] width 85 height 98
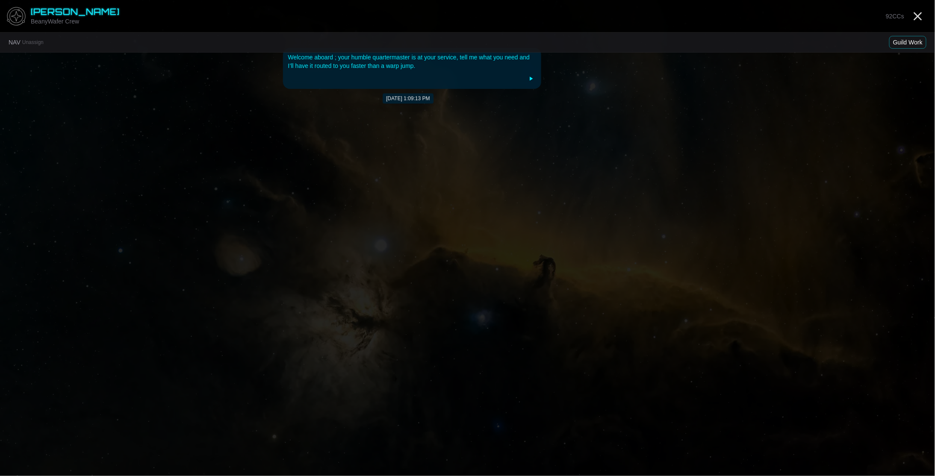
click at [533, 81] on icon at bounding box center [531, 78] width 7 height 7
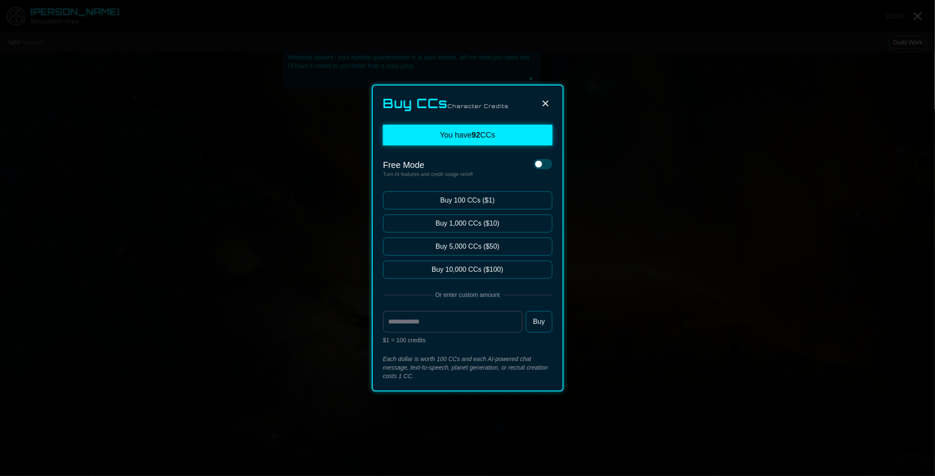
click at [549, 102] on button at bounding box center [546, 104] width 14 height 14
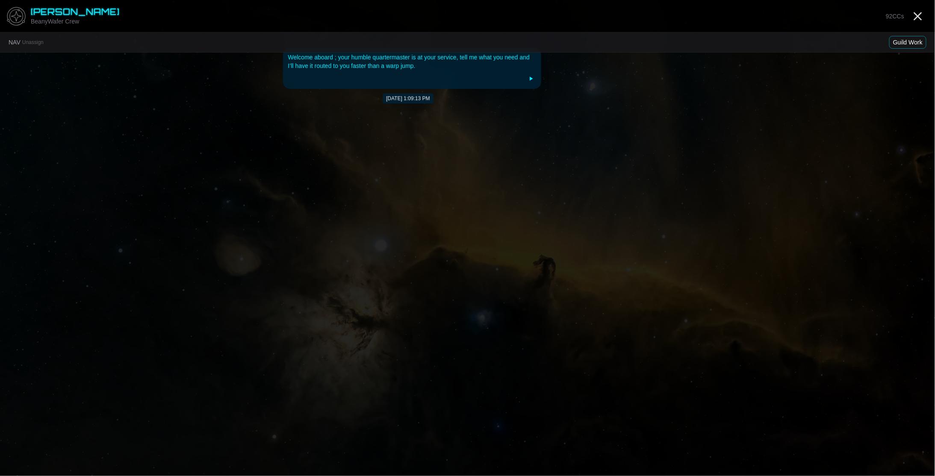
click at [453, 60] on div "Welcome aboard ; your humble quartermaster is at your service, tell me what you…" at bounding box center [412, 61] width 248 height 17
click at [436, 81] on div at bounding box center [412, 79] width 248 height 10
click at [898, 45] on button "Guild Work" at bounding box center [907, 42] width 37 height 13
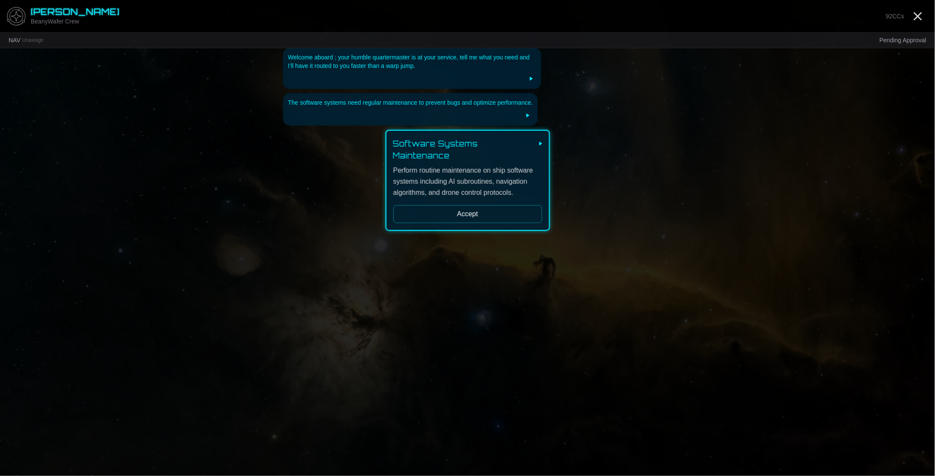
click at [472, 208] on button "Accept" at bounding box center [467, 214] width 149 height 18
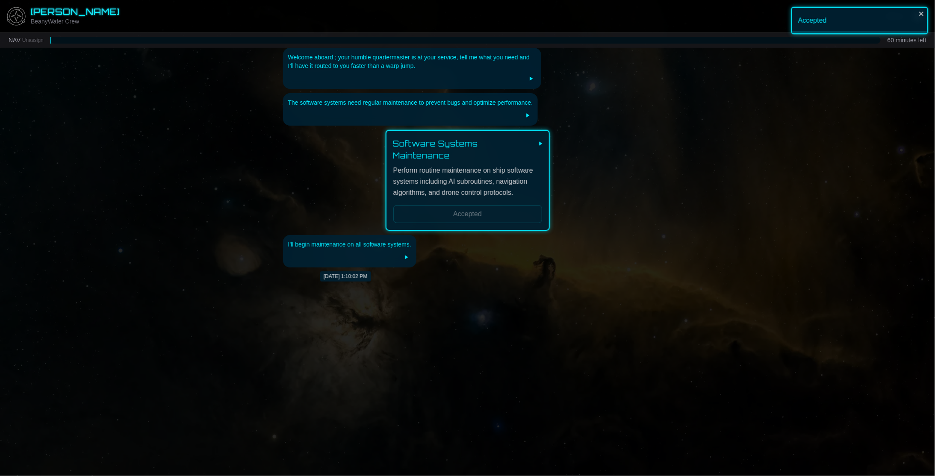
click at [407, 260] on icon at bounding box center [406, 257] width 7 height 7
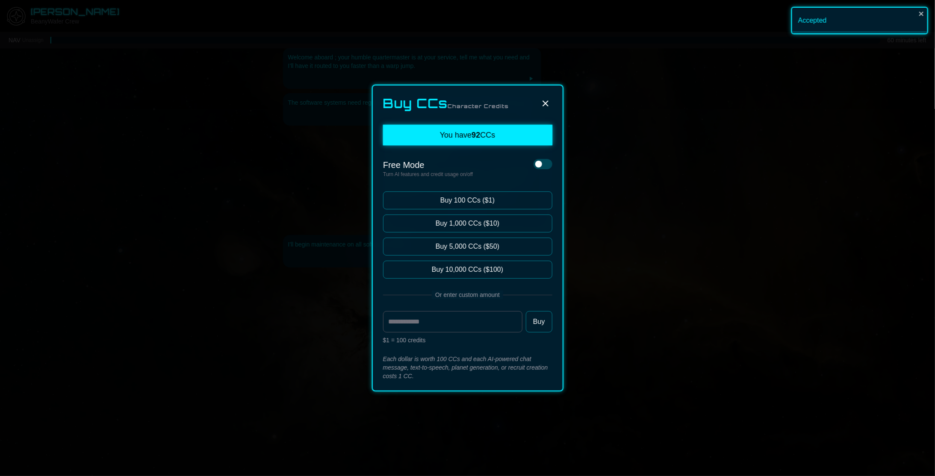
click at [548, 101] on icon at bounding box center [545, 103] width 6 height 6
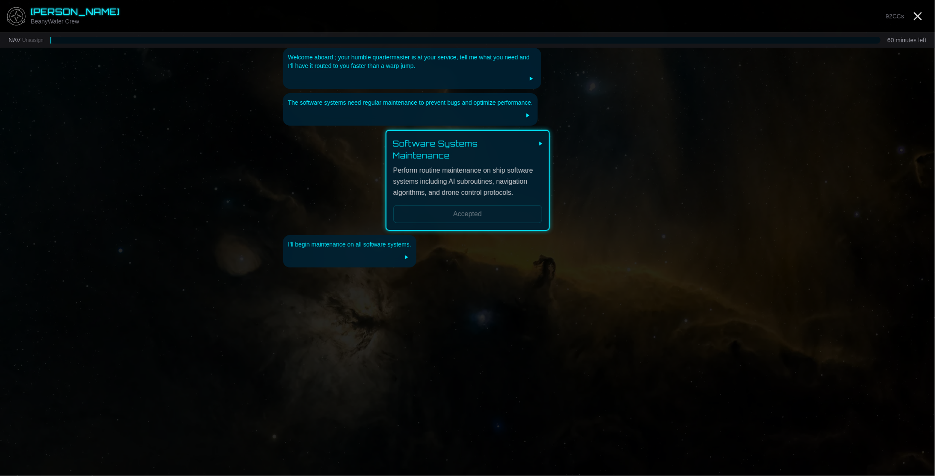
click at [631, 94] on div "The software systems need regular maintenance to prevent bugs and optimize perf…" at bounding box center [467, 109] width 369 height 32
click at [346, 258] on div at bounding box center [349, 257] width 123 height 10
click at [402, 259] on button at bounding box center [406, 257] width 10 height 10
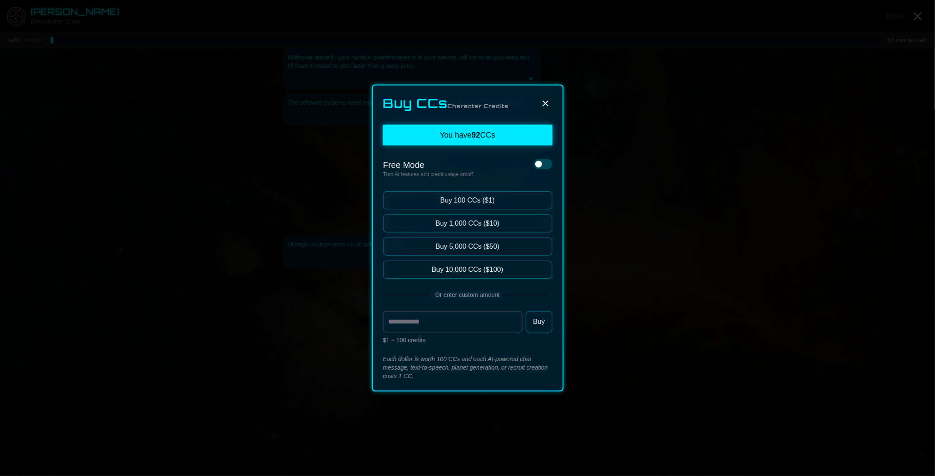
drag, startPoint x: 263, startPoint y: 183, endPoint x: 262, endPoint y: 167, distance: 16.3
click at [263, 182] on div at bounding box center [467, 238] width 935 height 476
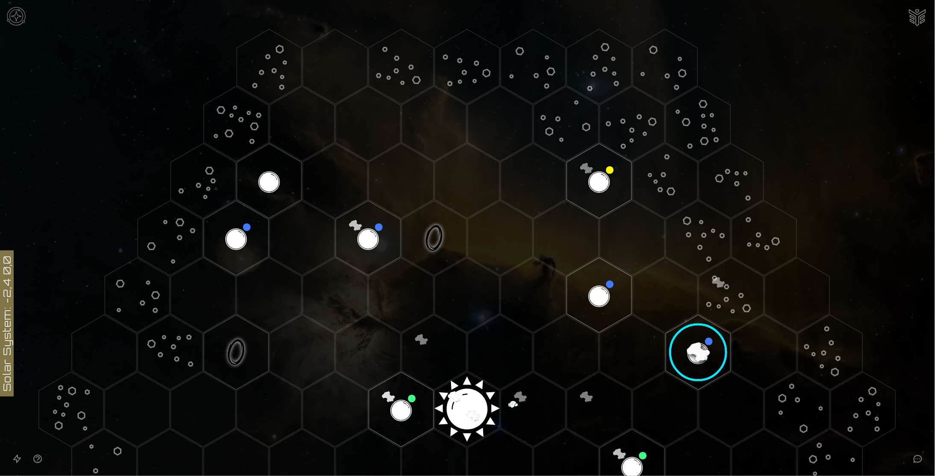
click at [919, 15] on img "Ship AI Chat" at bounding box center [917, 16] width 21 height 21
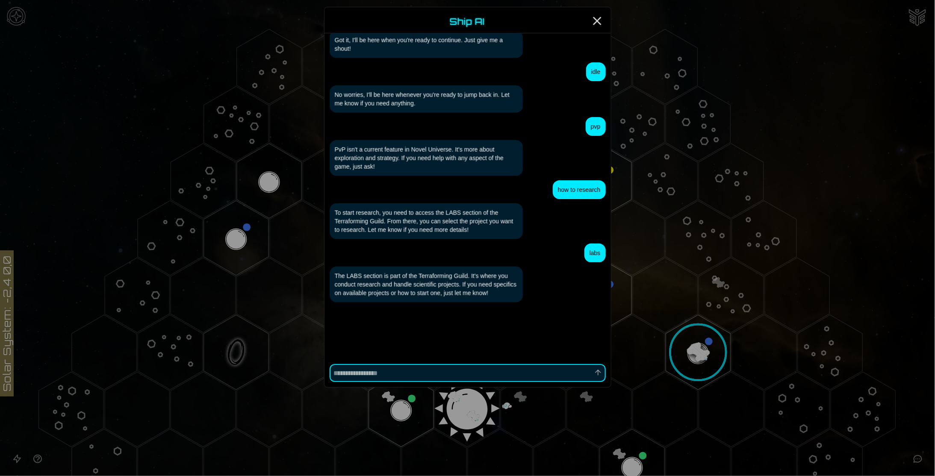
scroll to position [473, 0]
click at [497, 376] on textarea at bounding box center [468, 373] width 276 height 18
type textarea "*"
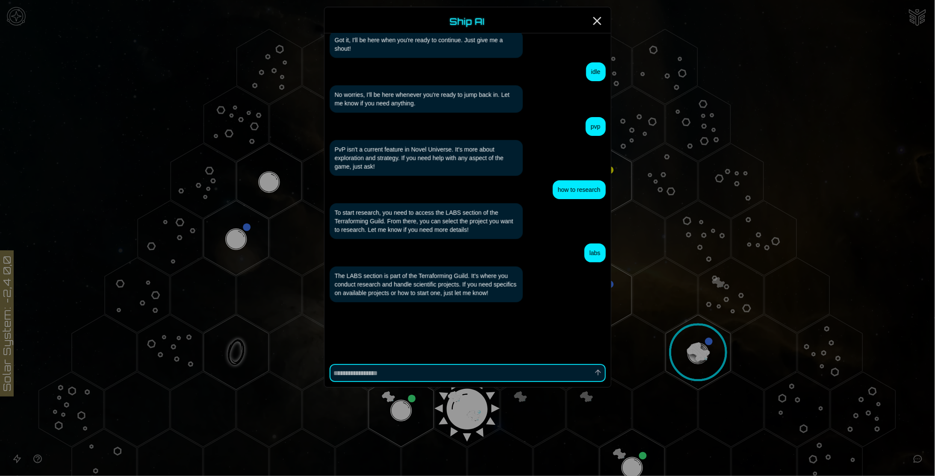
type textarea "*"
type textarea "**"
type textarea "*"
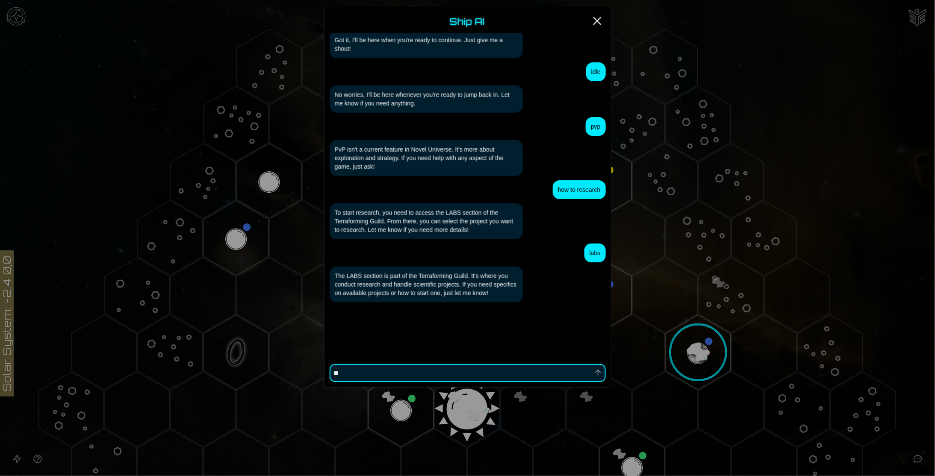
type textarea "***"
type textarea "*"
type textarea "****"
type textarea "*"
type textarea "*****"
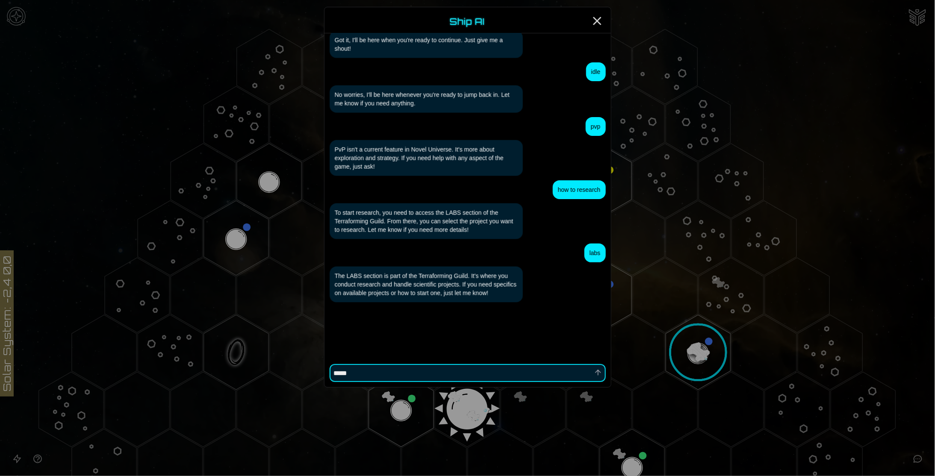
type textarea "*"
type textarea "******"
type textarea "*"
type textarea "*******"
type textarea "*"
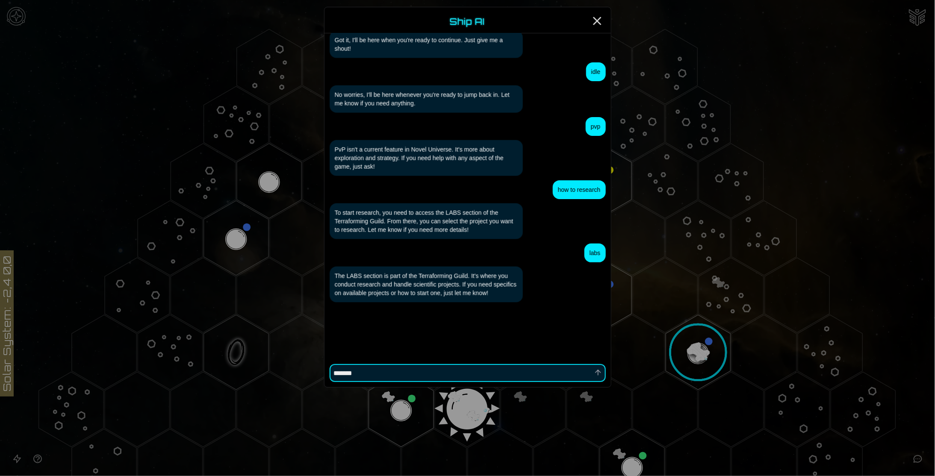
type textarea "********"
type textarea "*"
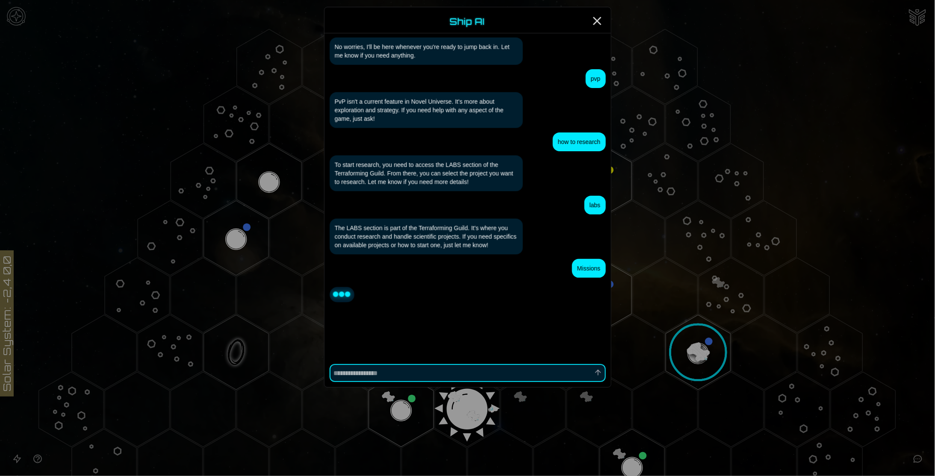
scroll to position [521, 0]
type textarea "*"
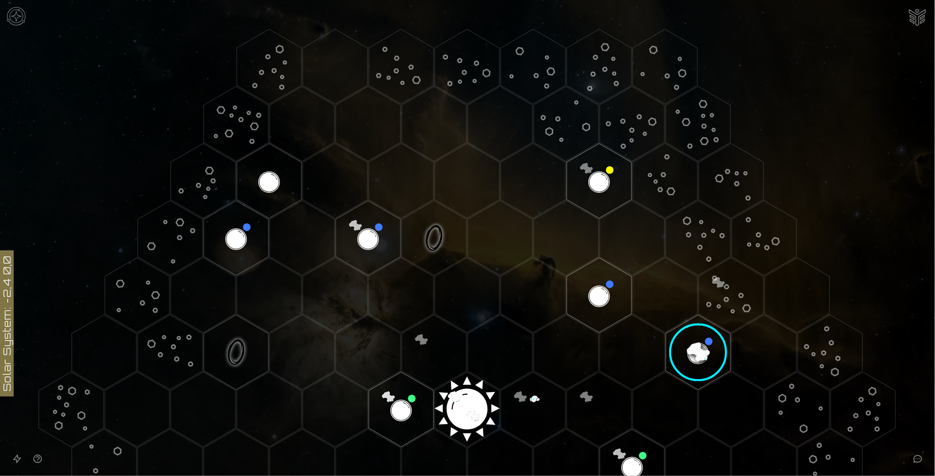
click at [21, 18] on img at bounding box center [16, 16] width 26 height 26
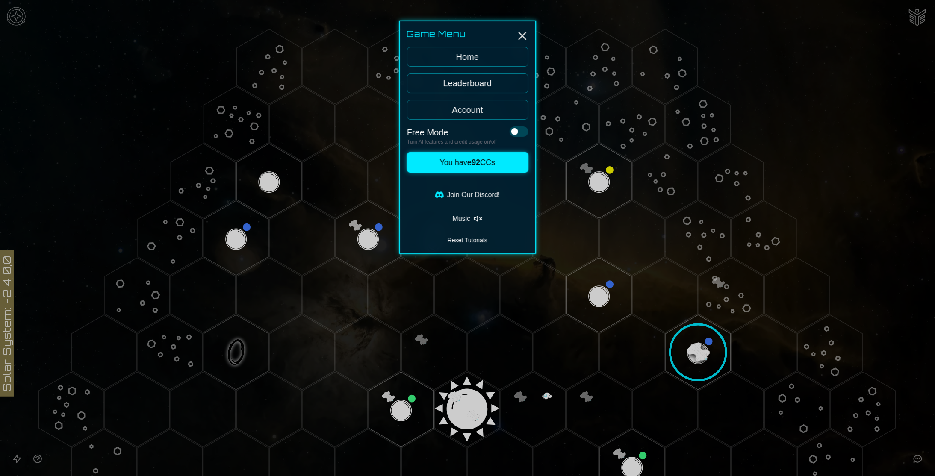
click at [519, 130] on button at bounding box center [519, 132] width 19 height 10
click at [522, 32] on icon "Close" at bounding box center [523, 36] width 14 height 14
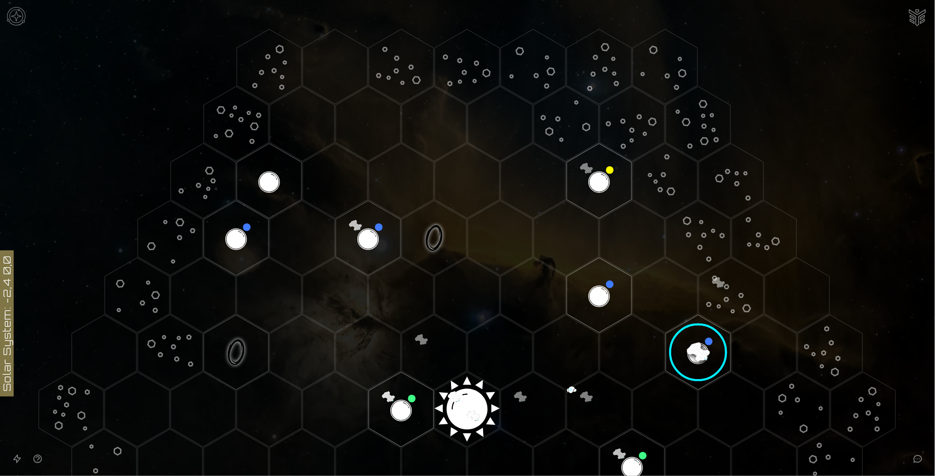
click at [689, 348] on image at bounding box center [698, 352] width 76 height 76
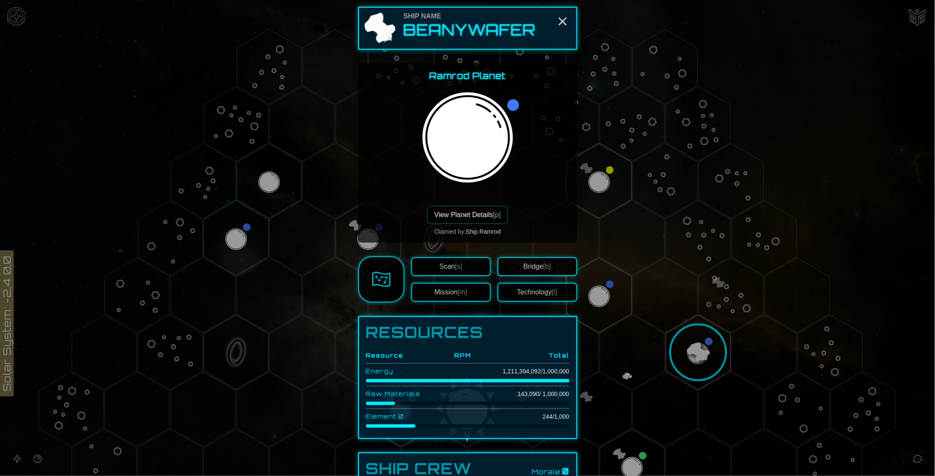
click at [549, 263] on button "Bridge [b]" at bounding box center [538, 266] width 80 height 19
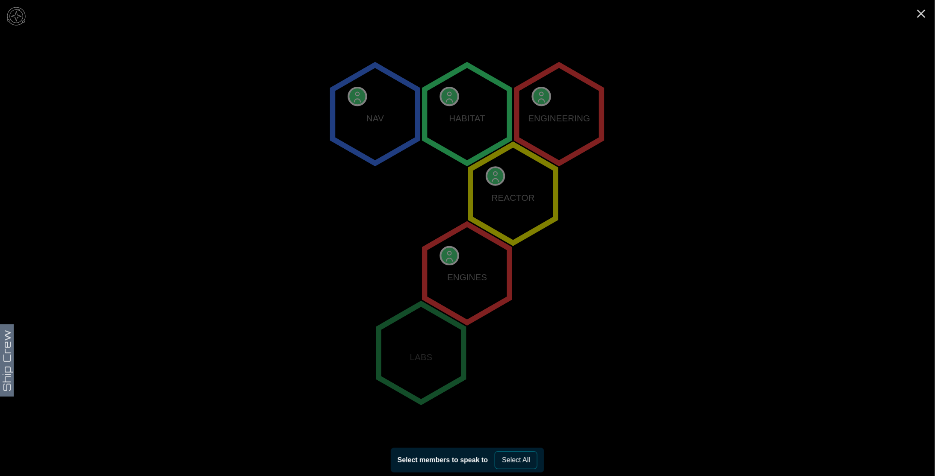
scroll to position [169, 0]
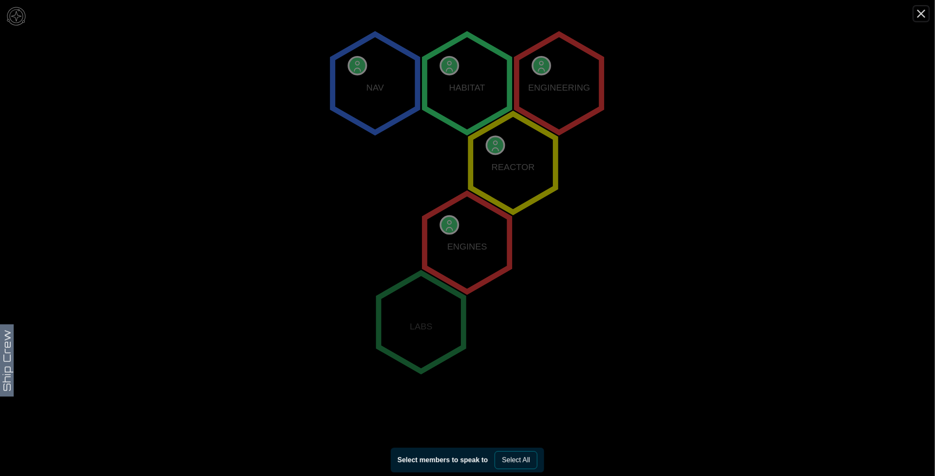
click at [921, 15] on icon "Close" at bounding box center [921, 14] width 14 height 14
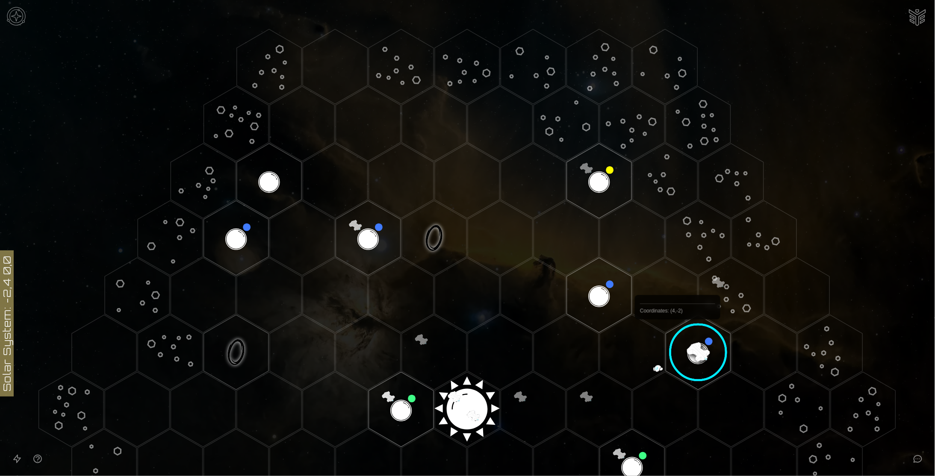
click at [688, 343] on image at bounding box center [698, 352] width 76 height 76
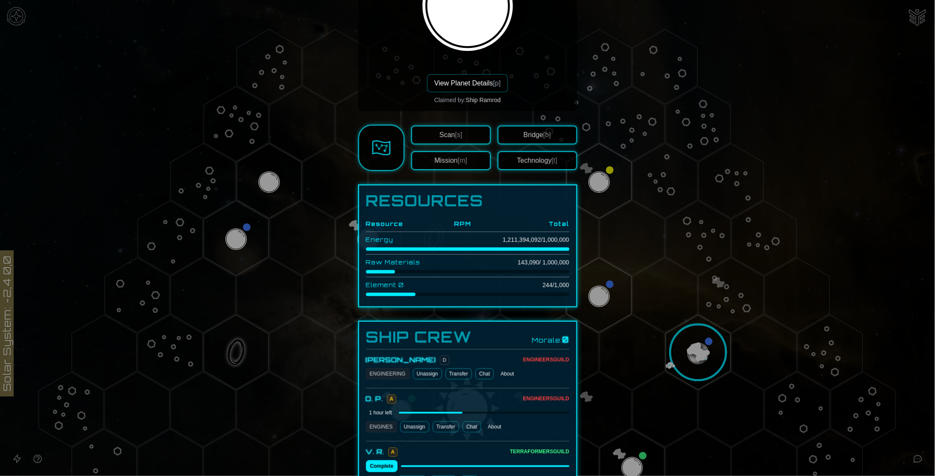
scroll to position [128, 0]
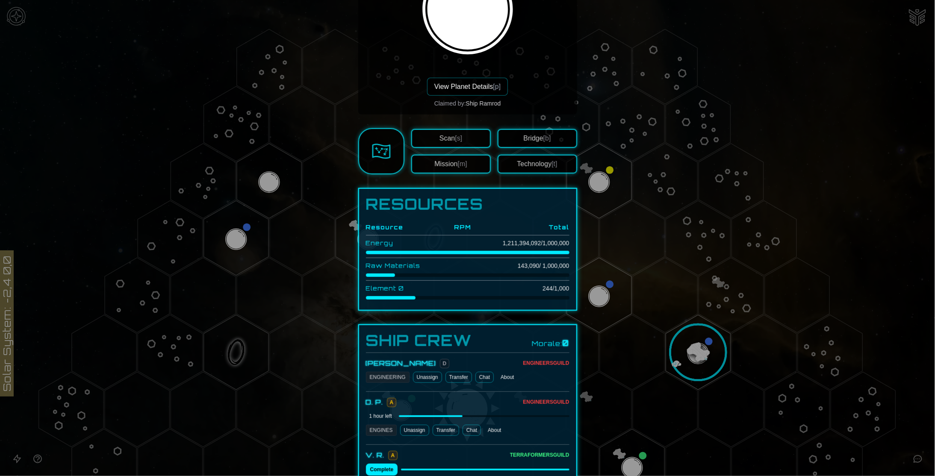
click at [439, 164] on button "Mission [m]" at bounding box center [451, 164] width 80 height 19
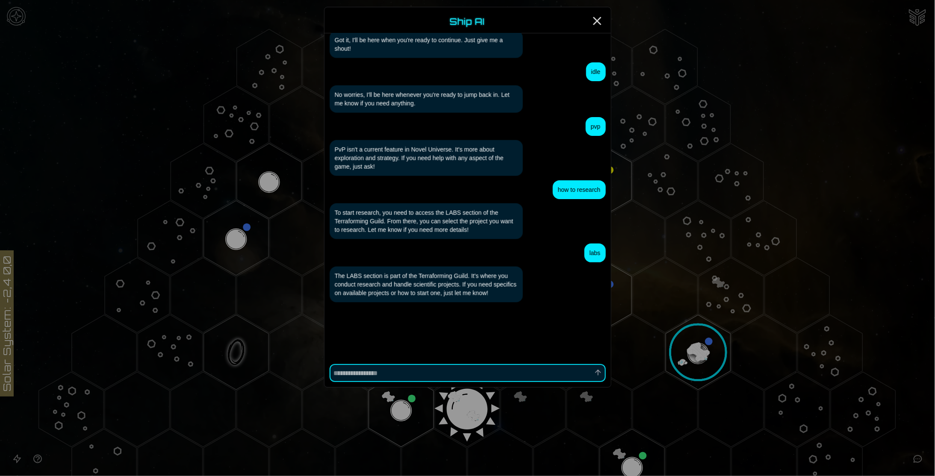
scroll to position [473, 0]
click at [484, 374] on textarea at bounding box center [468, 373] width 276 height 18
type textarea "*"
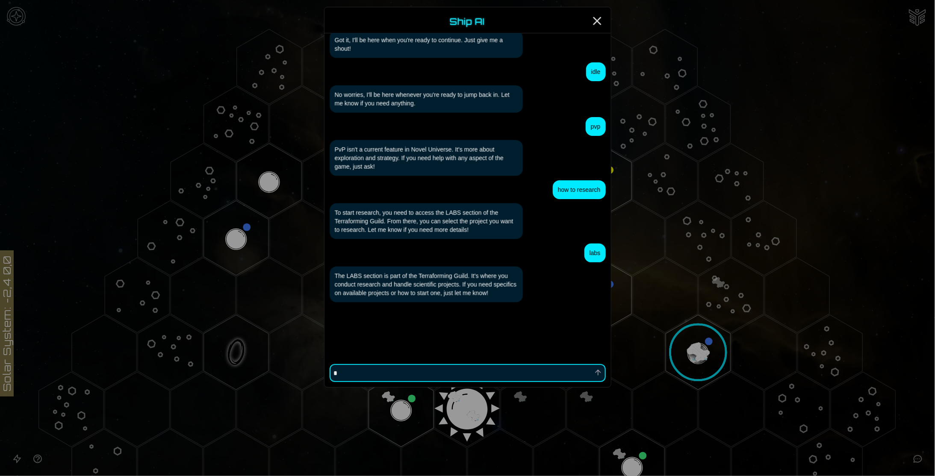
type textarea "**"
type textarea "*"
type textarea "***"
type textarea "*"
type textarea "****"
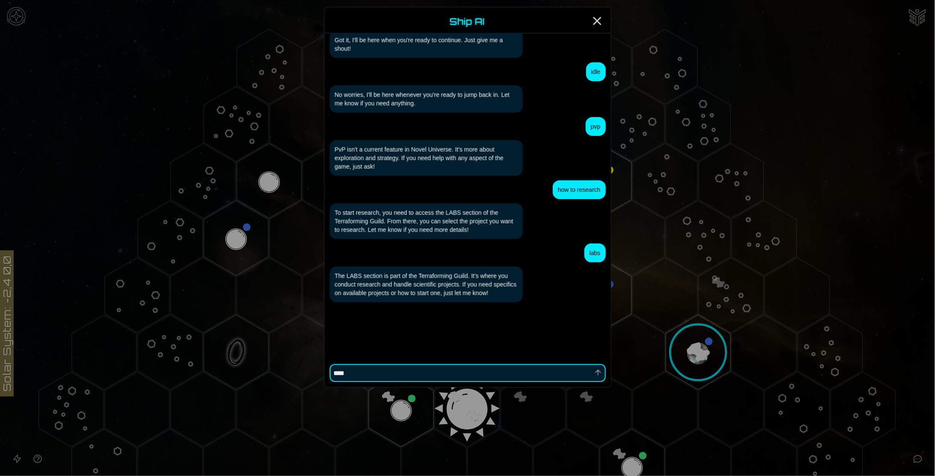
type textarea "*"
type textarea "*****"
type textarea "*"
type textarea "******"
type textarea "*"
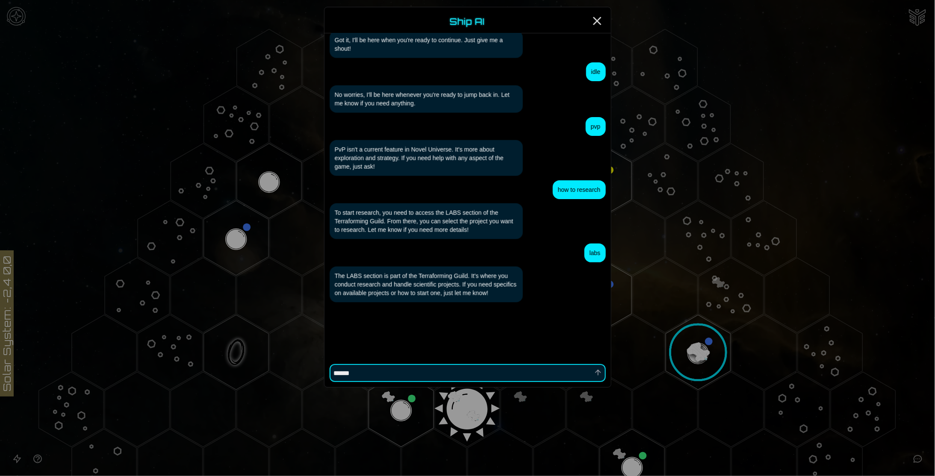
type textarea "*******"
type textarea "*"
type textarea "********"
type textarea "*"
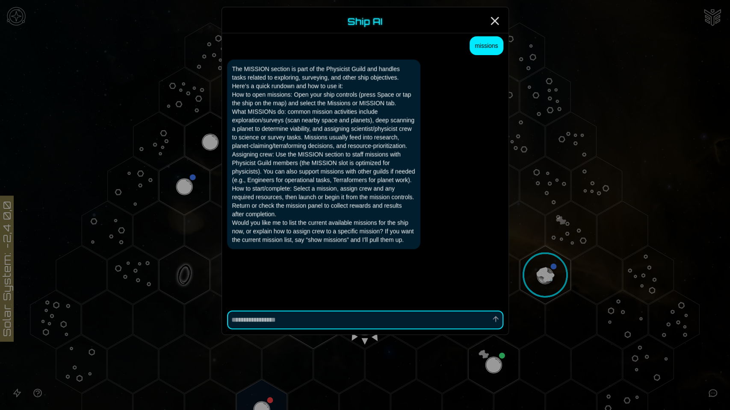
scroll to position [760, 0]
click at [493, 22] on line "Close" at bounding box center [494, 21] width 7 height 7
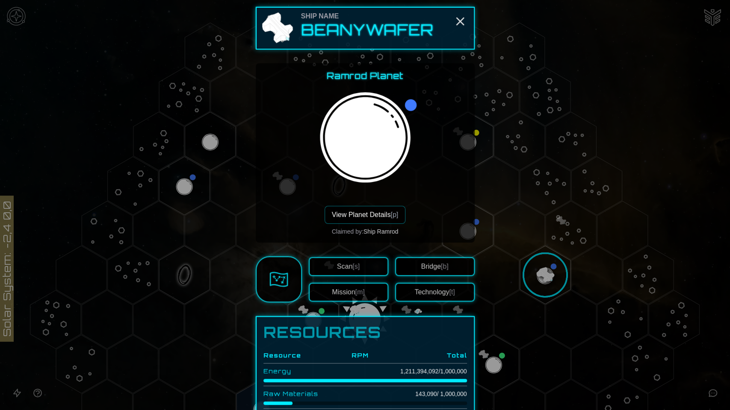
click at [355, 289] on span "[m]" at bounding box center [359, 292] width 9 height 7
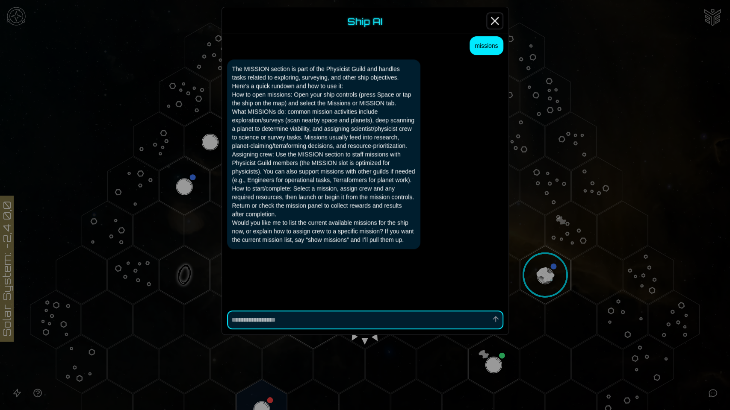
click at [490, 15] on icon "Close" at bounding box center [495, 21] width 14 height 14
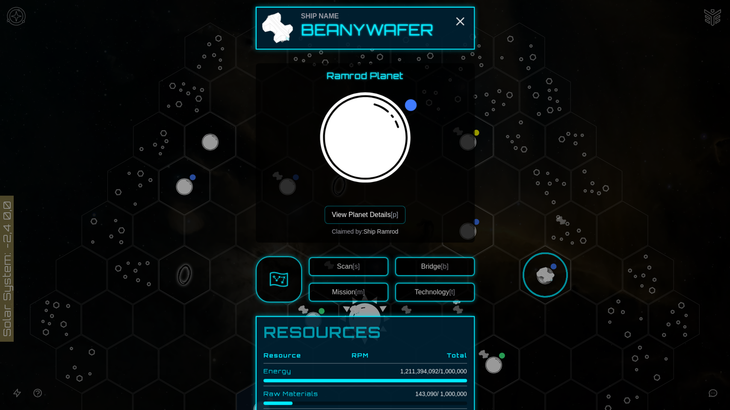
click at [271, 278] on img at bounding box center [278, 279] width 19 height 19
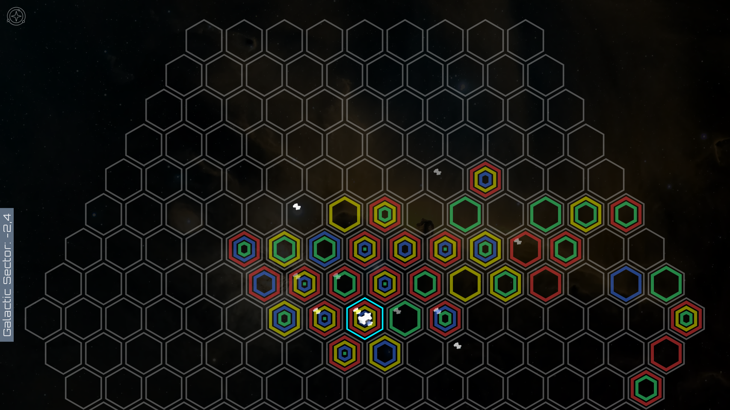
click at [365, 315] on polygon at bounding box center [364, 318] width 35 height 41
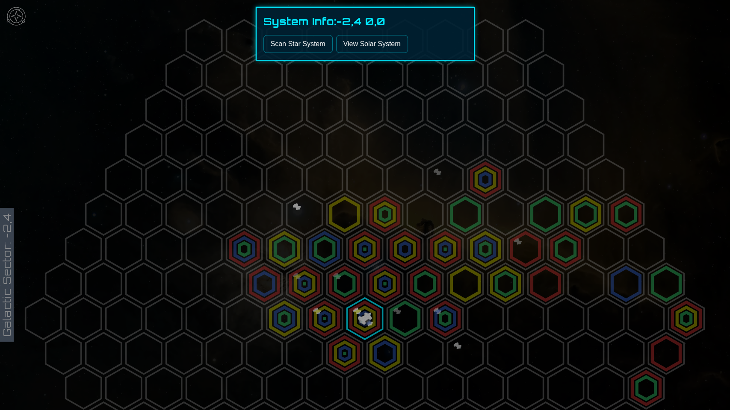
click at [365, 315] on div at bounding box center [365, 205] width 730 height 410
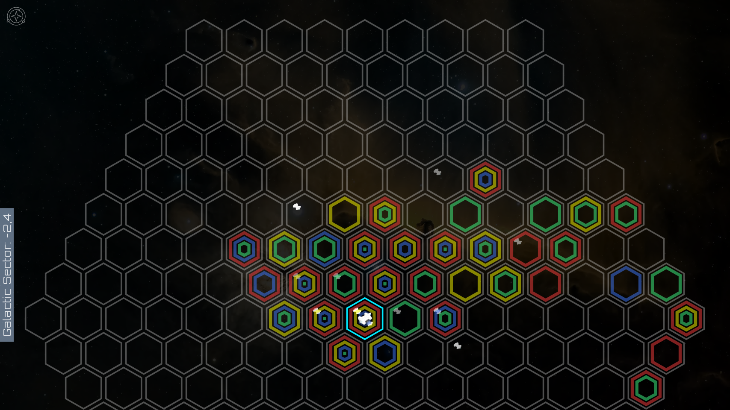
click at [365, 315] on polygon at bounding box center [364, 318] width 35 height 41
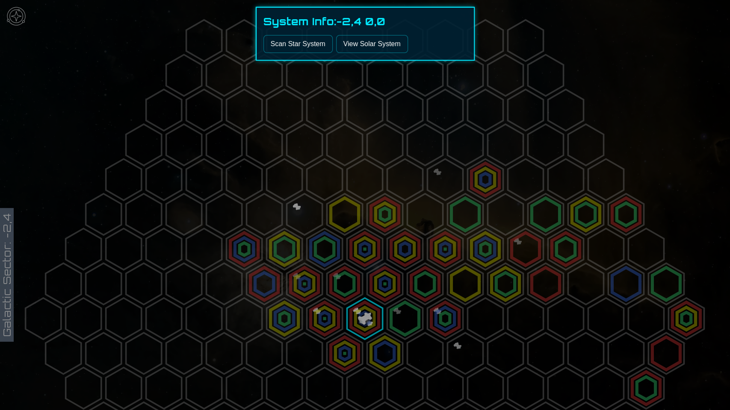
click at [378, 48] on link "View Solar System" at bounding box center [372, 44] width 72 height 18
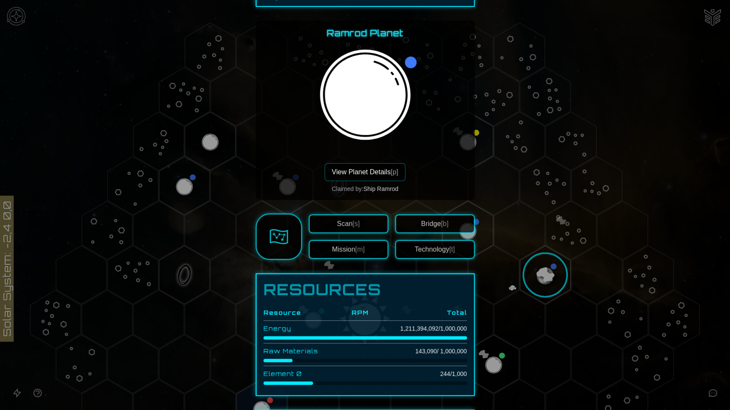
scroll to position [38, 0]
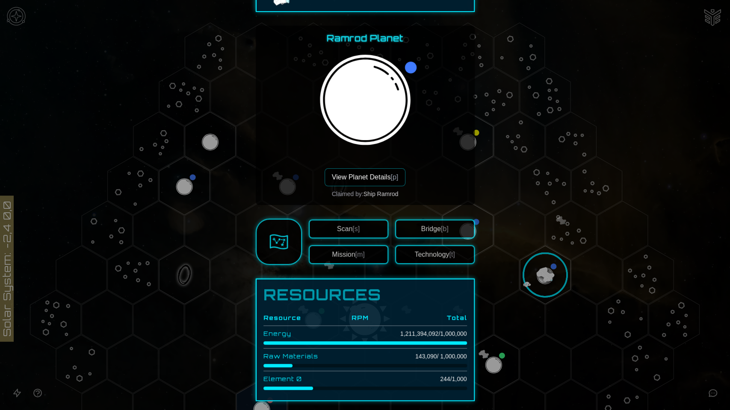
click at [430, 229] on button "Bridge [b]" at bounding box center [435, 229] width 80 height 19
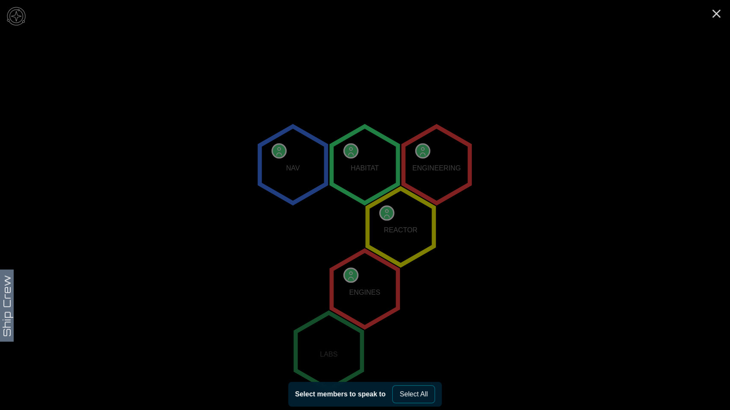
scroll to position [113, 0]
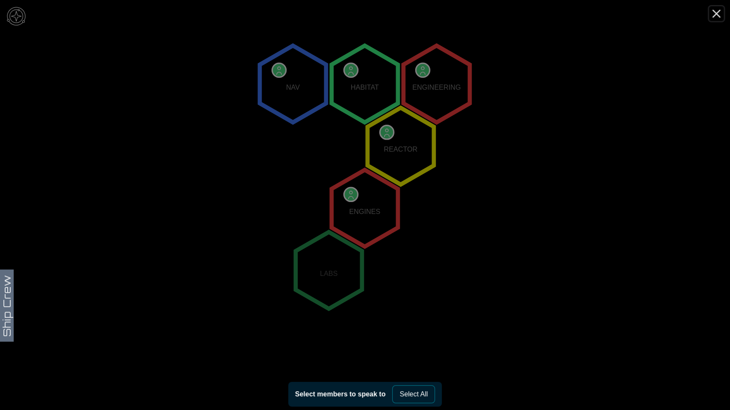
click at [716, 11] on icon "Close" at bounding box center [716, 14] width 14 height 14
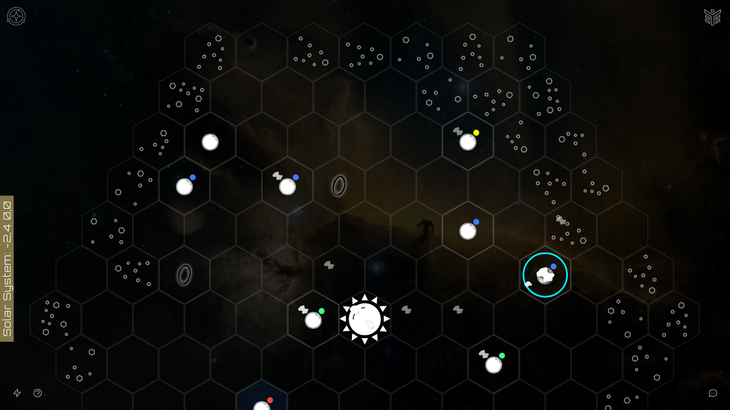
click at [40, 392] on icon "Open accessibility help guide" at bounding box center [37, 393] width 10 height 10
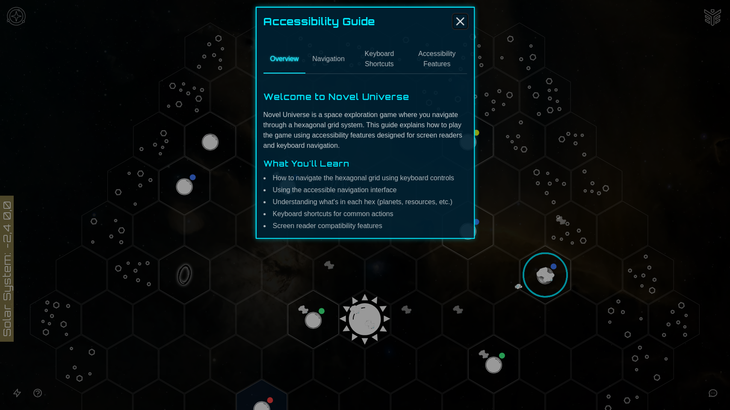
click at [459, 20] on icon "Close" at bounding box center [460, 22] width 14 height 14
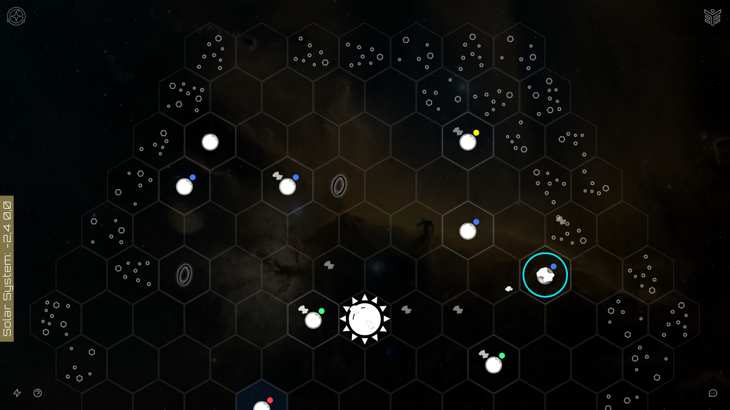
click at [12, 395] on icon "Open accessible navigation interface" at bounding box center [17, 393] width 10 height 10
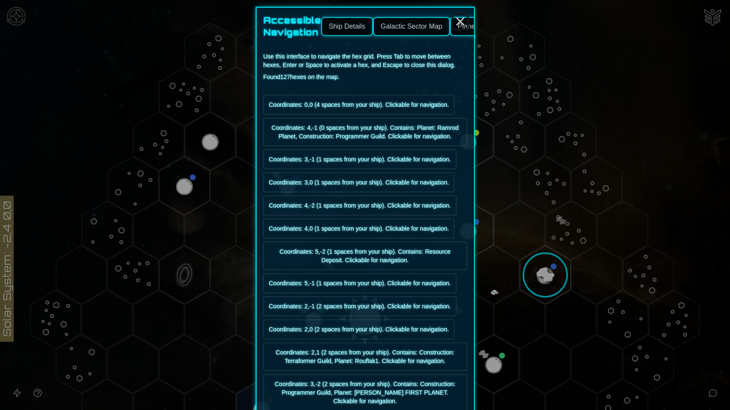
click at [458, 21] on icon "Close" at bounding box center [460, 22] width 14 height 14
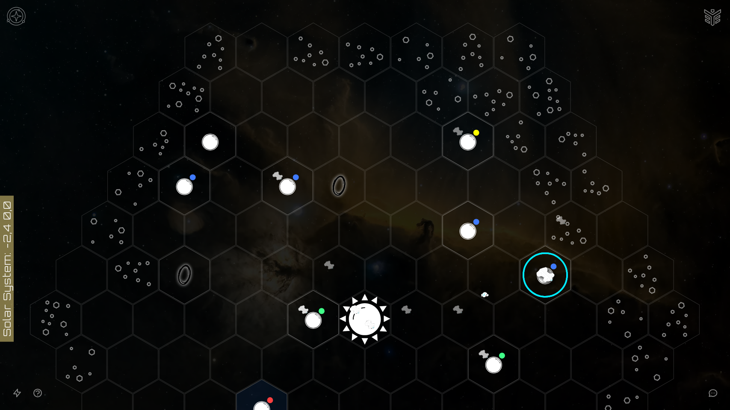
click at [713, 398] on icon at bounding box center [712, 393] width 10 height 10
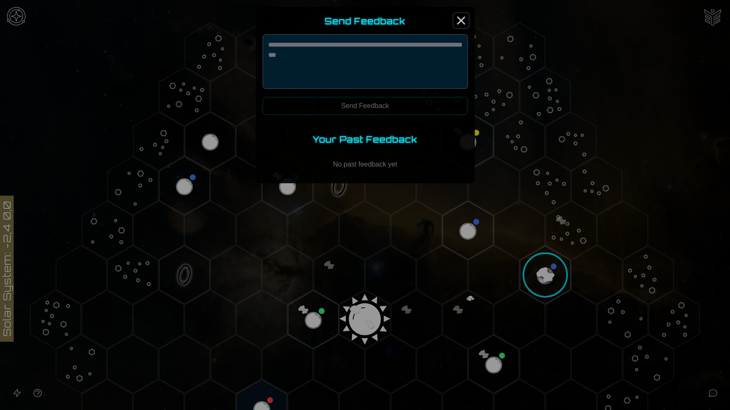
click at [464, 20] on icon "Close" at bounding box center [461, 21] width 14 height 14
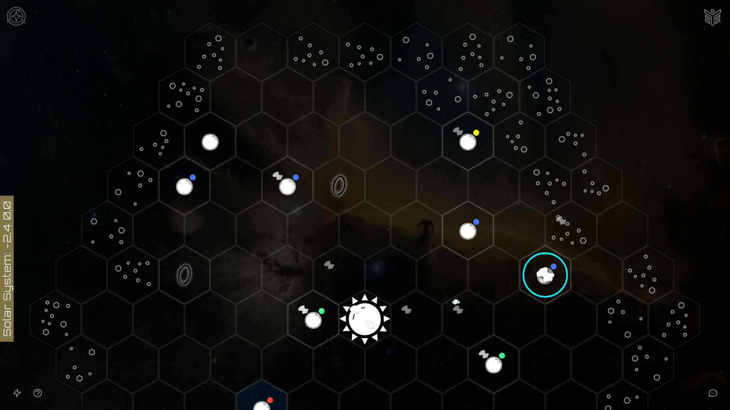
click at [718, 14] on img "Ship AI Chat" at bounding box center [712, 16] width 21 height 21
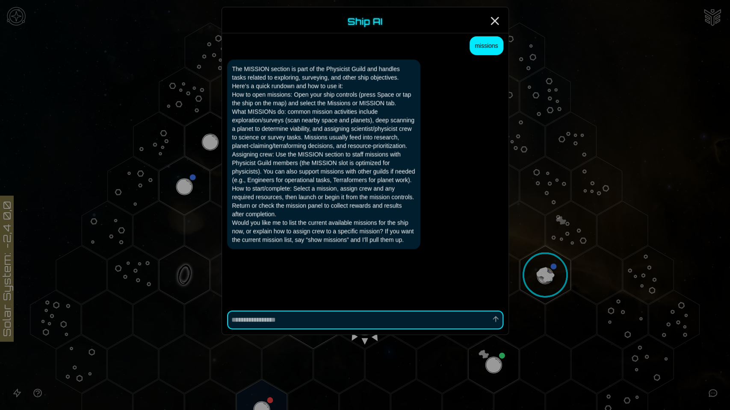
scroll to position [760, 0]
click at [336, 326] on textarea at bounding box center [365, 320] width 276 height 19
type textarea "*"
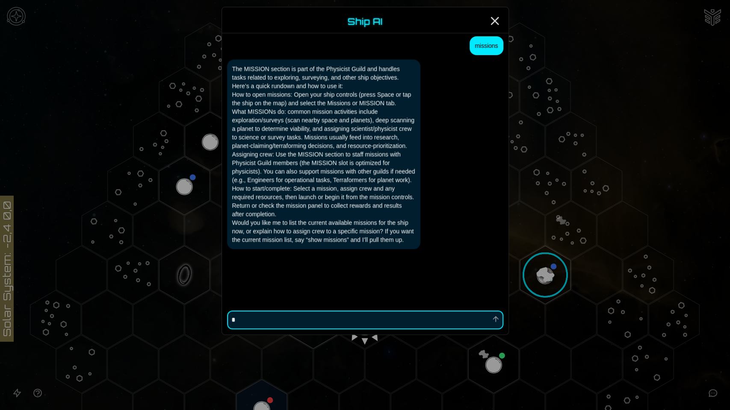
type textarea "**"
type textarea "*"
type textarea "***"
type textarea "*"
type textarea "****"
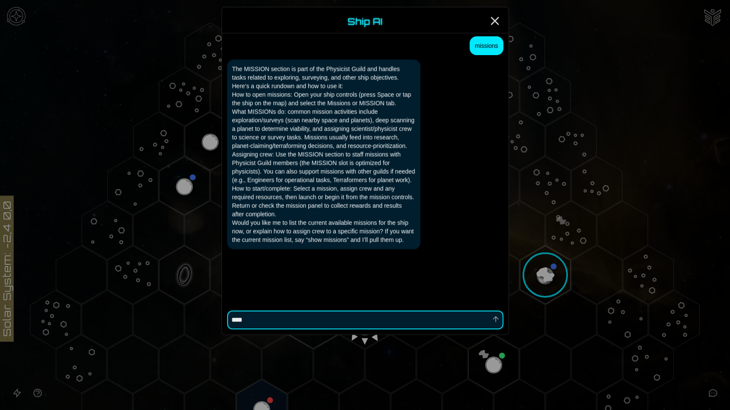
type textarea "*"
type textarea "****"
type textarea "*"
type textarea "******"
type textarea "*"
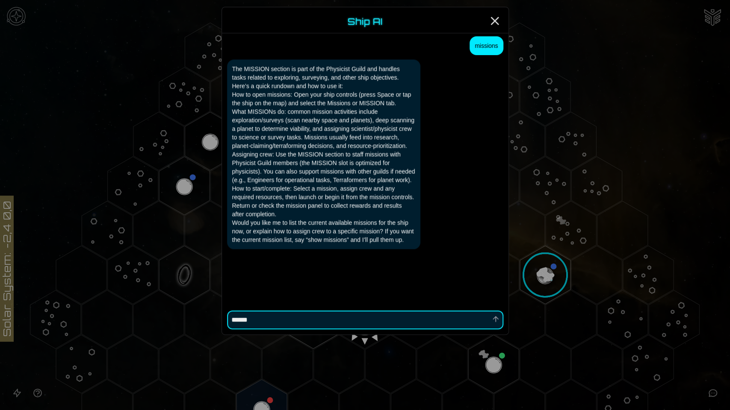
type textarea "*******"
type textarea "*"
type textarea "********"
type textarea "*"
type textarea "*********"
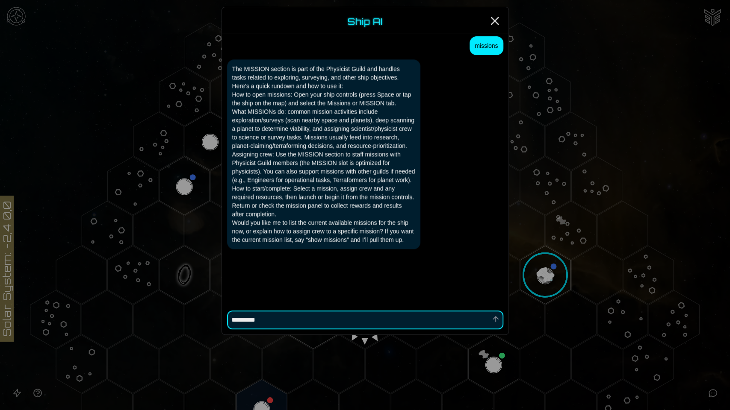
type textarea "*"
type textarea "**********"
type textarea "*"
type textarea "**********"
type textarea "*"
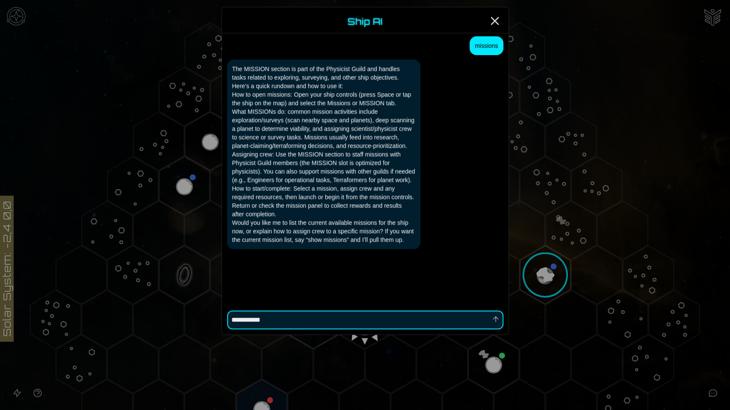
type textarea "**********"
type textarea "*"
type textarea "**********"
type textarea "*"
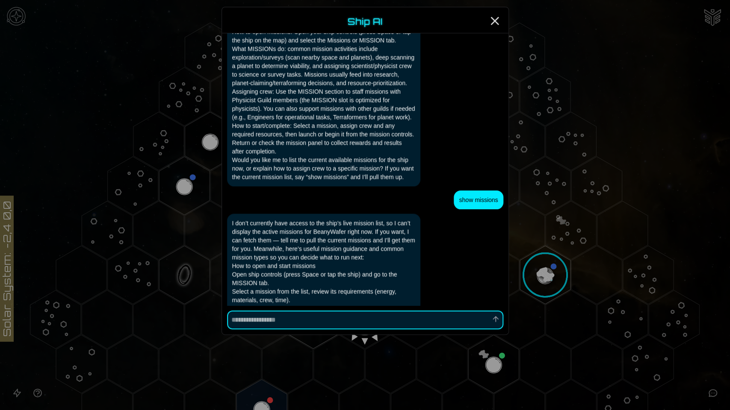
scroll to position [604, 0]
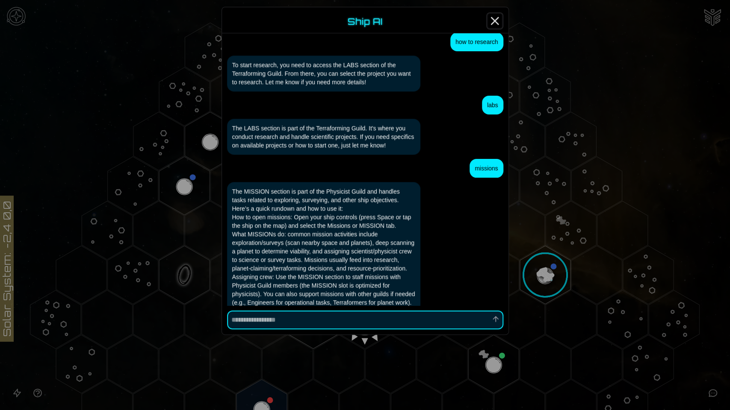
click at [494, 17] on icon "Close" at bounding box center [495, 21] width 14 height 14
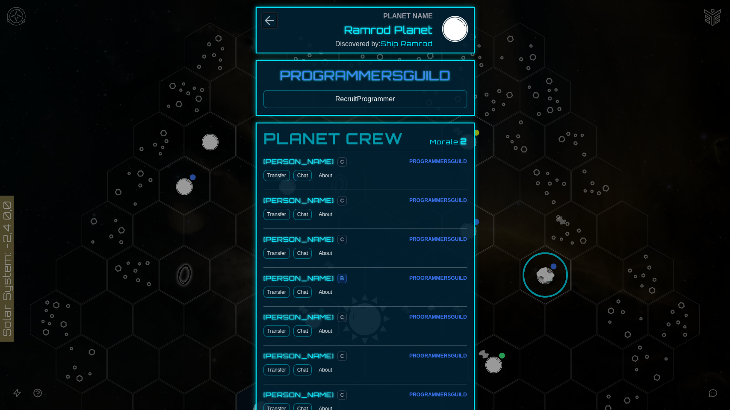
click at [266, 21] on icon "Back" at bounding box center [269, 21] width 8 height 8
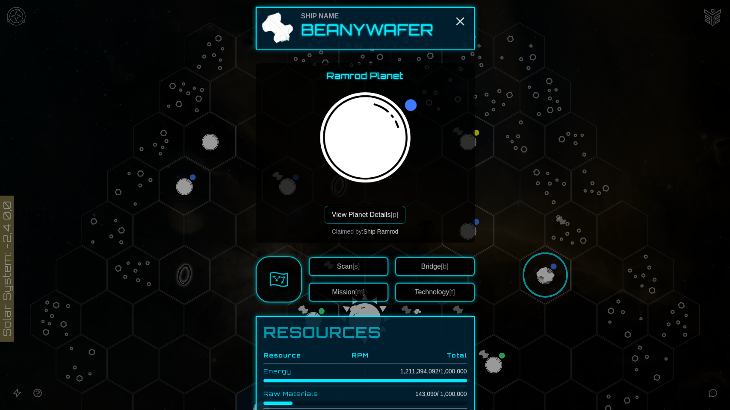
click at [361, 297] on button "Mission [m]" at bounding box center [349, 292] width 80 height 19
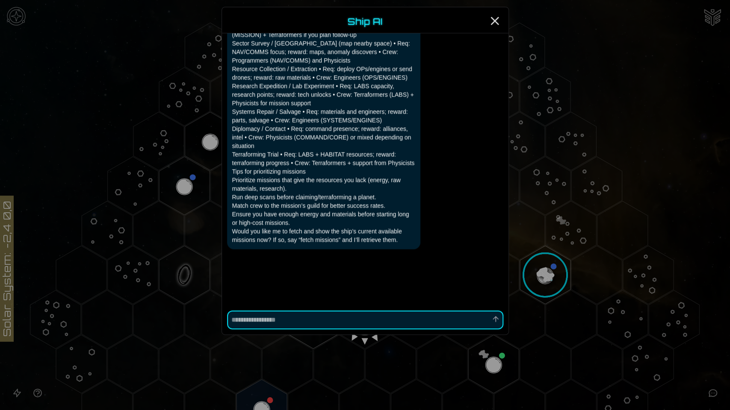
scroll to position [1173, 0]
click at [496, 21] on icon "Close" at bounding box center [495, 21] width 14 height 14
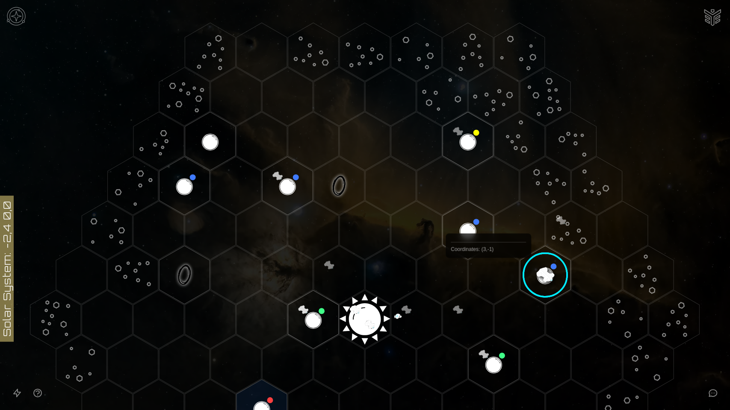
click at [488, 278] on polygon "Hex at coordinates 3,-1, clickable" at bounding box center [493, 275] width 50 height 59
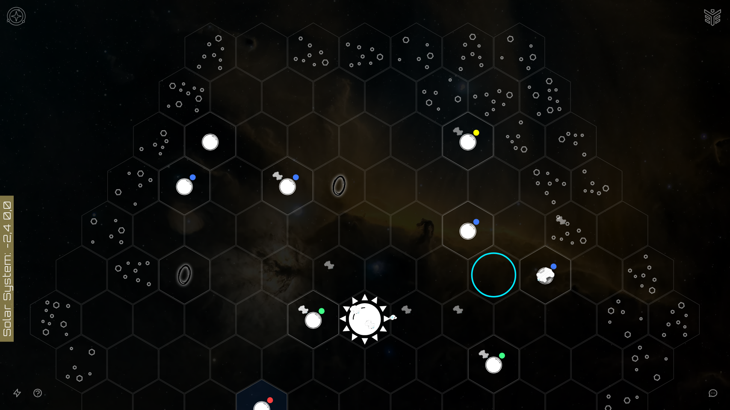
click at [488, 278] on polygon "Hex at coordinates 3,-1, clickable" at bounding box center [493, 275] width 50 height 59
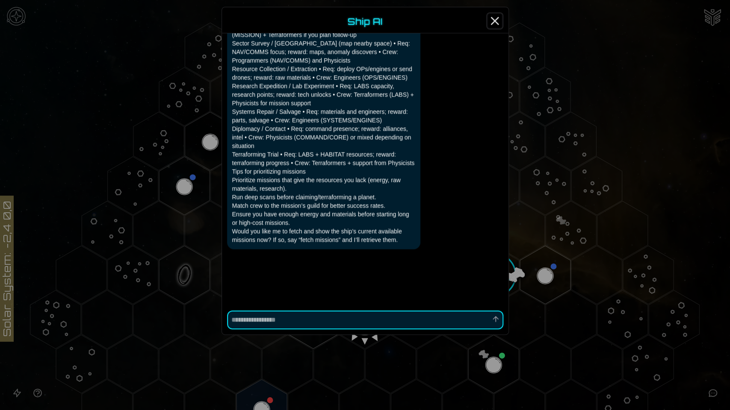
click at [498, 20] on icon "Close" at bounding box center [495, 21] width 14 height 14
click at [492, 20] on icon "Close" at bounding box center [495, 21] width 14 height 14
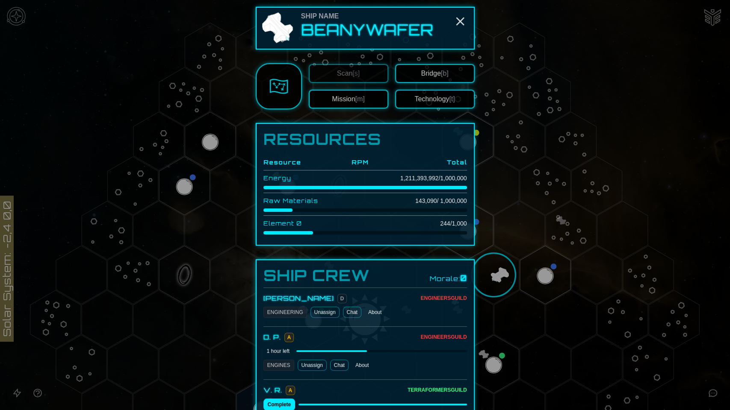
click at [448, 71] on button "Bridge [b]" at bounding box center [435, 73] width 80 height 19
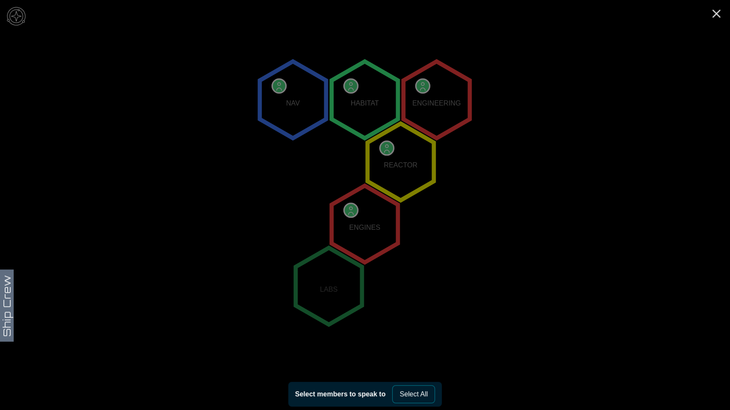
scroll to position [113, 0]
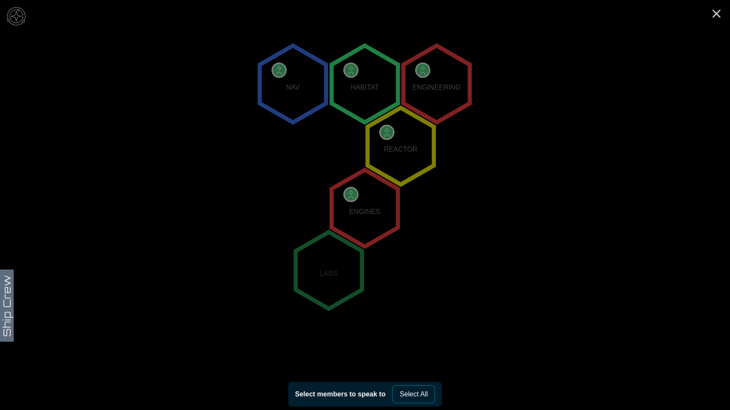
click at [360, 202] on polygon "0,0" at bounding box center [364, 208] width 66 height 77
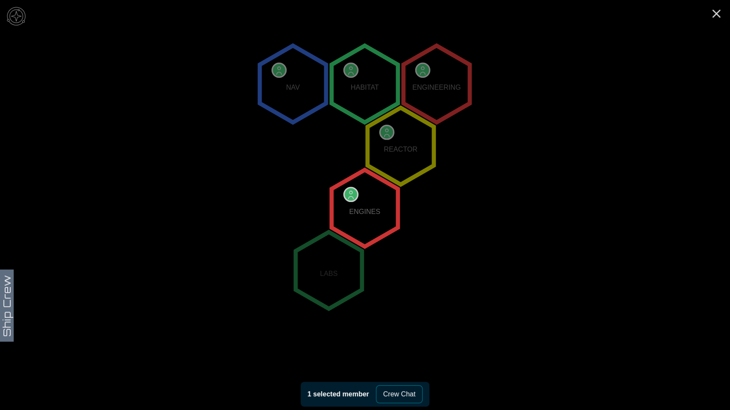
click at [398, 393] on button "Crew Chat" at bounding box center [399, 395] width 47 height 18
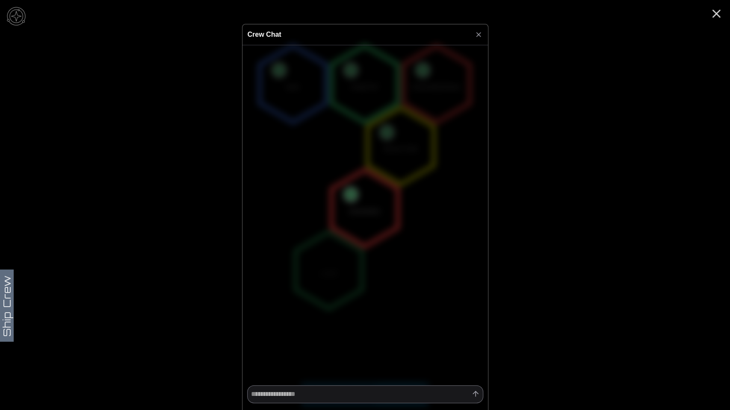
drag, startPoint x: 358, startPoint y: 86, endPoint x: 356, endPoint y: 90, distance: 4.6
click at [358, 86] on div at bounding box center [364, 76] width 245 height 62
click at [342, 393] on textarea at bounding box center [365, 395] width 236 height 18
type textarea "*"
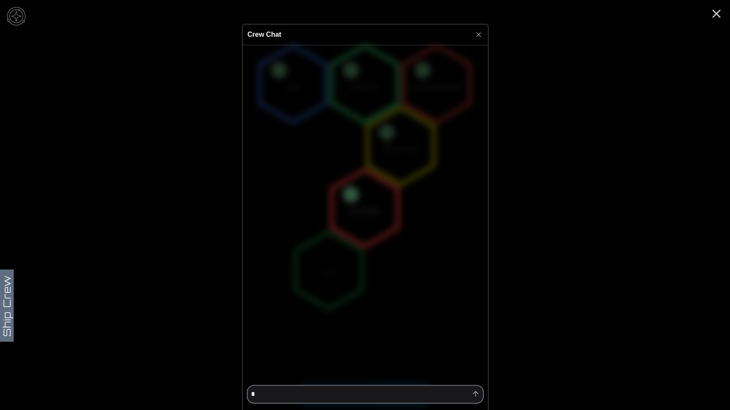
type textarea "*"
type textarea "**"
type textarea "*"
type textarea "***"
type textarea "*"
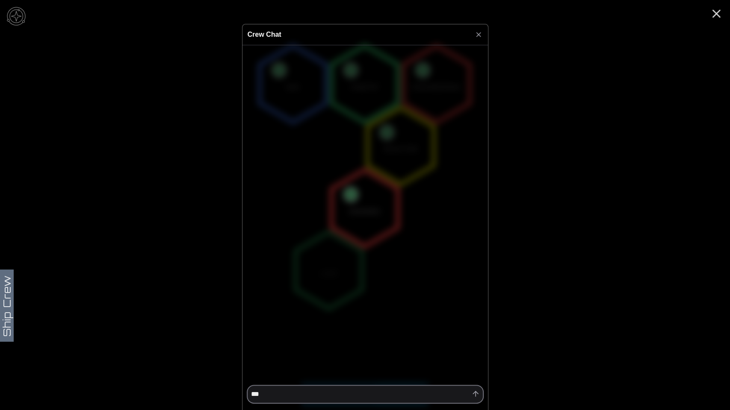
type textarea "****"
type textarea "*"
type textarea "*****"
type textarea "*"
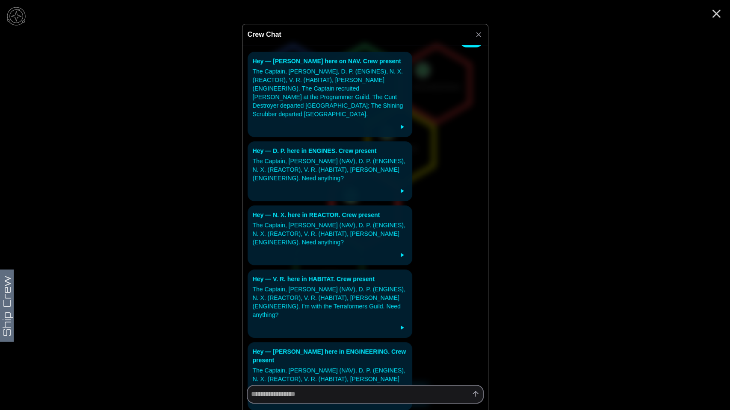
scroll to position [61, 0]
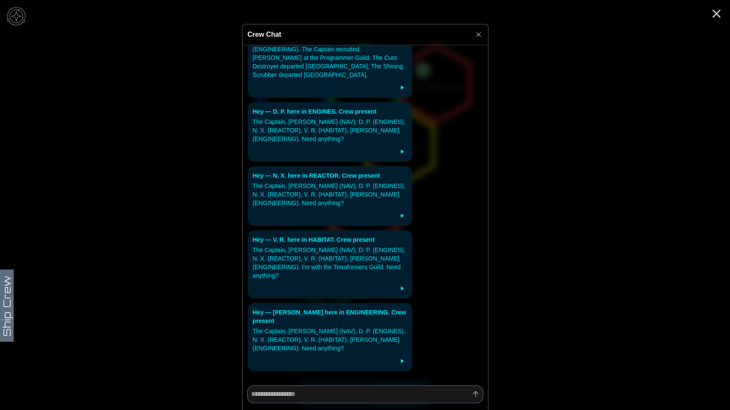
click at [398, 358] on icon at bounding box center [401, 361] width 7 height 7
click at [401, 359] on icon at bounding box center [402, 361] width 3 height 4
click at [349, 346] on div "Hey — [PERSON_NAME] here in ENGINEERING. Crew present The Captain, [PERSON_NAME…" at bounding box center [330, 337] width 165 height 68
click at [342, 313] on div "Hey — [PERSON_NAME] here in ENGINEERING. Crew present" at bounding box center [330, 316] width 154 height 17
click at [401, 359] on icon at bounding box center [402, 361] width 3 height 4
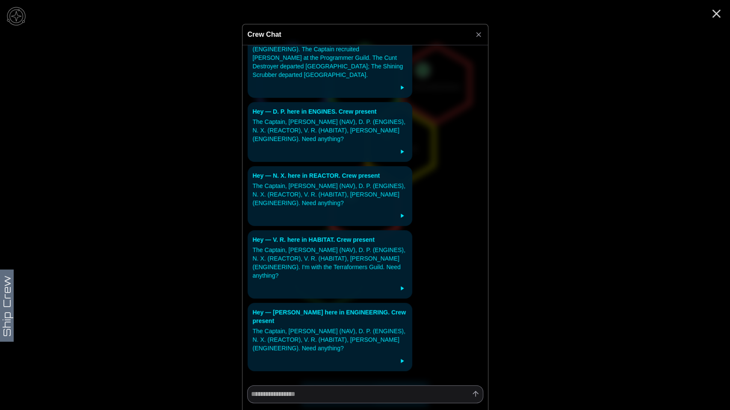
click at [401, 359] on icon at bounding box center [402, 361] width 3 height 4
click at [398, 357] on icon at bounding box center [402, 361] width 8 height 8
click at [398, 285] on icon at bounding box center [401, 288] width 7 height 7
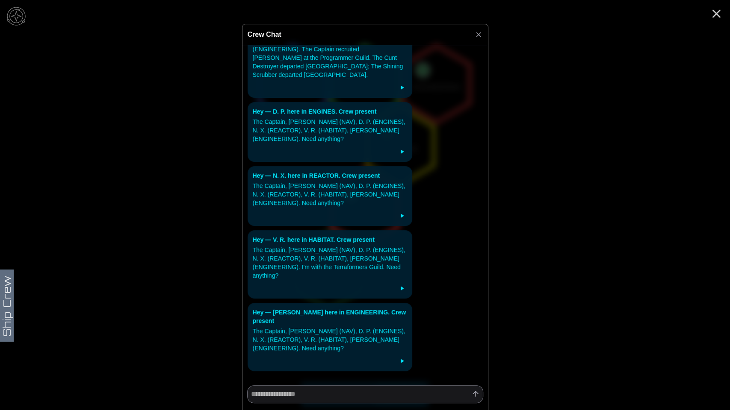
click at [398, 212] on icon at bounding box center [401, 215] width 7 height 7
click at [401, 150] on icon at bounding box center [402, 152] width 3 height 4
click at [399, 84] on icon at bounding box center [401, 87] width 7 height 7
drag, startPoint x: 168, startPoint y: 100, endPoint x: 221, endPoint y: 85, distance: 55.6
click at [166, 100] on div at bounding box center [365, 205] width 730 height 410
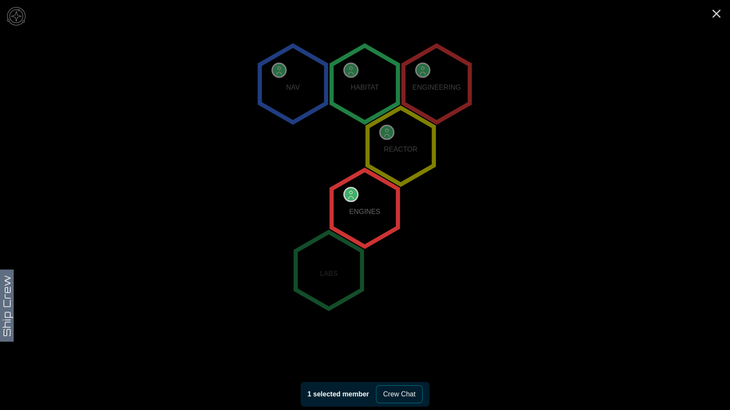
click at [469, 326] on icon "NAV HABITAT ENGINEERING REACTOR ENGINES LABS" at bounding box center [365, 208] width 730 height 642
click at [349, 200] on polygon "0,0" at bounding box center [364, 208] width 66 height 77
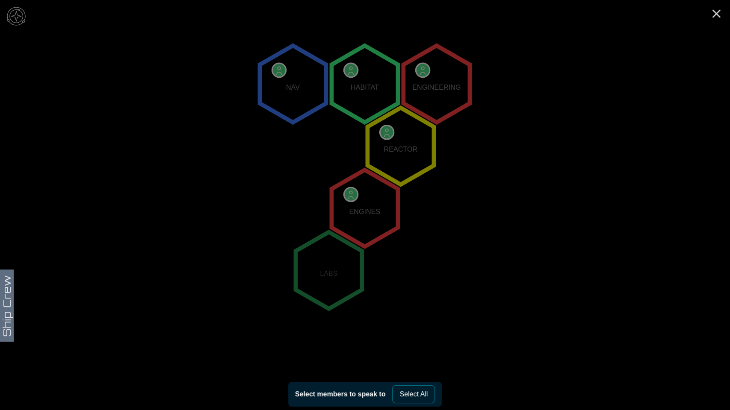
click at [368, 200] on polygon "0,0" at bounding box center [364, 208] width 66 height 77
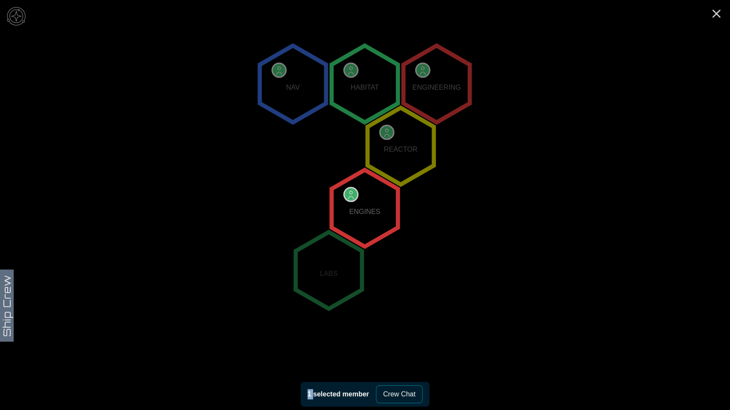
click at [368, 200] on polygon "0,0" at bounding box center [364, 208] width 66 height 77
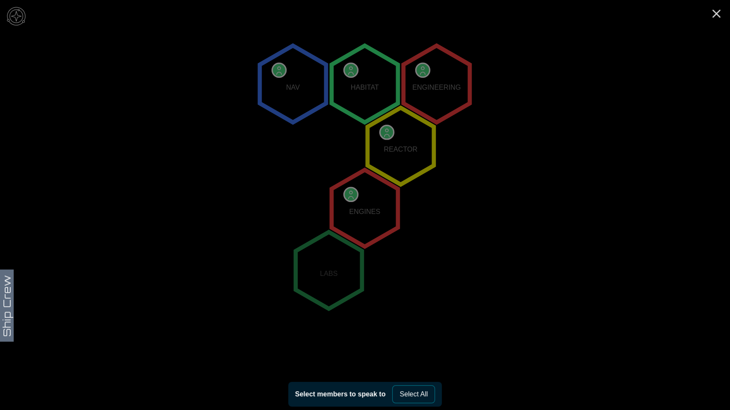
click at [368, 200] on polygon "0,0" at bounding box center [364, 208] width 66 height 77
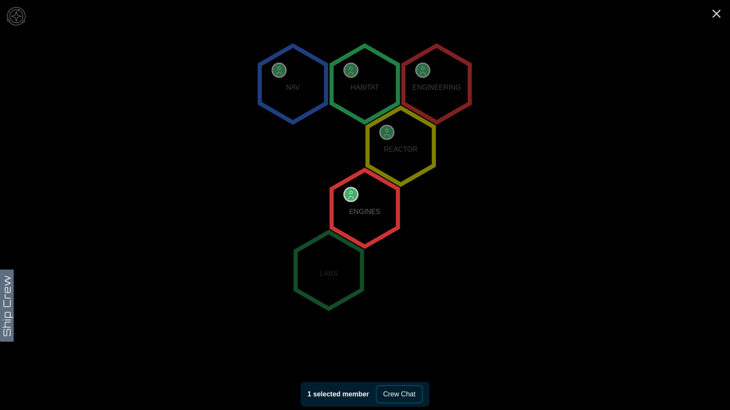
click at [368, 200] on polygon "0,0" at bounding box center [364, 208] width 66 height 77
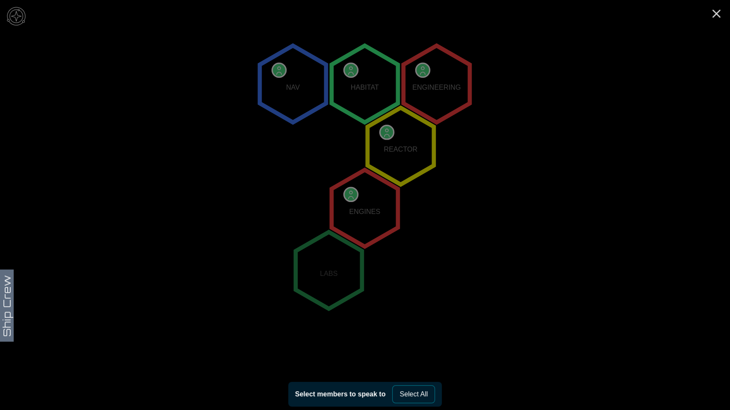
click at [348, 190] on polygon "0,0" at bounding box center [364, 208] width 66 height 77
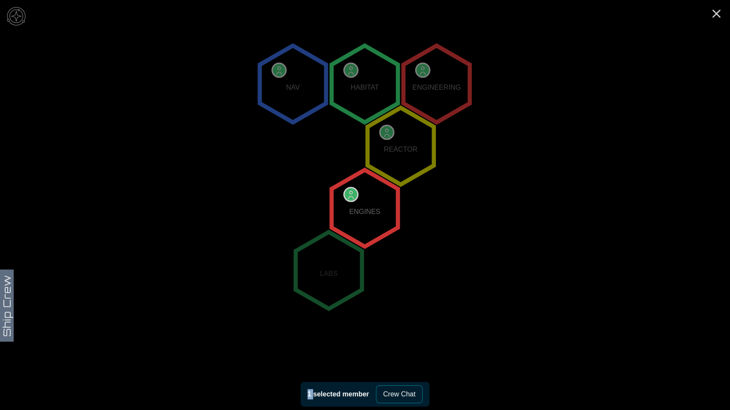
click at [348, 190] on polygon "0,0" at bounding box center [364, 208] width 66 height 77
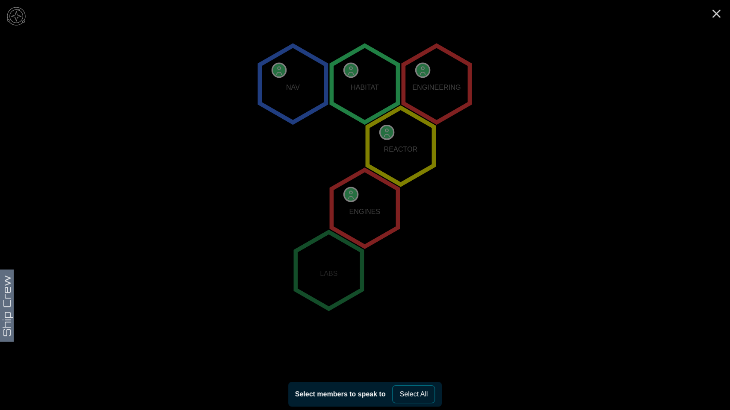
click at [348, 190] on polygon "0,0" at bounding box center [364, 208] width 66 height 77
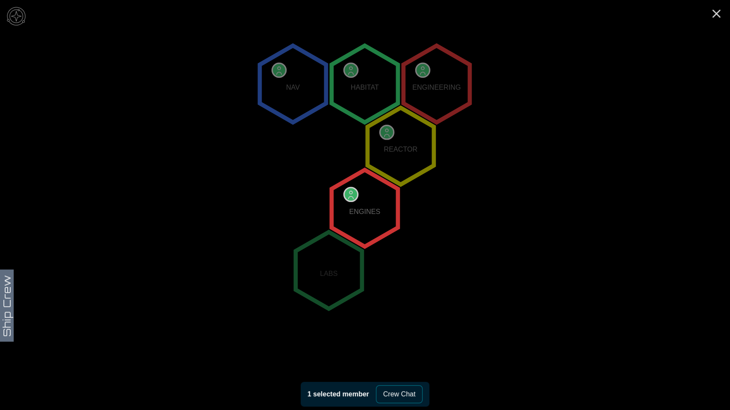
click at [361, 215] on polygon "0,0" at bounding box center [364, 208] width 66 height 77
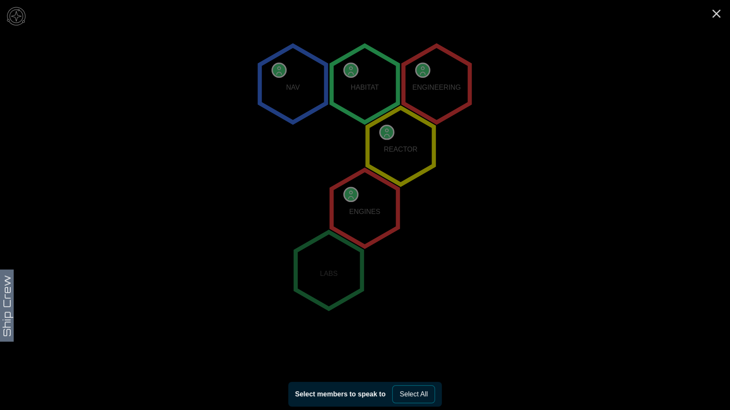
click at [361, 207] on polygon "0,0" at bounding box center [364, 208] width 66 height 77
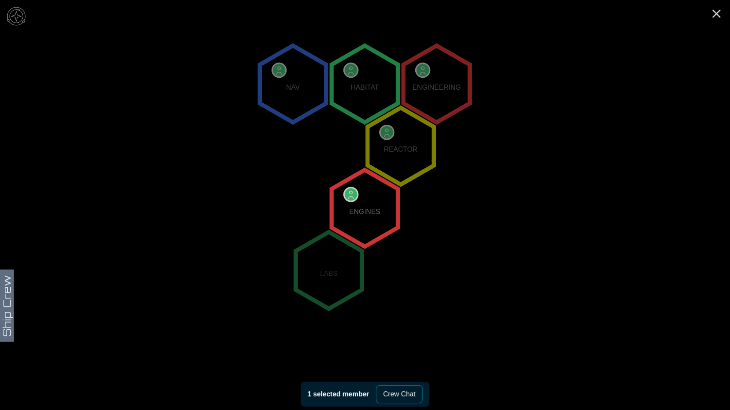
click at [401, 394] on button "Crew Chat" at bounding box center [399, 395] width 47 height 18
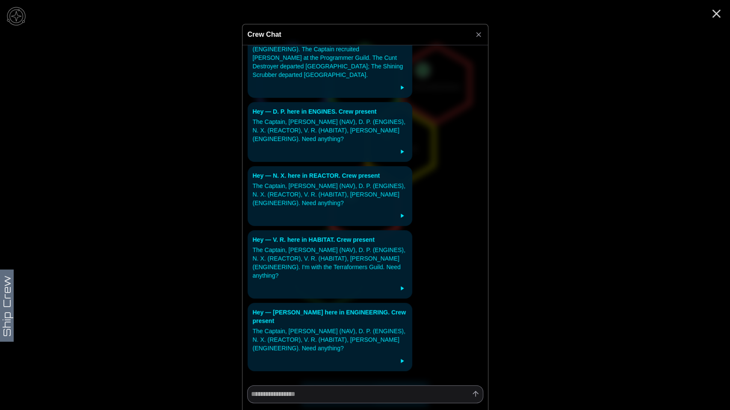
click at [479, 35] on icon at bounding box center [478, 34] width 9 height 9
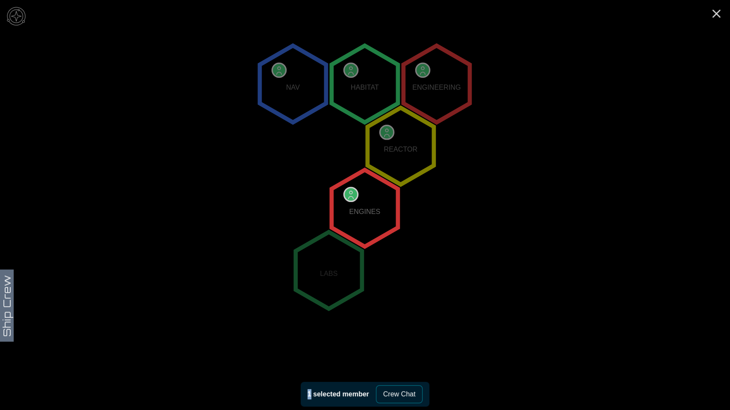
click at [348, 191] on polygon "0,0" at bounding box center [364, 208] width 66 height 77
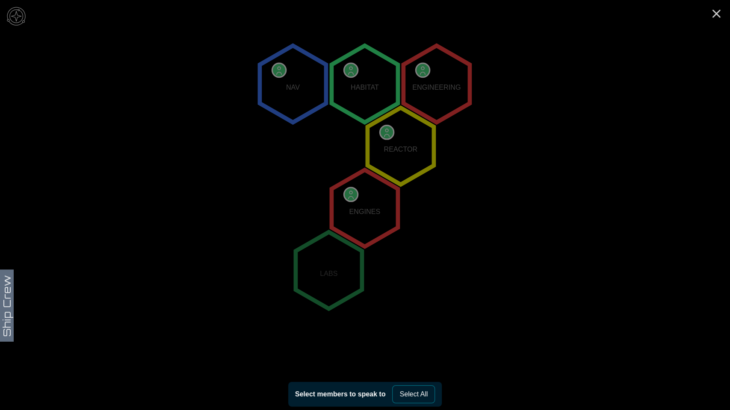
click at [363, 209] on polygon "0,0" at bounding box center [364, 208] width 66 height 77
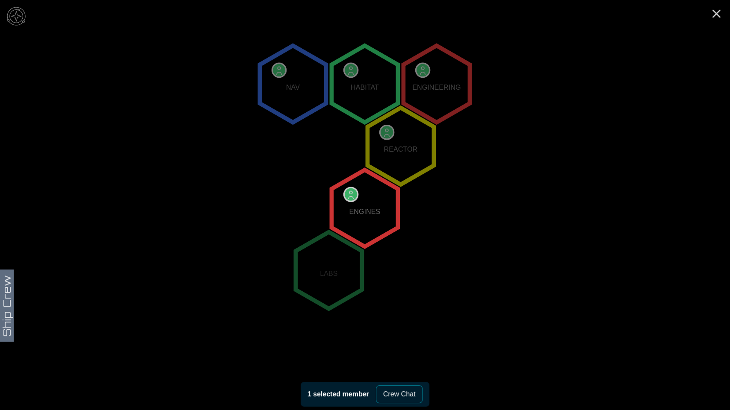
click at [363, 209] on polygon "0,0" at bounding box center [364, 208] width 66 height 77
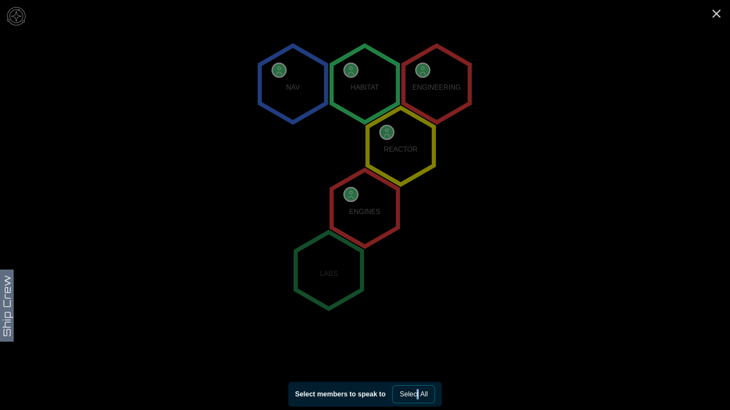
drag, startPoint x: 417, startPoint y: 404, endPoint x: 421, endPoint y: 398, distance: 6.5
click at [421, 399] on div "Select members to speak to Select All" at bounding box center [364, 394] width 153 height 25
click at [421, 398] on button "Select All" at bounding box center [413, 395] width 43 height 18
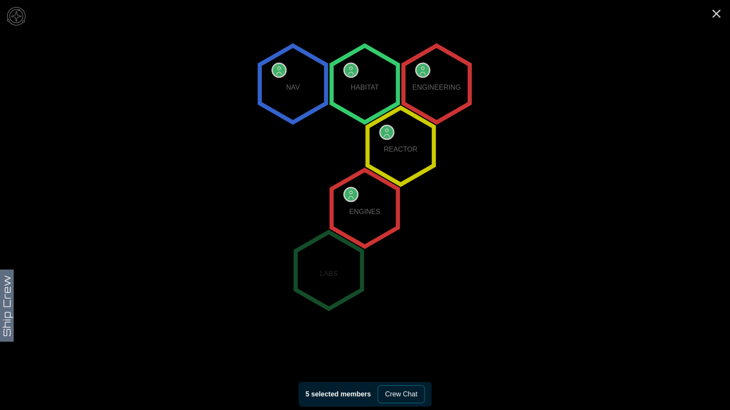
click at [421, 398] on button "Crew Chat" at bounding box center [400, 395] width 47 height 18
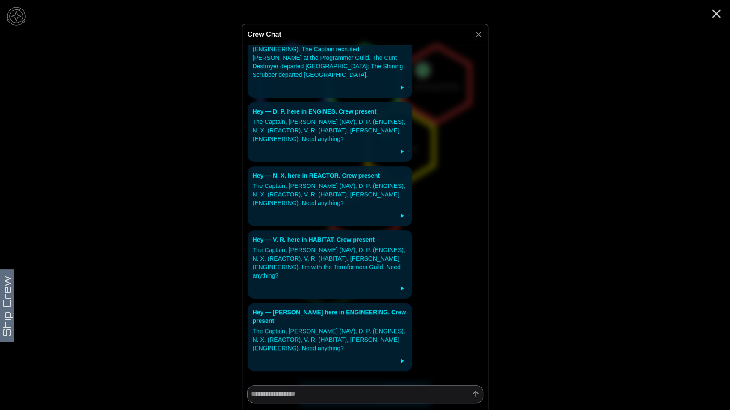
click at [478, 36] on icon at bounding box center [478, 34] width 9 height 9
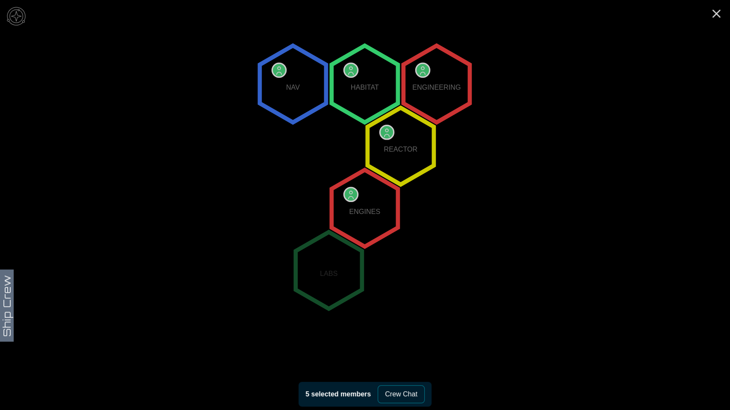
click at [369, 200] on polygon "0,0" at bounding box center [364, 208] width 66 height 77
click at [407, 400] on button "Crew Chat" at bounding box center [400, 395] width 47 height 18
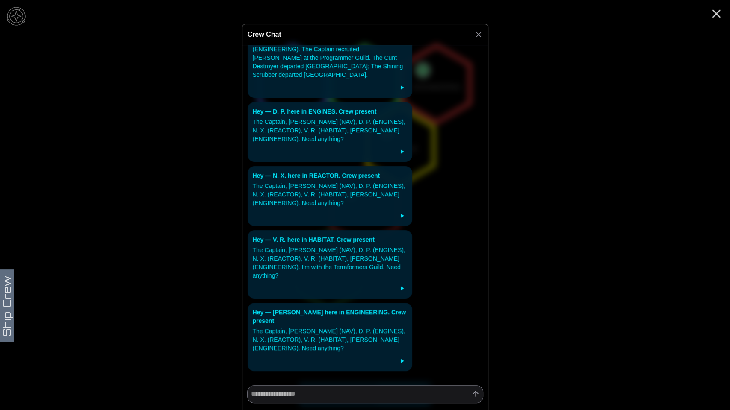
drag, startPoint x: 475, startPoint y: 31, endPoint x: 458, endPoint y: 84, distance: 56.1
click at [475, 31] on icon at bounding box center [478, 34] width 9 height 9
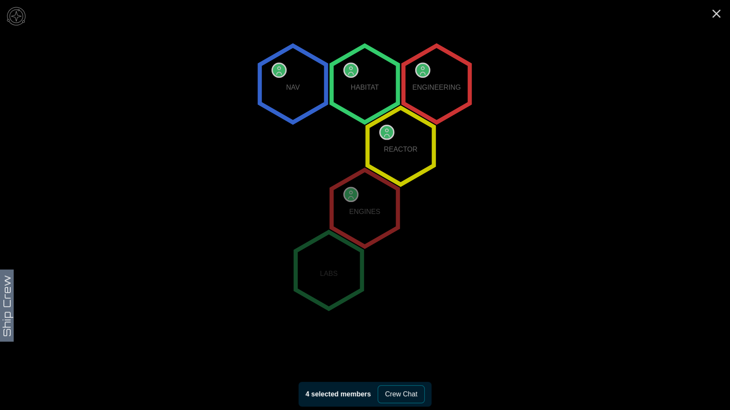
click at [333, 393] on div "4 selected members" at bounding box center [337, 394] width 65 height 10
click at [318, 393] on div "4 selected members" at bounding box center [337, 394] width 65 height 10
click at [392, 158] on polygon "1,-1" at bounding box center [400, 146] width 66 height 77
drag, startPoint x: 438, startPoint y: 80, endPoint x: 424, endPoint y: 75, distance: 14.5
click at [432, 77] on polygon "2,-2" at bounding box center [436, 84] width 66 height 77
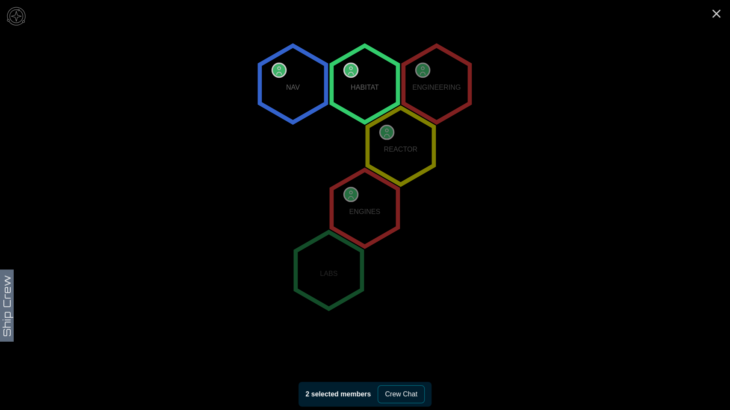
drag, startPoint x: 371, startPoint y: 76, endPoint x: 279, endPoint y: 73, distance: 91.9
click at [366, 77] on polygon "1,-2" at bounding box center [364, 84] width 66 height 77
click at [263, 73] on polygon "0,-2" at bounding box center [292, 84] width 66 height 77
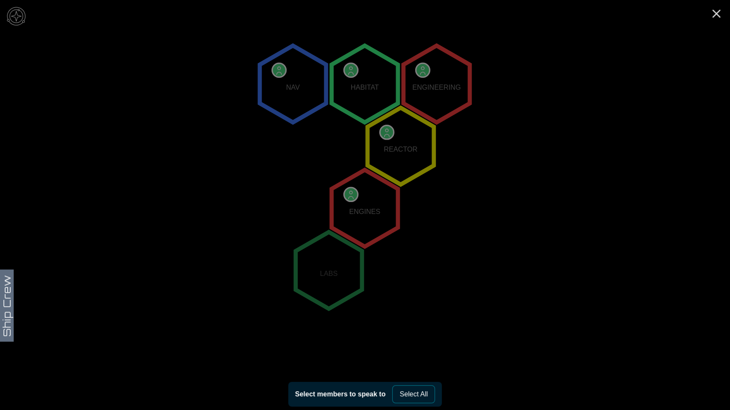
click at [284, 92] on polygon "0,-2" at bounding box center [292, 84] width 66 height 77
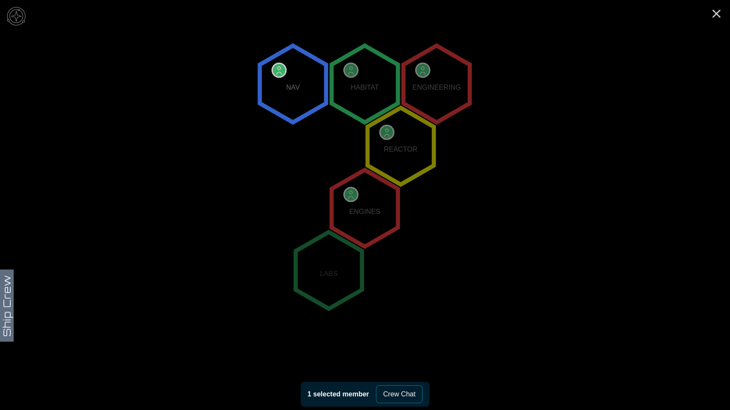
click at [292, 100] on polygon "0,-2" at bounding box center [292, 84] width 66 height 77
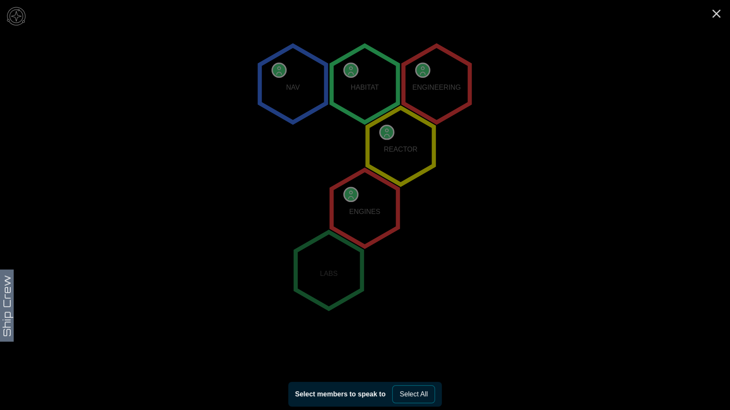
click at [370, 219] on polygon "0,0" at bounding box center [364, 208] width 66 height 77
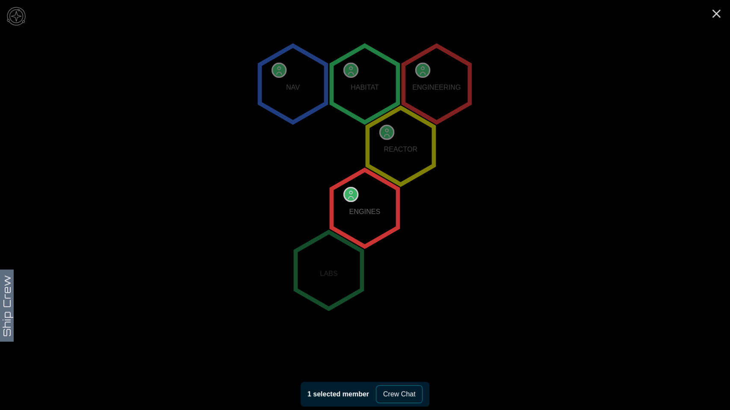
click at [283, 77] on polygon "0,-2" at bounding box center [292, 84] width 66 height 77
click at [297, 89] on polygon "0,-2" at bounding box center [292, 84] width 66 height 77
click at [410, 388] on button "Crew Chat" at bounding box center [399, 395] width 47 height 18
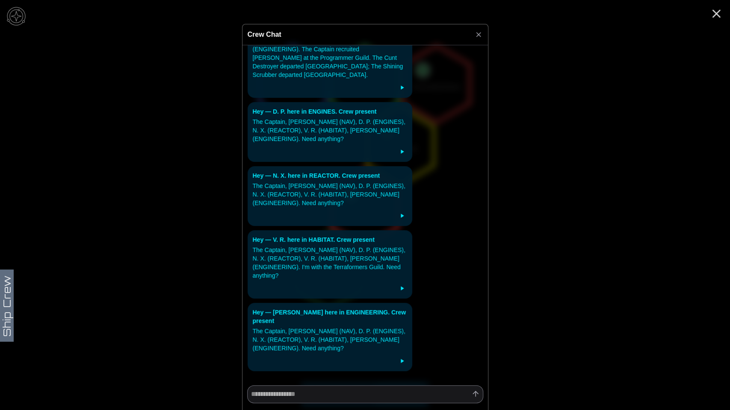
click at [477, 34] on icon at bounding box center [478, 34] width 4 height 4
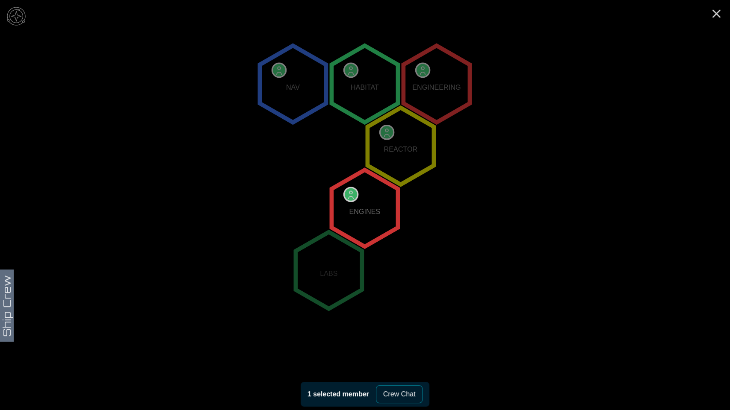
click at [354, 202] on polygon "0,0" at bounding box center [364, 208] width 66 height 77
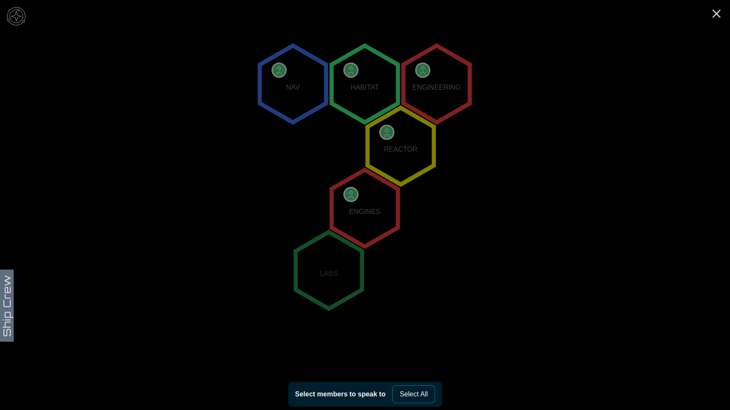
click at [348, 186] on polygon "0,0" at bounding box center [364, 208] width 66 height 77
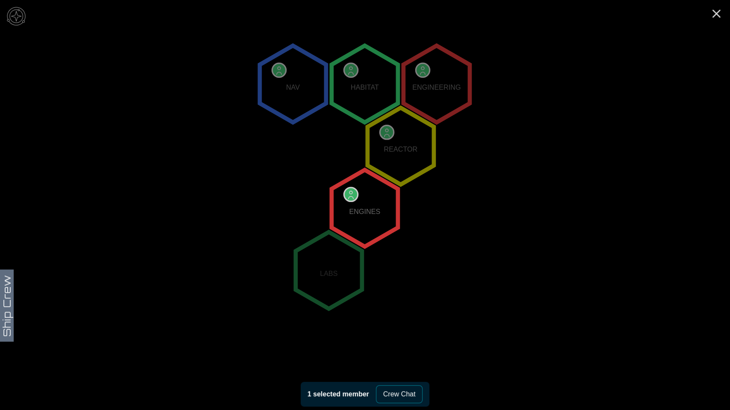
click at [348, 186] on polygon "0,0" at bounding box center [364, 208] width 66 height 77
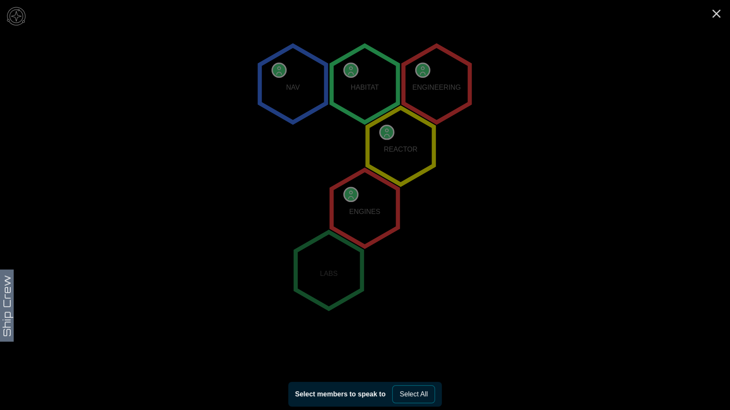
click at [367, 220] on polygon "0,0" at bounding box center [364, 208] width 66 height 77
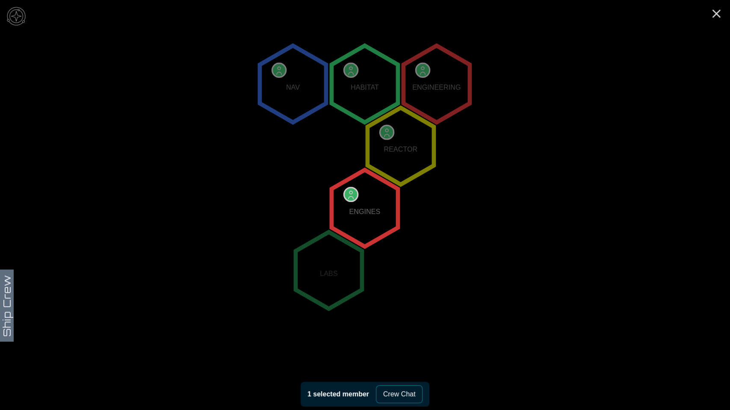
click at [367, 220] on polygon "0,0" at bounding box center [364, 208] width 66 height 77
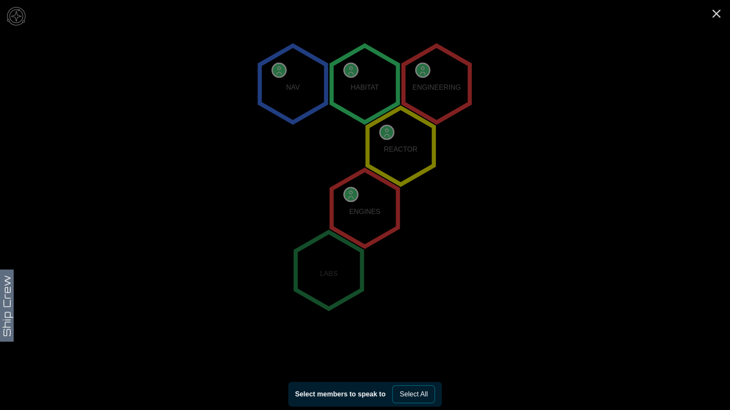
click at [366, 219] on polygon "0,0" at bounding box center [364, 208] width 66 height 77
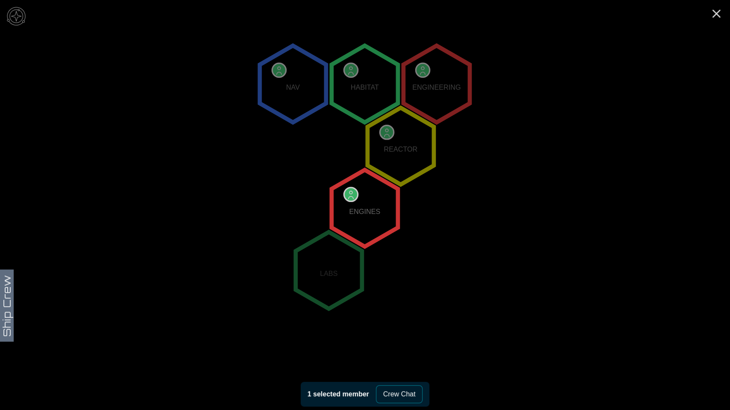
click at [407, 397] on button "Crew Chat" at bounding box center [399, 395] width 47 height 18
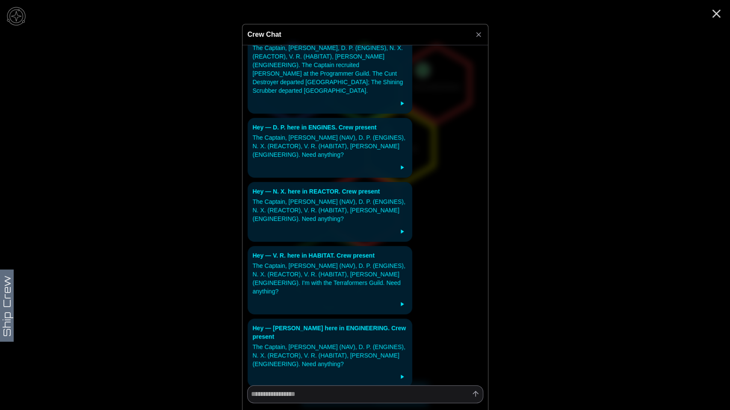
scroll to position [0, 0]
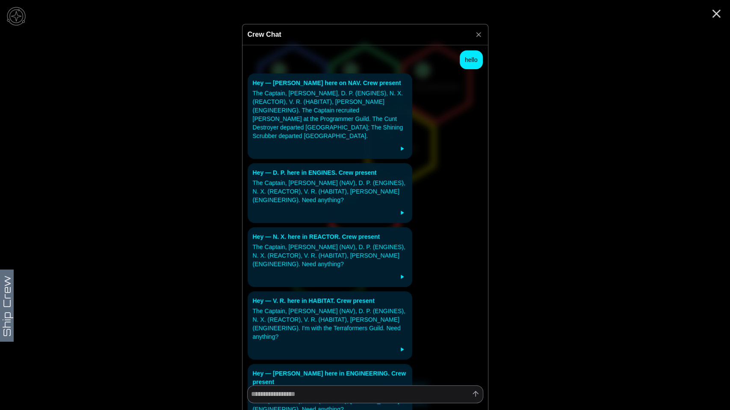
click at [479, 36] on icon at bounding box center [478, 34] width 9 height 9
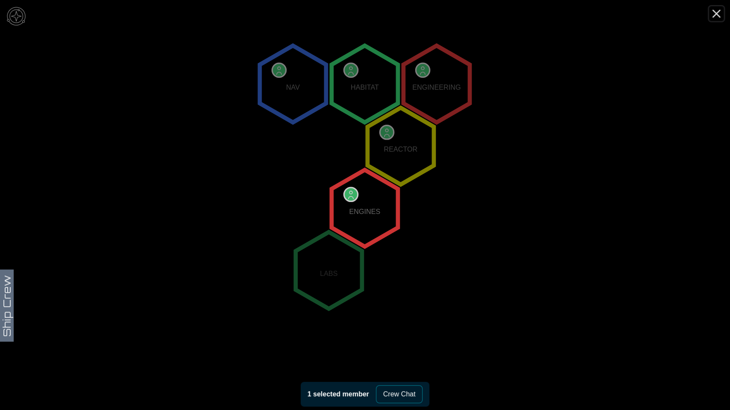
click at [717, 12] on line "Close" at bounding box center [716, 13] width 7 height 7
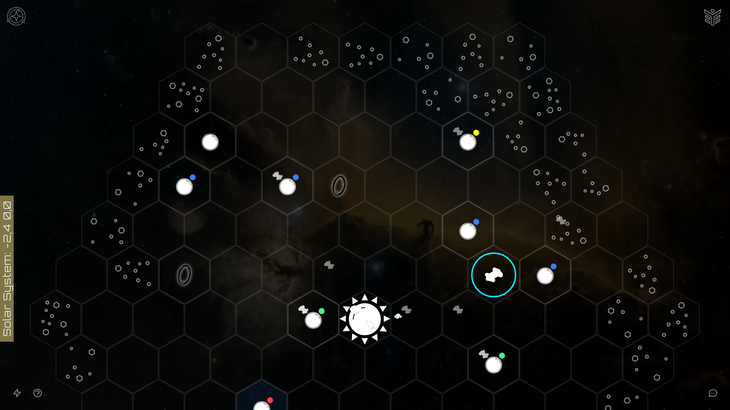
click at [21, 97] on icon at bounding box center [365, 320] width 730 height 640
click at [495, 269] on polygon "Hex at coordinates 3,-1, clickable" at bounding box center [493, 275] width 50 height 59
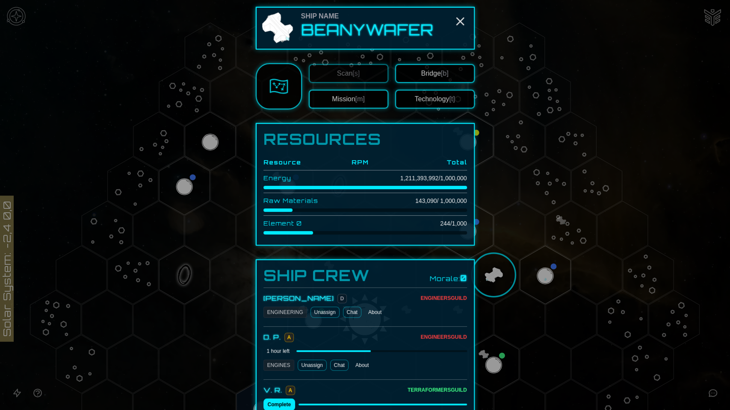
click at [349, 103] on button "Mission [m]" at bounding box center [349, 99] width 80 height 19
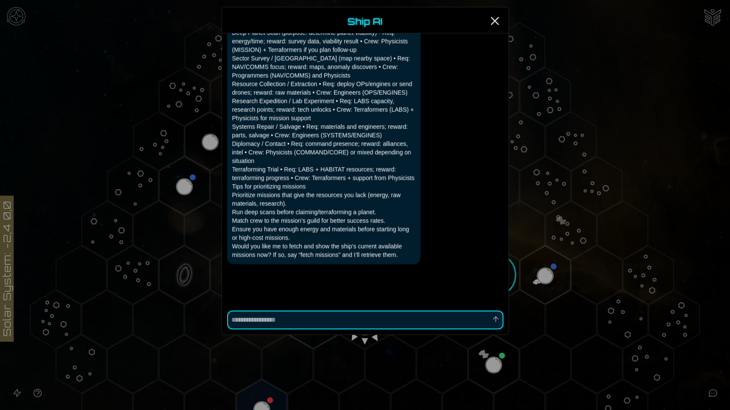
scroll to position [984, 0]
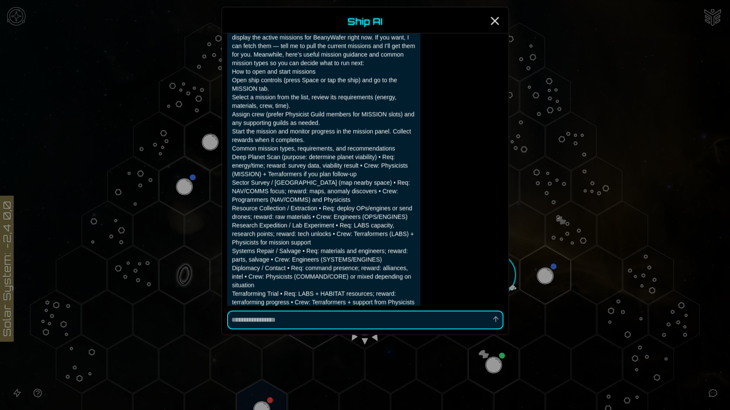
click at [395, 322] on textarea at bounding box center [365, 320] width 276 height 19
type textarea "*"
type textarea "**"
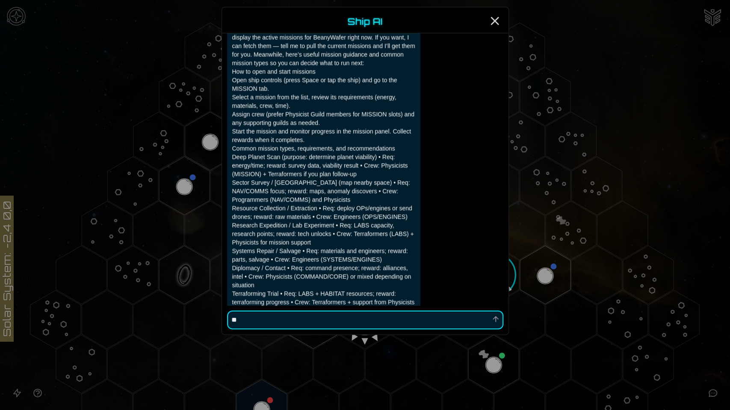
type textarea "*"
type textarea "***"
type textarea "*"
type textarea "****"
type textarea "*"
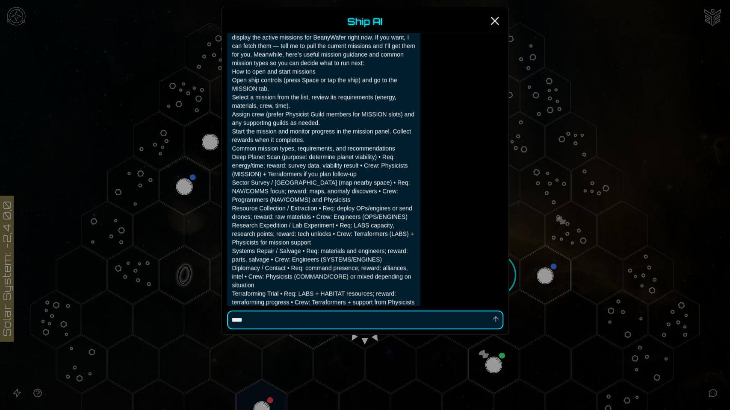
type textarea "****"
type textarea "*"
type textarea "******"
type textarea "*"
type textarea "*******"
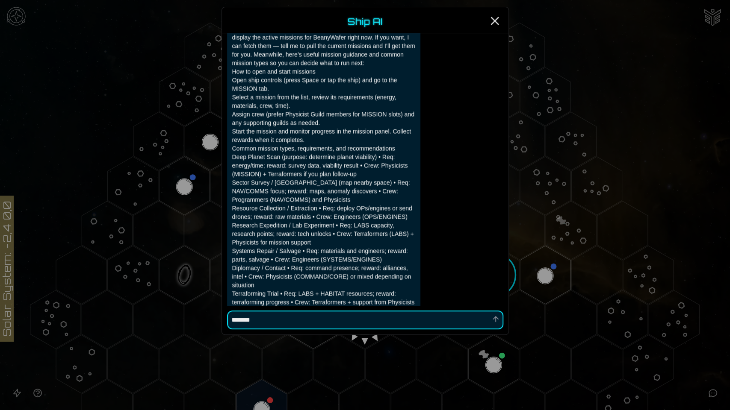
type textarea "*"
type textarea "********"
type textarea "*"
type textarea "*********"
type textarea "*"
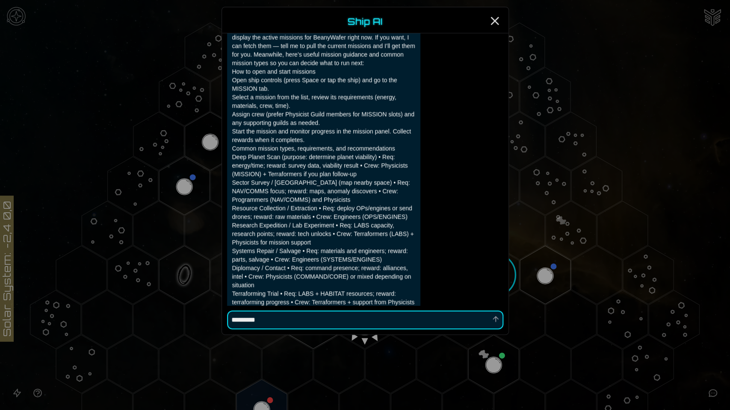
type textarea "**********"
type textarea "*"
type textarea "**********"
type textarea "*"
type textarea "**********"
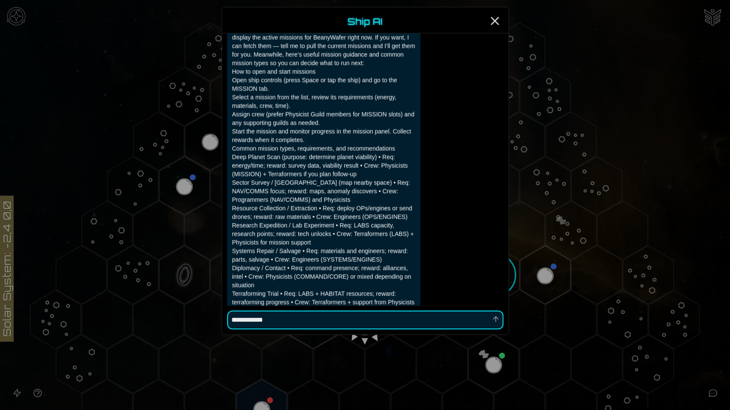
type textarea "*"
type textarea "**********"
type textarea "*"
type textarea "**********"
type textarea "*"
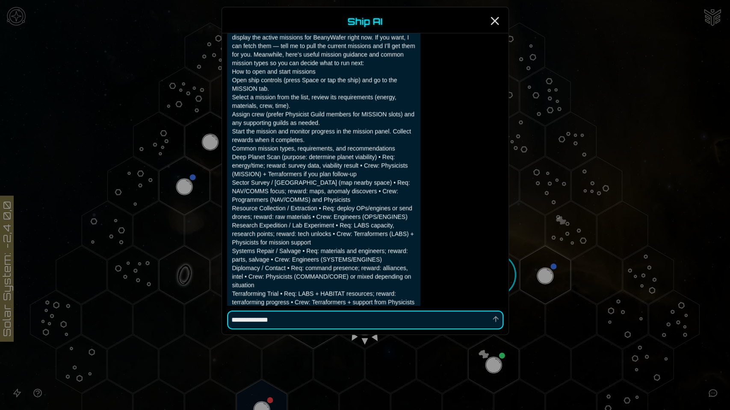
type textarea "**********"
type textarea "*"
type textarea "**********"
type textarea "*"
type textarea "**********"
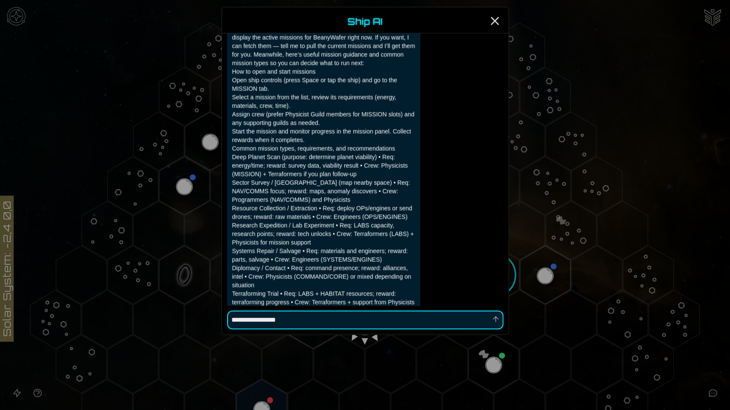
type textarea "*"
type textarea "**********"
type textarea "*"
type textarea "**********"
type textarea "*"
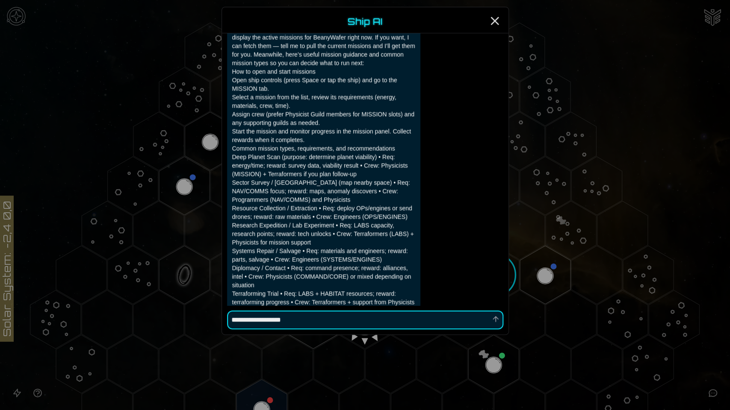
type textarea "**********"
type textarea "*"
type textarea "**********"
type textarea "*"
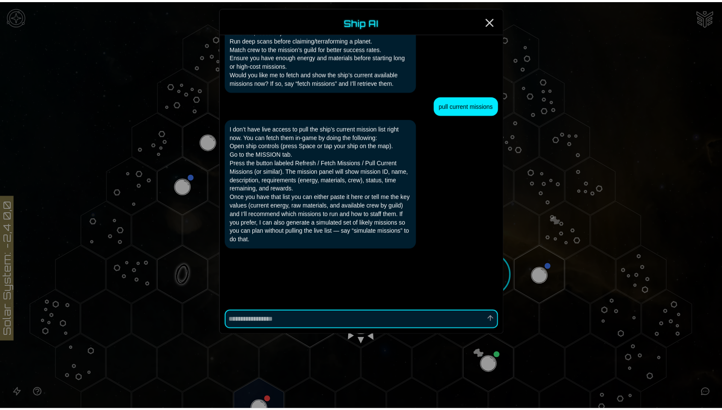
scroll to position [1331, 0]
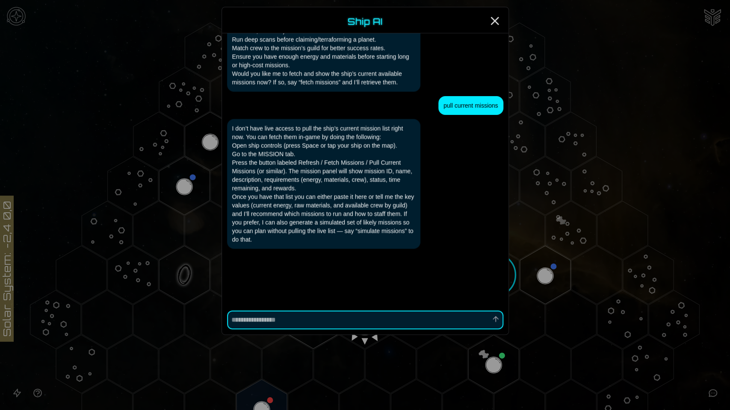
type textarea "*"
click at [497, 19] on icon "Close" at bounding box center [495, 21] width 14 height 14
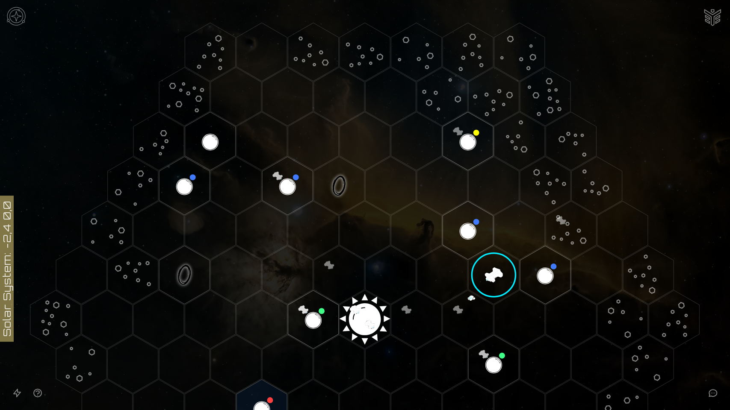
click at [12, 13] on img at bounding box center [16, 16] width 26 height 26
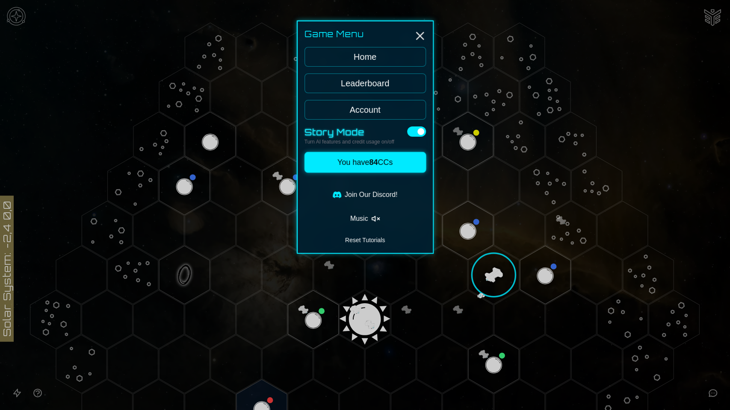
click at [381, 109] on link "Account" at bounding box center [364, 110] width 121 height 20
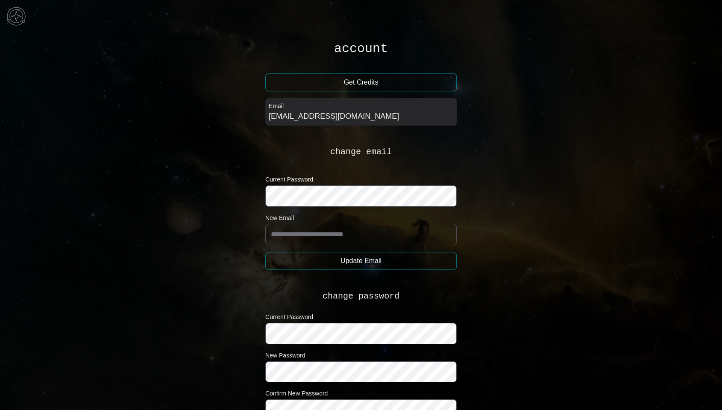
click at [14, 18] on img at bounding box center [16, 16] width 26 height 26
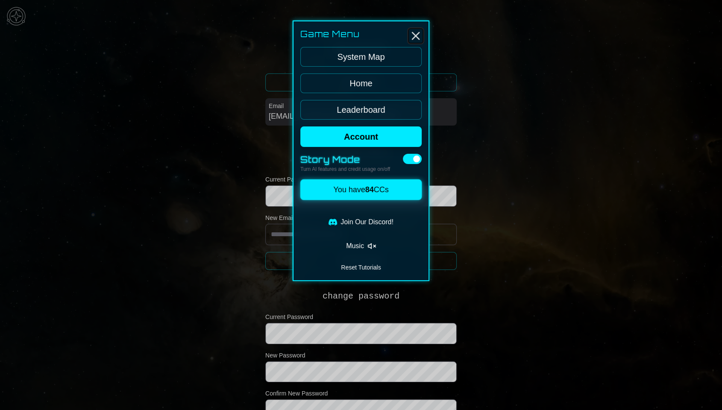
click at [413, 37] on icon "Close" at bounding box center [416, 36] width 14 height 14
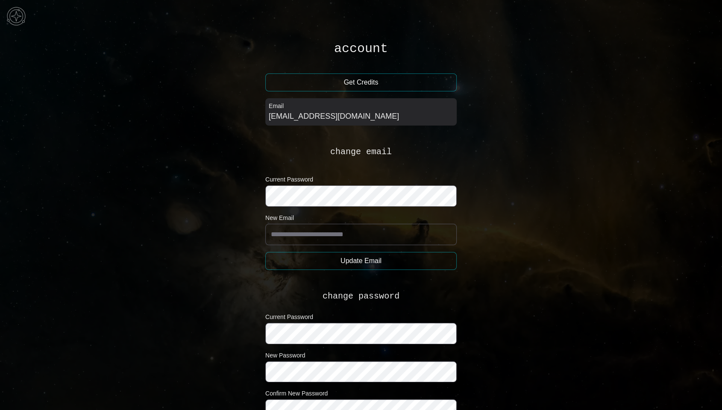
click at [6, 15] on img at bounding box center [16, 16] width 26 height 26
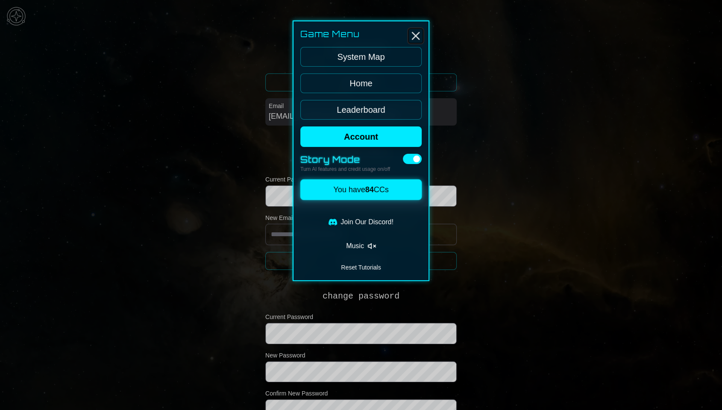
click at [415, 38] on icon "Close" at bounding box center [416, 36] width 14 height 14
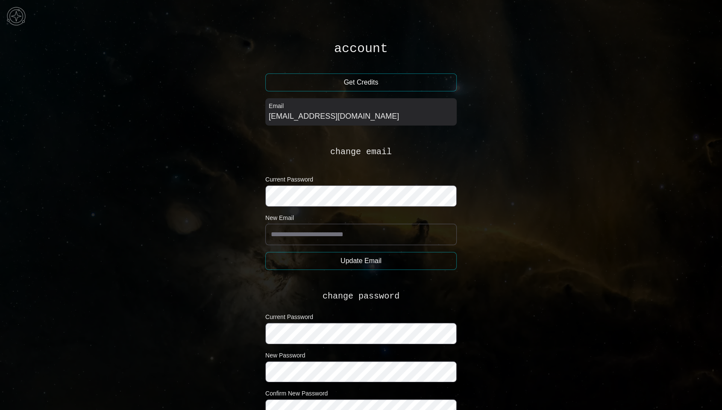
click at [713, 26] on main "account Get Credits Email [EMAIL_ADDRESS][DOMAIN_NAME] change email Current Pas…" at bounding box center [361, 262] width 722 height 525
click at [15, 15] on img at bounding box center [16, 16] width 26 height 26
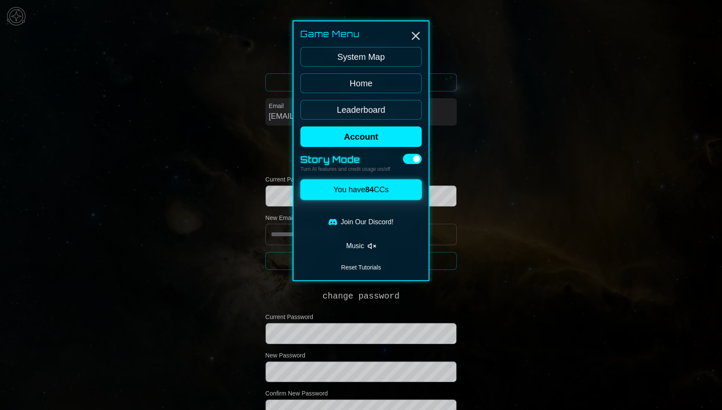
click at [384, 78] on link "Home" at bounding box center [361, 84] width 121 height 20
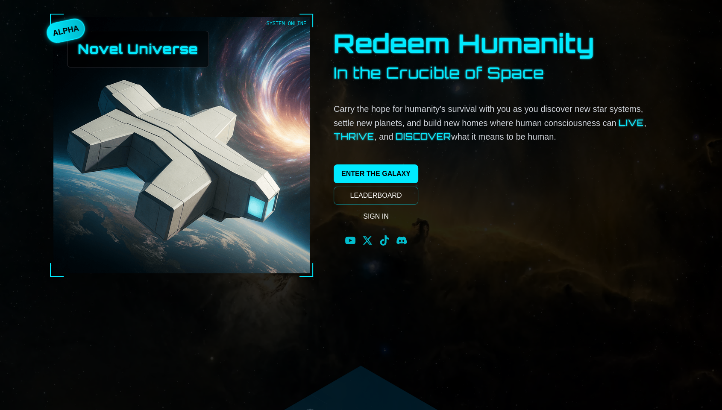
click at [383, 218] on link "SIGN IN" at bounding box center [376, 216] width 85 height 17
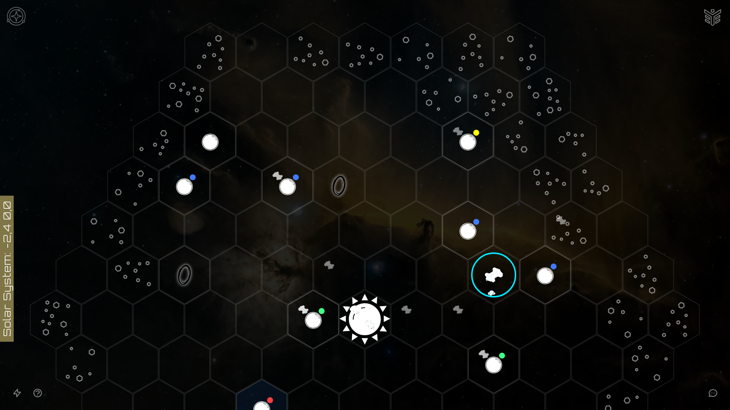
click at [21, 15] on img at bounding box center [16, 16] width 26 height 26
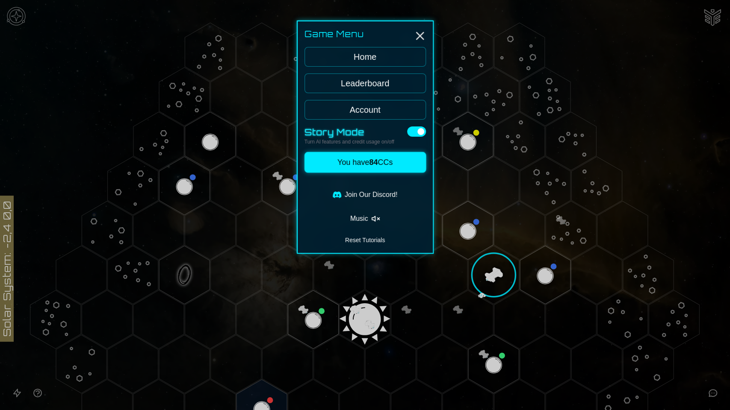
click at [393, 110] on link "Account" at bounding box center [364, 110] width 121 height 20
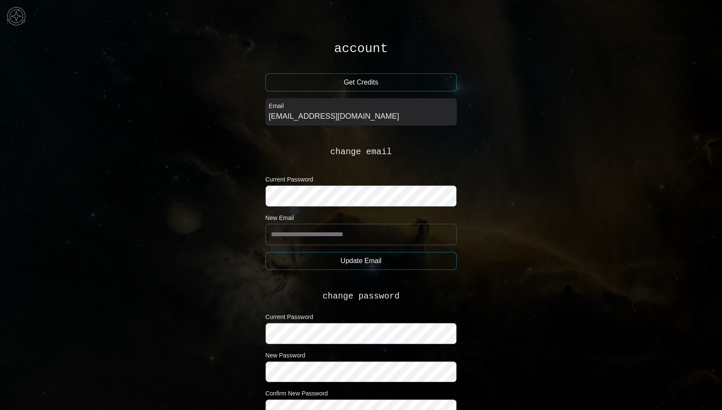
click at [16, 18] on img at bounding box center [16, 16] width 26 height 26
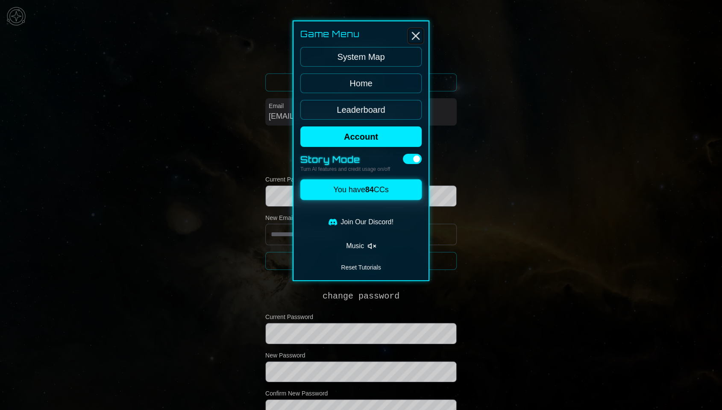
click at [421, 35] on icon "Close" at bounding box center [416, 36] width 14 height 14
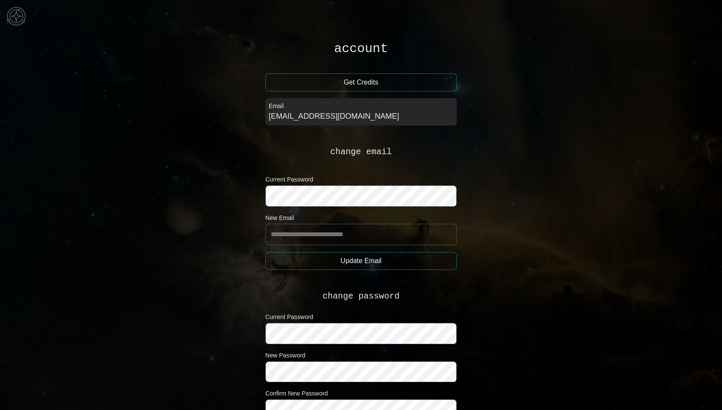
click at [12, 14] on img at bounding box center [16, 16] width 26 height 26
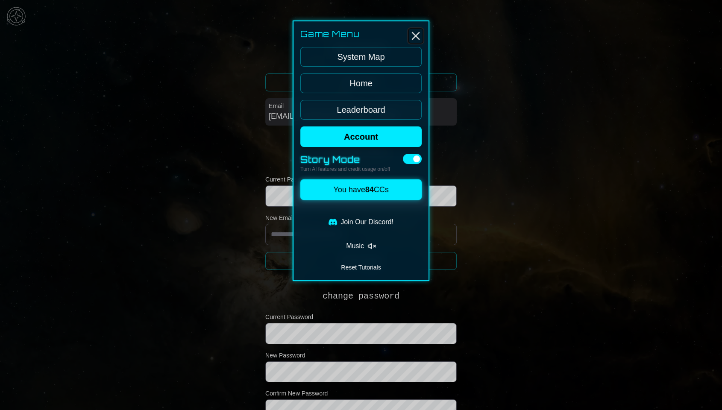
click at [418, 34] on icon "Close" at bounding box center [416, 36] width 14 height 14
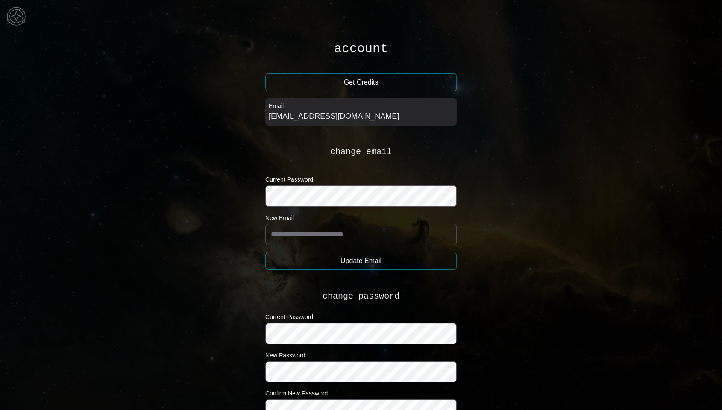
click at [11, 13] on img at bounding box center [16, 16] width 26 height 26
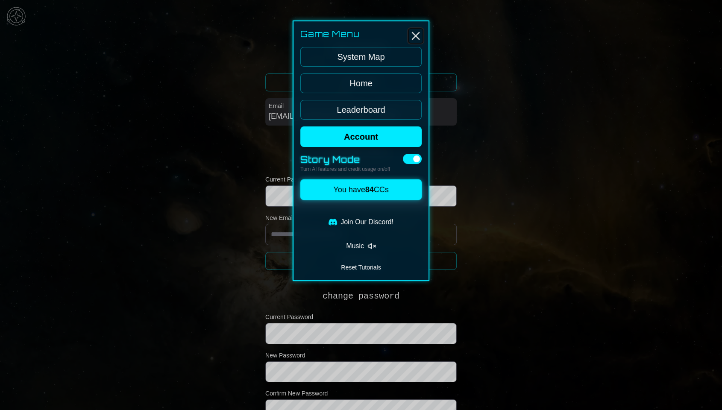
click at [415, 34] on line "Close" at bounding box center [416, 35] width 7 height 7
